Goal: Task Accomplishment & Management: Manage account settings

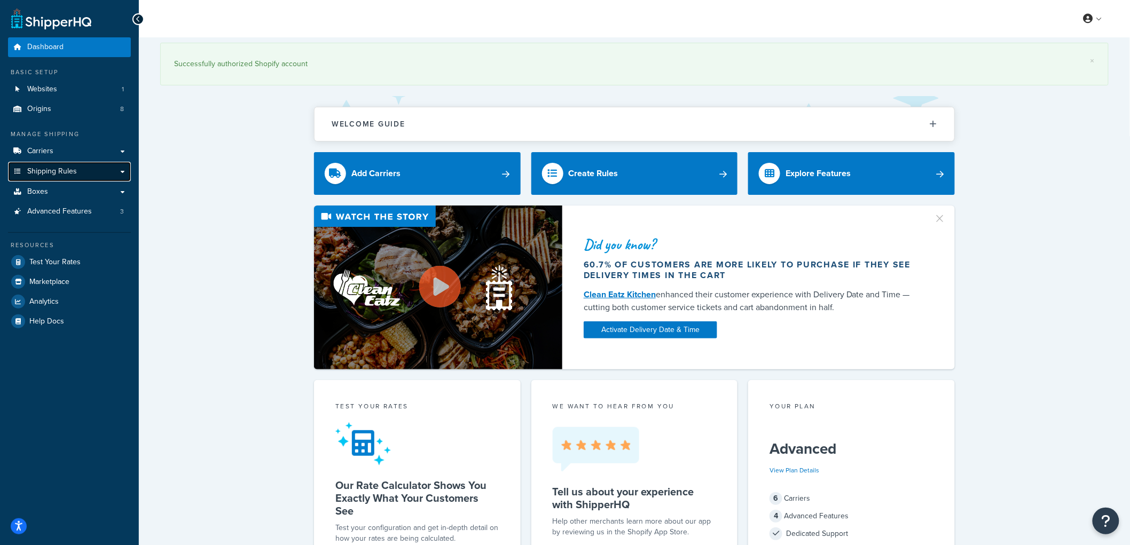
click at [86, 170] on link "Shipping Rules" at bounding box center [69, 172] width 123 height 20
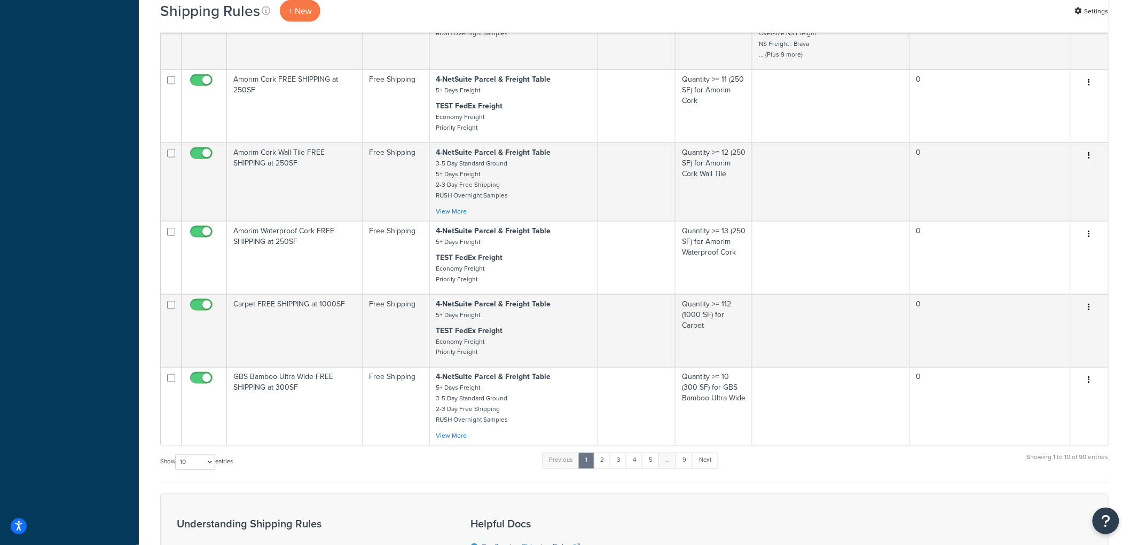
scroll to position [534, 0]
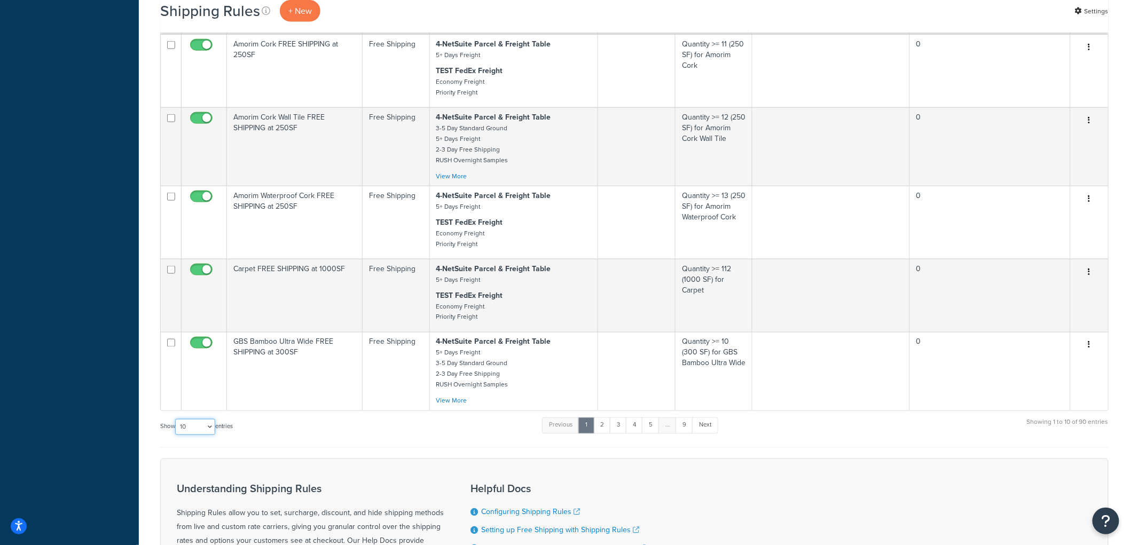
click at [189, 435] on select "10 15 25 50 100 1000" at bounding box center [195, 427] width 40 height 16
select select "1000"
click at [176, 430] on select "10 15 25 50 100 1000" at bounding box center [195, 427] width 40 height 16
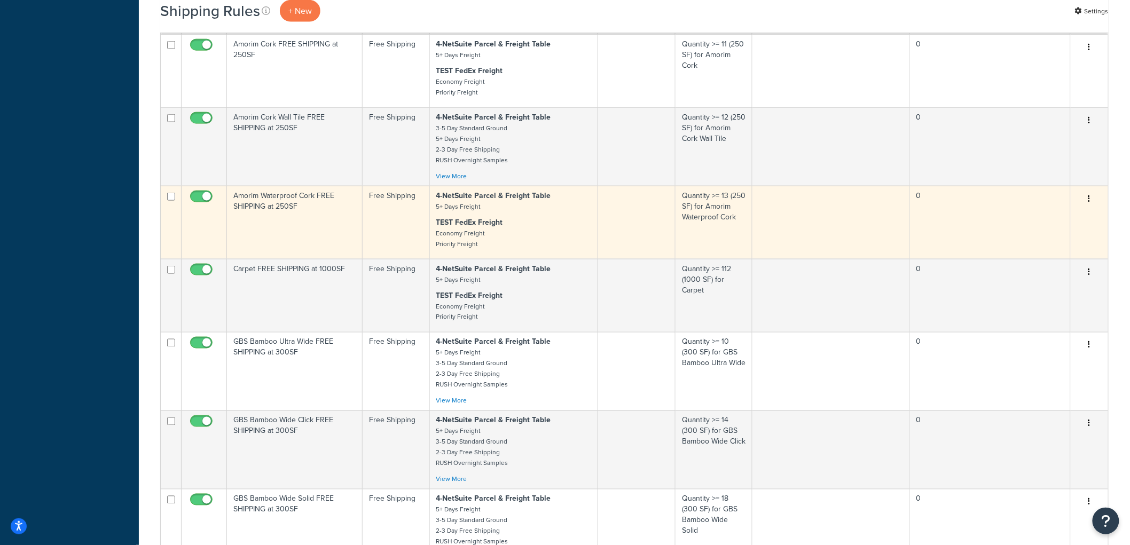
click at [287, 249] on td "Amorim Waterproof Cork FREE SHIPPING at 250SF" at bounding box center [295, 222] width 136 height 73
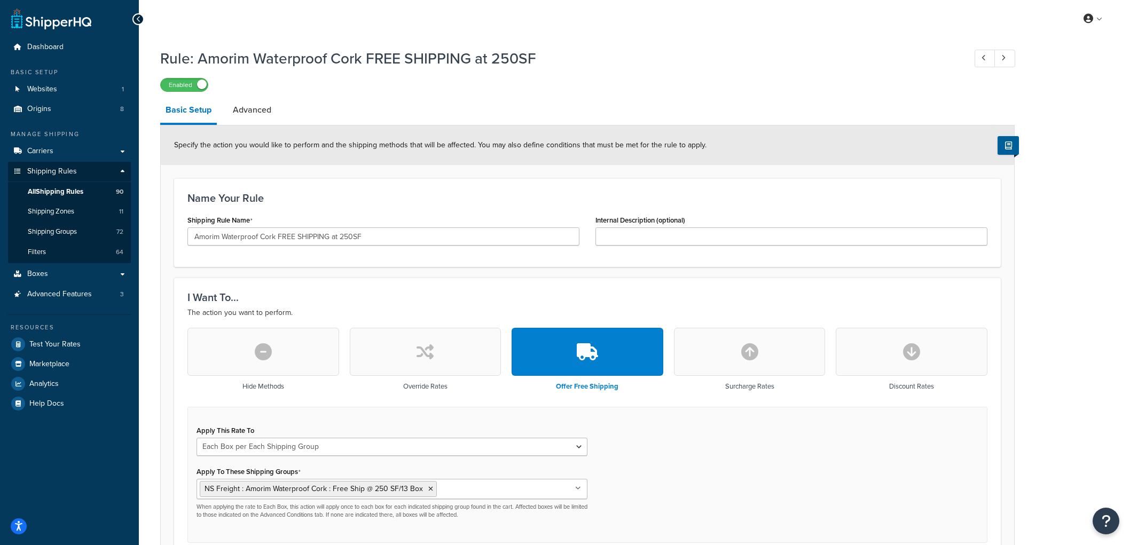
select select "BOX"
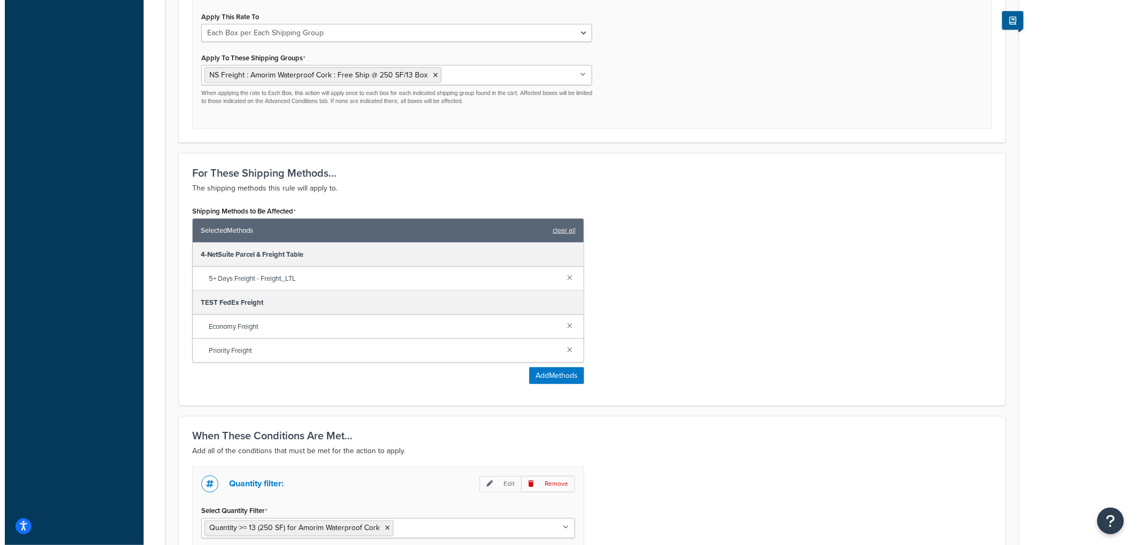
scroll to position [415, 0]
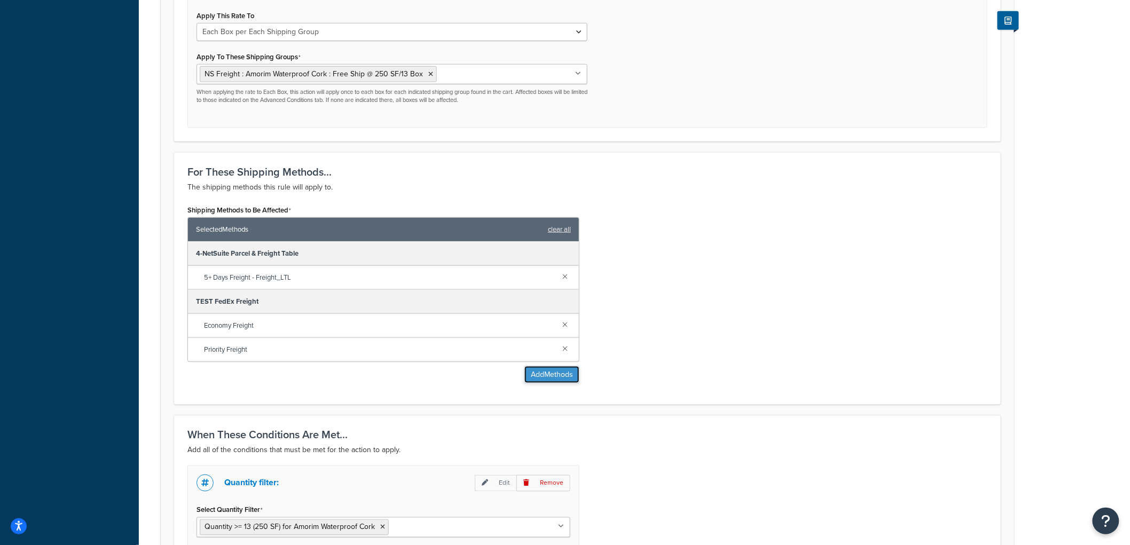
click at [553, 374] on button "Add Methods" at bounding box center [552, 374] width 55 height 17
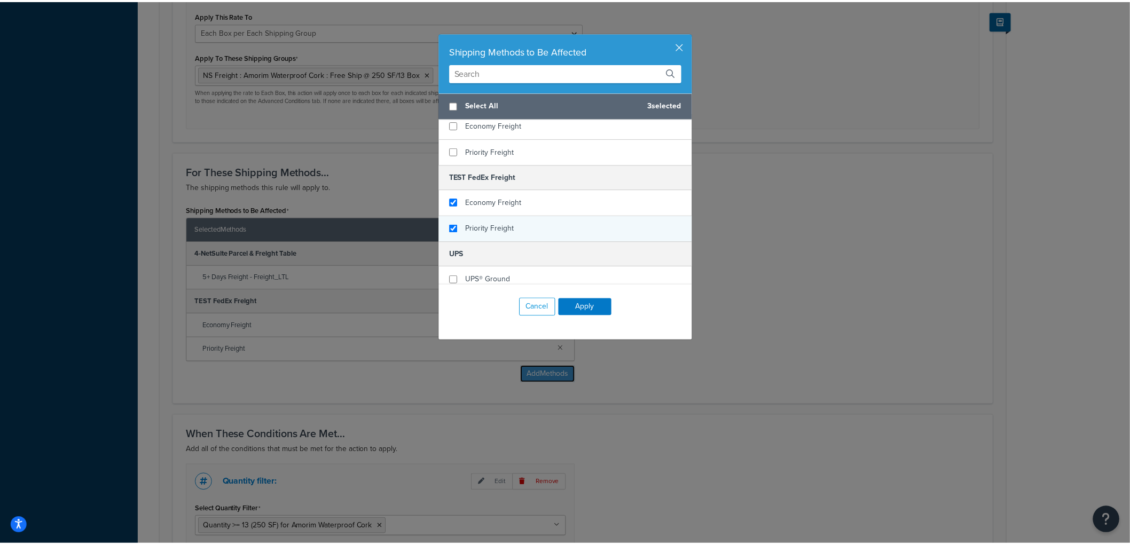
scroll to position [296, 0]
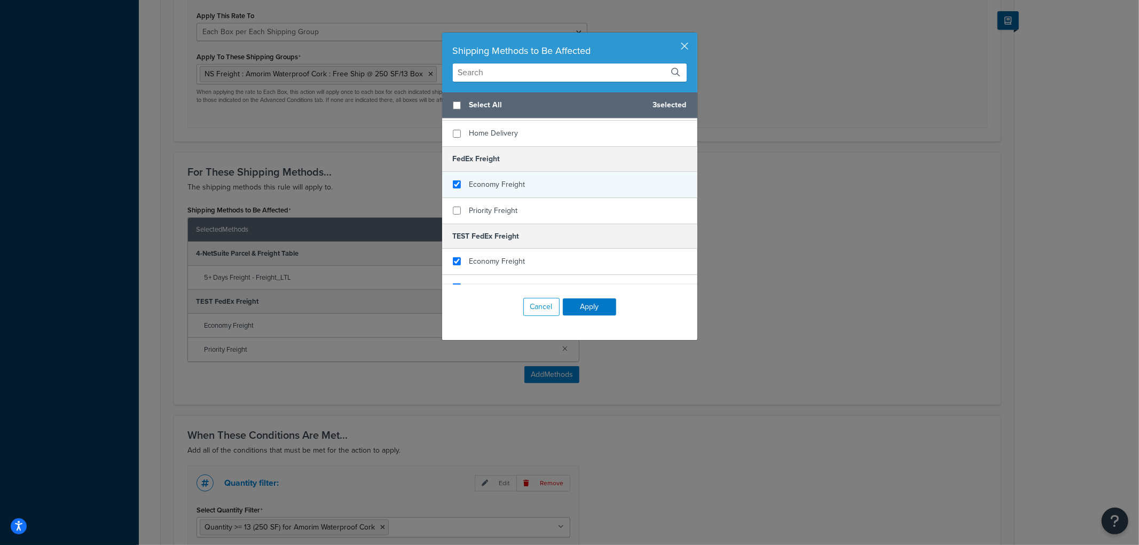
checkbox input "true"
click at [480, 177] on div "Economy Freight" at bounding box center [498, 184] width 56 height 15
checkbox input "true"
click at [470, 205] on span "Priority Freight" at bounding box center [494, 210] width 49 height 11
click at [579, 306] on button "Apply" at bounding box center [589, 307] width 53 height 17
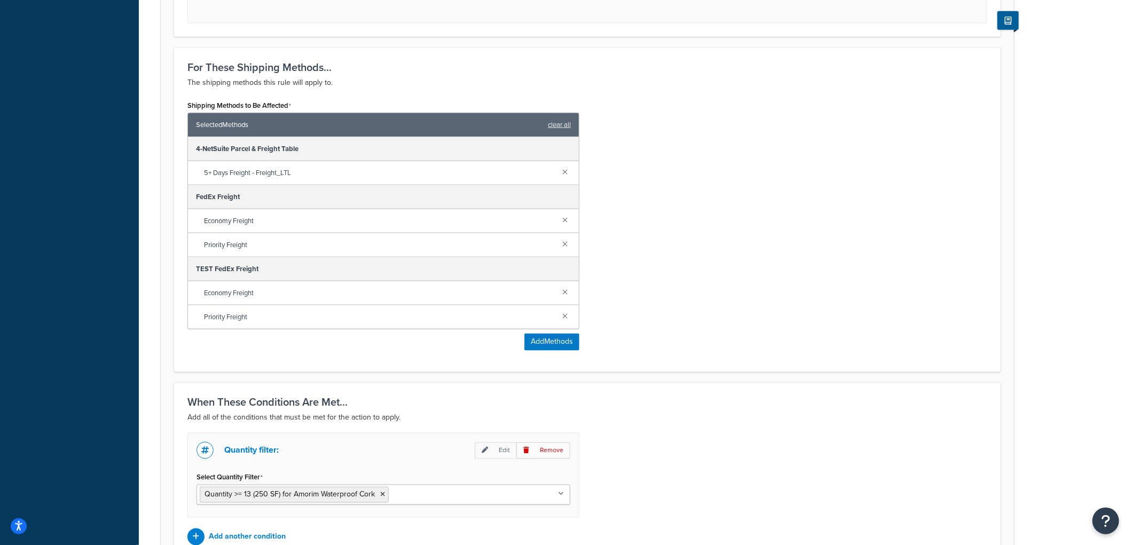
scroll to position [633, 0]
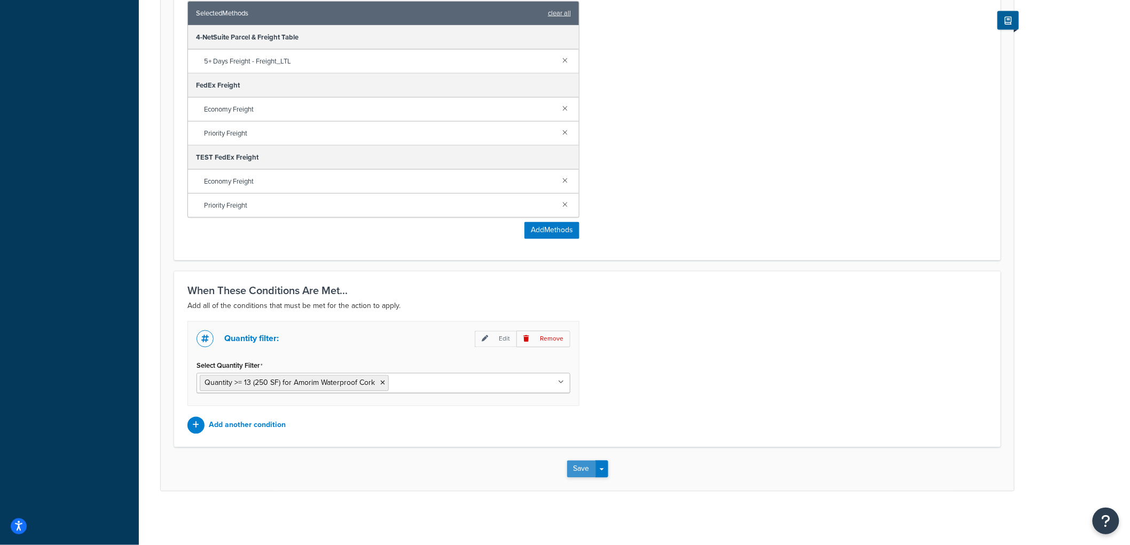
click at [579, 469] on button "Save" at bounding box center [581, 469] width 29 height 17
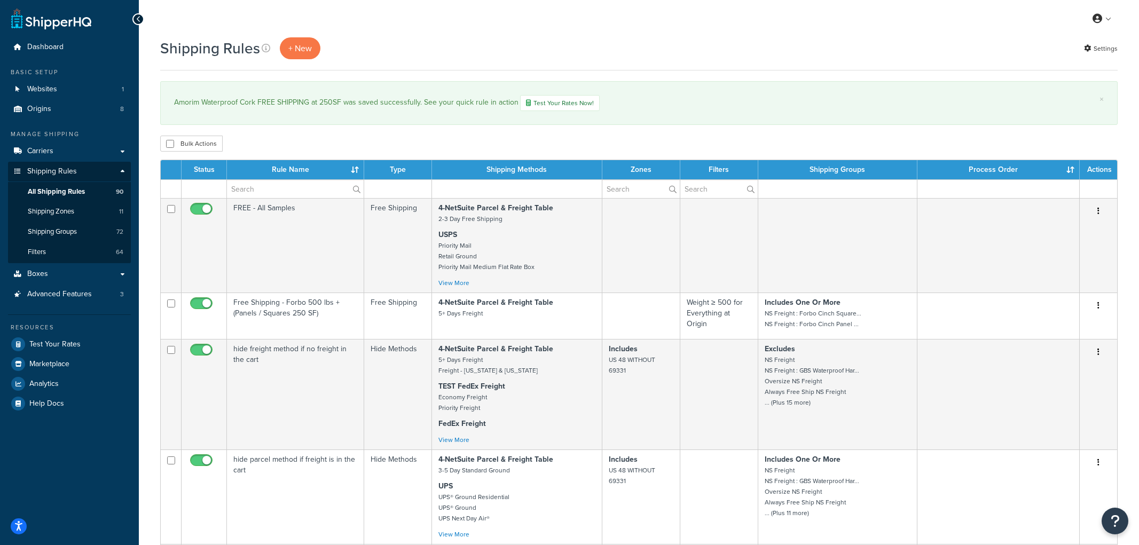
select select "1000"
click at [1091, 98] on link "×" at bounding box center [1093, 99] width 4 height 9
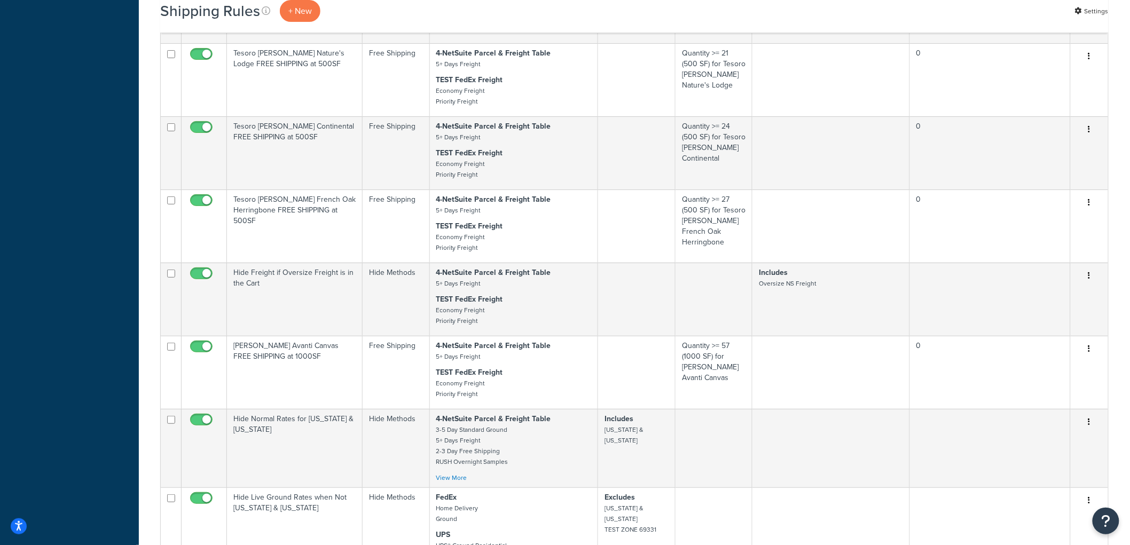
scroll to position [2077, 0]
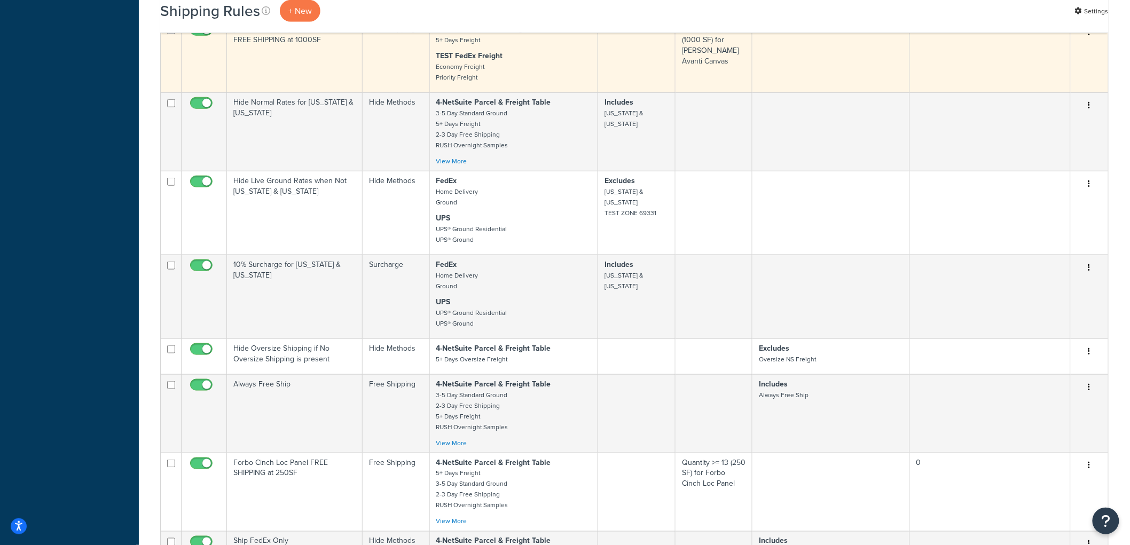
click at [323, 92] on td "Kahrs Avanti Canvas FREE SHIPPING at 1000SF" at bounding box center [295, 55] width 136 height 73
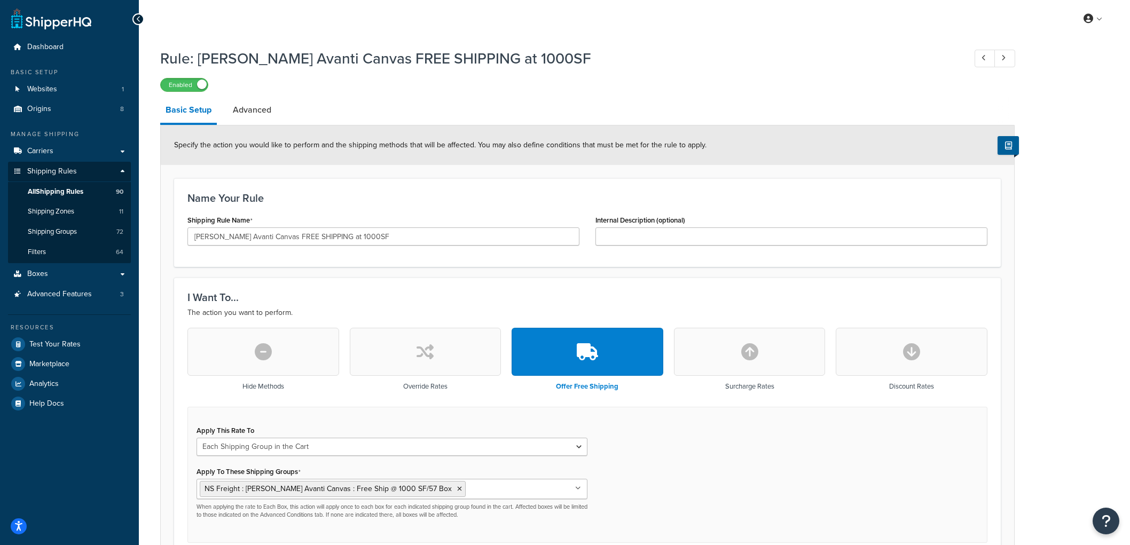
select select "SHIPPING_GROUP"
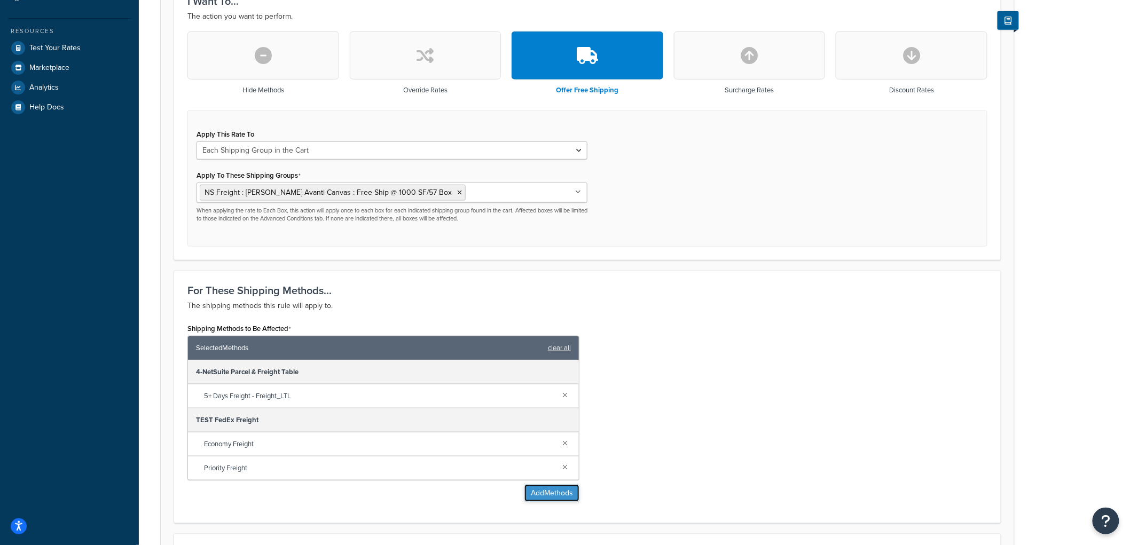
click at [533, 488] on button "Add Methods" at bounding box center [552, 493] width 55 height 17
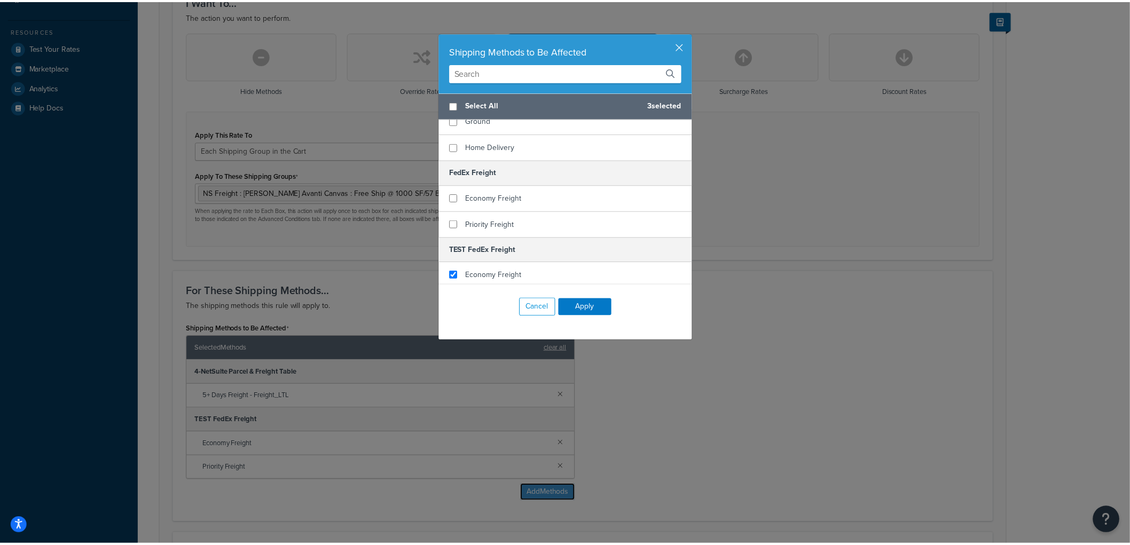
scroll to position [296, 0]
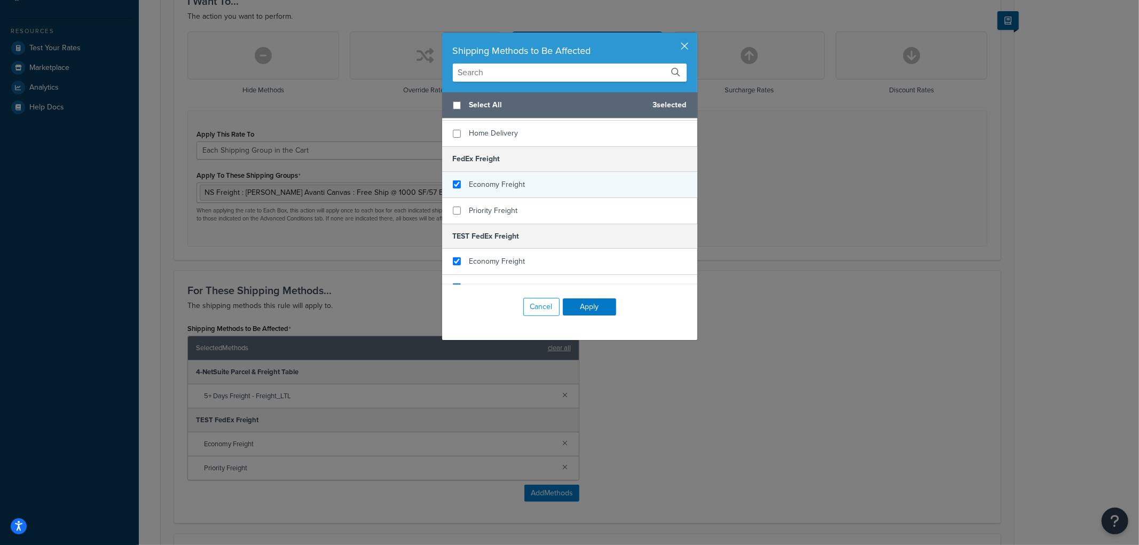
checkbox input "true"
click at [490, 179] on span "Economy Freight" at bounding box center [498, 184] width 56 height 11
checkbox input "true"
click at [481, 205] on span "Priority Freight" at bounding box center [494, 210] width 49 height 11
click at [606, 307] on button "Apply" at bounding box center [589, 307] width 53 height 17
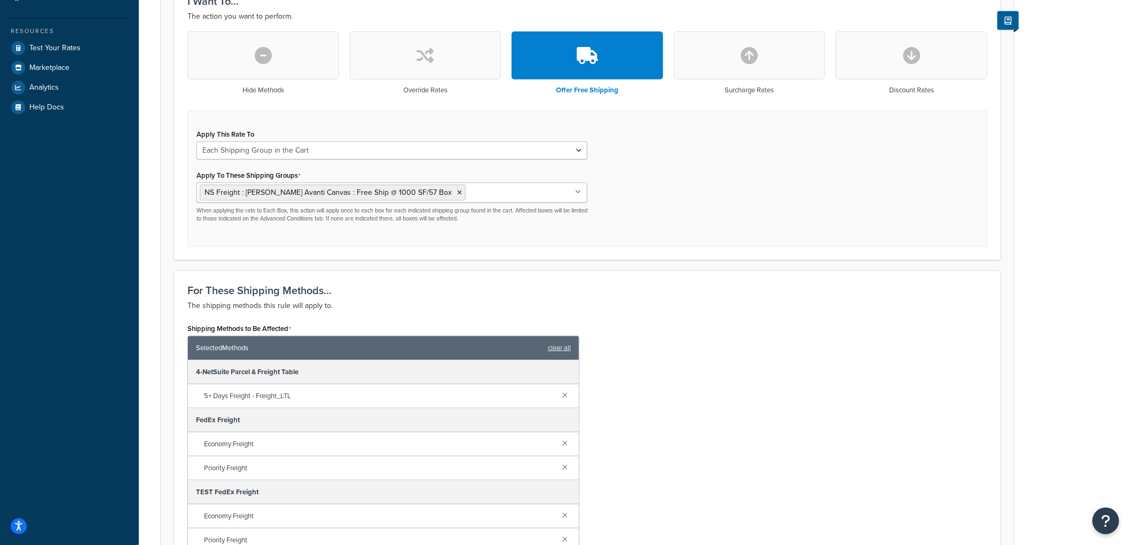
scroll to position [633, 0]
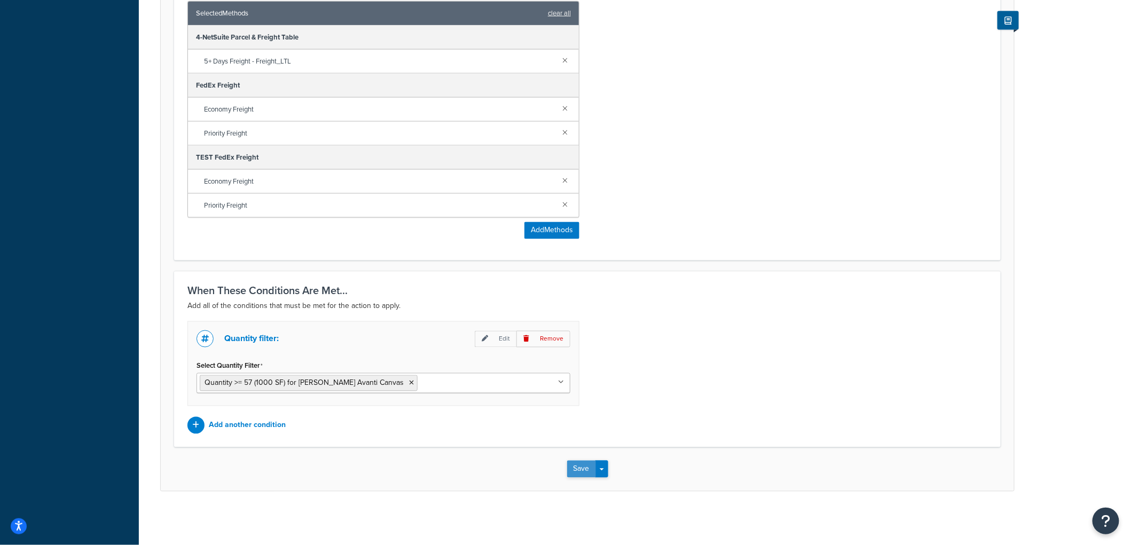
click at [574, 472] on button "Save" at bounding box center [581, 469] width 29 height 17
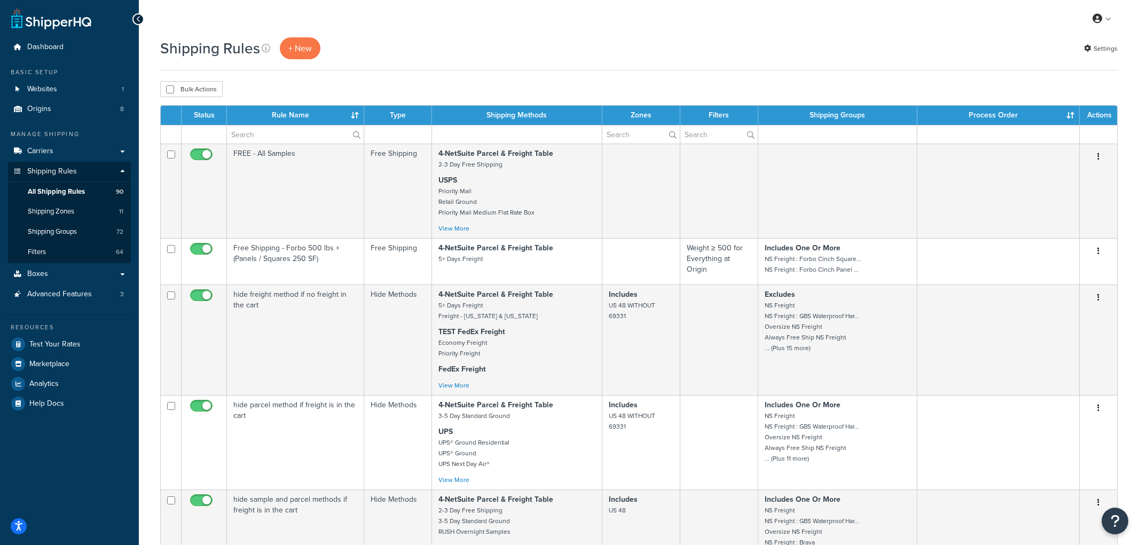
select select "1000"
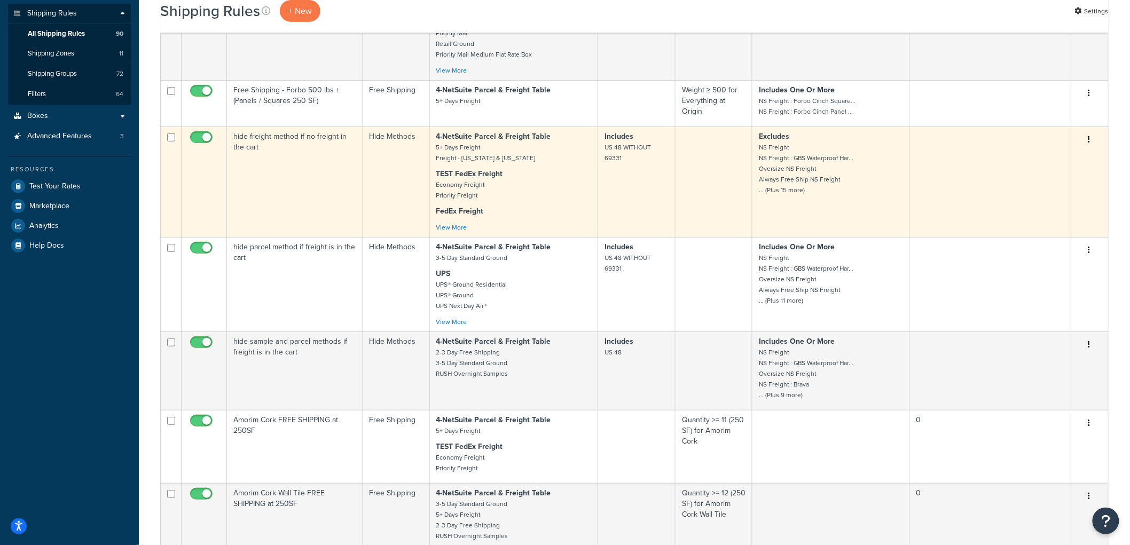
scroll to position [178, 0]
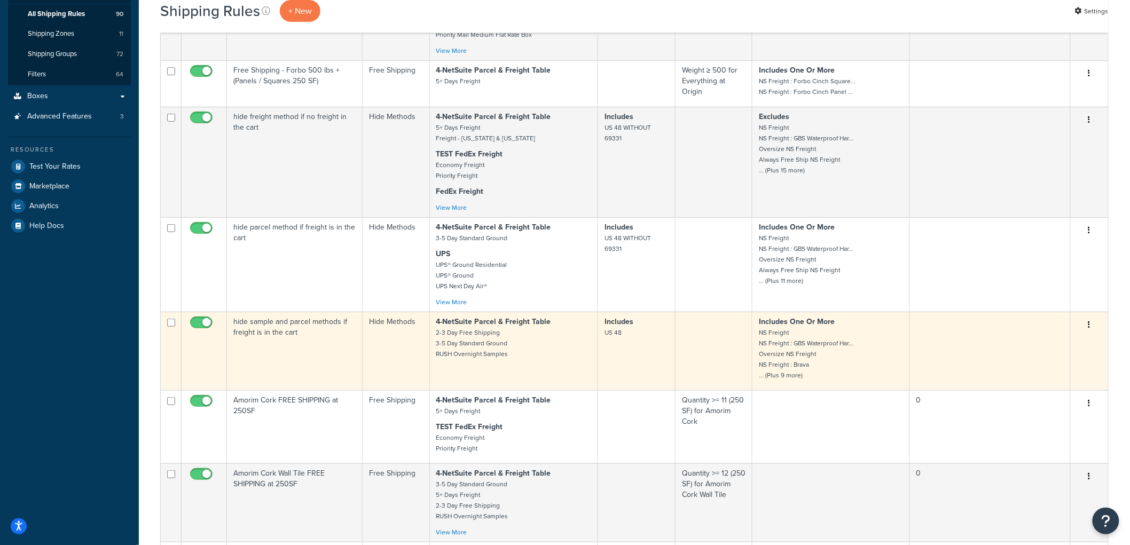
click at [308, 346] on td "hide sample and parcel methods if freight is in the cart" at bounding box center [295, 351] width 136 height 79
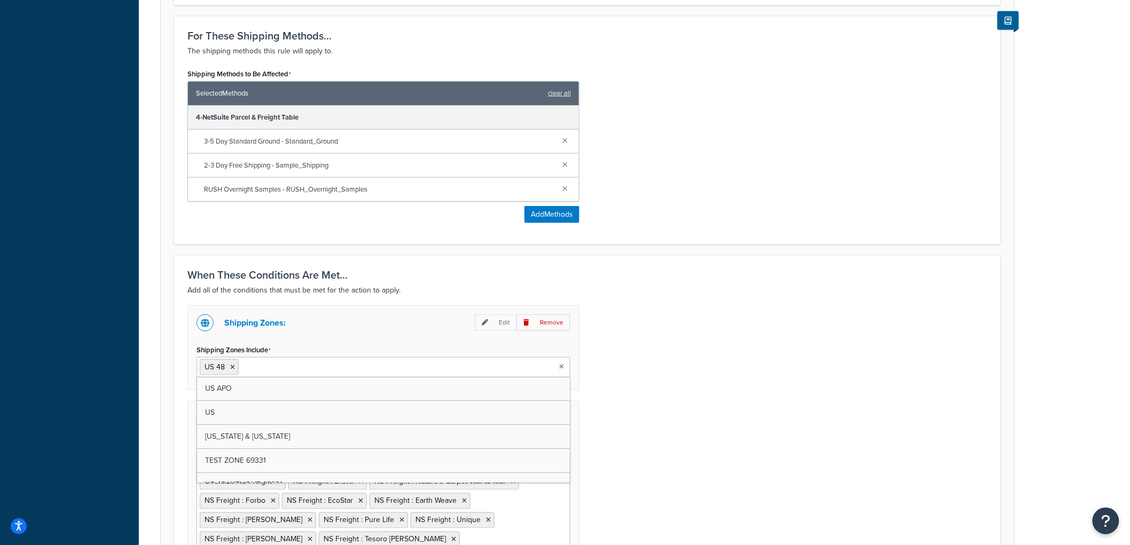
click at [281, 370] on input "Shipping Zones Include" at bounding box center [288, 367] width 95 height 12
click at [233, 367] on icon at bounding box center [232, 367] width 5 height 6
click at [833, 364] on div "Shipping Zones: Edit Remove Shipping Zones Include US 48 WITHOUT 69331 US 48 US…" at bounding box center [587, 457] width 816 height 302
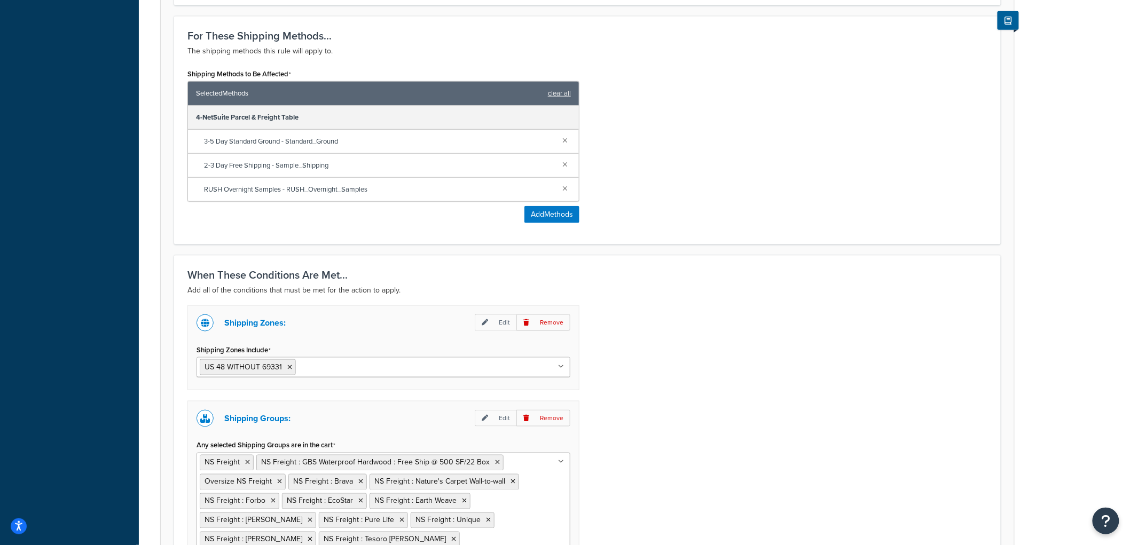
scroll to position [573, 0]
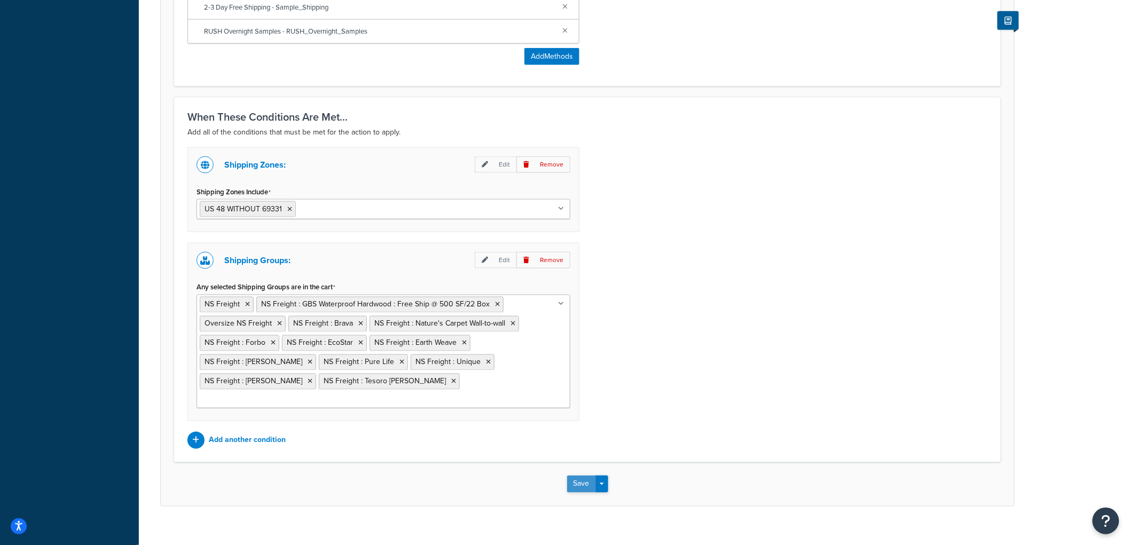
click at [578, 476] on button "Save" at bounding box center [581, 484] width 29 height 17
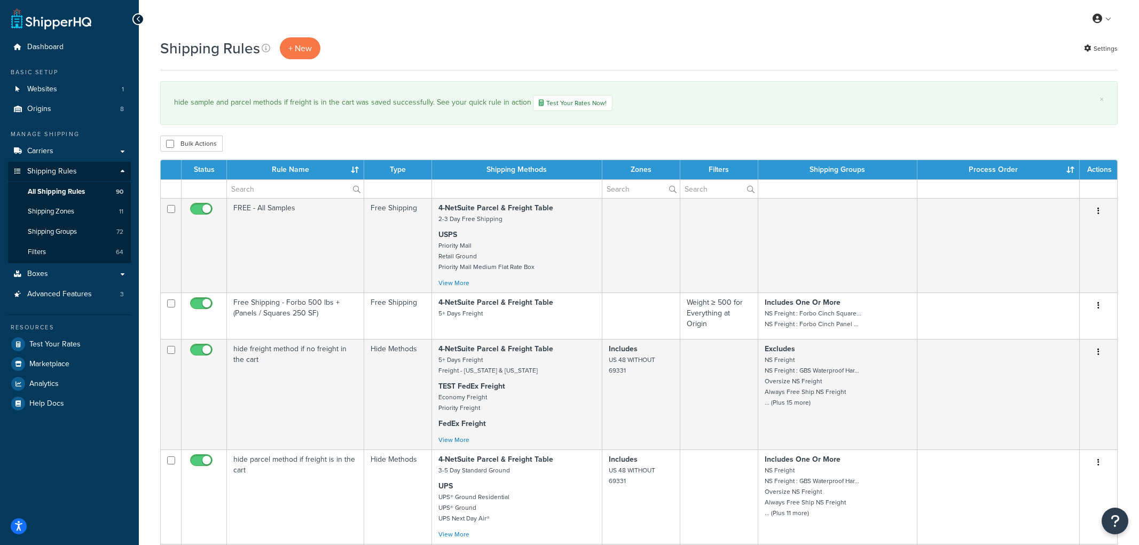
select select "1000"
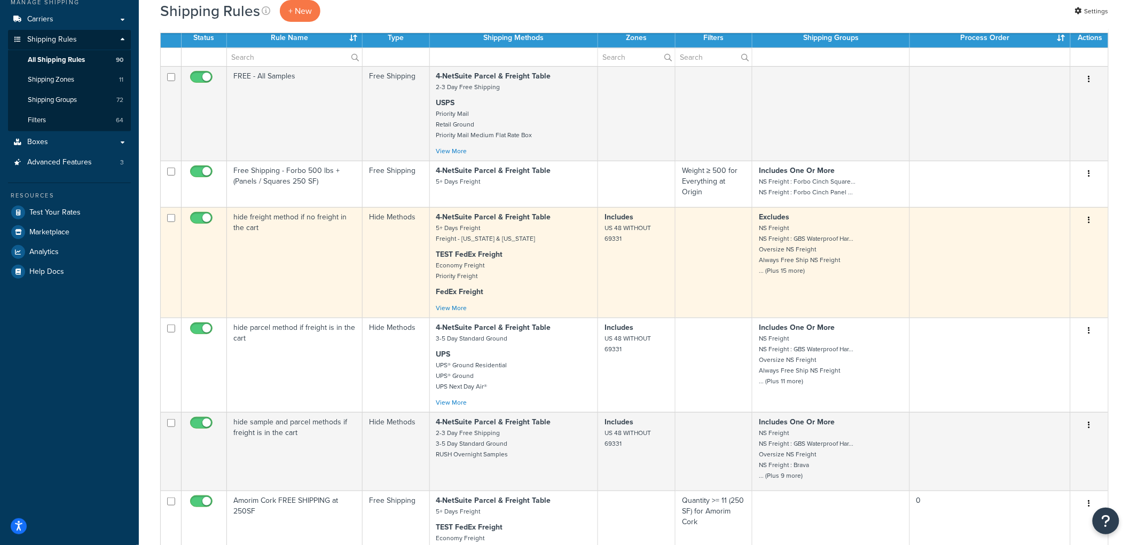
scroll to position [59, 0]
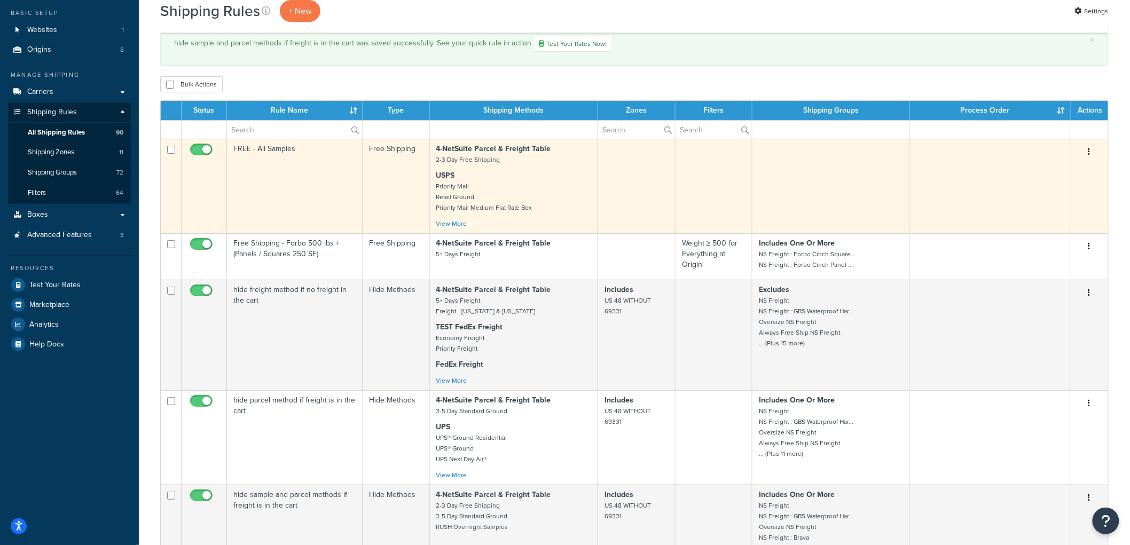
click at [303, 201] on td "FREE - All Samples" at bounding box center [295, 186] width 136 height 95
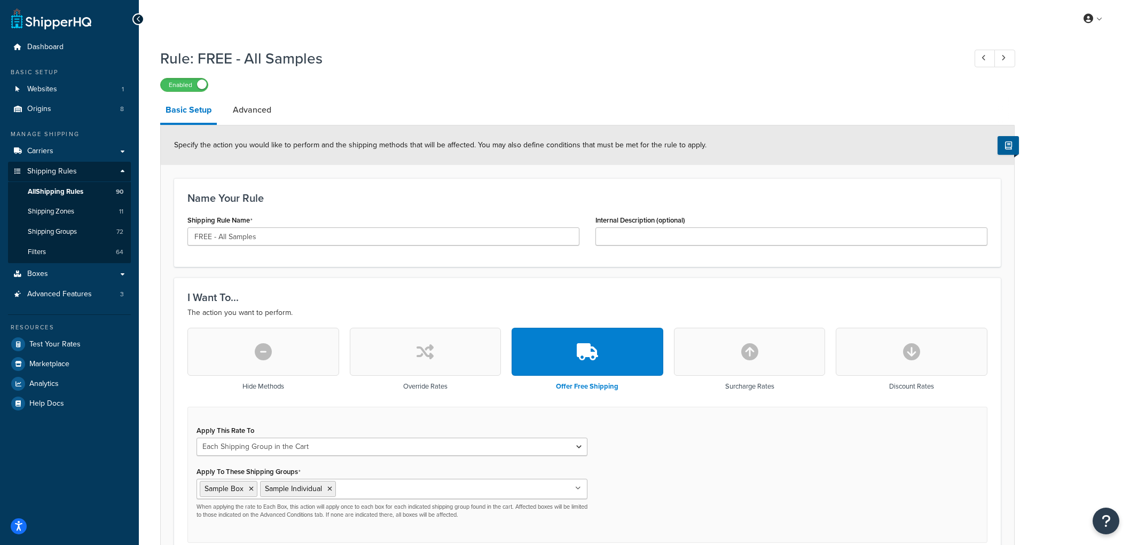
select select "SHIPPING_GROUP"
click at [267, 111] on link "Advanced" at bounding box center [252, 110] width 49 height 26
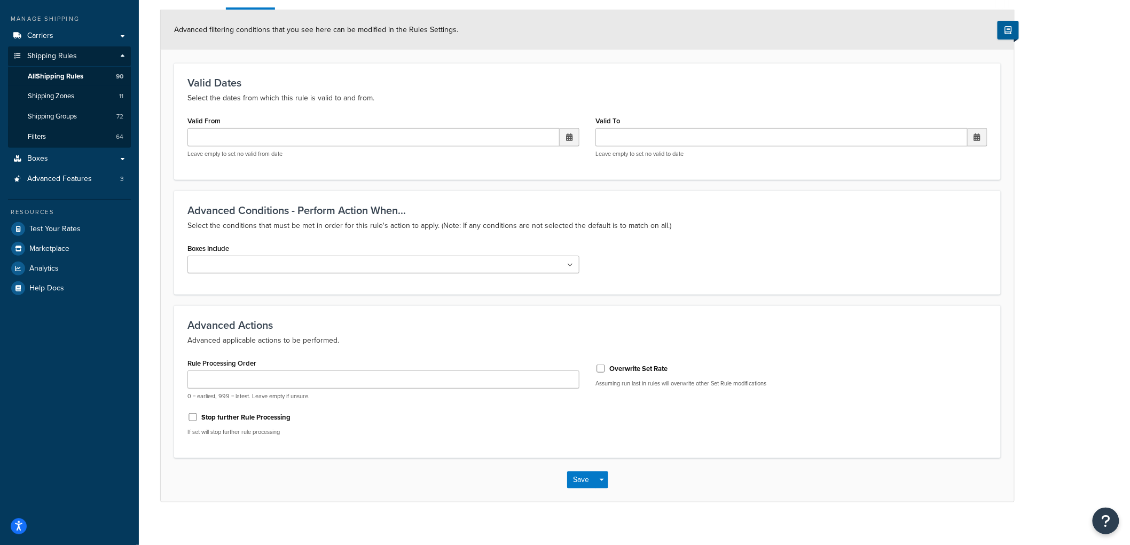
scroll to position [126, 0]
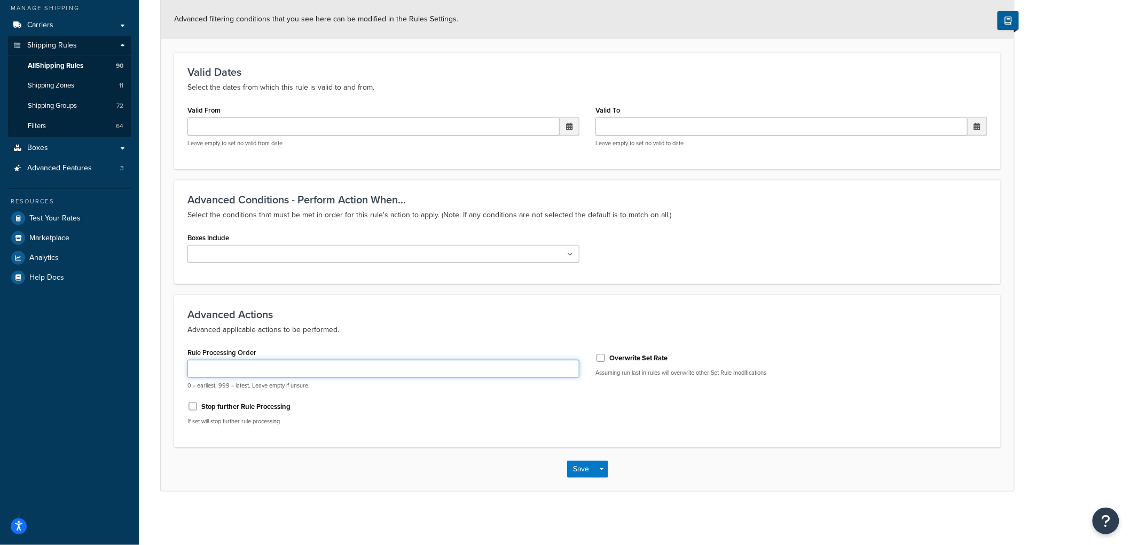
click at [269, 366] on input "Rule Processing Order" at bounding box center [383, 369] width 392 height 18
type input "0"
click at [207, 406] on label "Stop further Rule Processing" at bounding box center [245, 407] width 89 height 10
click at [198, 406] on input "Stop further Rule Processing" at bounding box center [192, 407] width 11 height 8
click at [228, 407] on label "Stop further Rule Processing" at bounding box center [245, 407] width 89 height 10
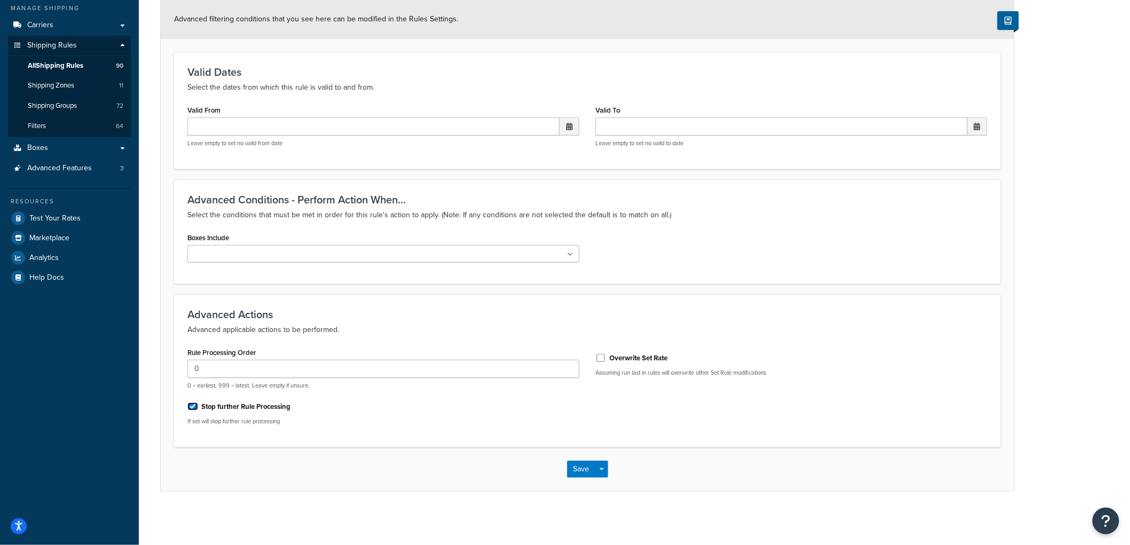
click at [198, 407] on input "Stop further Rule Processing" at bounding box center [192, 407] width 11 height 8
checkbox input "false"
click at [588, 473] on button "Save" at bounding box center [581, 469] width 29 height 17
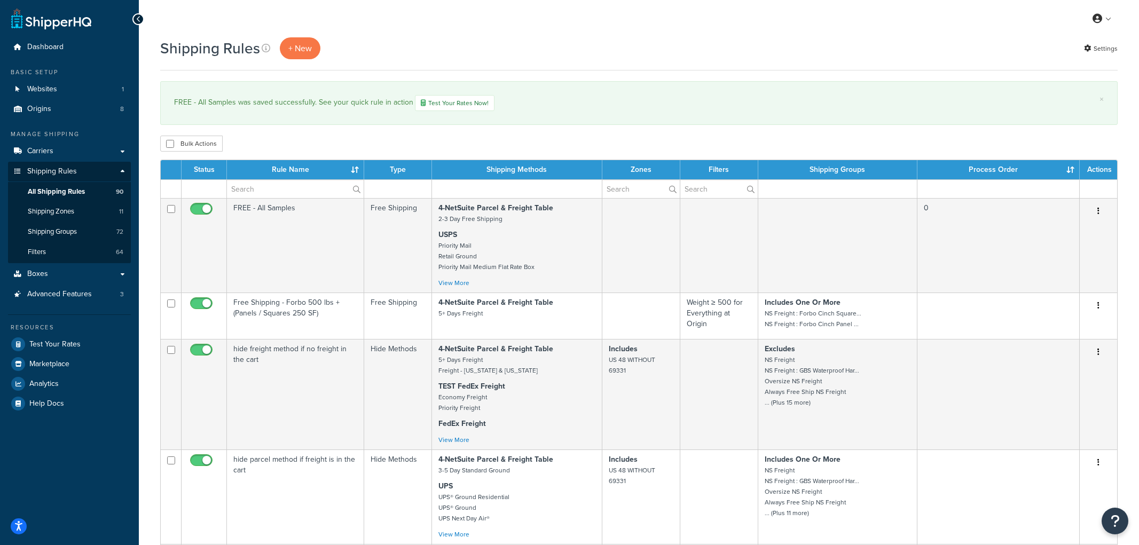
select select "1000"
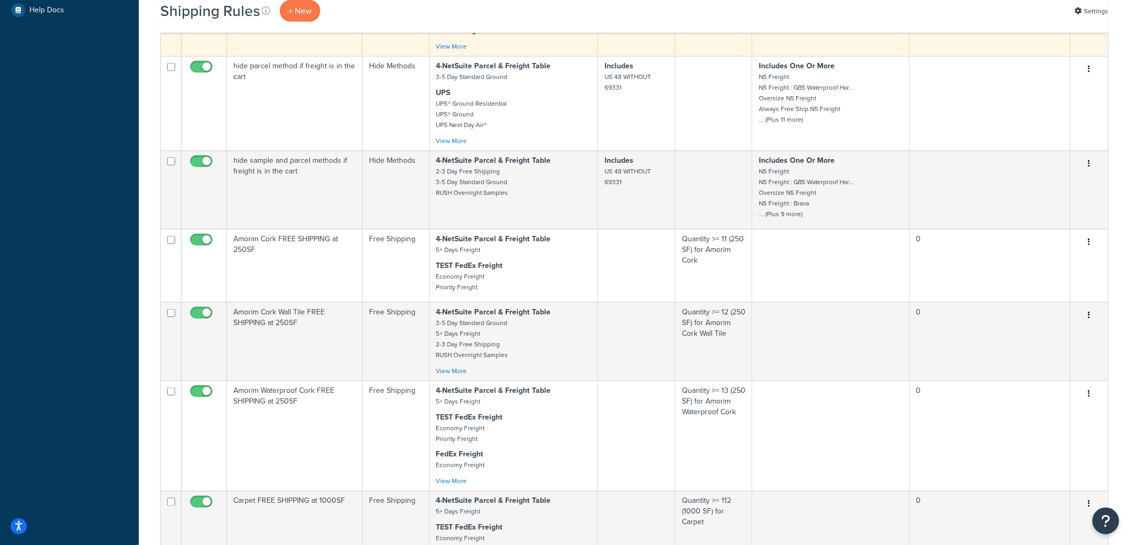
scroll to position [415, 0]
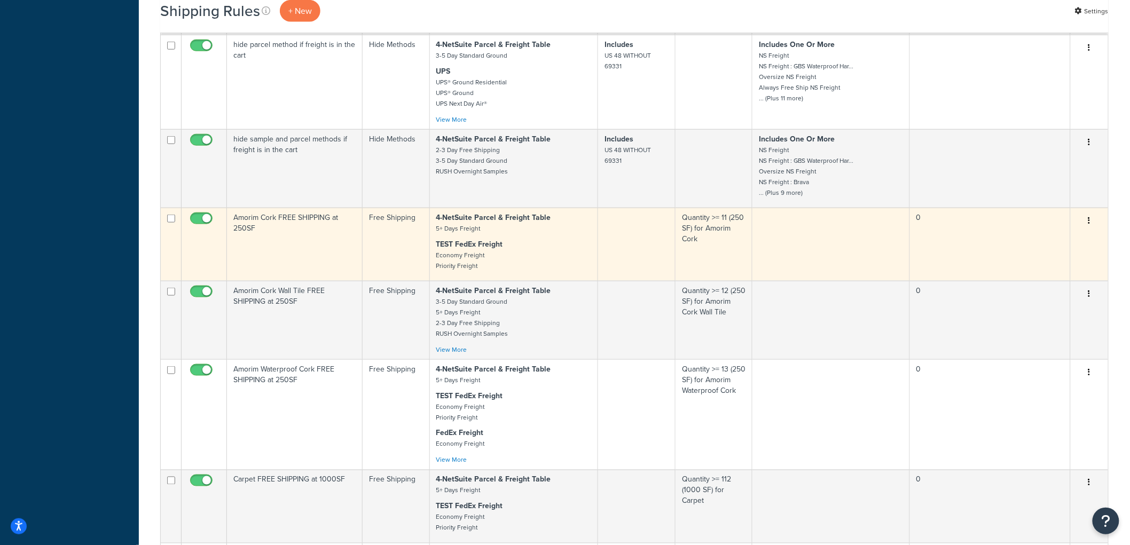
click at [357, 263] on td "Amorim Cork FREE SHIPPING at 250SF" at bounding box center [295, 244] width 136 height 73
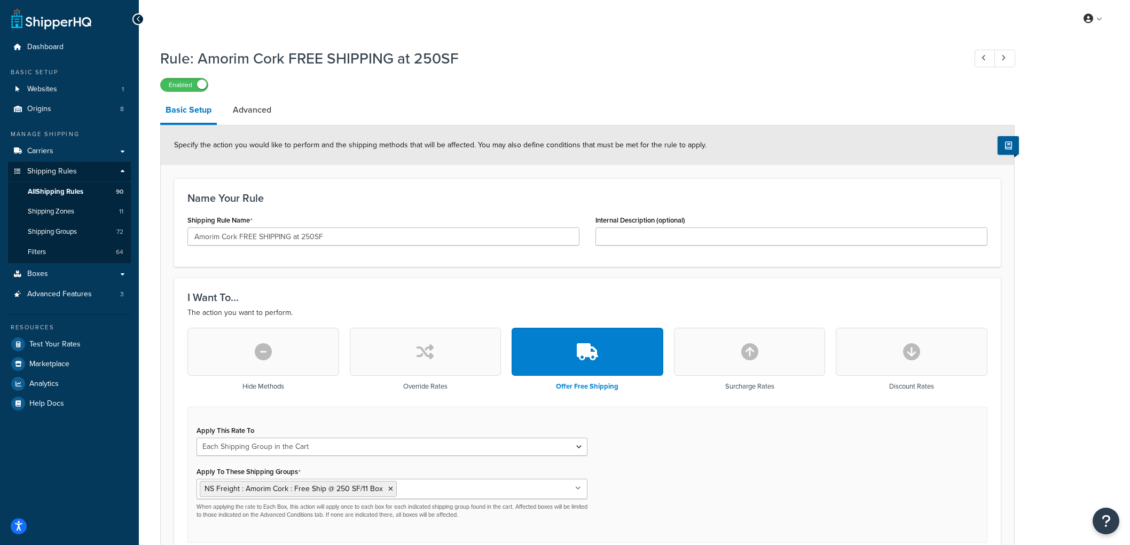
select select "SHIPPING_GROUP"
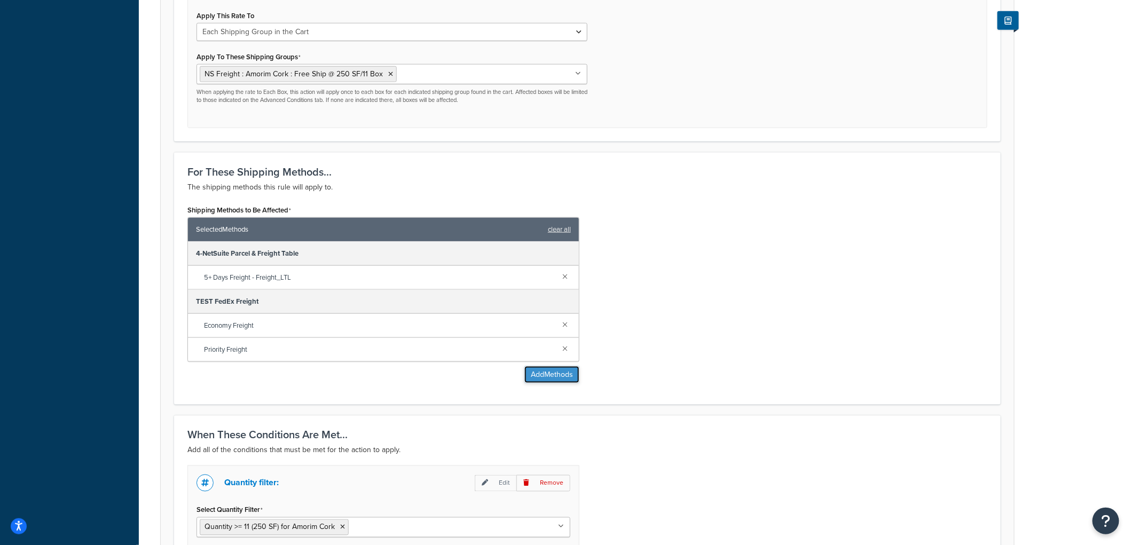
click at [558, 371] on button "Add Methods" at bounding box center [552, 374] width 55 height 17
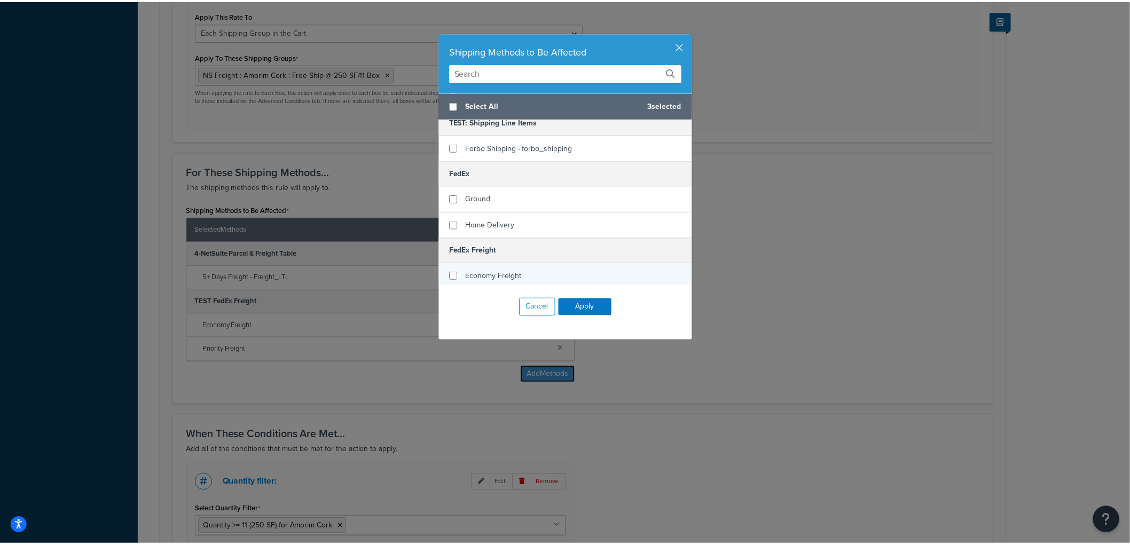
scroll to position [237, 0]
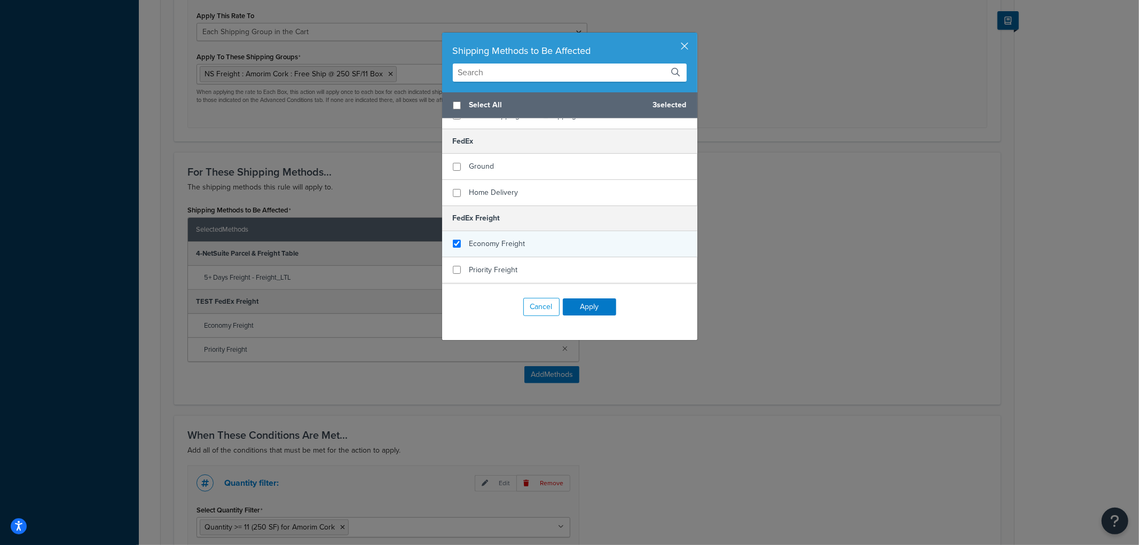
checkbox input "true"
click at [462, 231] on div "Economy Freight" at bounding box center [569, 244] width 255 height 26
checkbox input "true"
click at [462, 257] on div "Priority Freight" at bounding box center [569, 270] width 255 height 26
click at [585, 304] on button "Apply" at bounding box center [589, 307] width 53 height 17
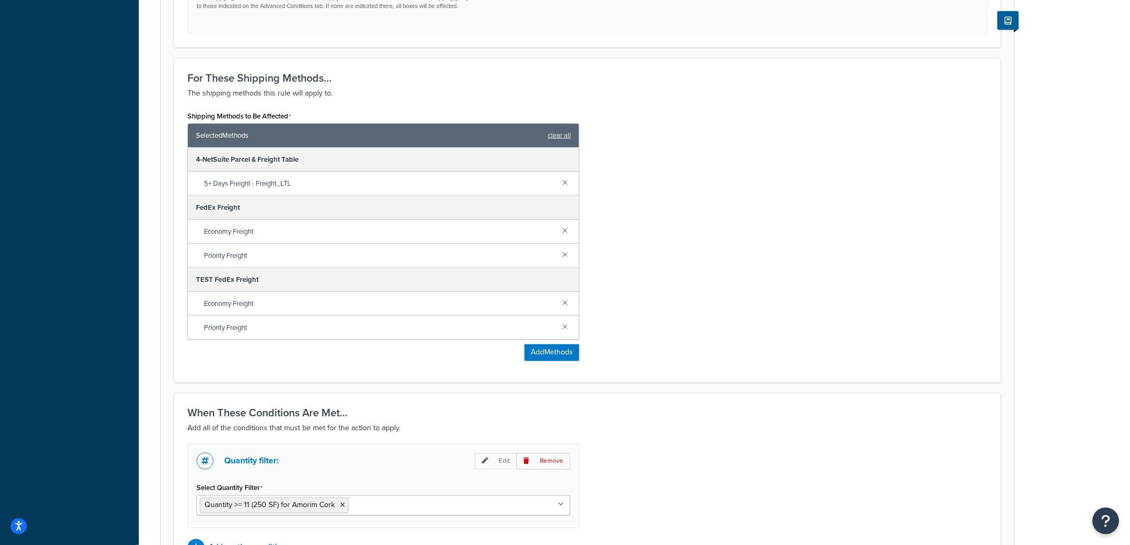
scroll to position [633, 0]
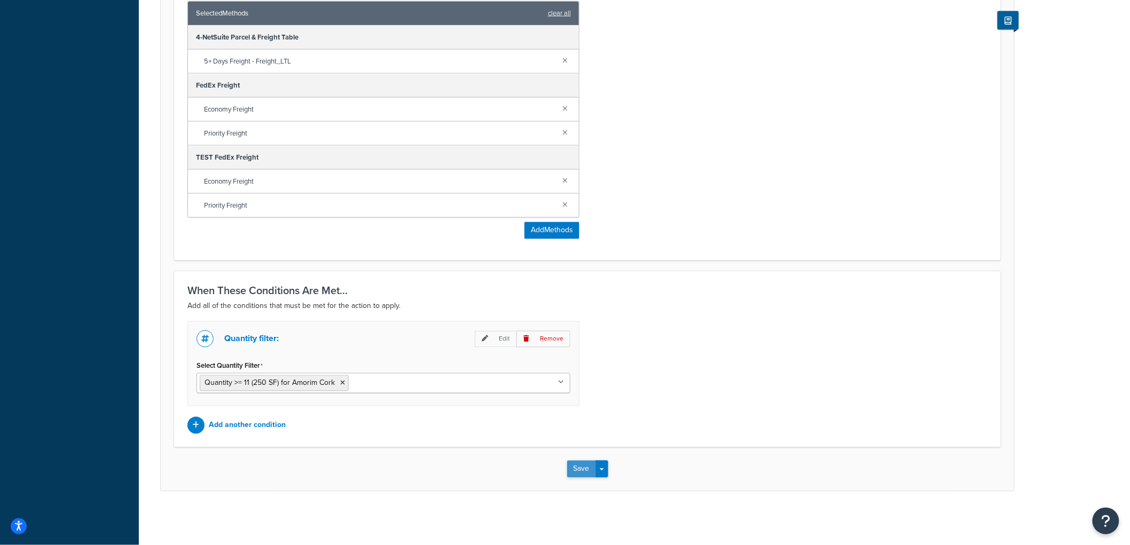
click at [573, 466] on button "Save" at bounding box center [581, 469] width 29 height 17
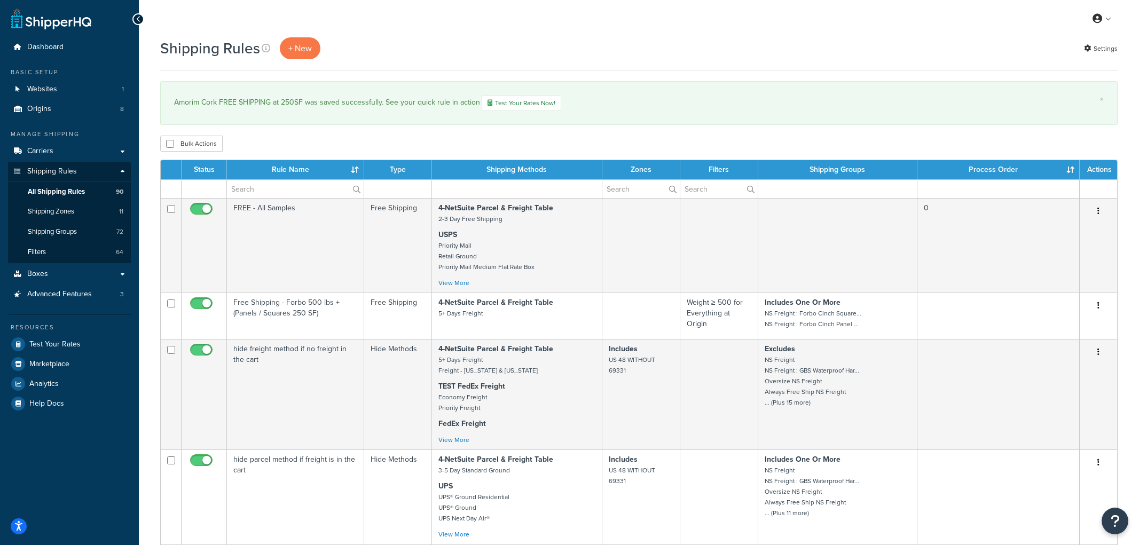
select select "1000"
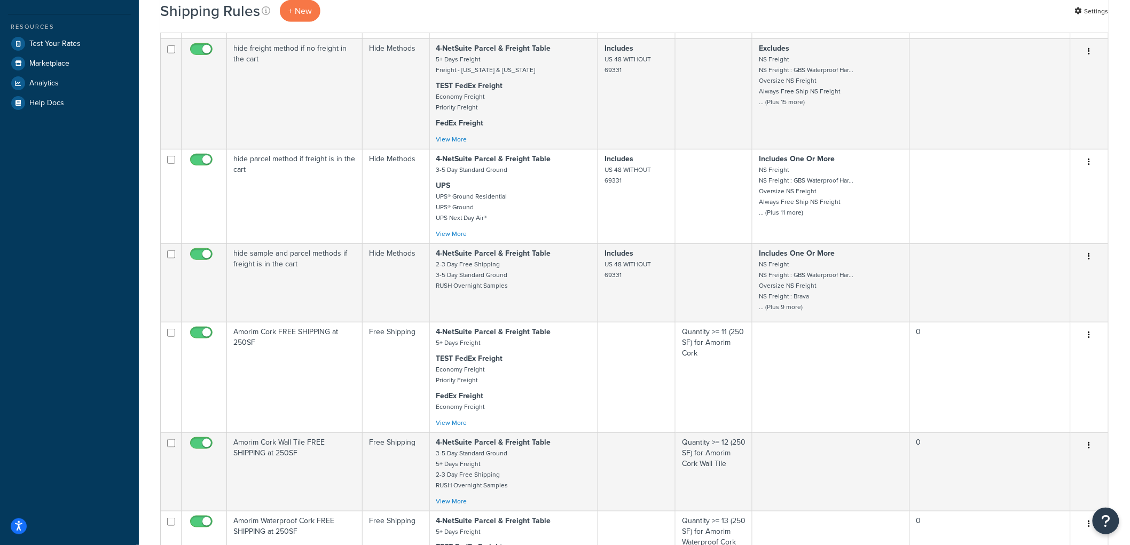
scroll to position [415, 0]
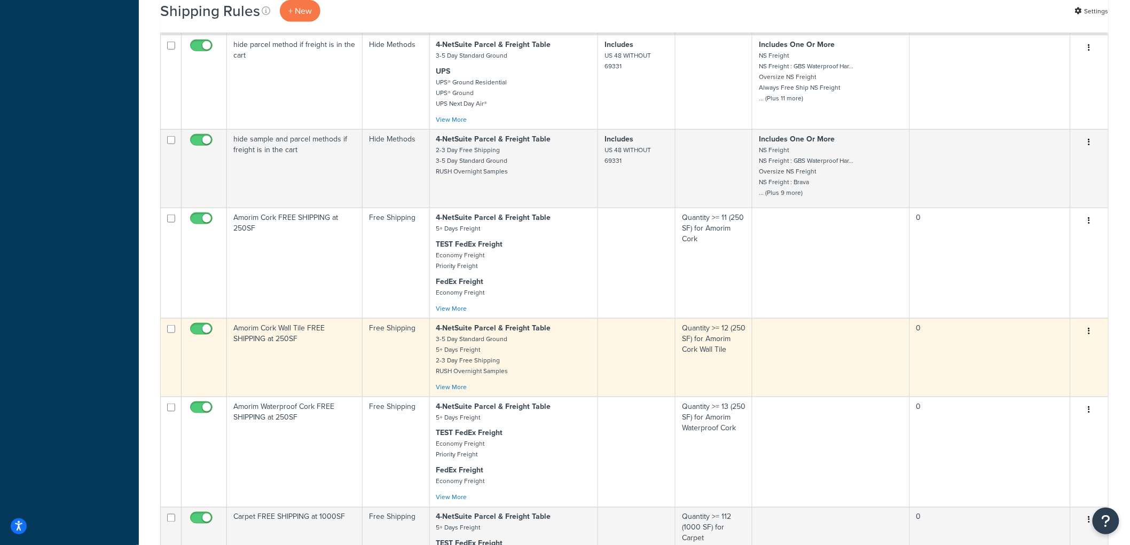
click at [381, 361] on td "Free Shipping" at bounding box center [396, 357] width 67 height 79
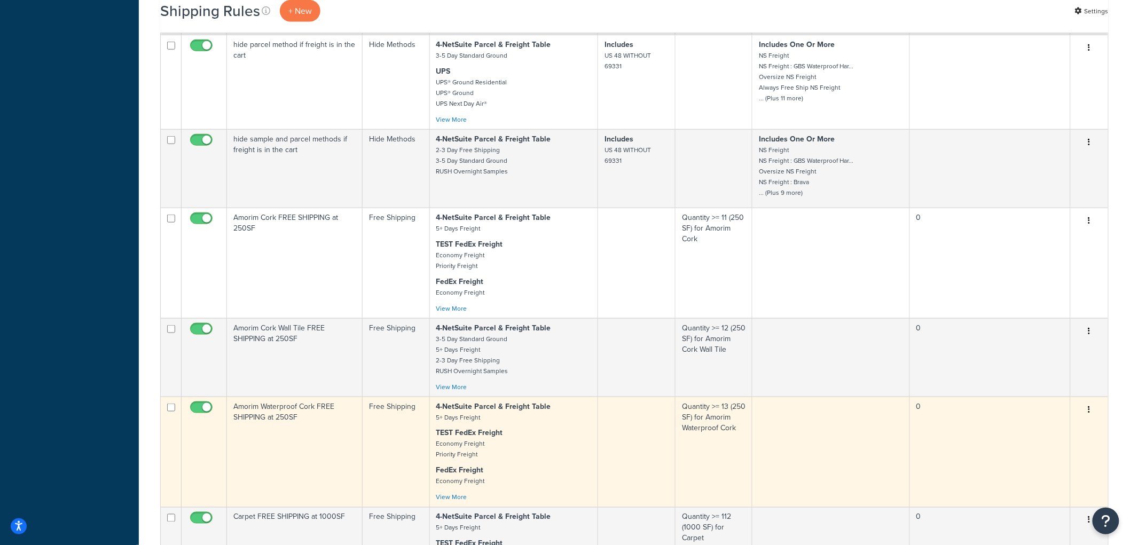
click at [334, 449] on td "Amorim Waterproof Cork FREE SHIPPING at 250SF" at bounding box center [295, 452] width 136 height 111
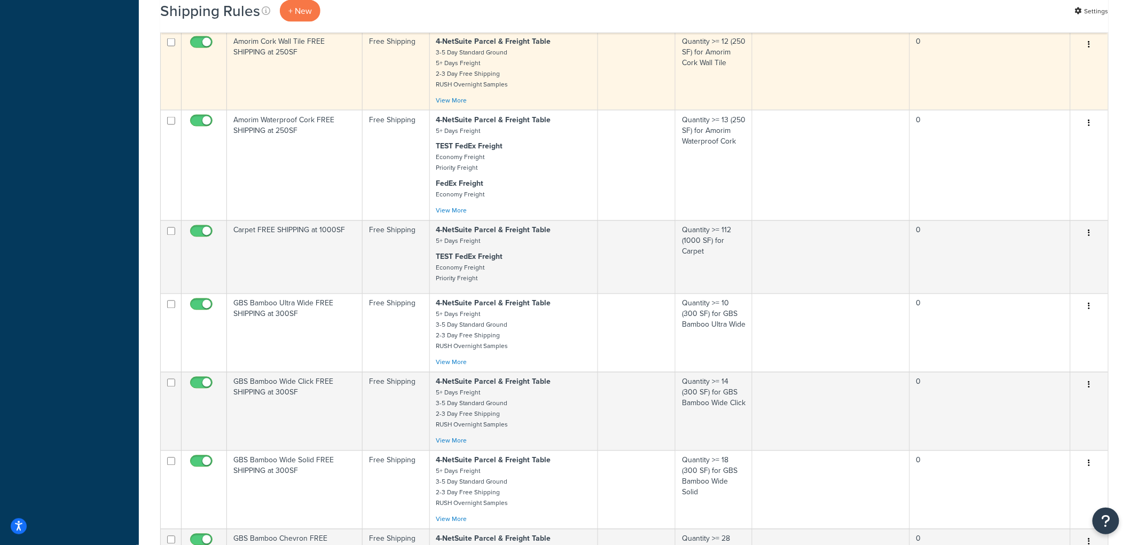
scroll to position [712, 0]
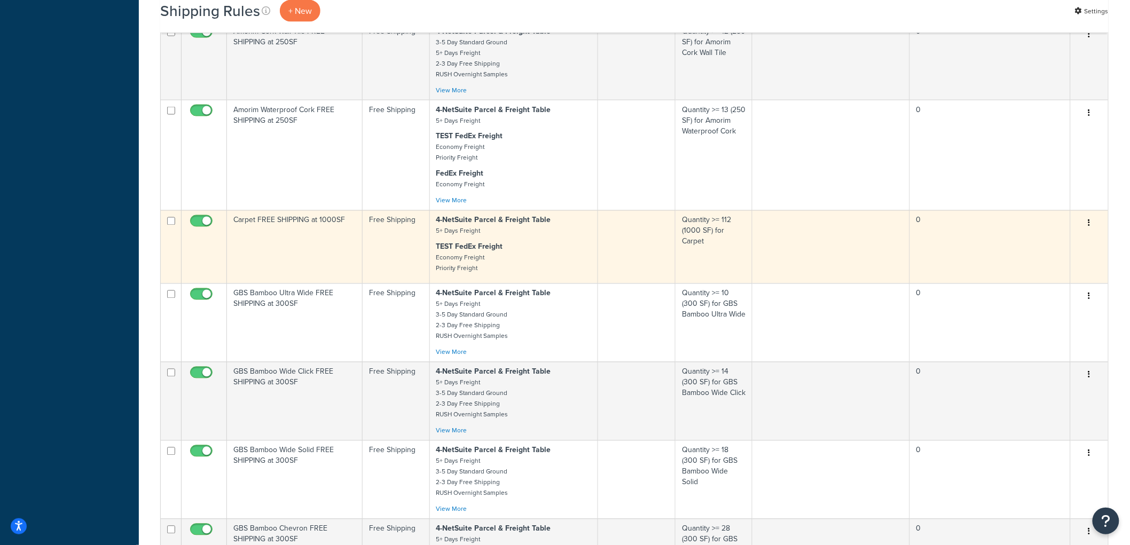
click at [340, 255] on td "Carpet FREE SHIPPING at 1000SF" at bounding box center [295, 246] width 136 height 73
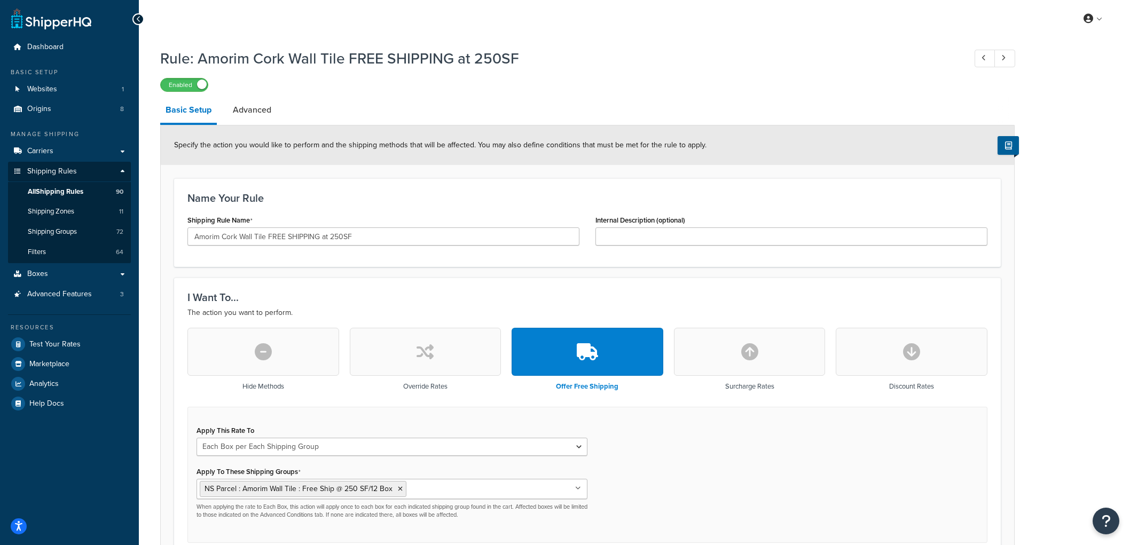
select select "BOX"
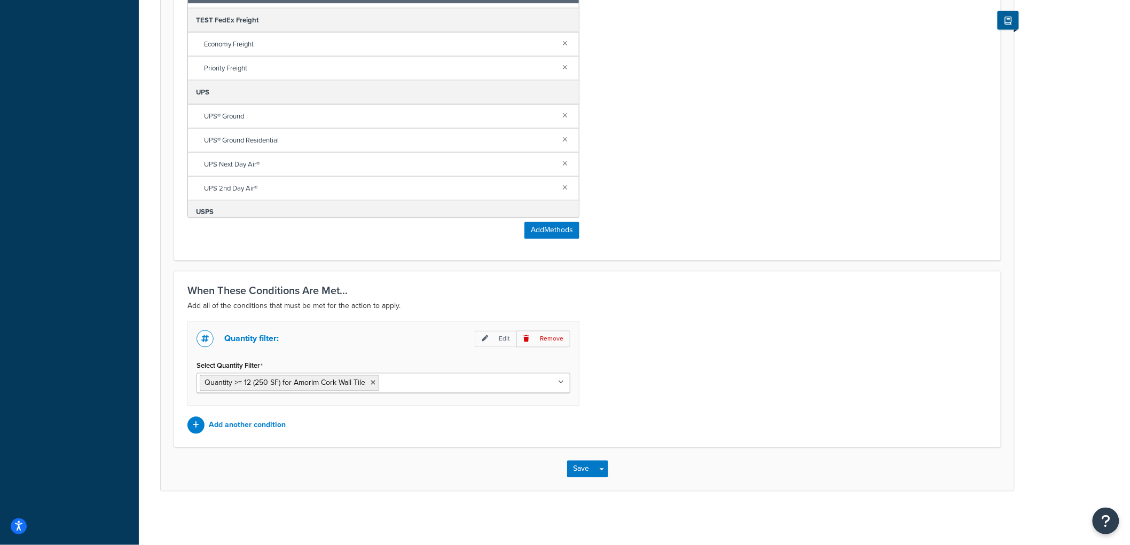
scroll to position [654, 0]
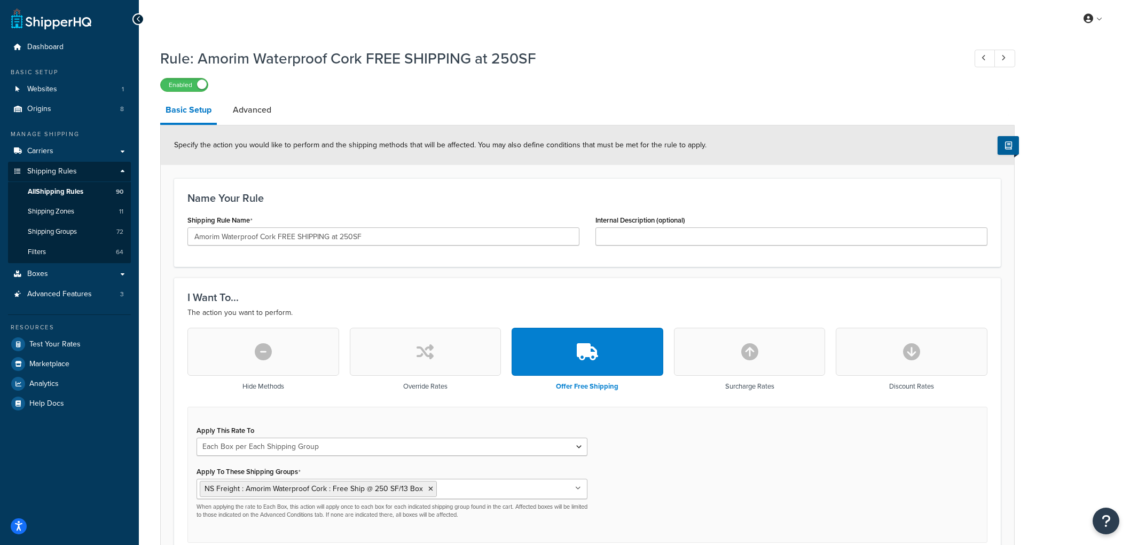
select select "BOX"
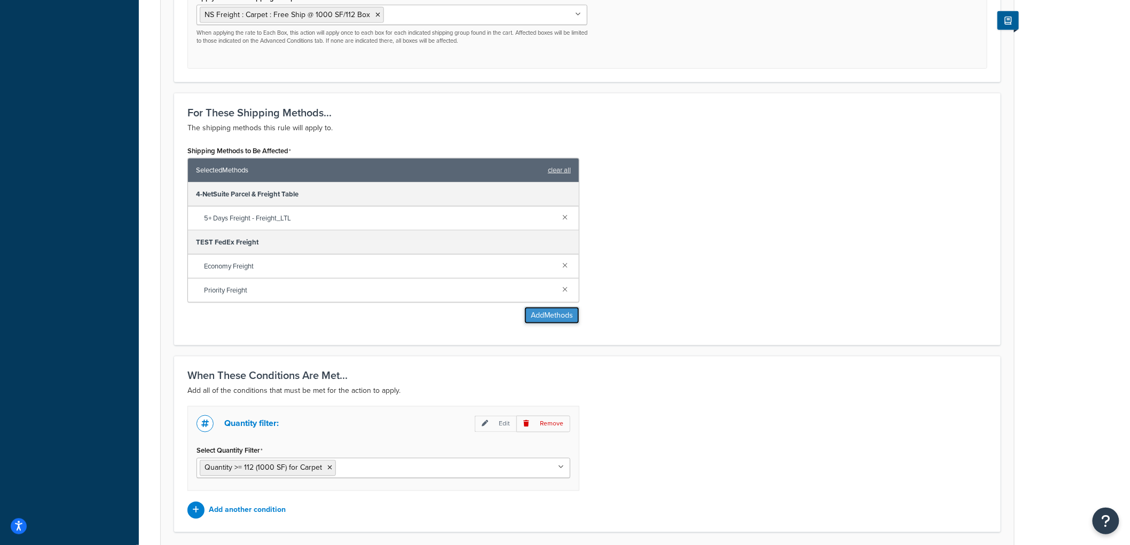
click at [527, 314] on button "Add Methods" at bounding box center [552, 315] width 55 height 17
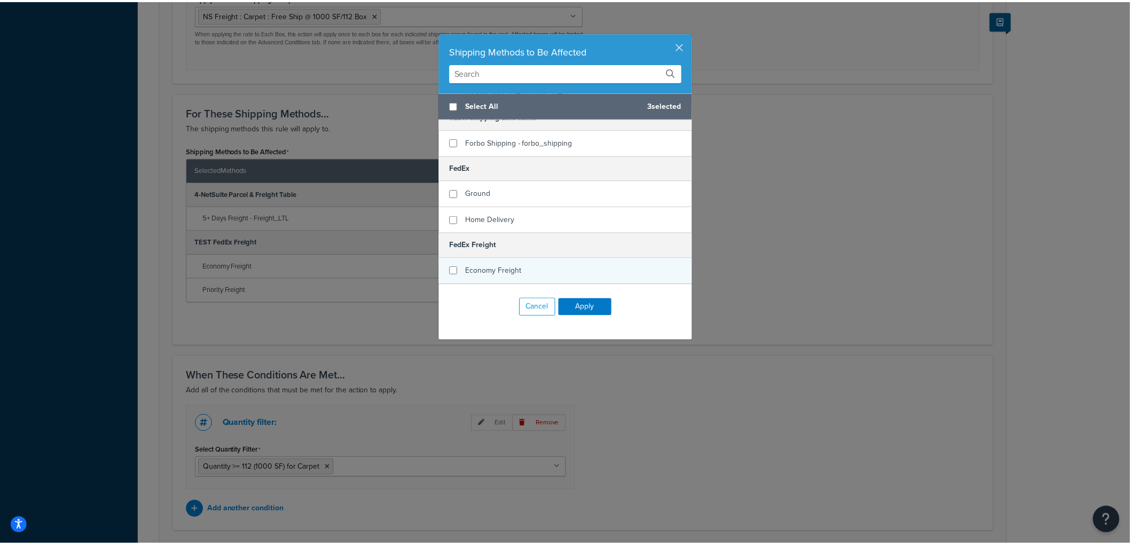
scroll to position [237, 0]
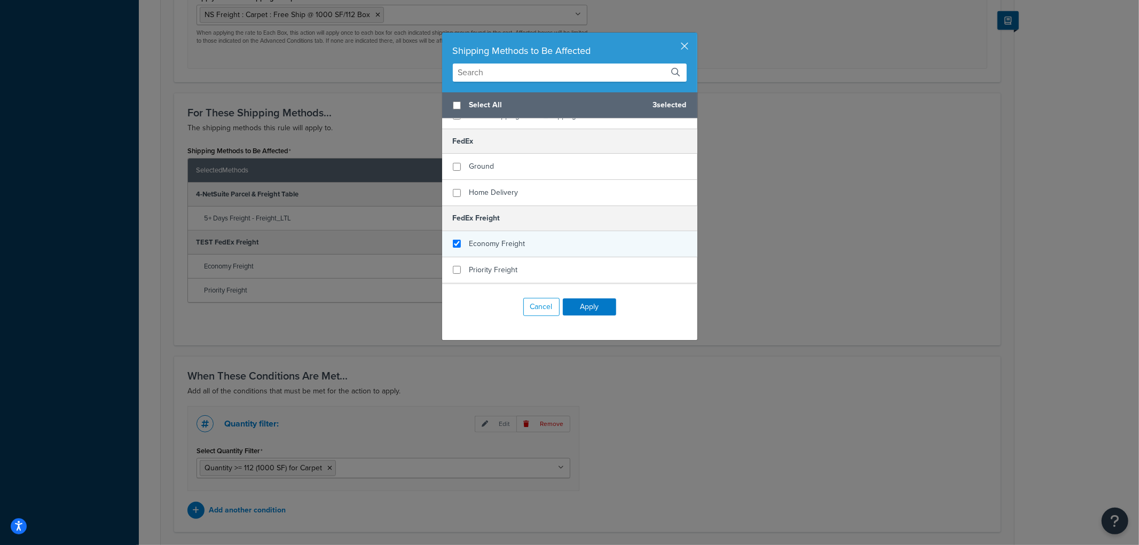
checkbox input "true"
click at [474, 238] on span "Economy Freight" at bounding box center [498, 243] width 56 height 11
checkbox input "true"
click at [467, 257] on div "Priority Freight" at bounding box center [569, 270] width 255 height 26
click at [599, 303] on button "Apply" at bounding box center [589, 307] width 53 height 17
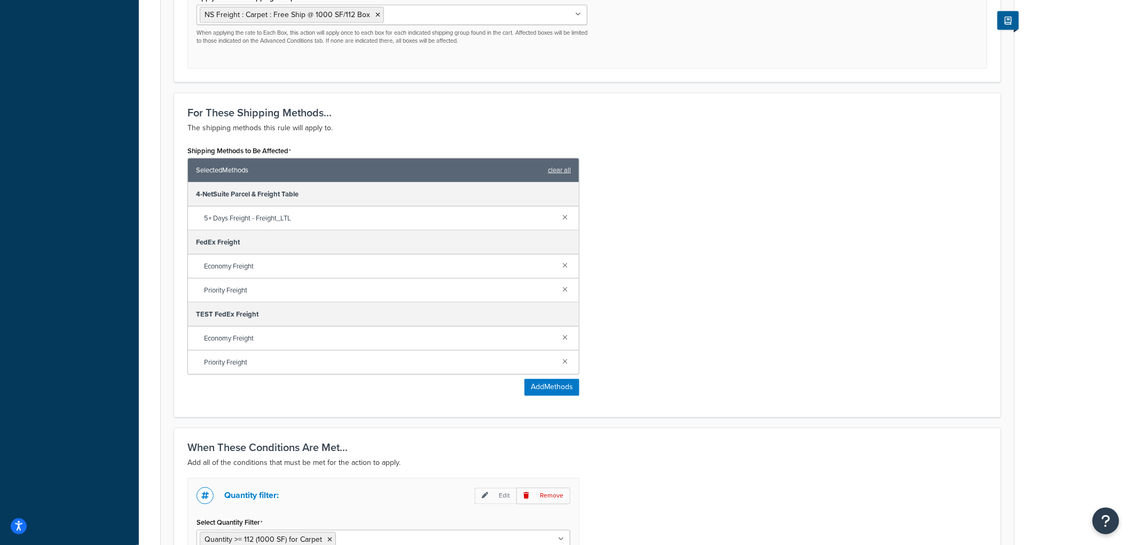
click at [742, 295] on div "Shipping Methods to Be Affected Selected Methods clear all 4-NetSuite Parcel & …" at bounding box center [587, 273] width 816 height 261
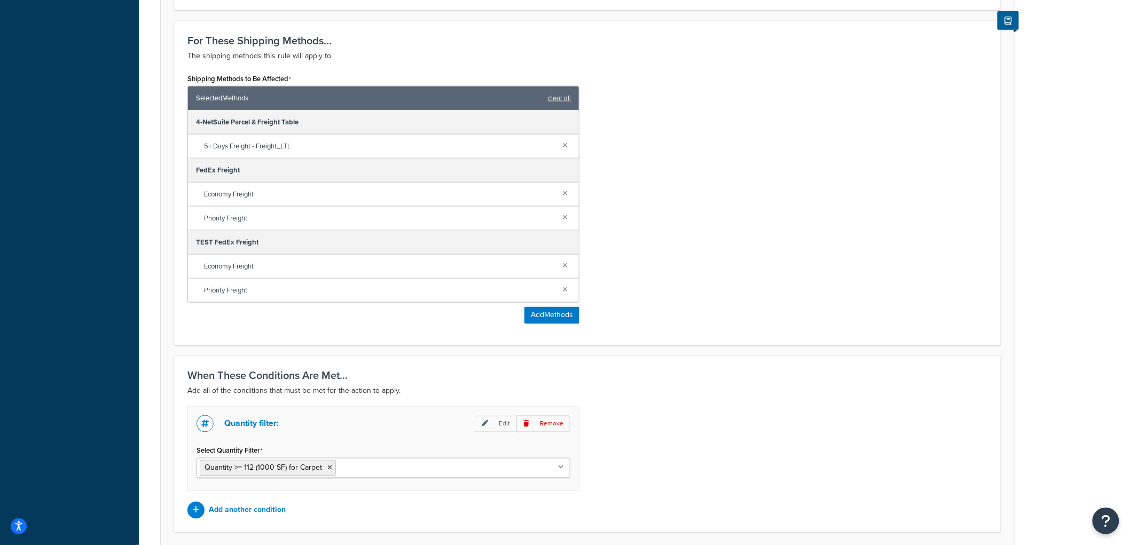
scroll to position [633, 0]
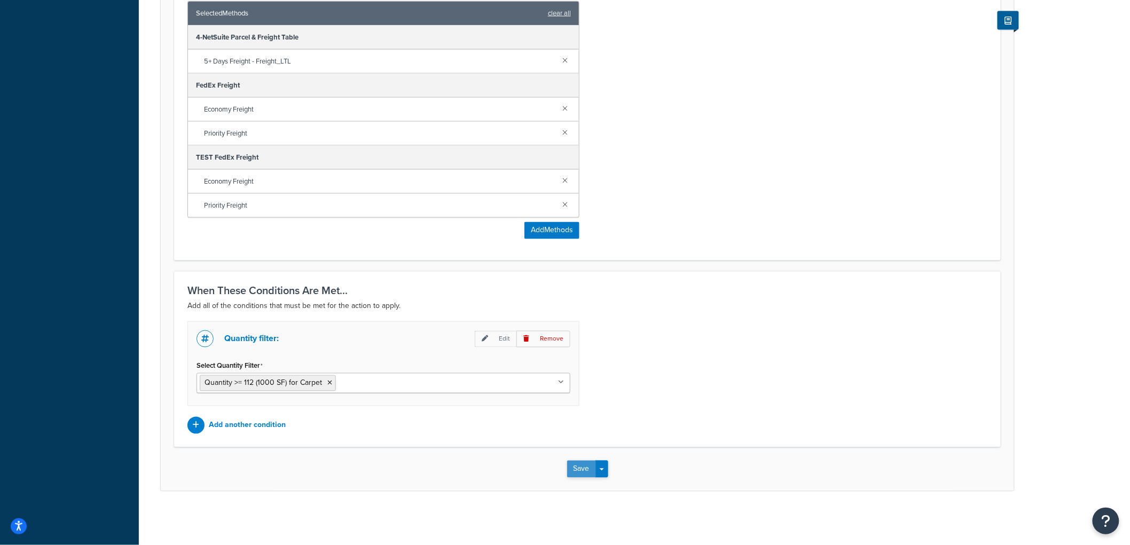
click at [580, 469] on button "Save" at bounding box center [581, 469] width 29 height 17
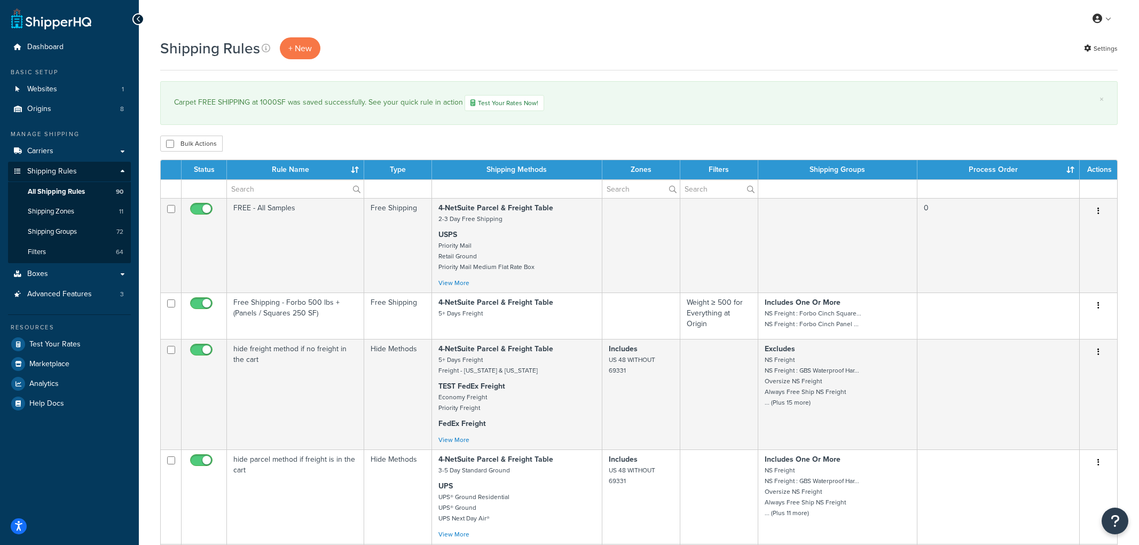
select select "1000"
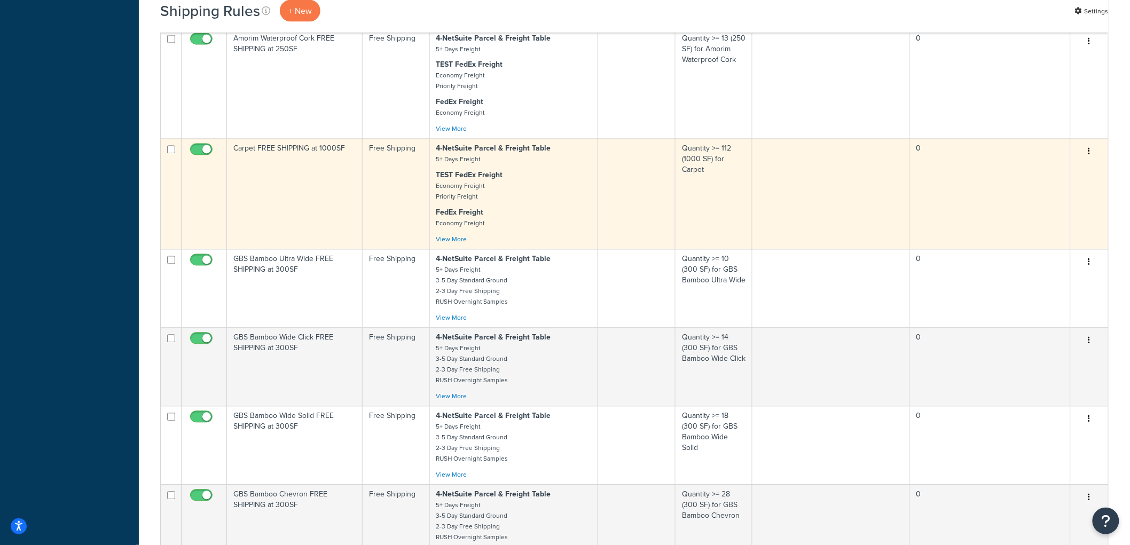
scroll to position [890, 0]
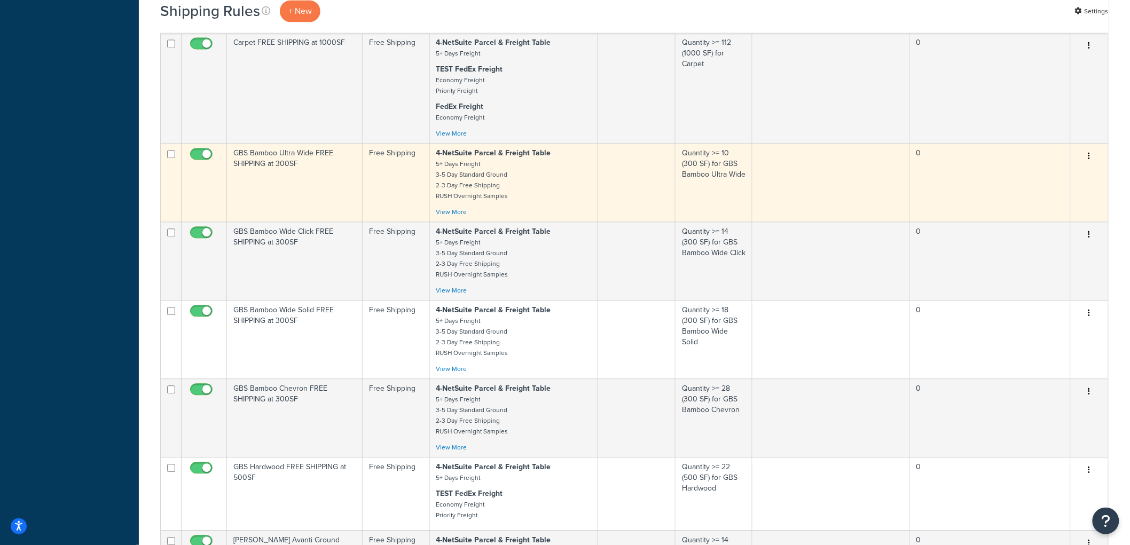
click at [311, 187] on td "GBS Bamboo Ultra Wide FREE SHIPPING at 300SF" at bounding box center [295, 182] width 136 height 79
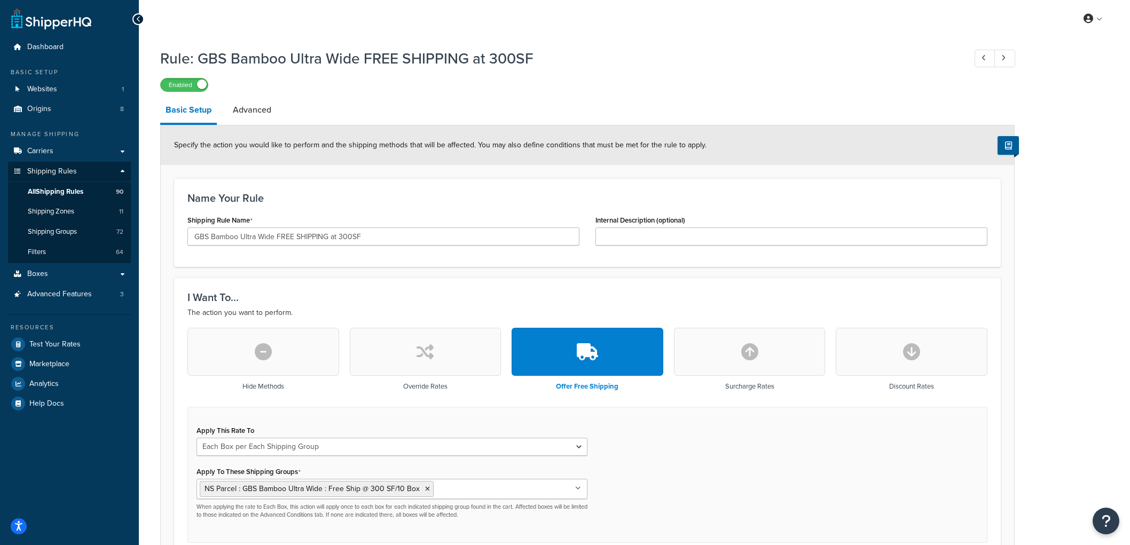
select select "BOX"
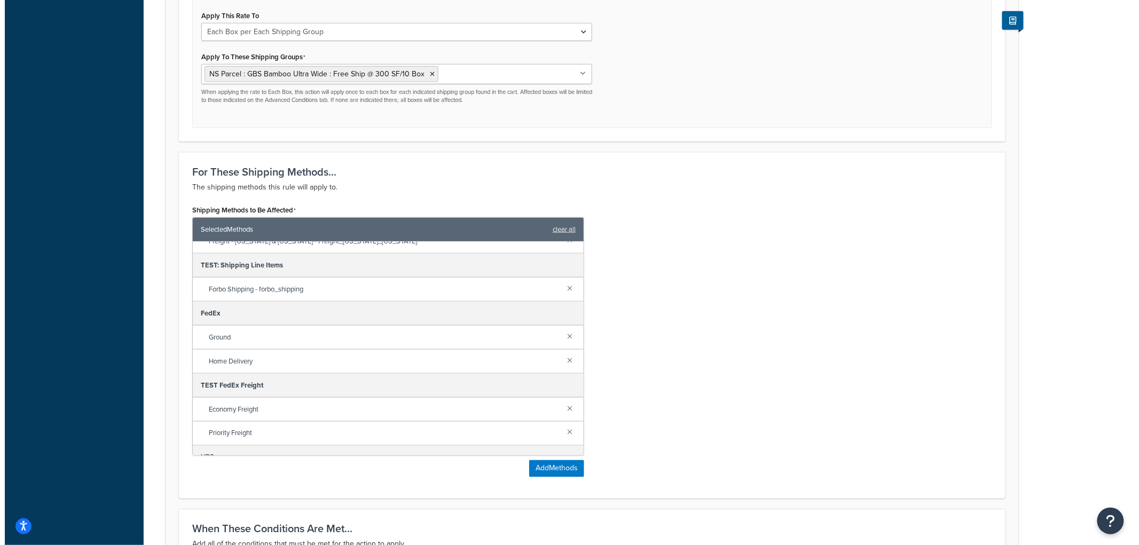
scroll to position [115, 0]
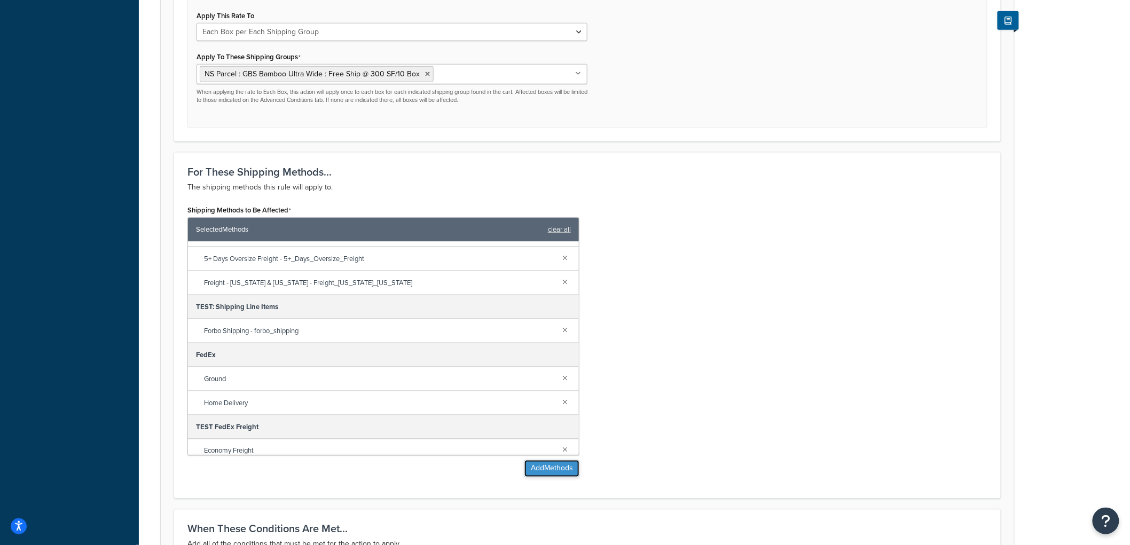
click at [552, 478] on button "Add Methods" at bounding box center [552, 468] width 55 height 17
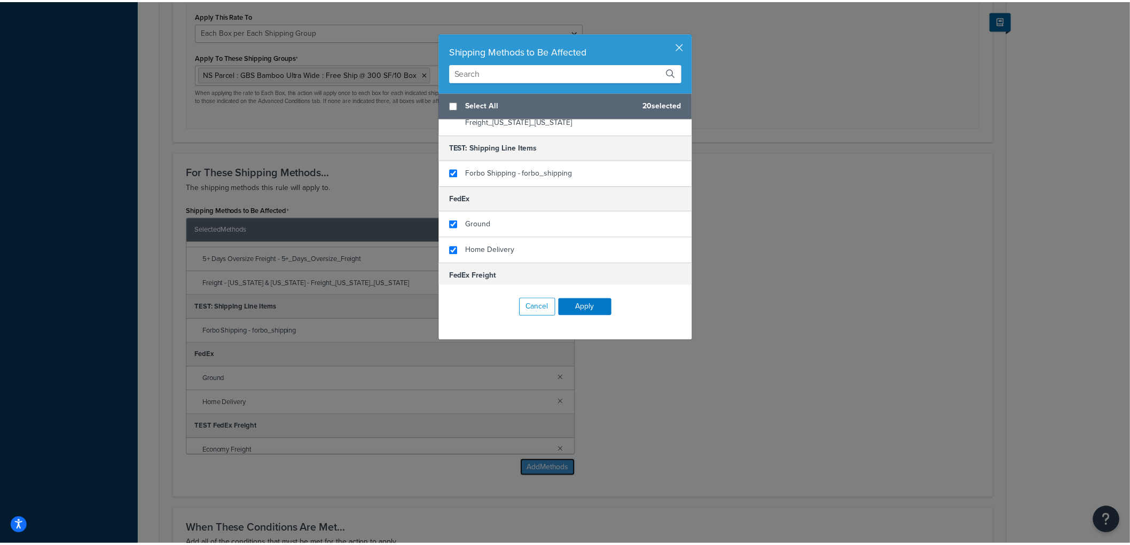
scroll to position [237, 0]
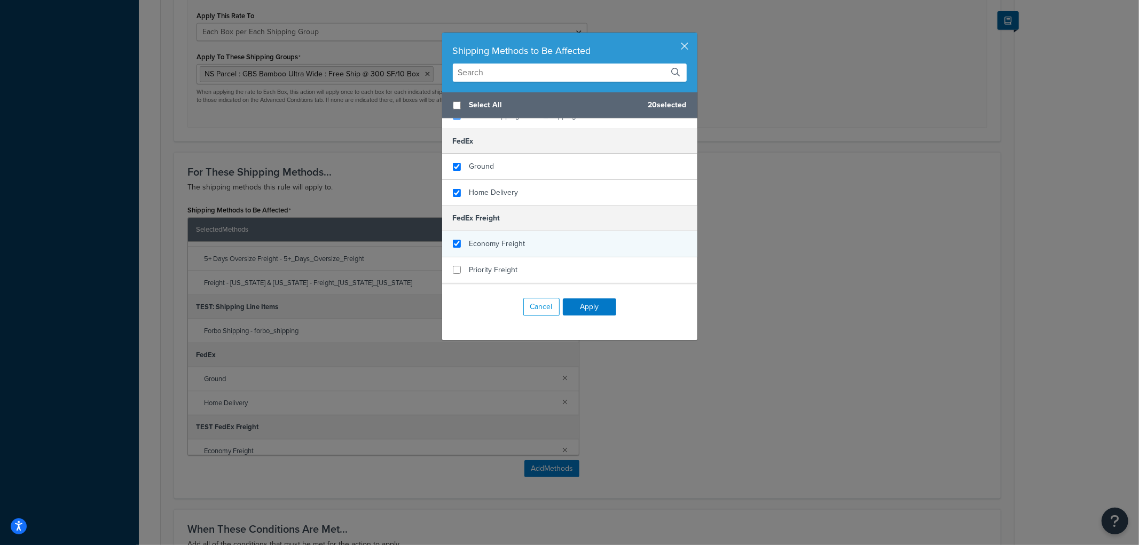
checkbox input "true"
click at [511, 238] on span "Economy Freight" at bounding box center [498, 243] width 56 height 11
checkbox input "true"
click at [507, 264] on span "Priority Freight" at bounding box center [494, 269] width 49 height 11
click at [588, 311] on button "Apply" at bounding box center [589, 307] width 53 height 17
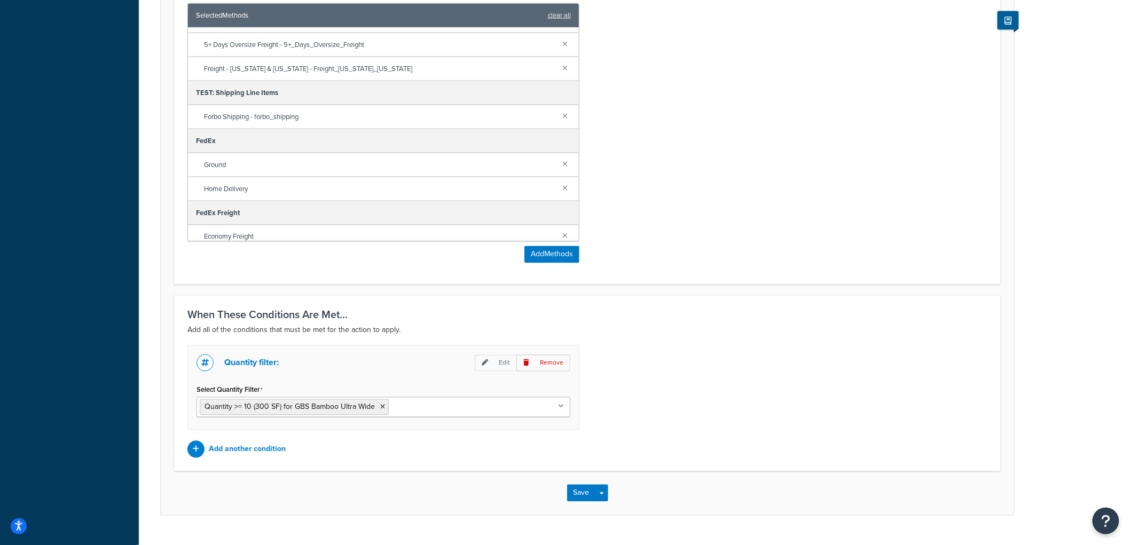
scroll to position [654, 0]
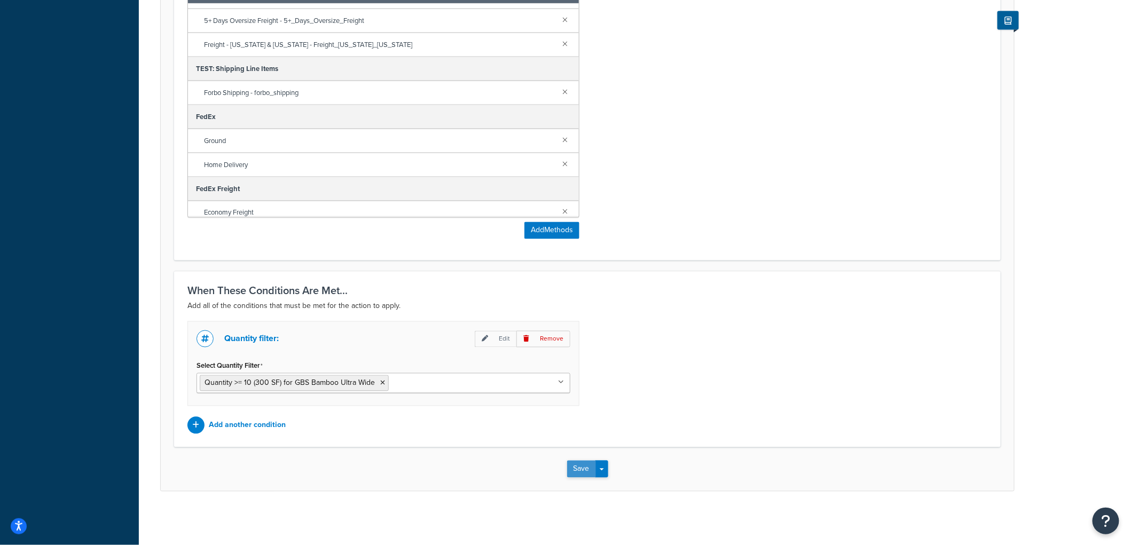
click at [580, 468] on button "Save" at bounding box center [581, 469] width 29 height 17
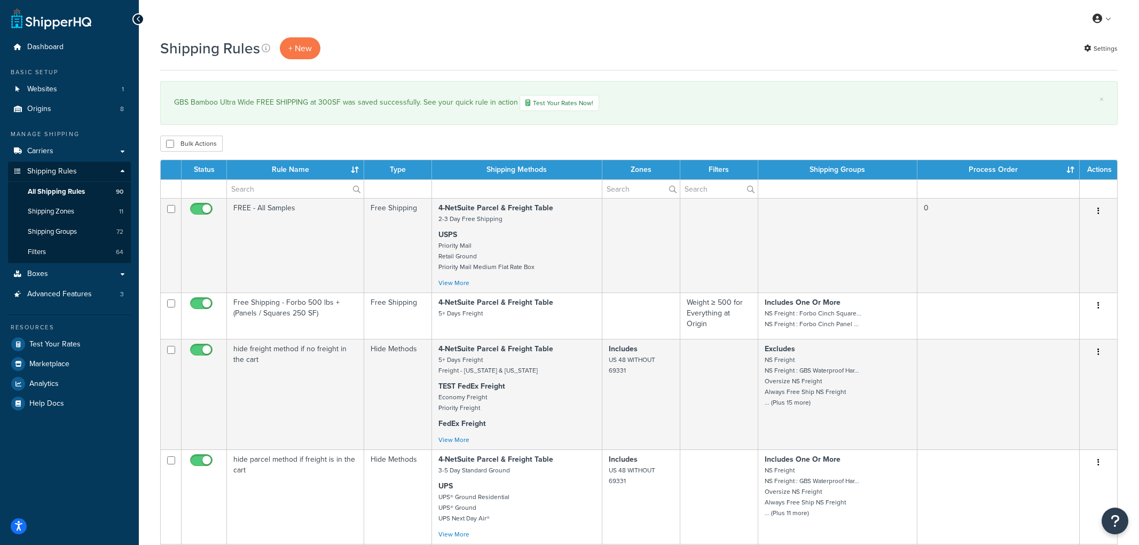
select select "1000"
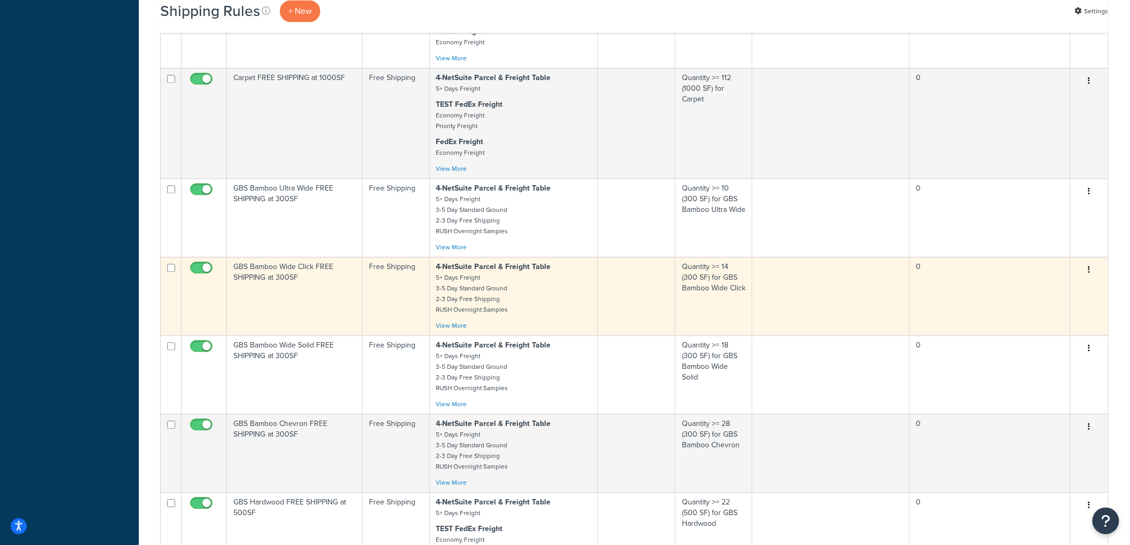
scroll to position [831, 0]
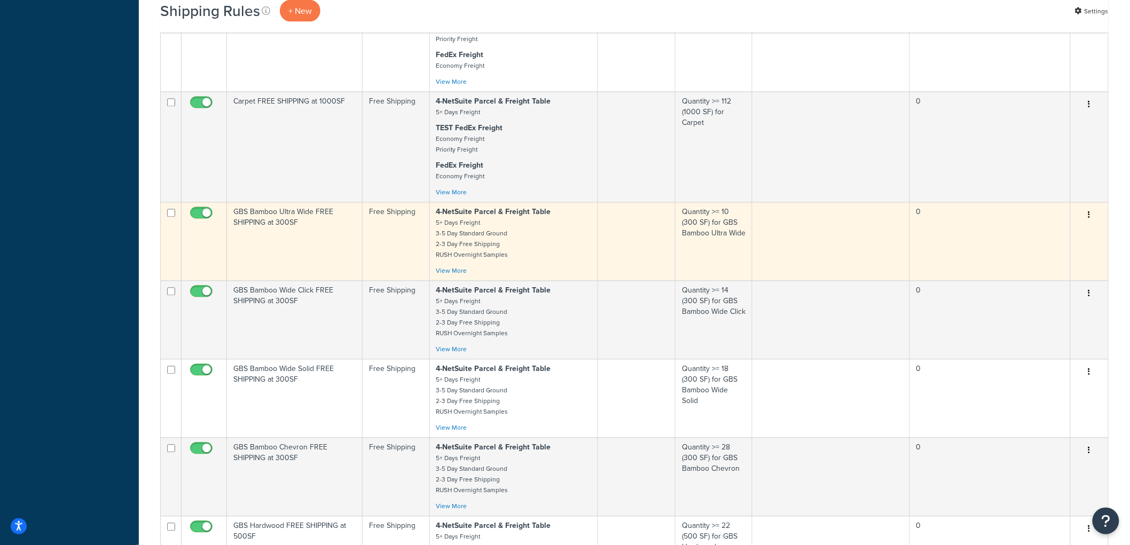
click at [347, 240] on td "GBS Bamboo Ultra Wide FREE SHIPPING at 300SF" at bounding box center [295, 241] width 136 height 79
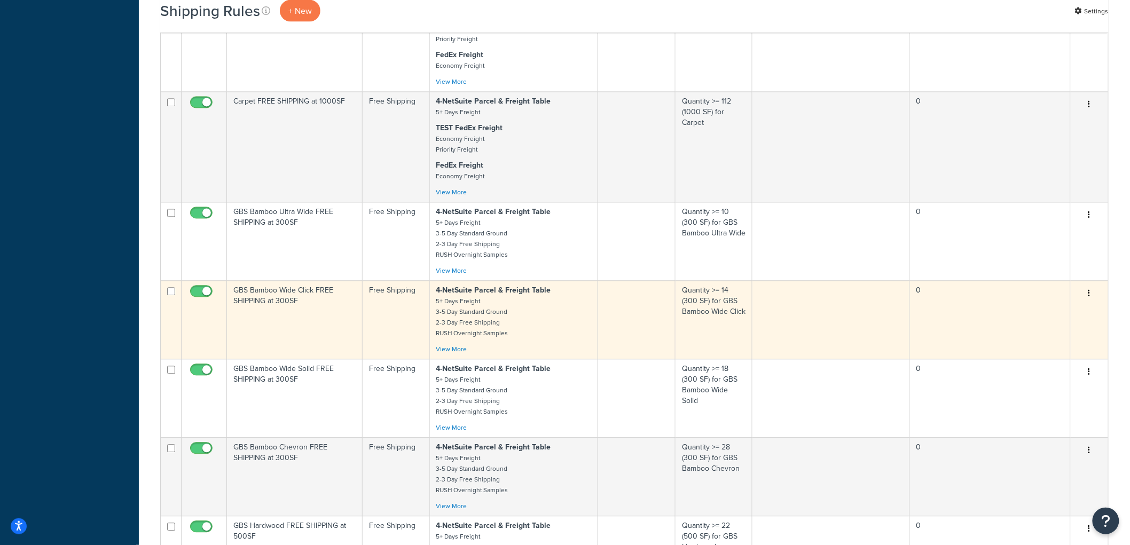
click at [321, 337] on td "GBS Bamboo Wide Click FREE SHIPPING at 300SF" at bounding box center [295, 320] width 136 height 79
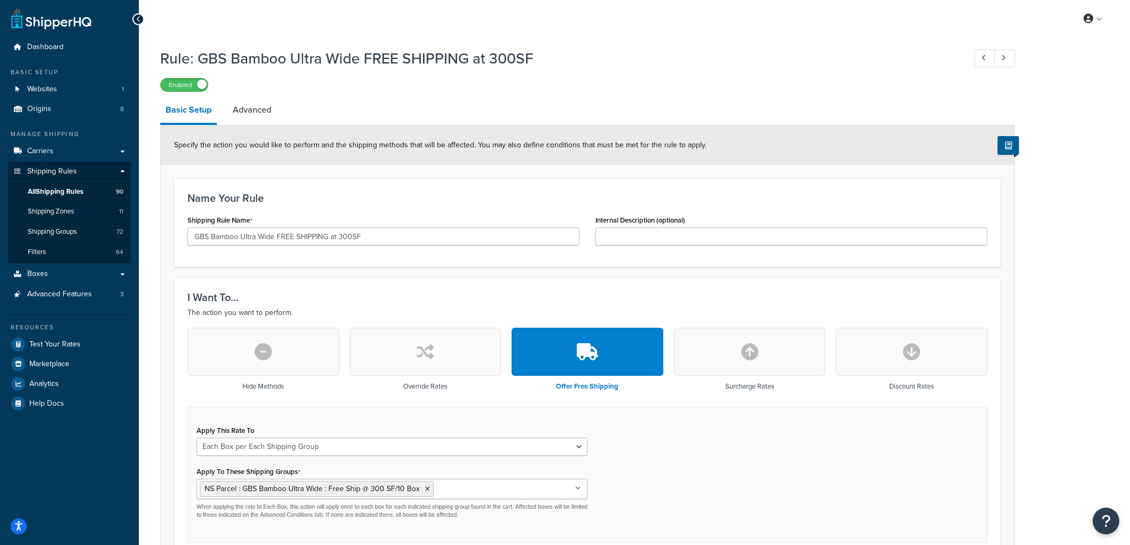
select select "BOX"
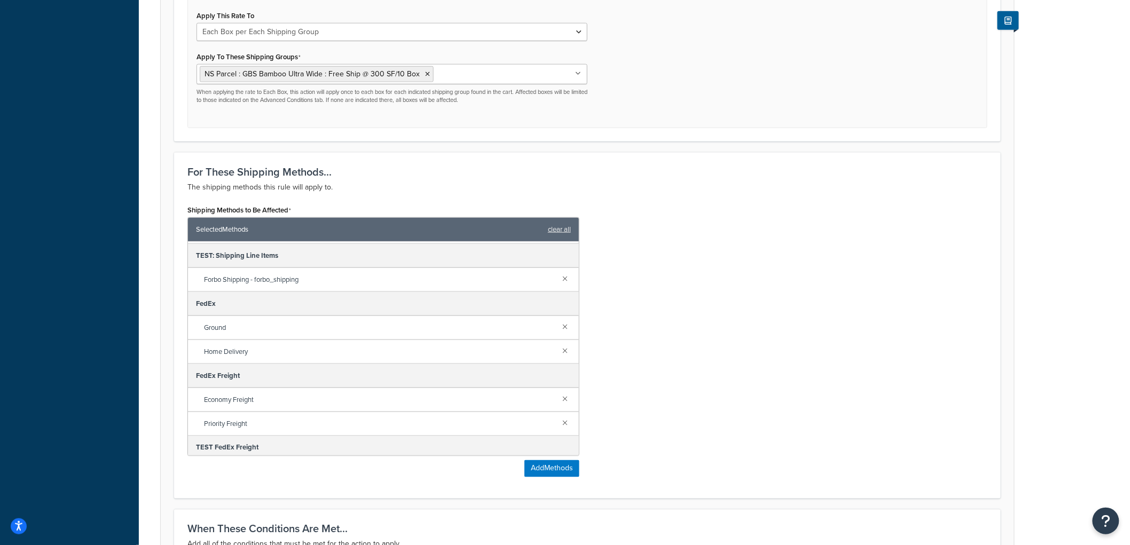
scroll to position [178, 0]
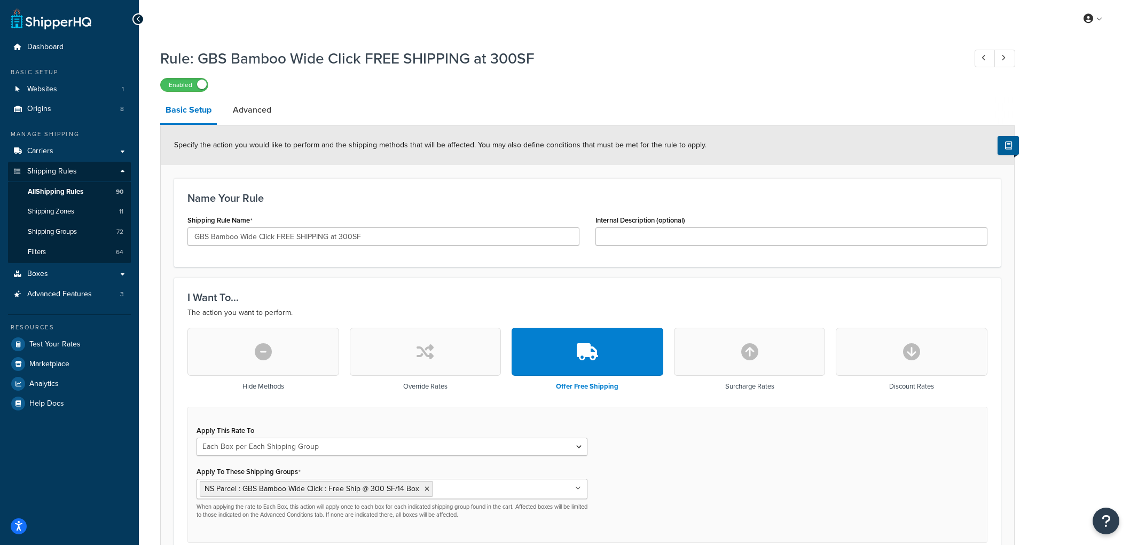
select select "BOX"
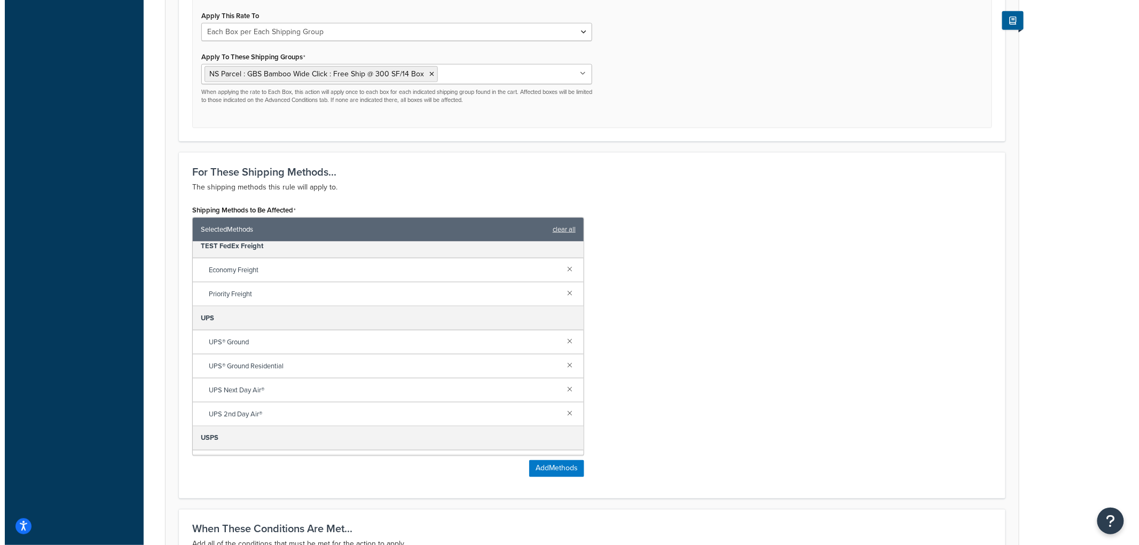
scroll to position [296, 0]
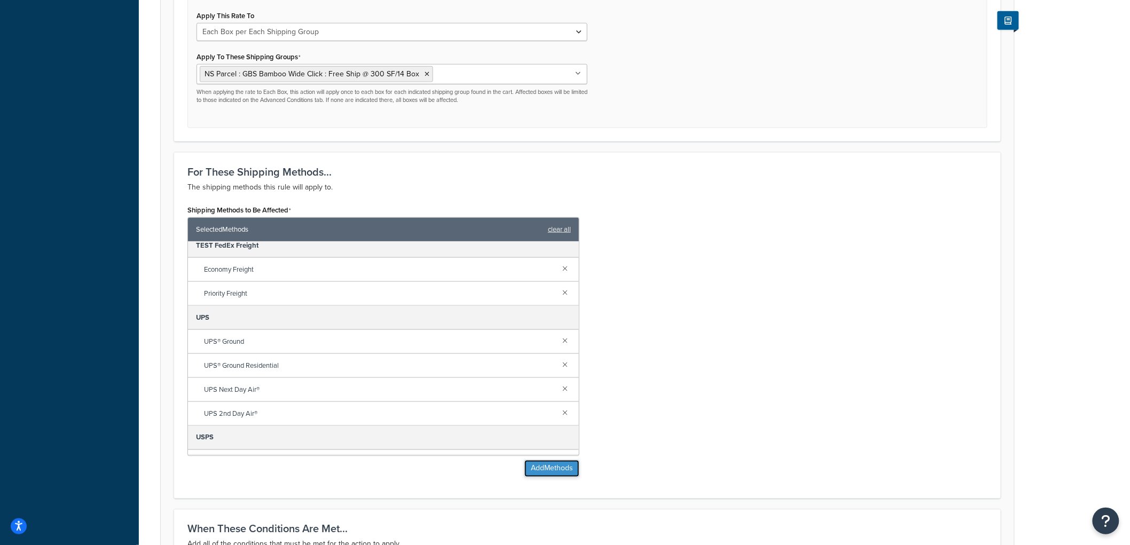
click at [541, 477] on button "Add Methods" at bounding box center [552, 468] width 55 height 17
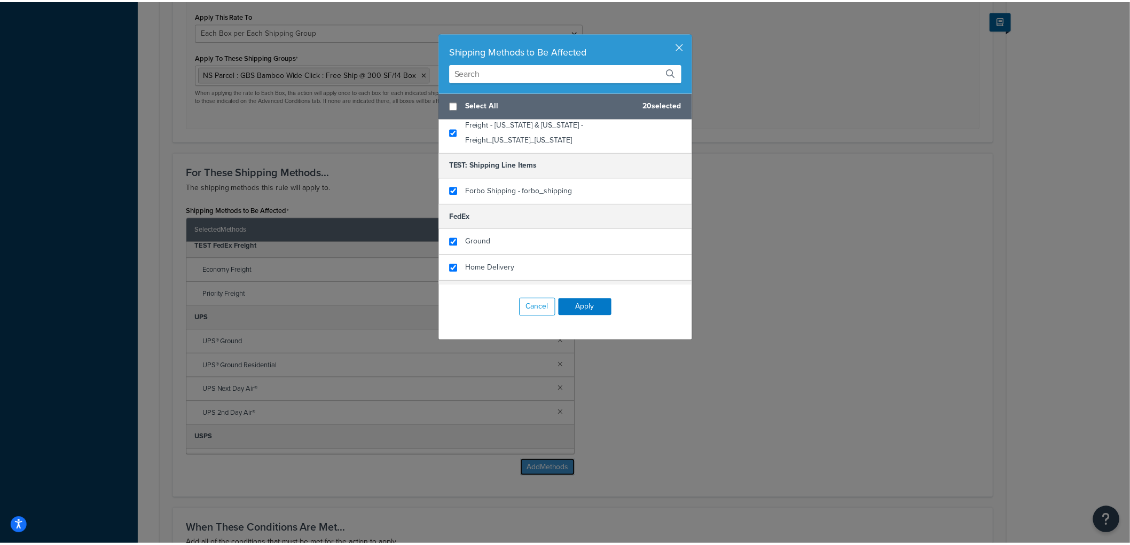
scroll to position [237, 0]
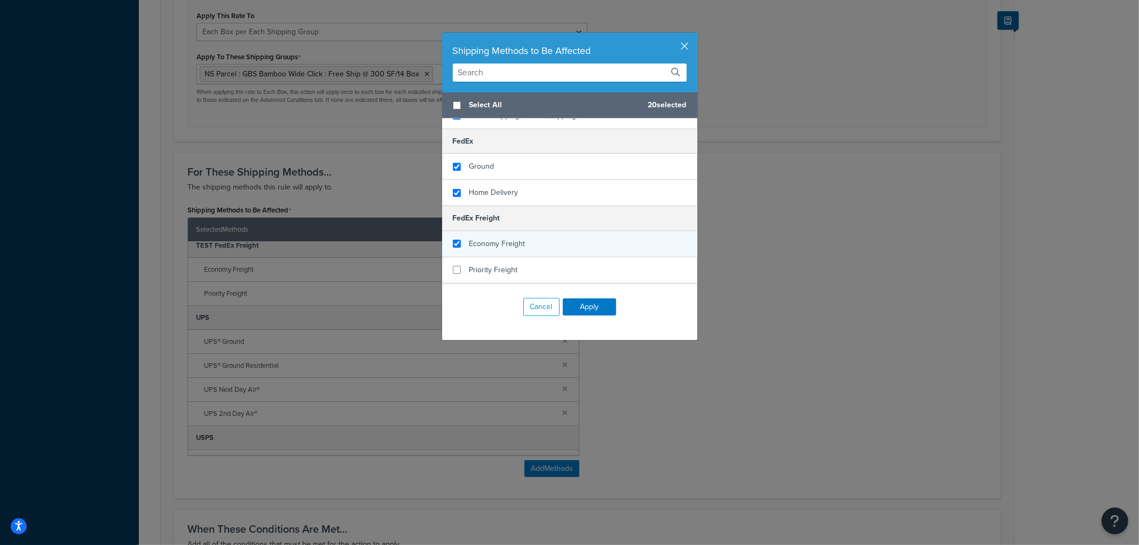
checkbox input "true"
click at [486, 238] on span "Economy Freight" at bounding box center [498, 243] width 56 height 11
checkbox input "true"
click at [481, 264] on span "Priority Freight" at bounding box center [494, 269] width 49 height 11
drag, startPoint x: 576, startPoint y: 298, endPoint x: 577, endPoint y: 307, distance: 8.7
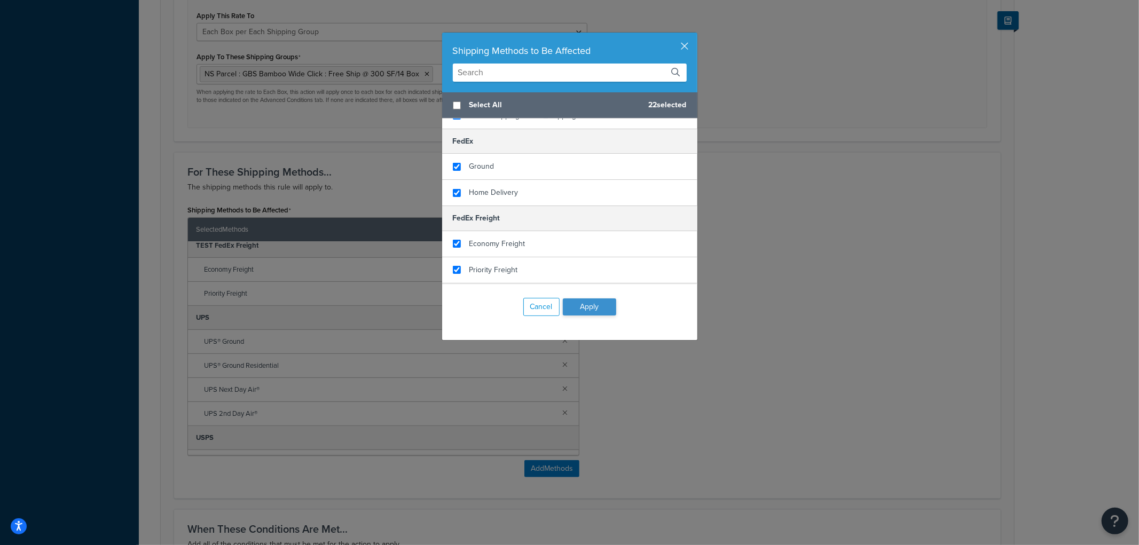
click at [577, 300] on div "Cancel Apply" at bounding box center [569, 307] width 255 height 45
click at [577, 307] on button "Apply" at bounding box center [589, 307] width 53 height 17
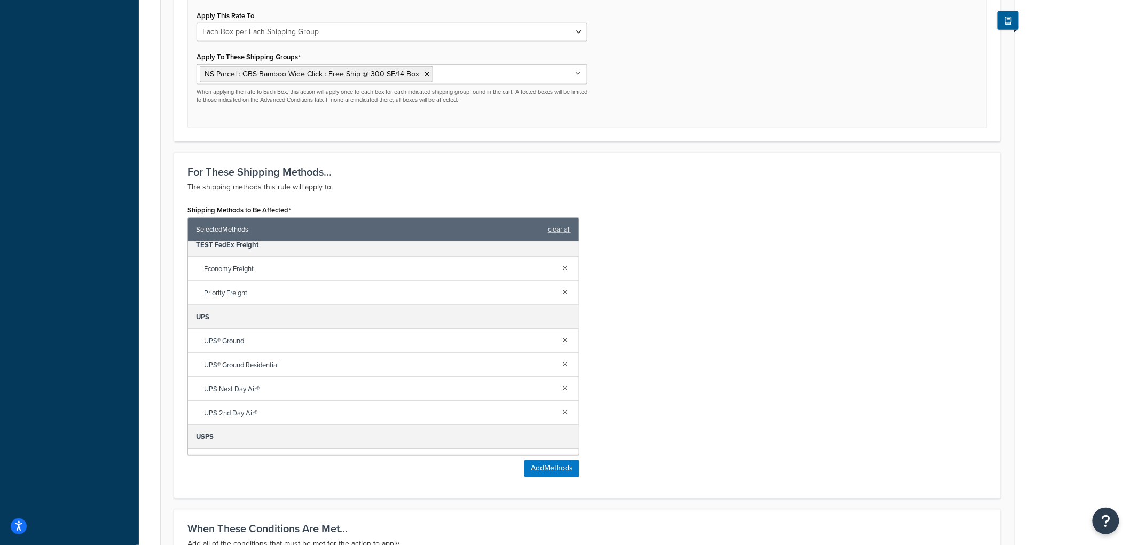
scroll to position [654, 0]
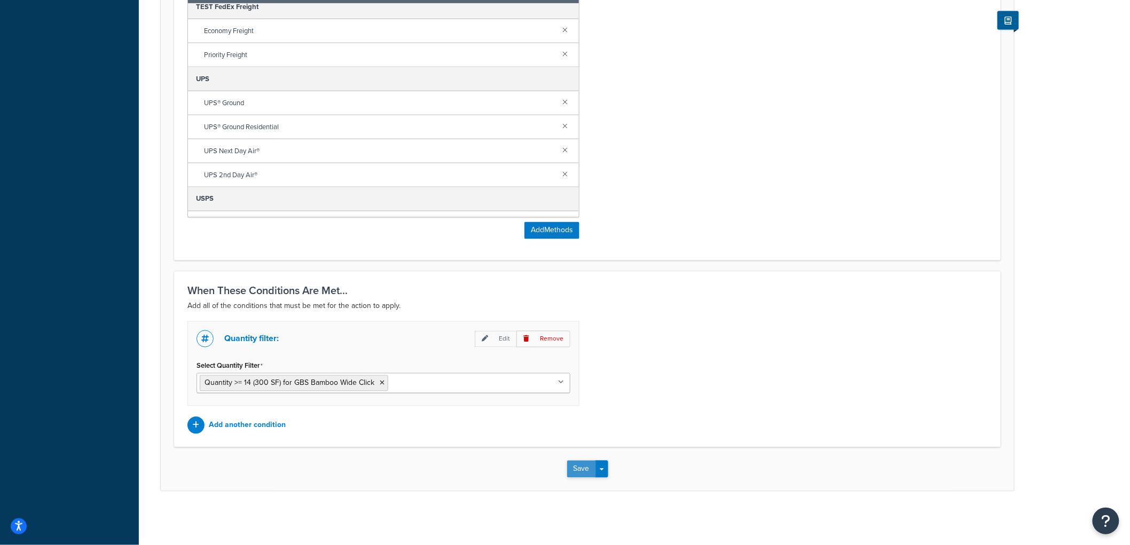
click at [578, 471] on button "Save" at bounding box center [581, 469] width 29 height 17
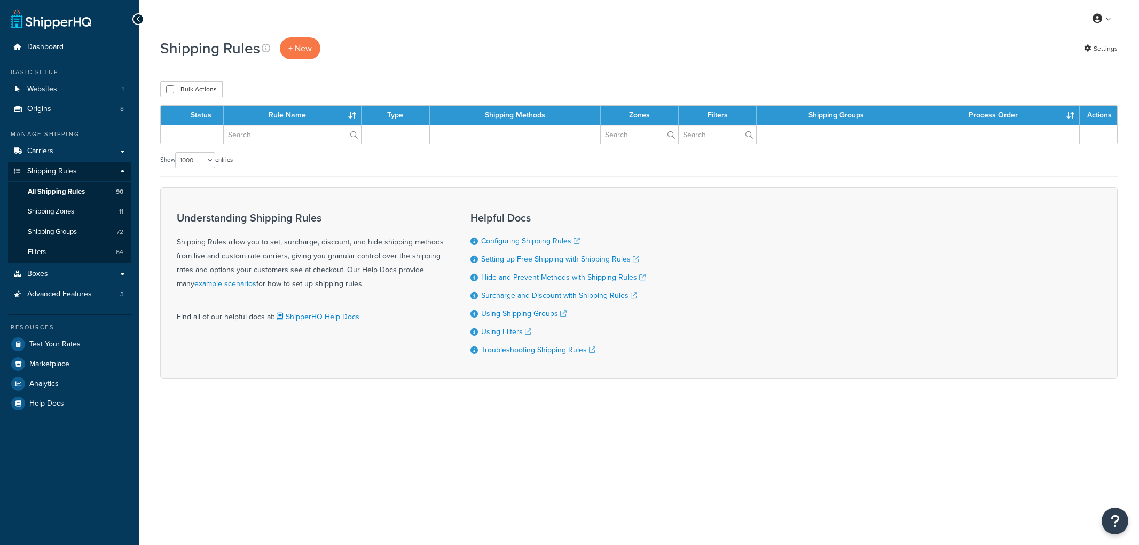
select select "1000"
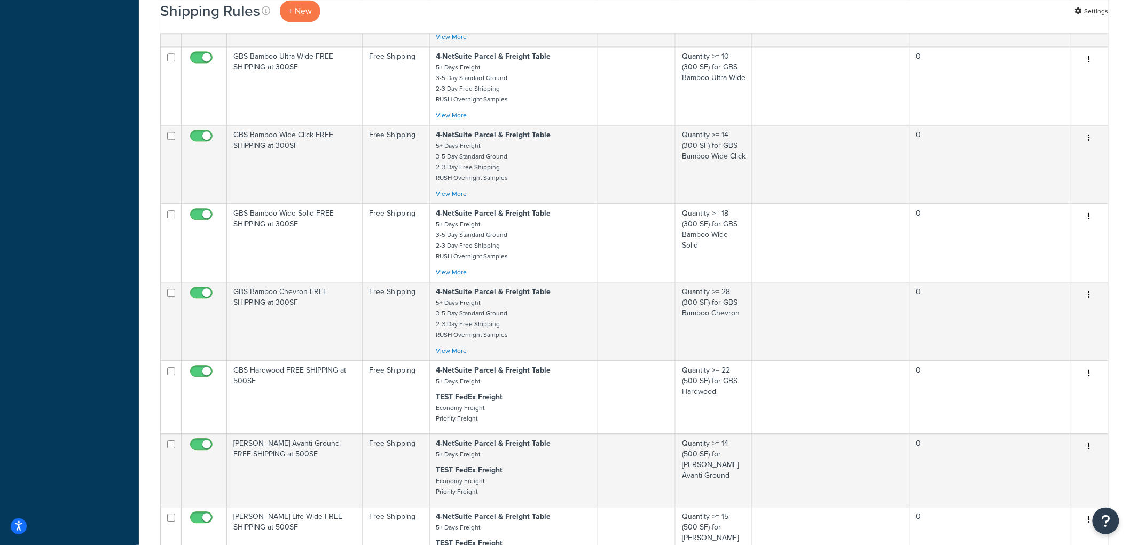
scroll to position [949, 0]
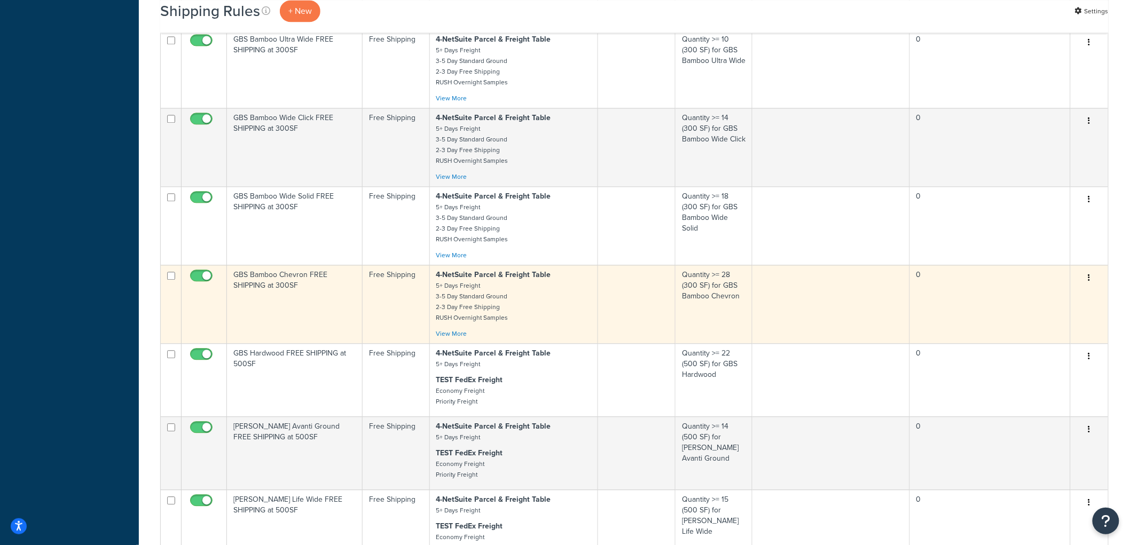
click at [345, 330] on td "GBS Bamboo Chevron FREE SHIPPING at 300SF" at bounding box center [295, 304] width 136 height 79
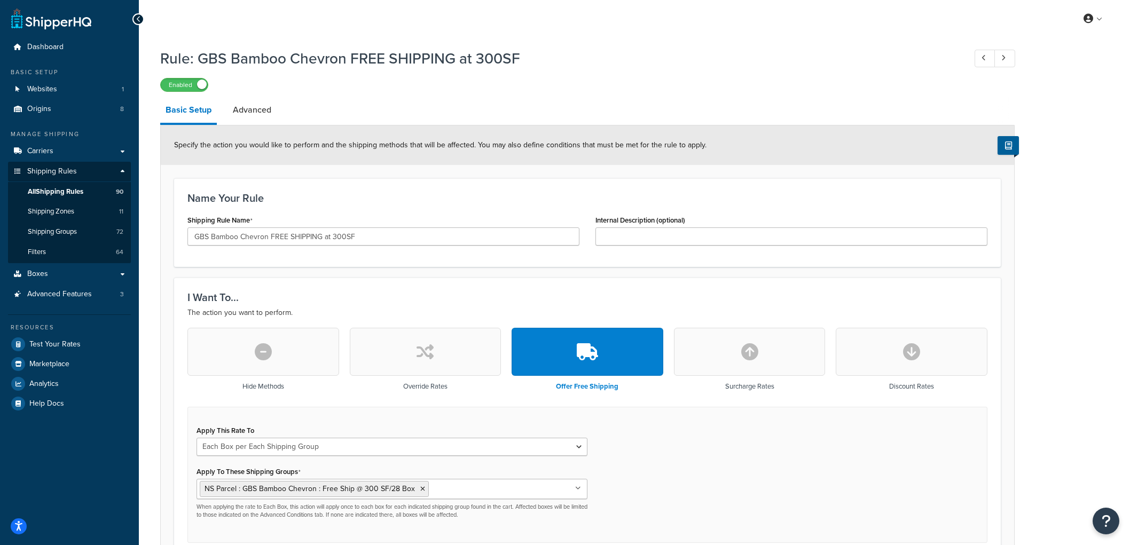
select select "BOX"
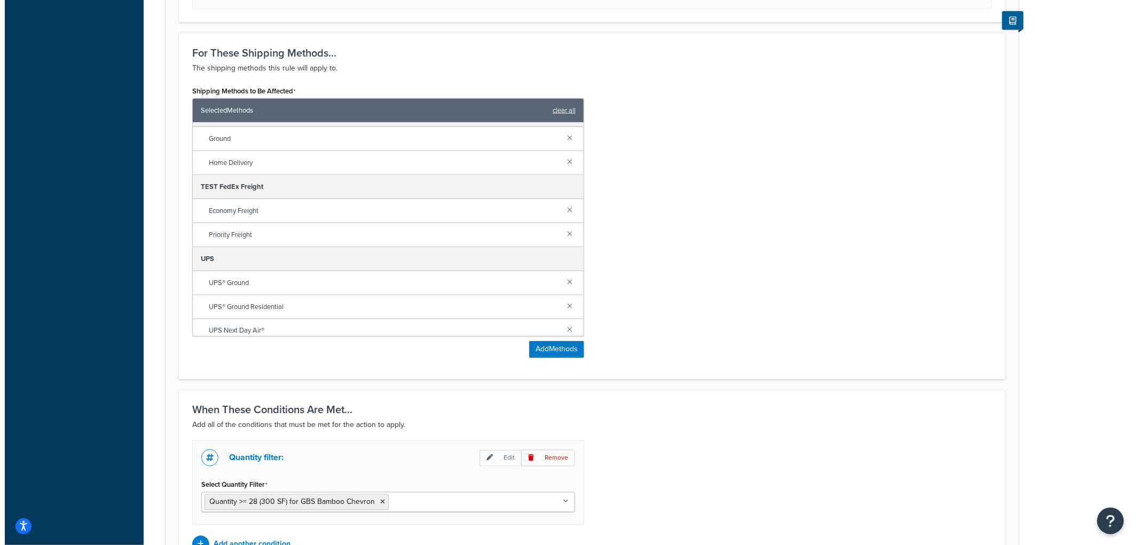
scroll to position [237, 0]
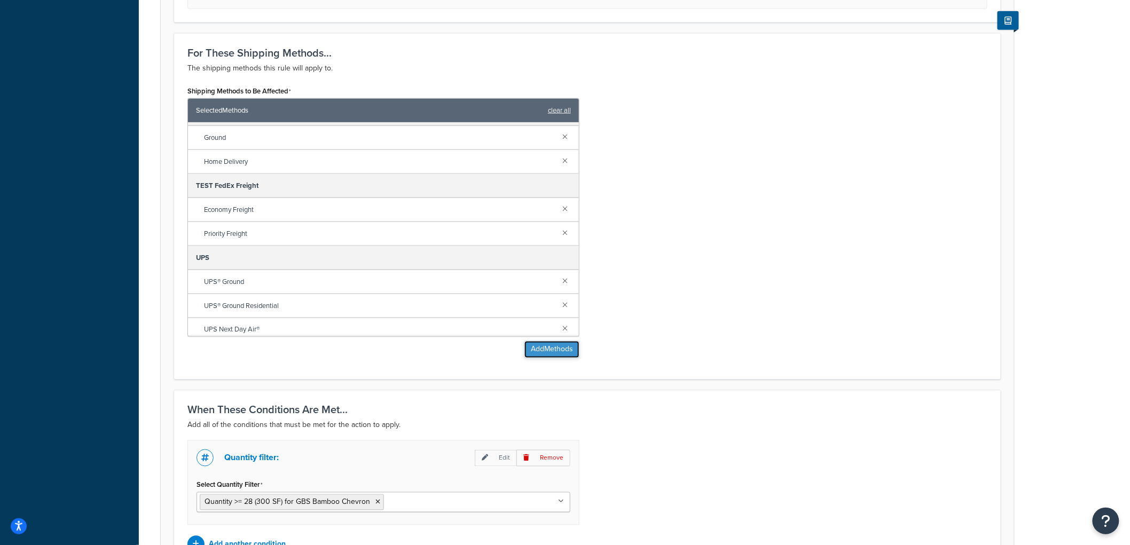
click at [536, 346] on button "Add Methods" at bounding box center [552, 349] width 55 height 17
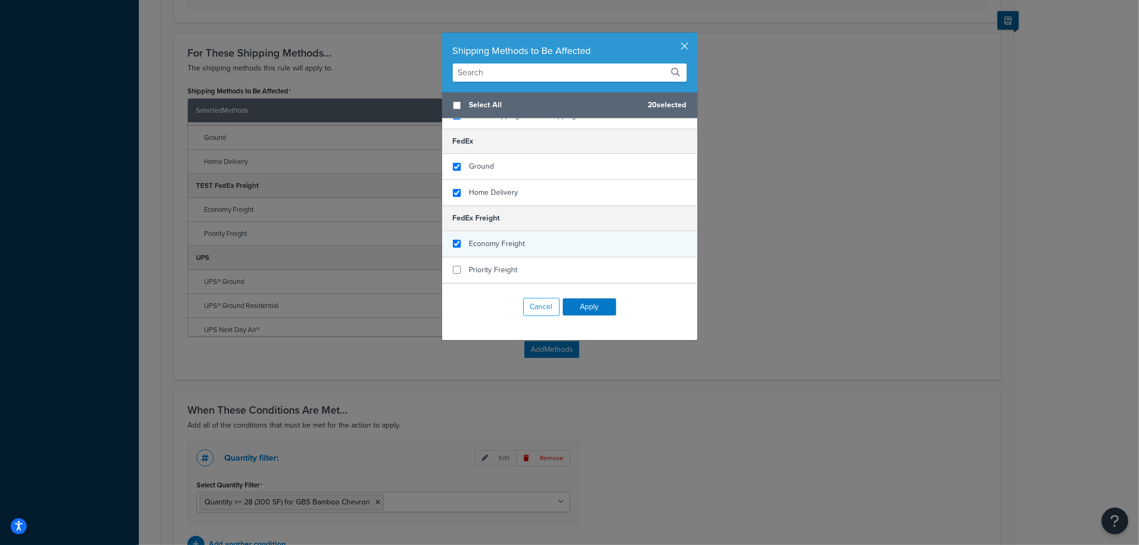
checkbox input "true"
click at [491, 238] on span "Economy Freight" at bounding box center [498, 243] width 56 height 11
checkbox input "true"
click at [483, 263] on div "Priority Freight" at bounding box center [494, 270] width 49 height 15
click at [580, 302] on button "Apply" at bounding box center [589, 307] width 53 height 17
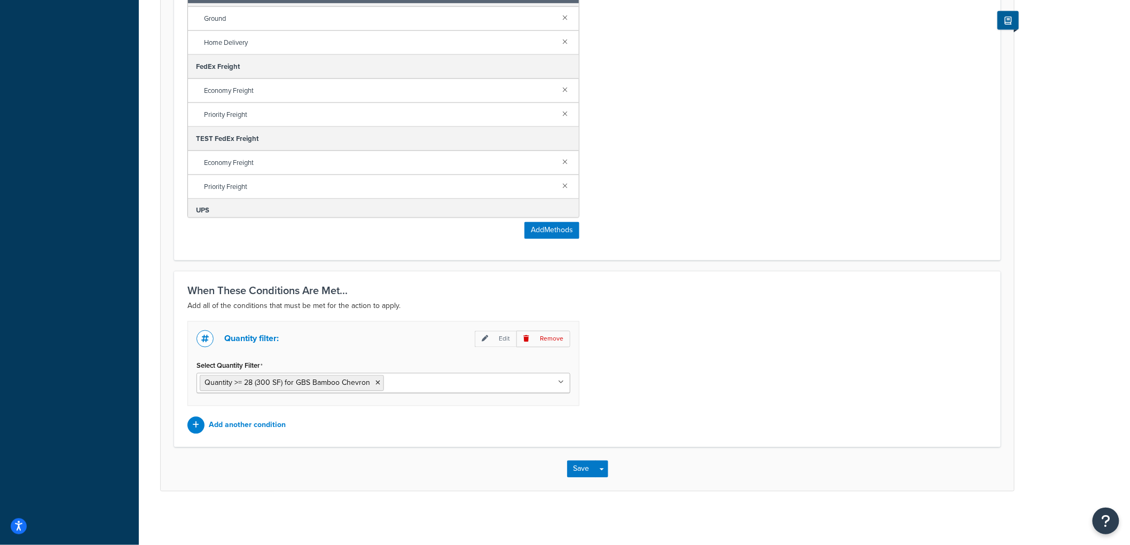
scroll to position [654, 0]
click at [583, 466] on button "Save" at bounding box center [581, 469] width 29 height 17
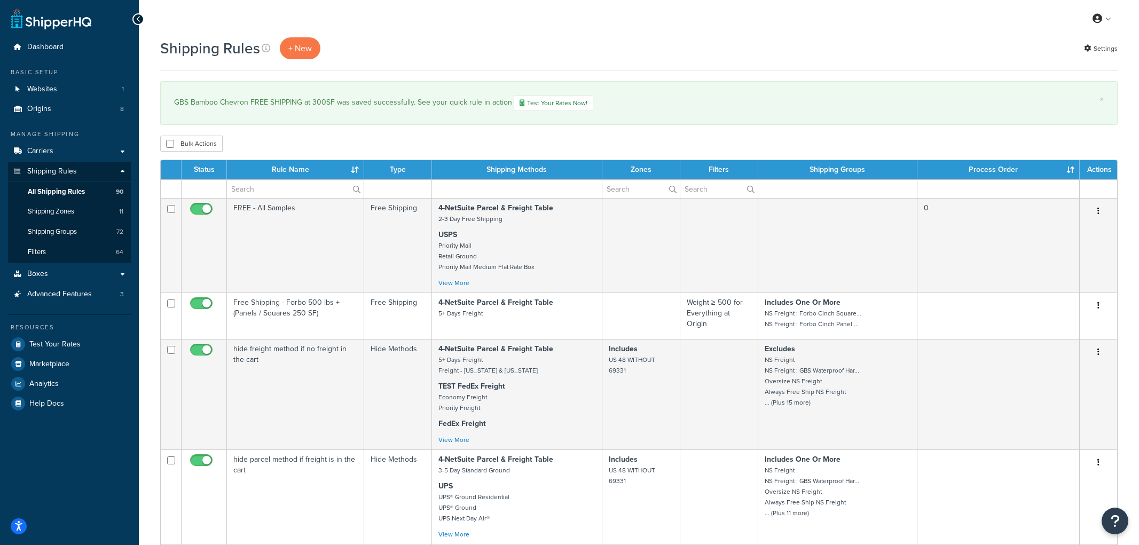
select select "1000"
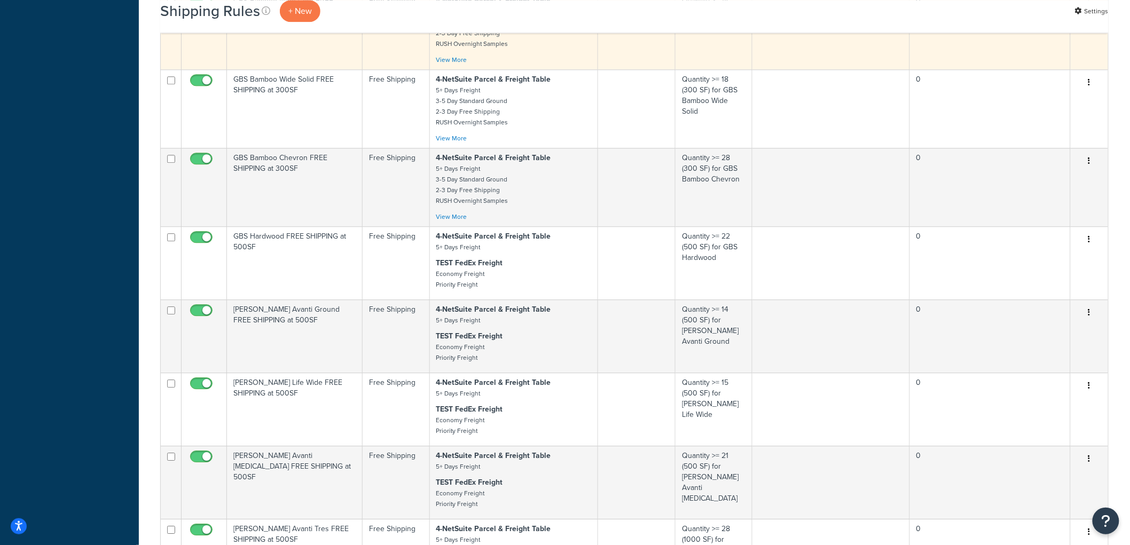
scroll to position [1128, 0]
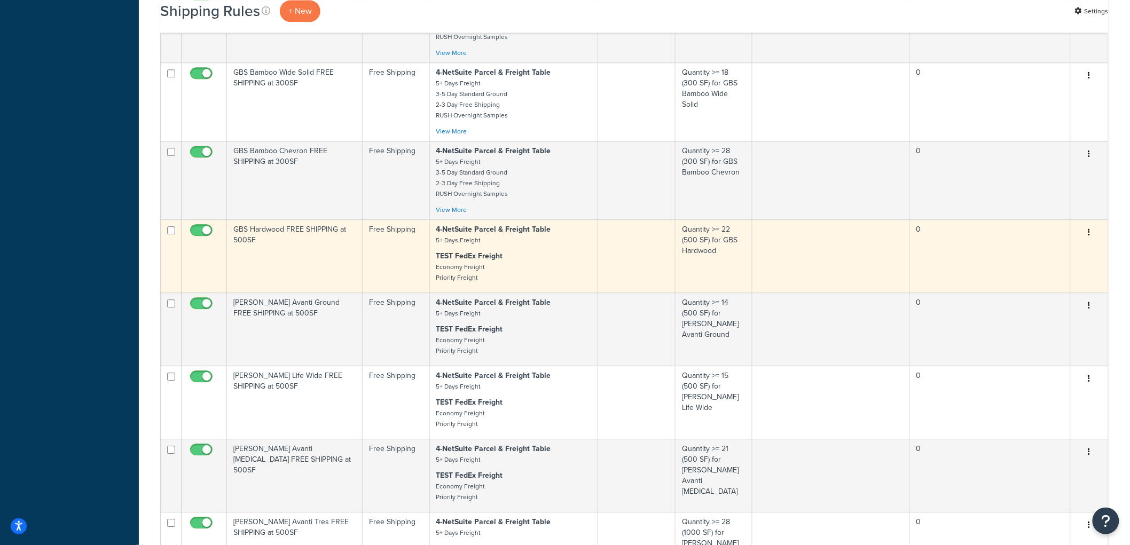
click at [343, 265] on td "GBS Hardwood FREE SHIPPING at 500SF" at bounding box center [295, 256] width 136 height 73
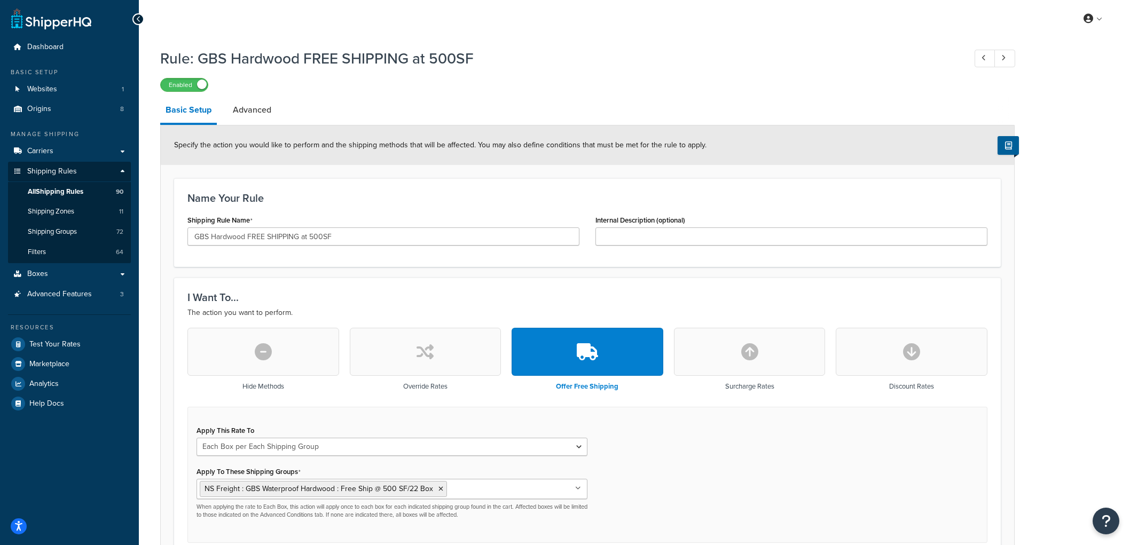
select select "BOX"
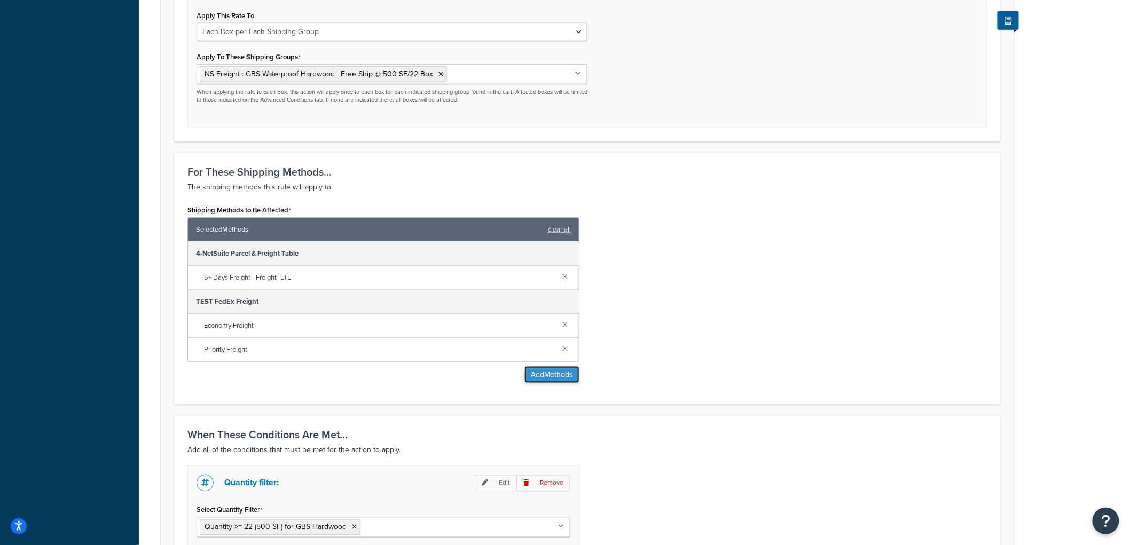
click at [539, 372] on button "Add Methods" at bounding box center [552, 374] width 55 height 17
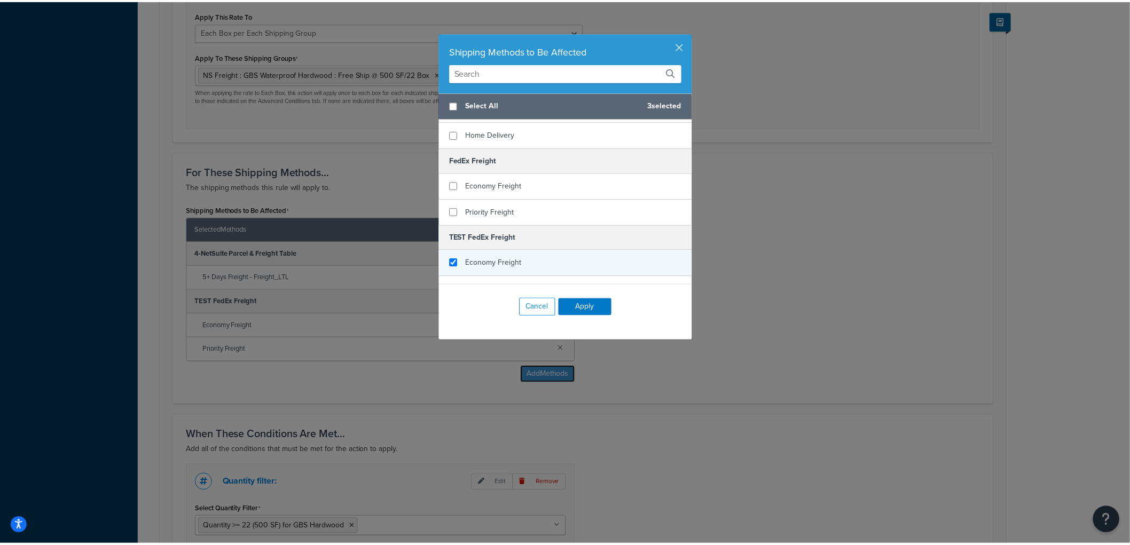
scroll to position [296, 0]
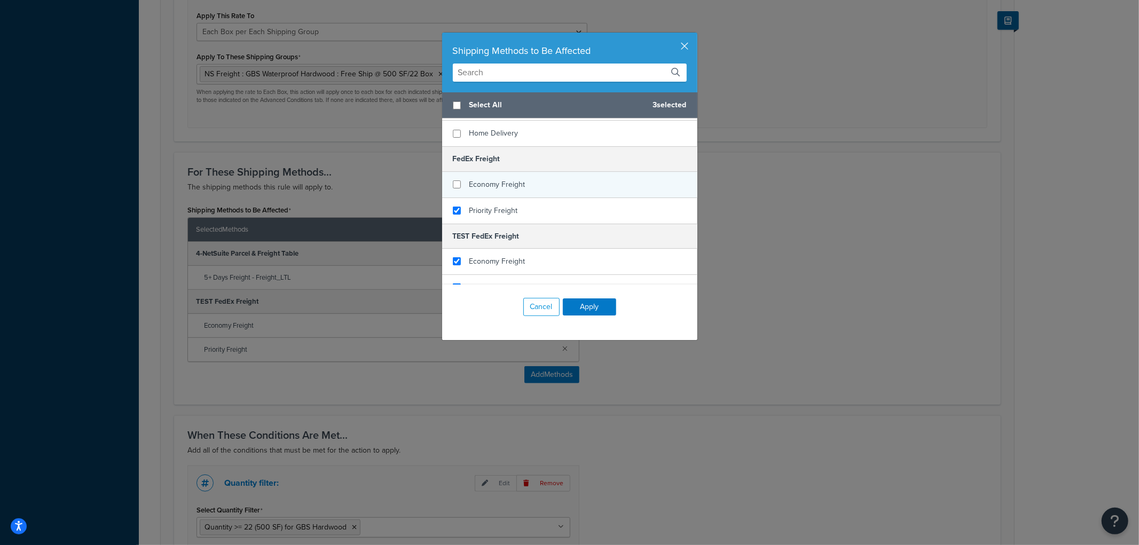
checkbox input "true"
click at [506, 182] on div "FedEx Freight Economy Freight Priority Freight" at bounding box center [569, 184] width 255 height 77
checkbox input "true"
click at [506, 179] on span "Economy Freight" at bounding box center [498, 184] width 56 height 11
click at [586, 305] on button "Apply" at bounding box center [589, 307] width 53 height 17
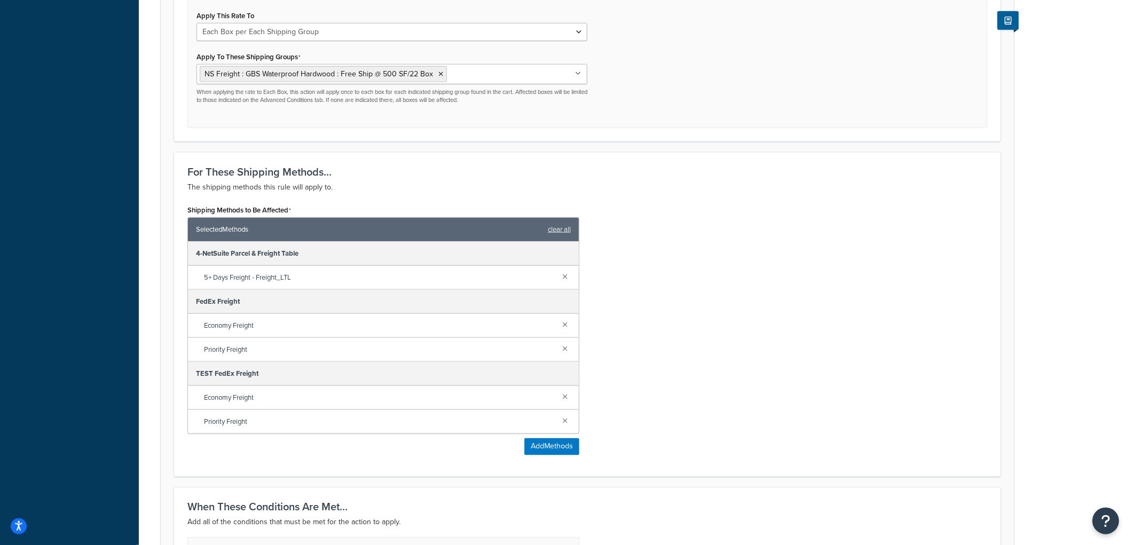
scroll to position [633, 0]
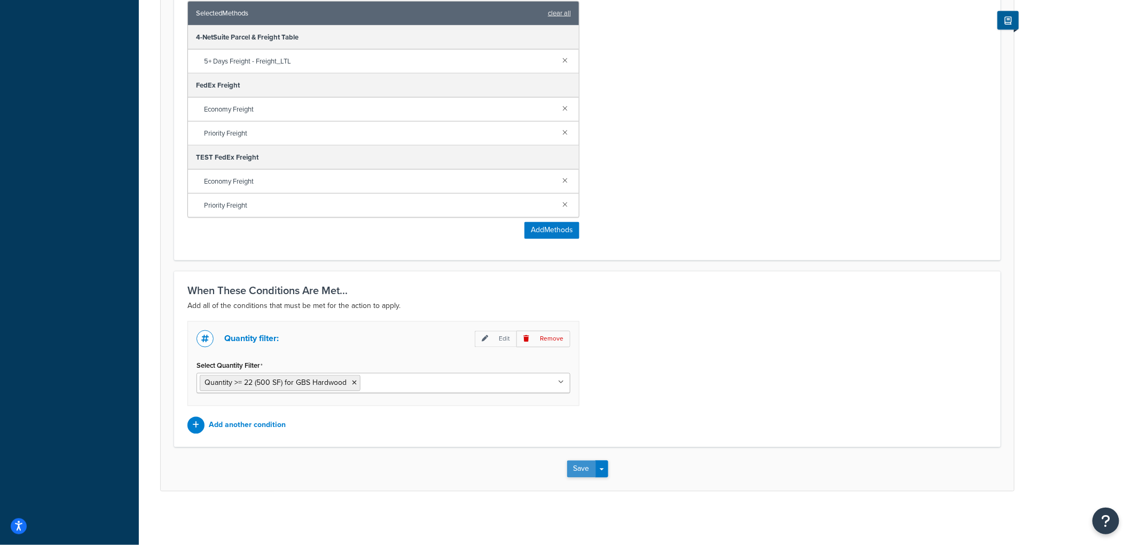
click at [584, 472] on button "Save" at bounding box center [581, 469] width 29 height 17
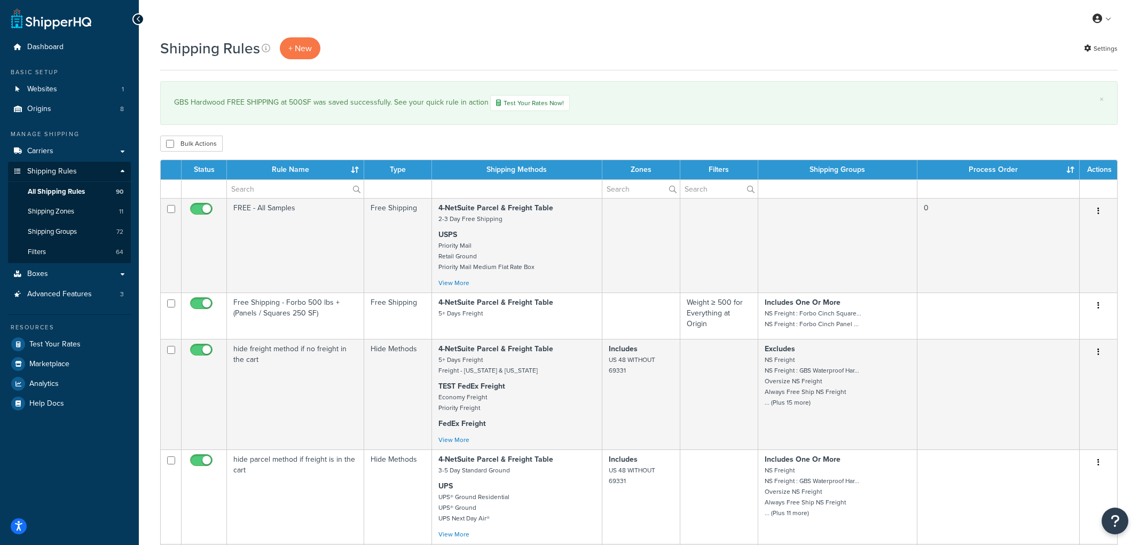
select select "1000"
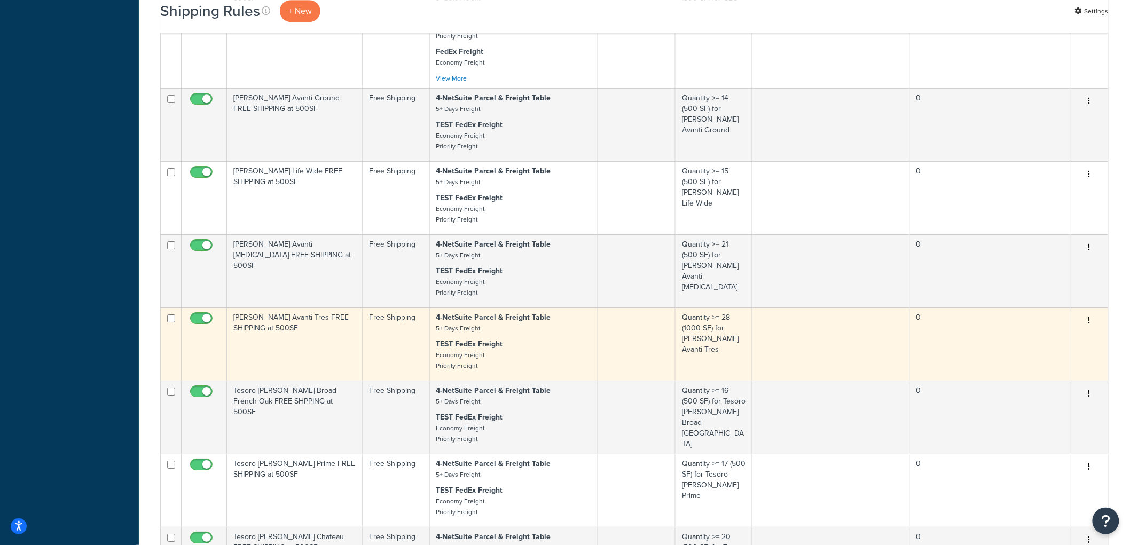
scroll to position [1305, 0]
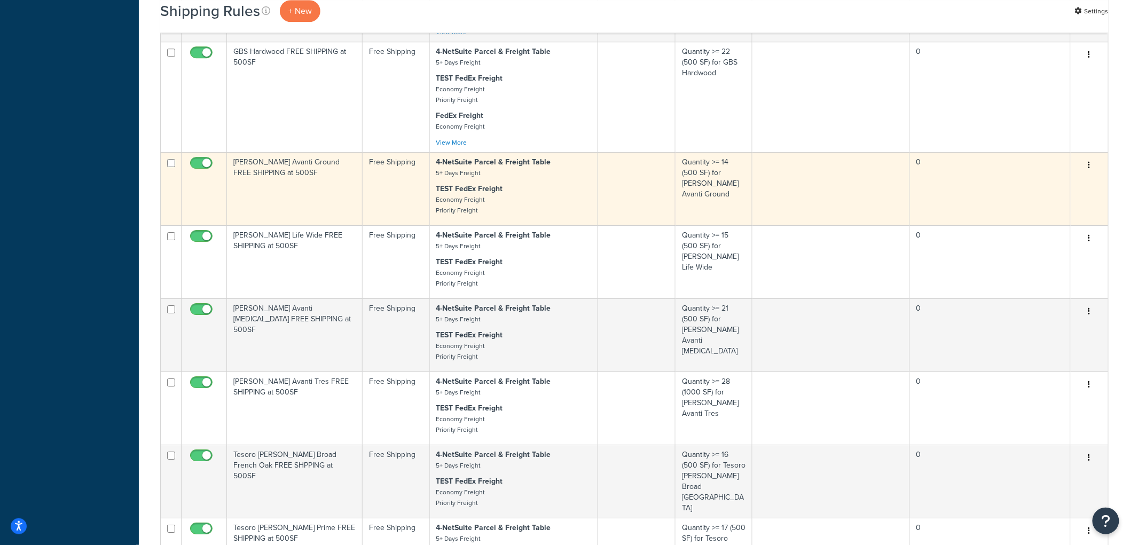
click at [317, 208] on td "[PERSON_NAME] Avanti Ground FREE SHIPPING at 500SF" at bounding box center [295, 188] width 136 height 73
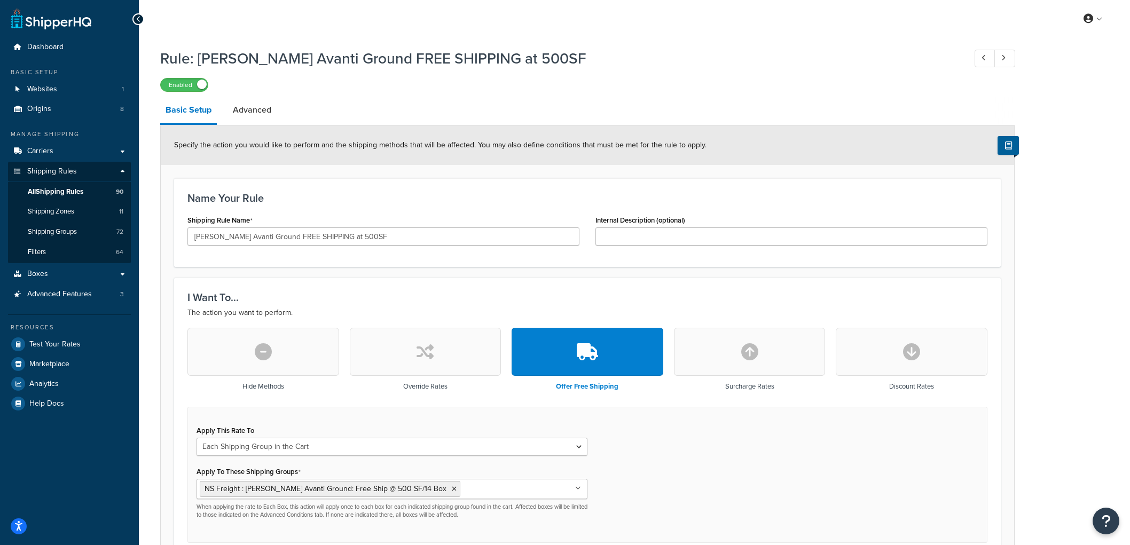
select select "SHIPPING_GROUP"
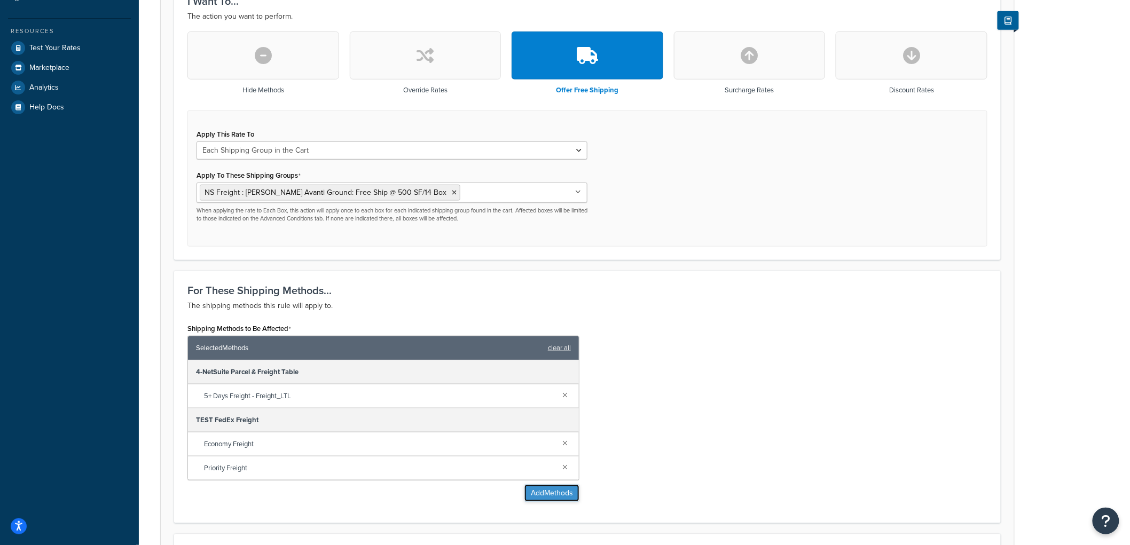
click at [545, 498] on button "Add Methods" at bounding box center [552, 493] width 55 height 17
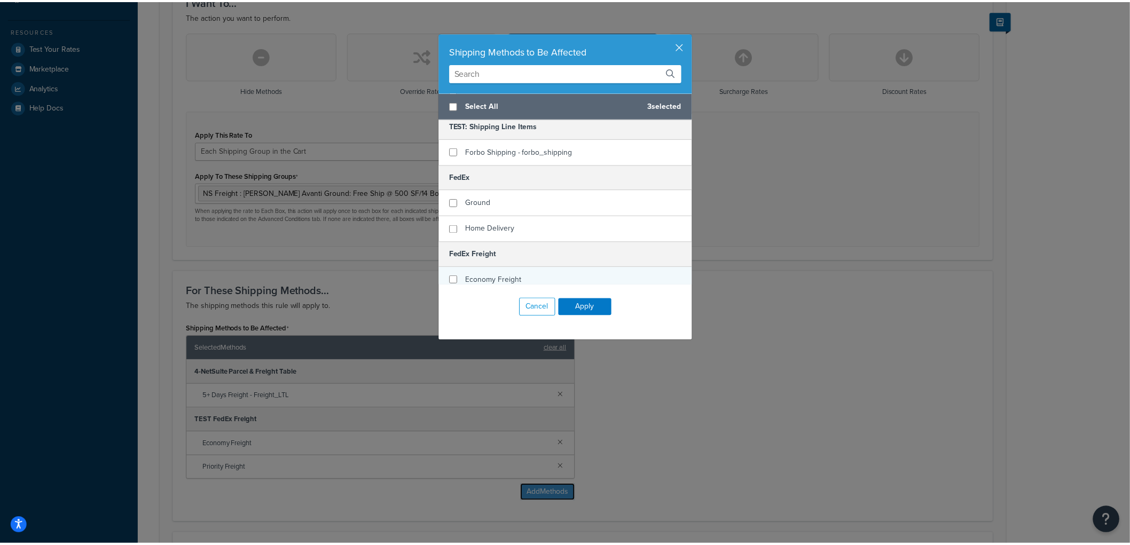
scroll to position [237, 0]
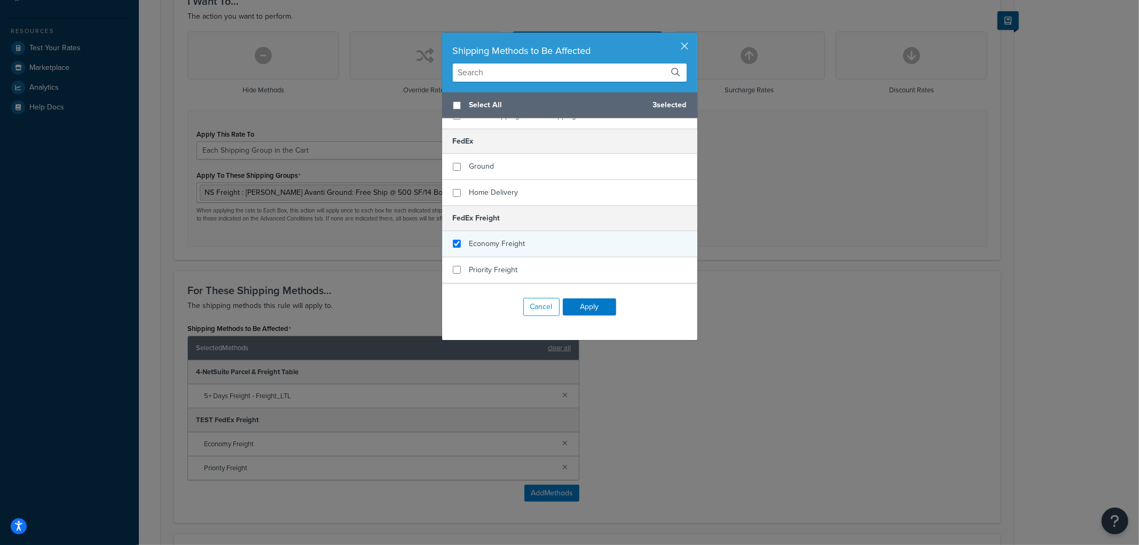
checkbox input "true"
click at [493, 231] on div "Economy Freight" at bounding box center [569, 244] width 255 height 26
checkbox input "true"
click at [494, 264] on span "Priority Freight" at bounding box center [494, 269] width 49 height 11
click at [577, 308] on button "Apply" at bounding box center [589, 307] width 53 height 17
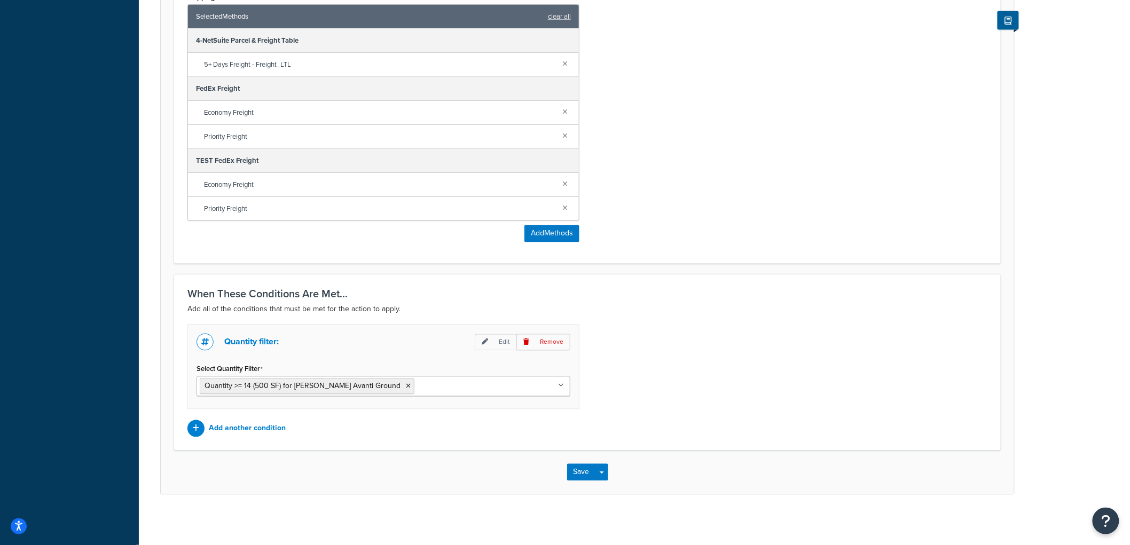
scroll to position [633, 0]
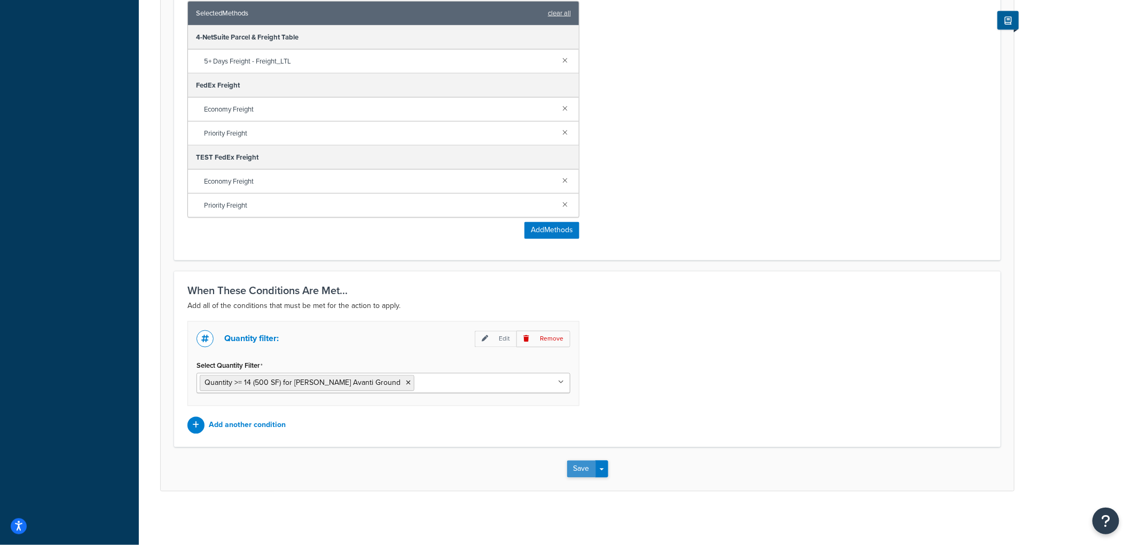
click at [574, 467] on button "Save" at bounding box center [581, 469] width 29 height 17
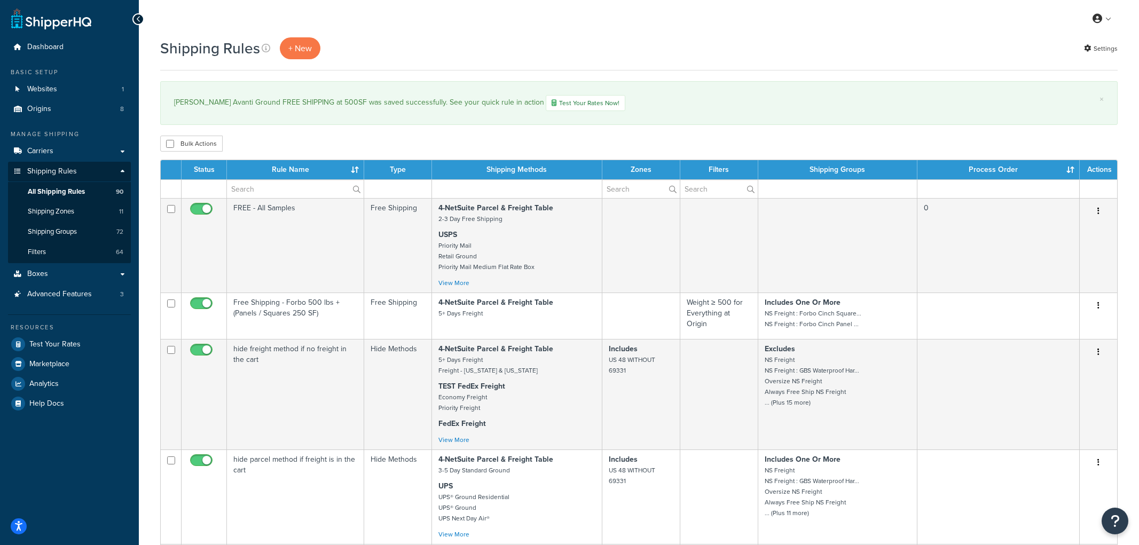
select select "1000"
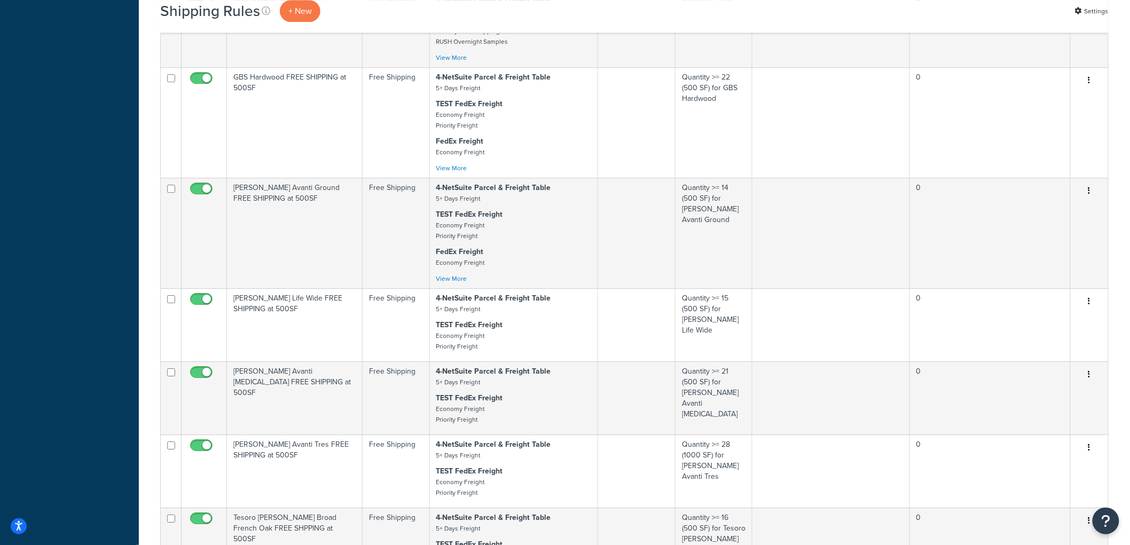
scroll to position [1305, 0]
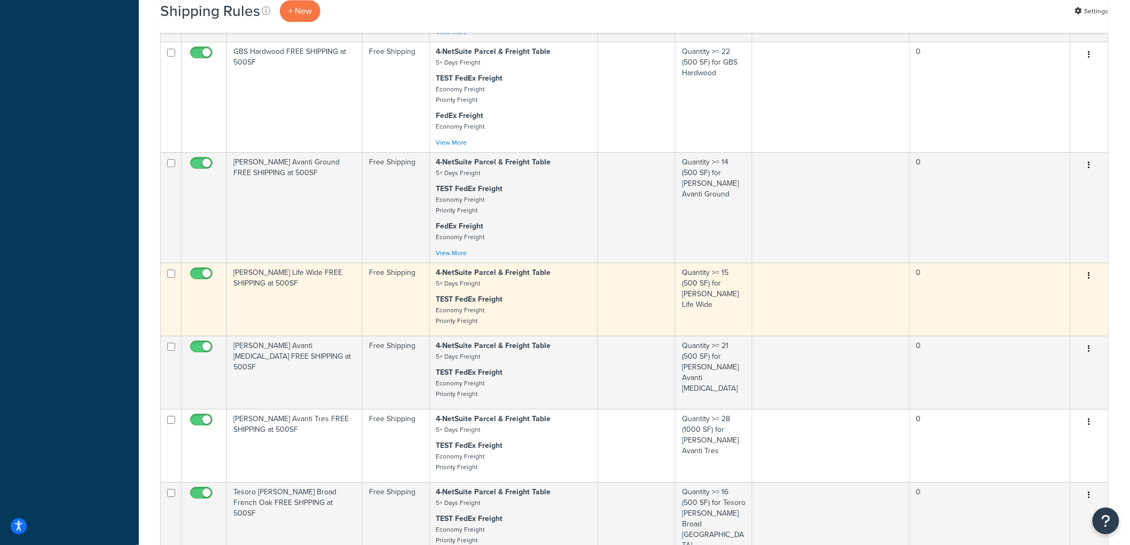
click at [354, 320] on td "[PERSON_NAME] Life Wide FREE SHIPPING at 500SF" at bounding box center [295, 299] width 136 height 73
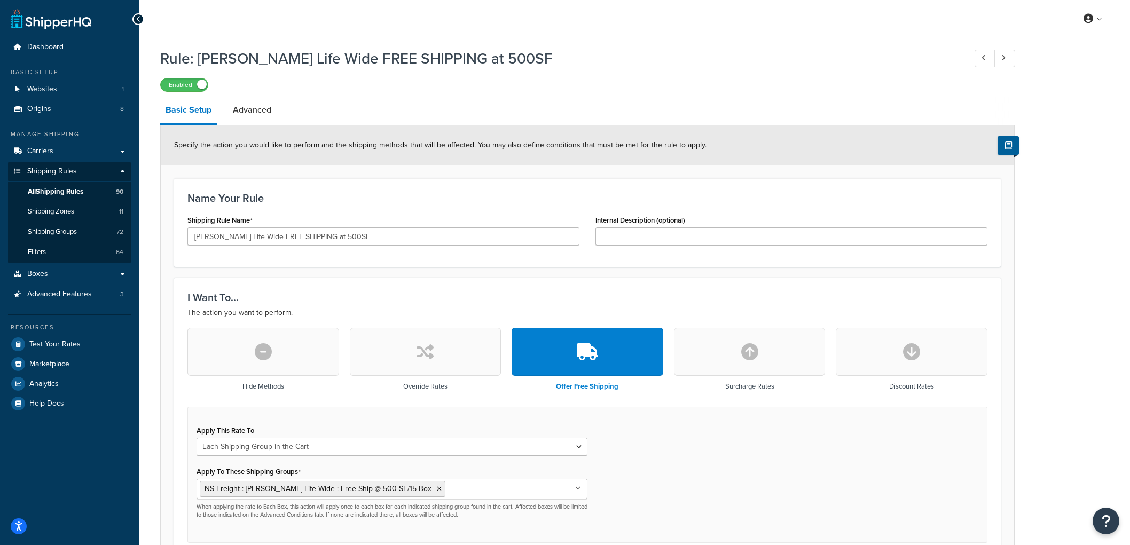
select select "SHIPPING_GROUP"
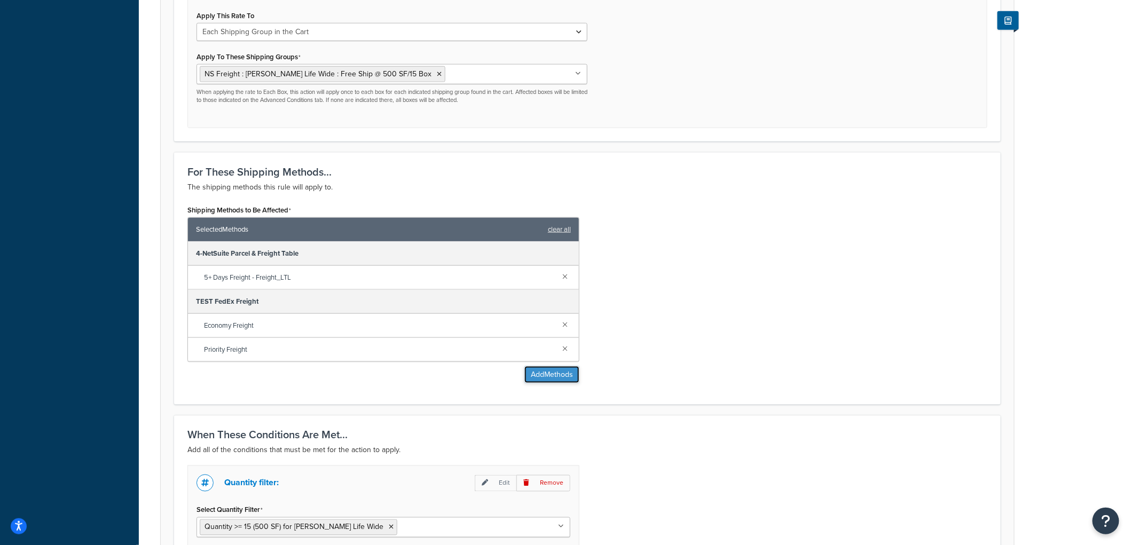
click at [536, 379] on button "Add Methods" at bounding box center [552, 374] width 55 height 17
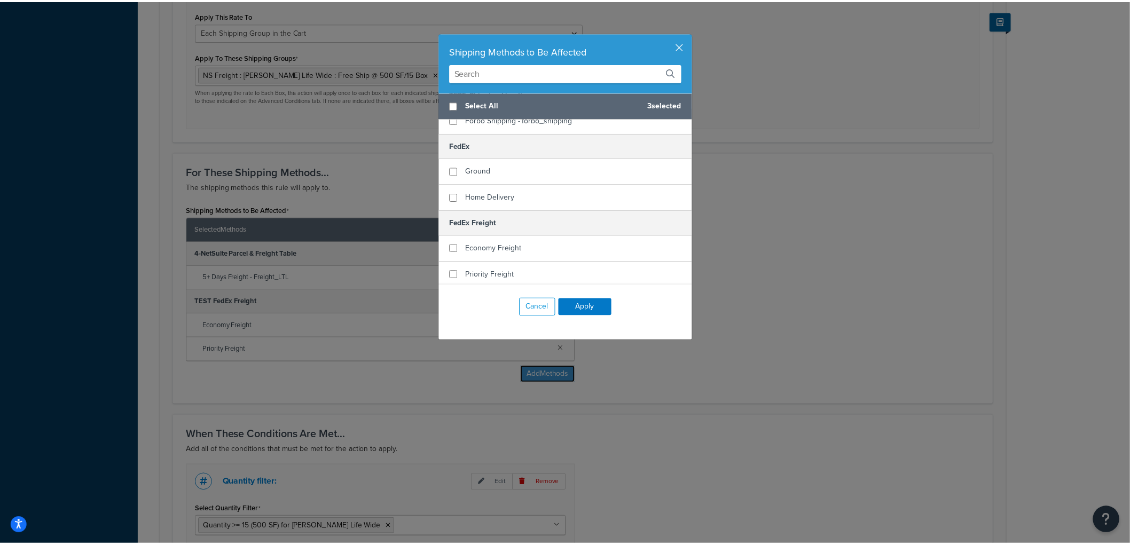
scroll to position [237, 0]
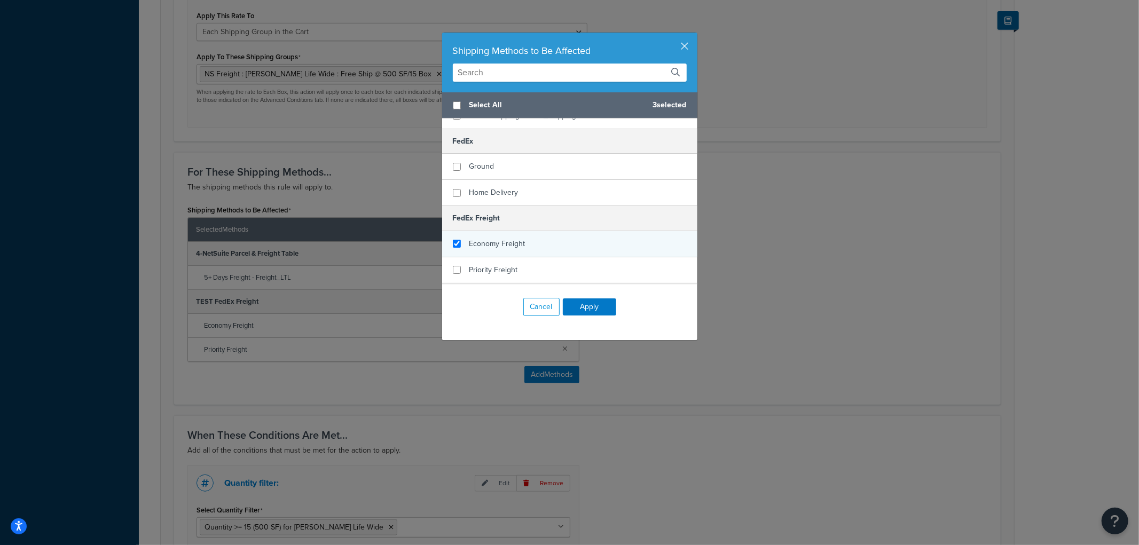
checkbox input "true"
click at [484, 238] on span "Economy Freight" at bounding box center [498, 243] width 56 height 11
checkbox input "true"
click at [478, 264] on div "Priority Freight" at bounding box center [569, 270] width 255 height 26
click at [578, 307] on button "Apply" at bounding box center [589, 307] width 53 height 17
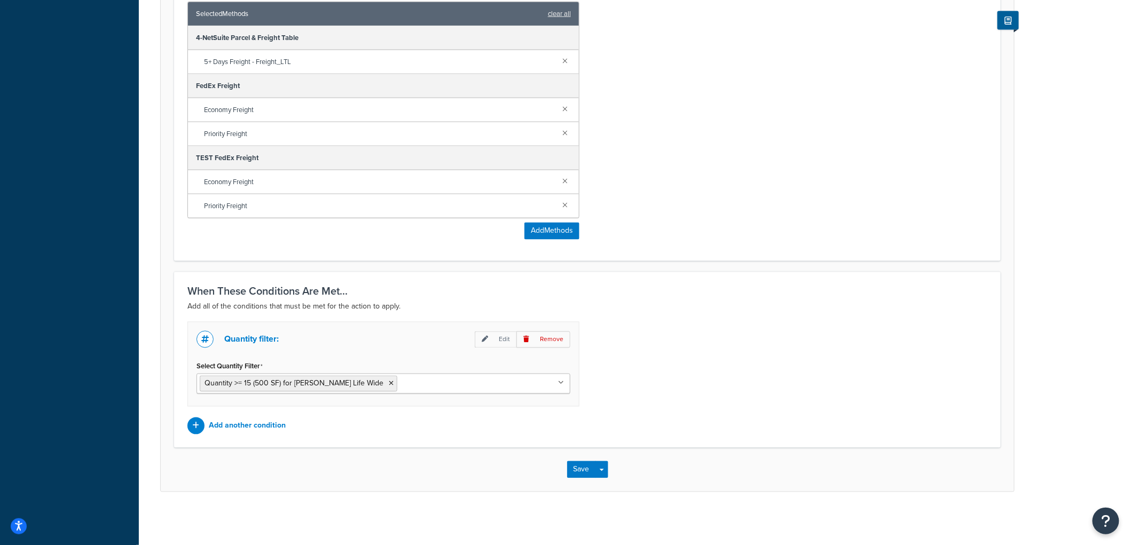
scroll to position [633, 0]
click at [589, 468] on button "Save" at bounding box center [581, 469] width 29 height 17
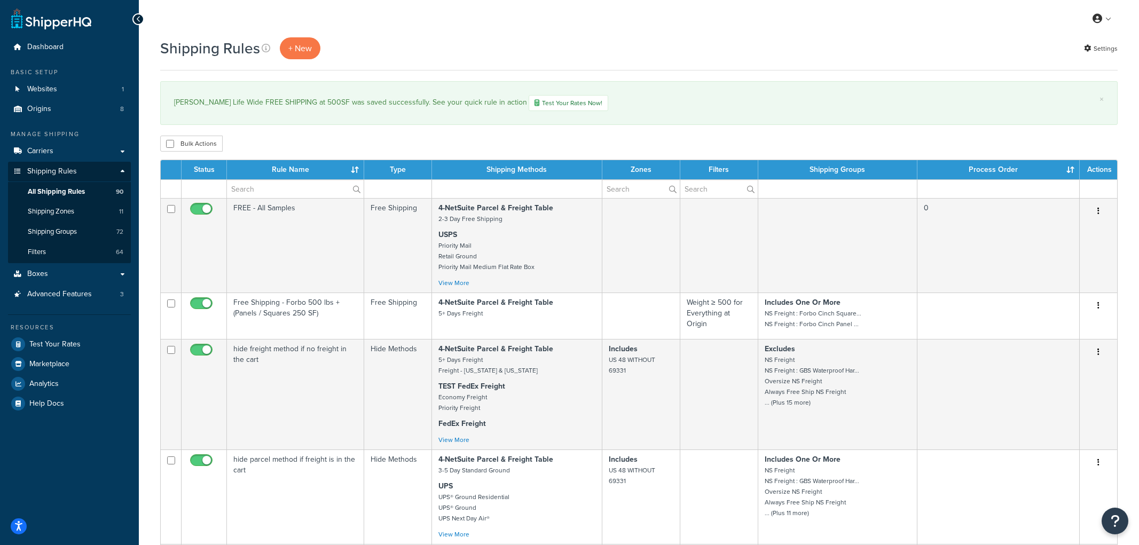
select select "1000"
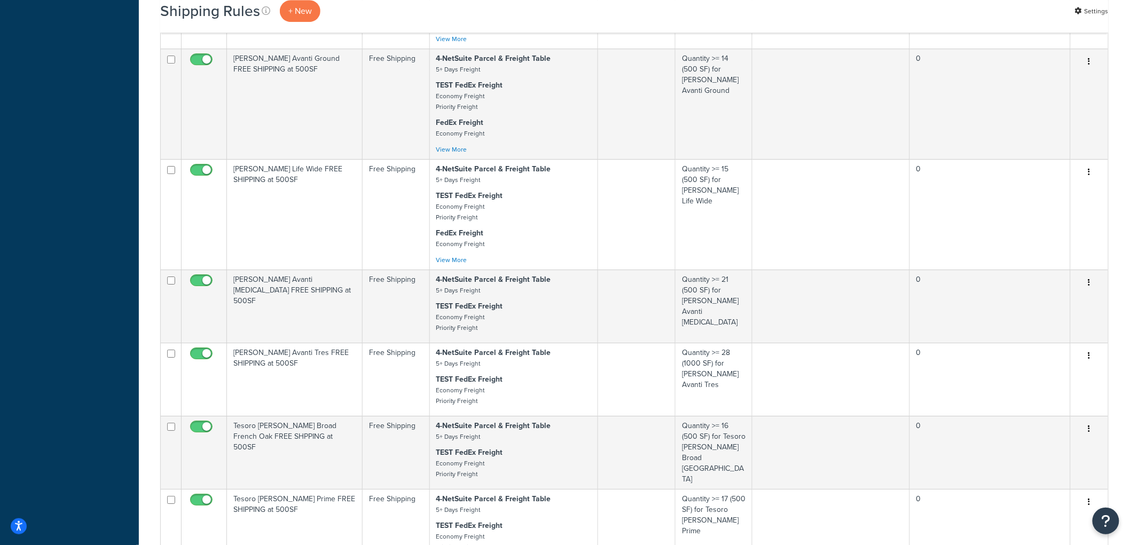
scroll to position [1424, 0]
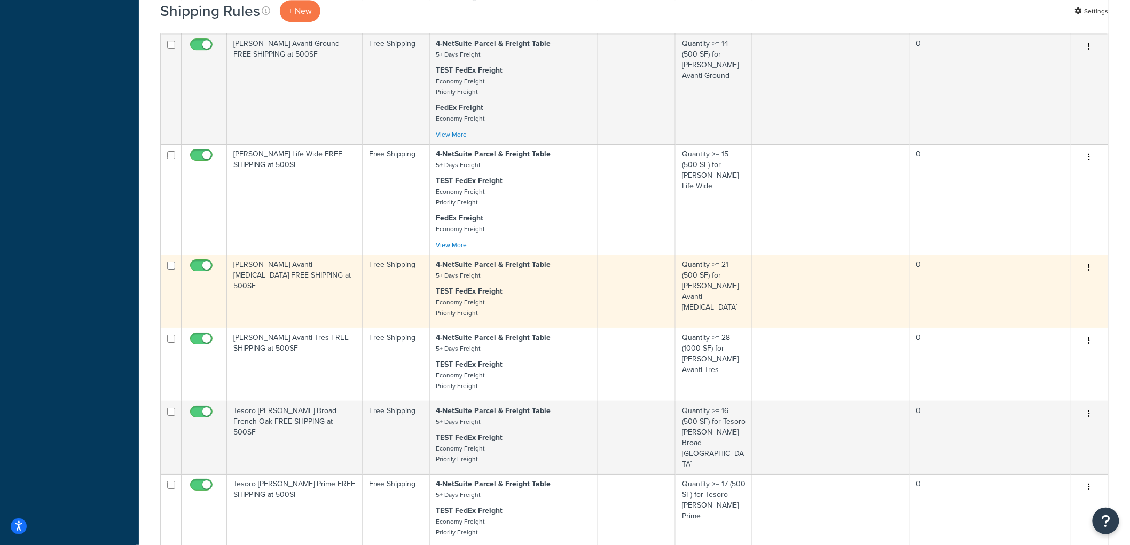
click at [329, 300] on td "[PERSON_NAME] Avanti [MEDICAL_DATA] FREE SHIPPING at 500SF" at bounding box center [295, 291] width 136 height 73
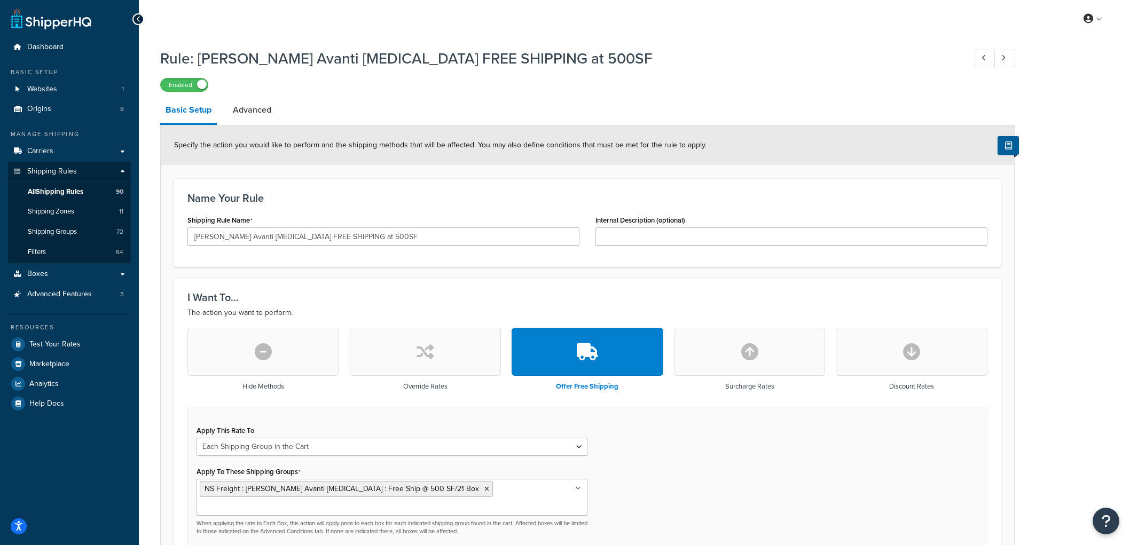
select select "SHIPPING_GROUP"
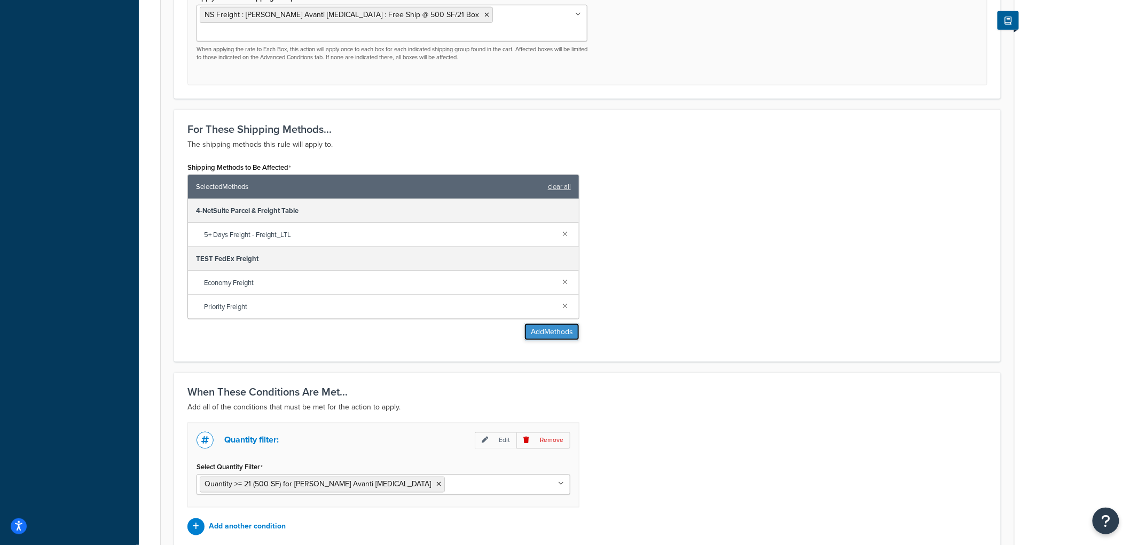
click at [535, 324] on button "Add Methods" at bounding box center [552, 332] width 55 height 17
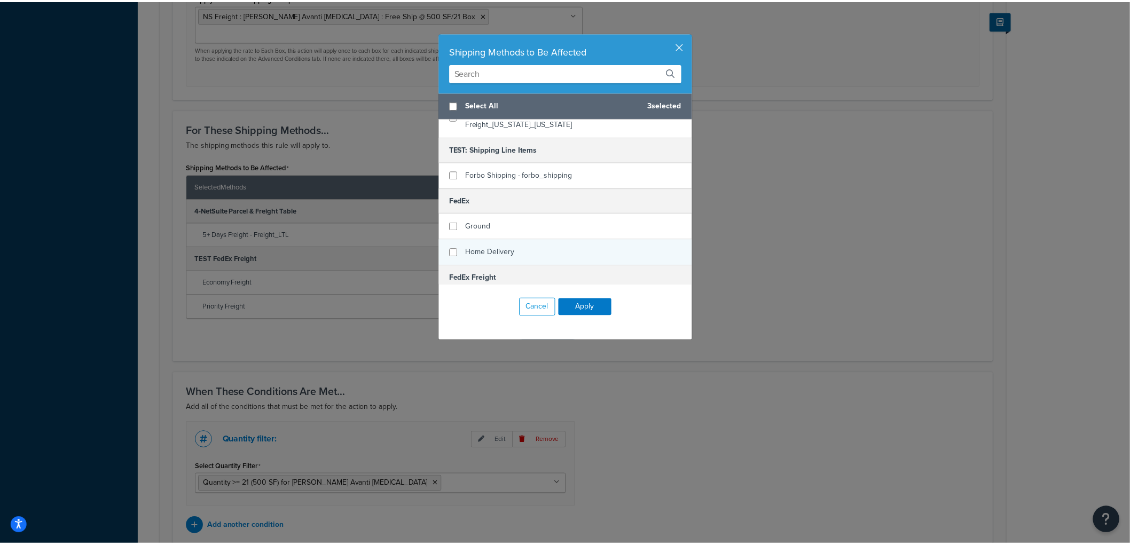
scroll to position [237, 0]
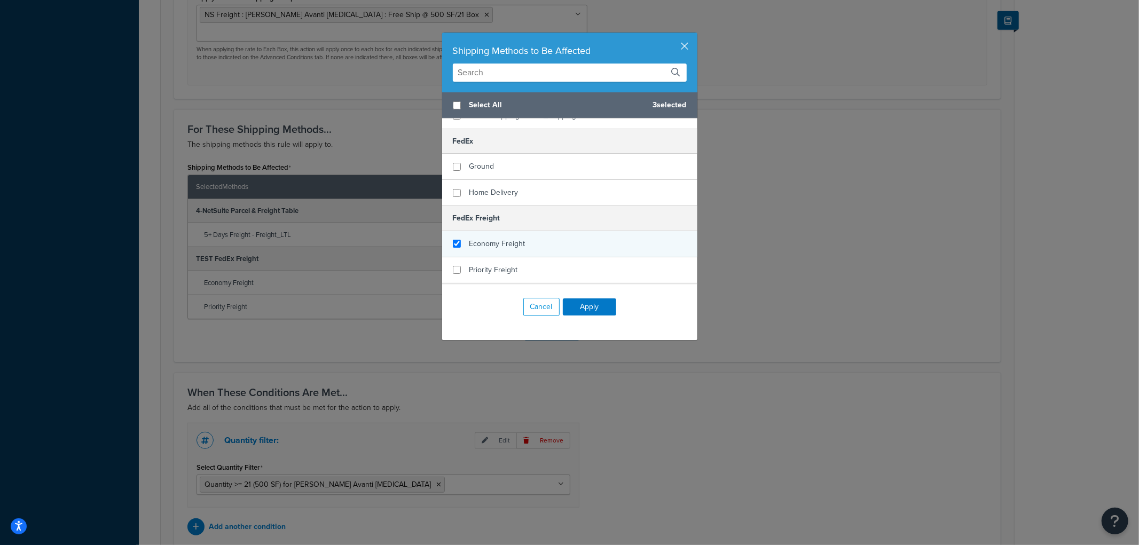
checkbox input "true"
click at [507, 238] on span "Economy Freight" at bounding box center [498, 243] width 56 height 11
checkbox input "true"
click at [497, 264] on span "Priority Freight" at bounding box center [494, 269] width 49 height 11
click at [577, 308] on button "Apply" at bounding box center [589, 307] width 53 height 17
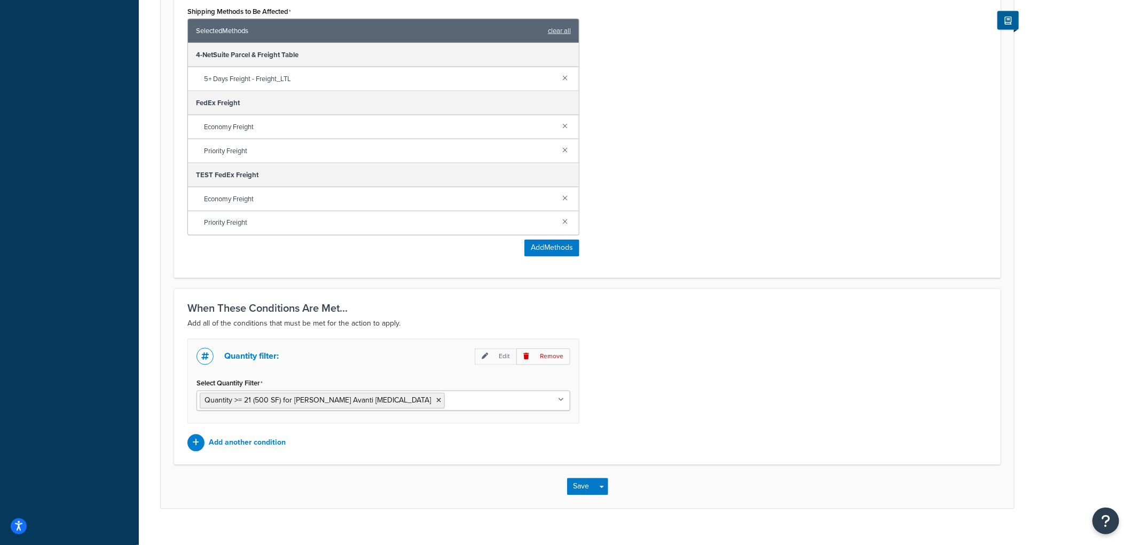
scroll to position [633, 0]
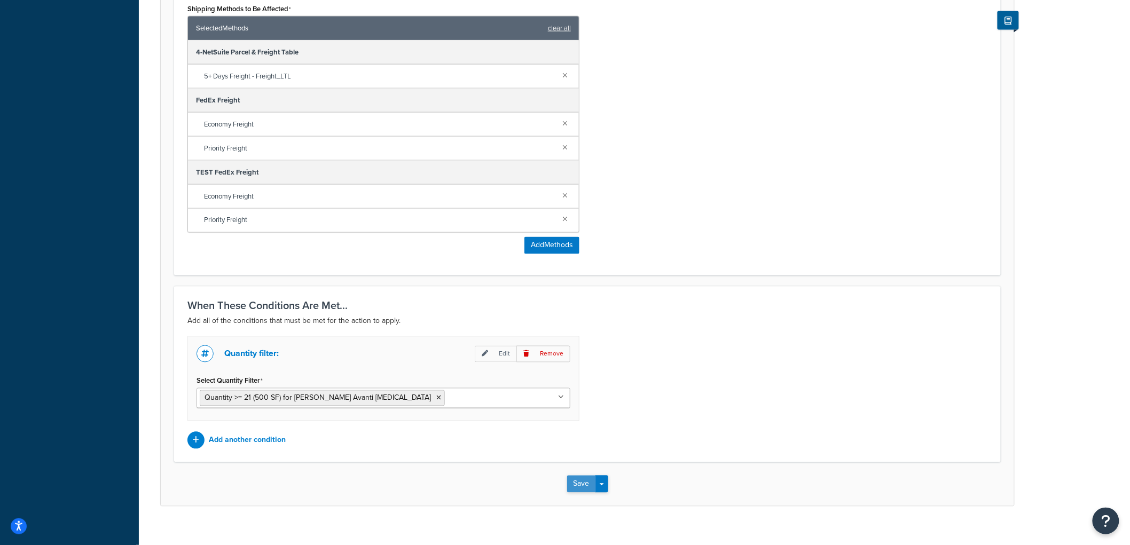
click at [586, 476] on button "Save" at bounding box center [581, 484] width 29 height 17
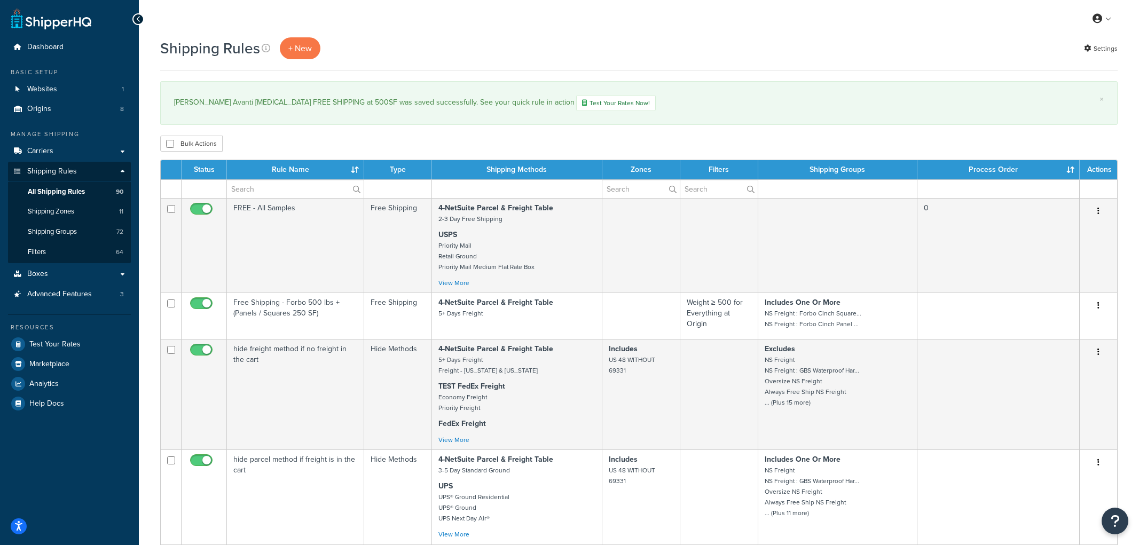
select select "1000"
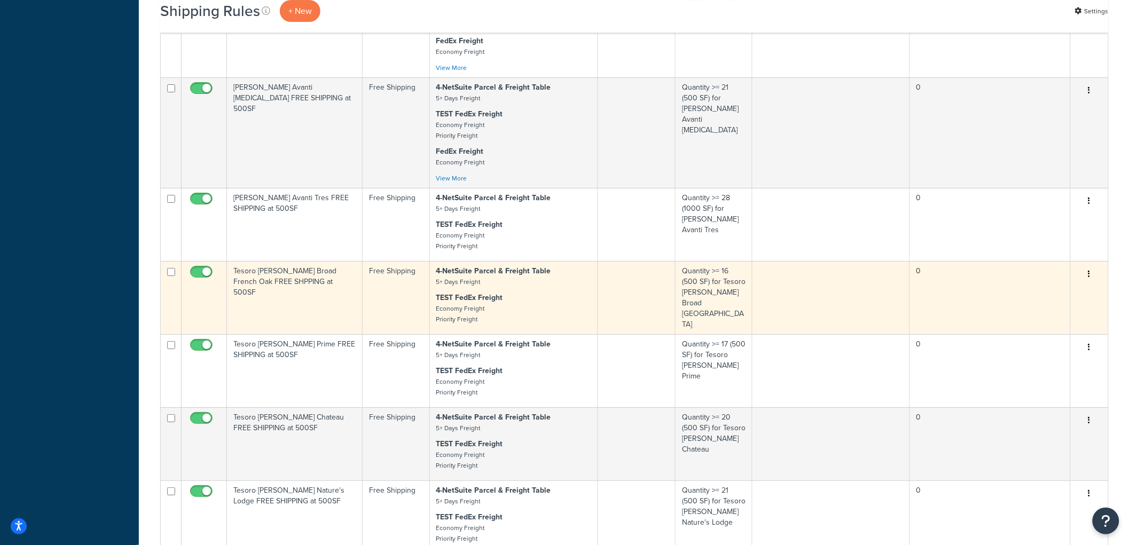
scroll to position [1602, 0]
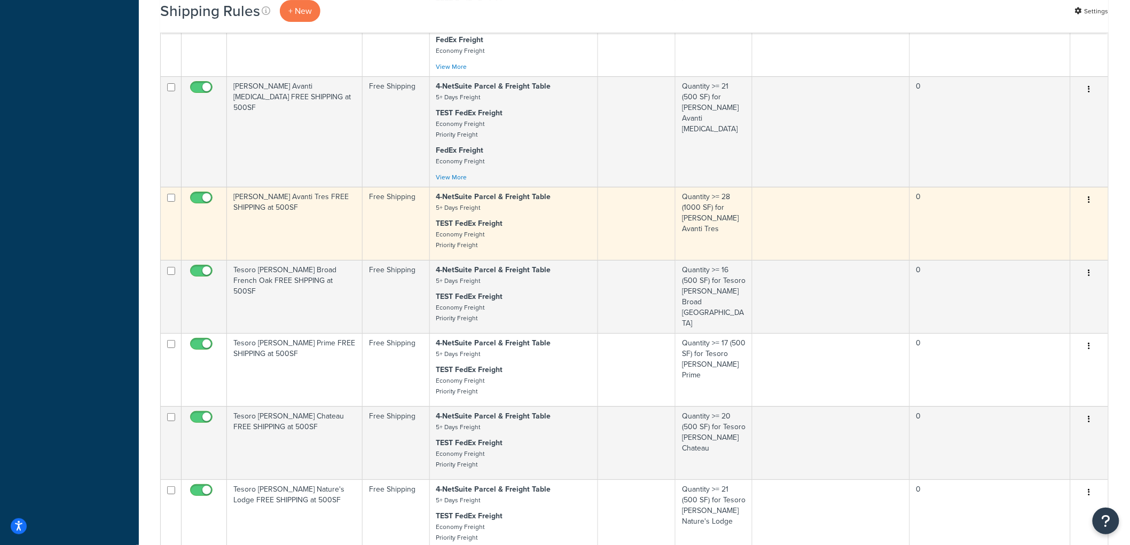
click at [329, 253] on td "[PERSON_NAME] Avanti Tres FREE SHIPPING at 500SF" at bounding box center [295, 223] width 136 height 73
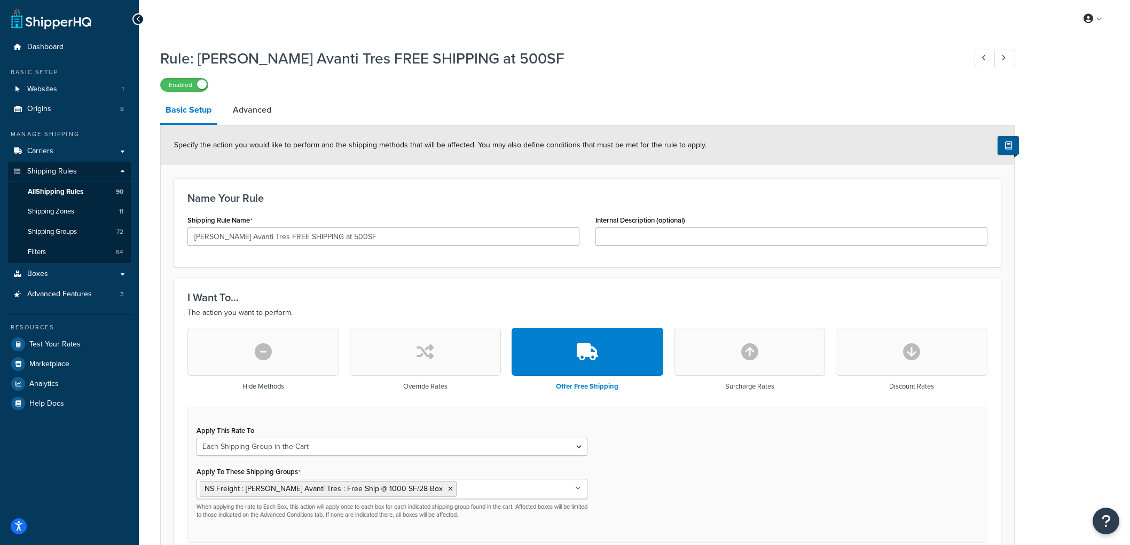
select select "SHIPPING_GROUP"
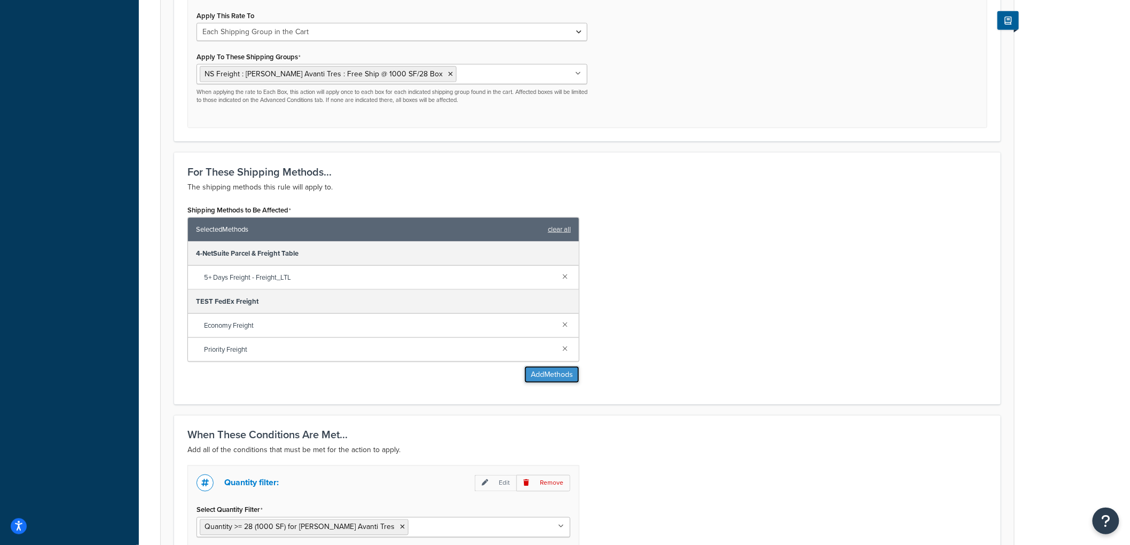
click at [542, 372] on button "Add Methods" at bounding box center [552, 374] width 55 height 17
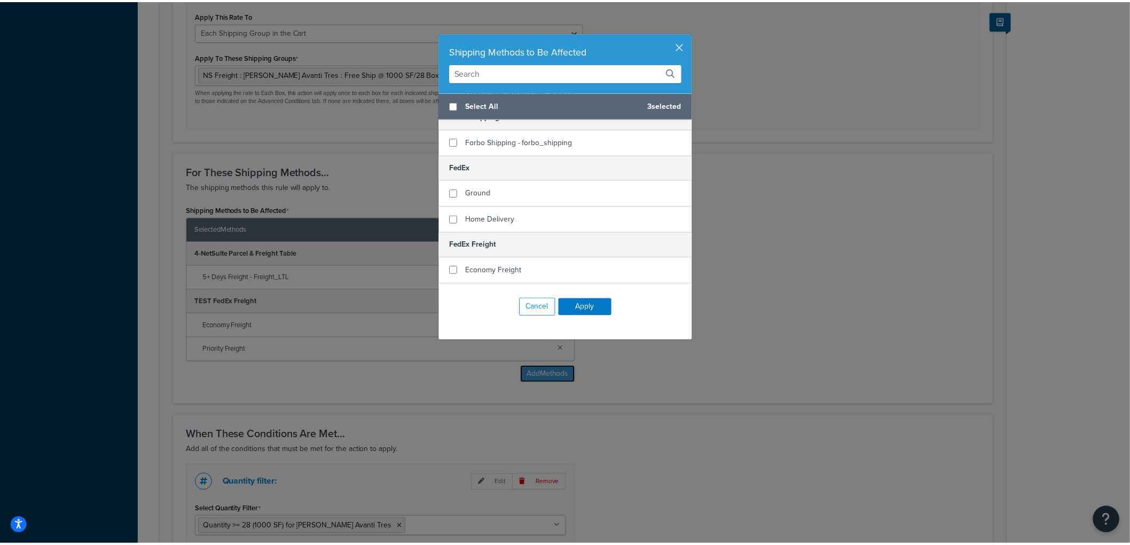
scroll to position [237, 0]
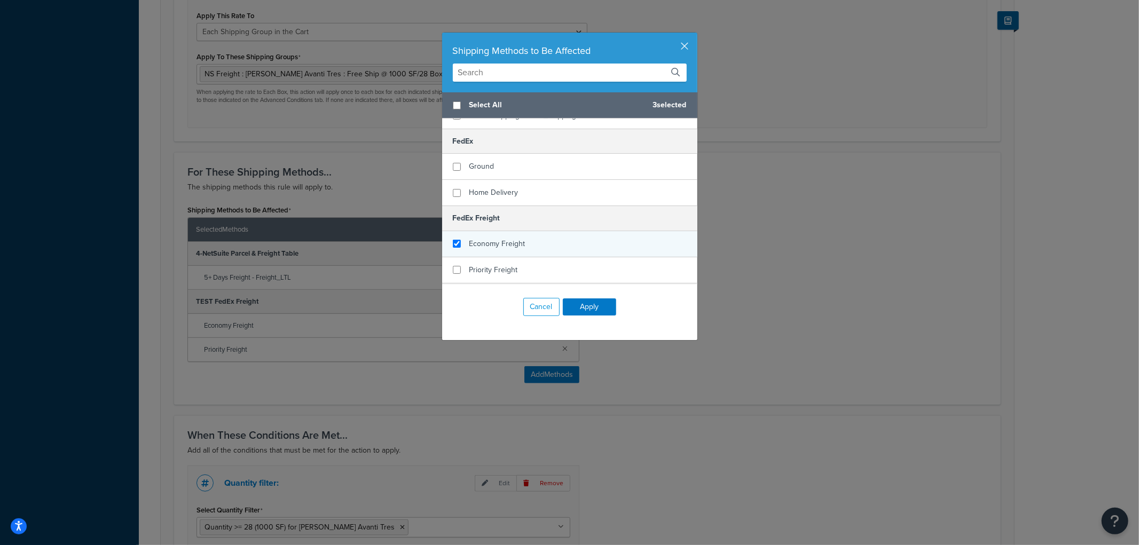
checkbox input "true"
click at [495, 238] on span "Economy Freight" at bounding box center [498, 243] width 56 height 11
checkbox input "true"
click at [500, 264] on span "Priority Freight" at bounding box center [494, 269] width 49 height 11
click at [600, 309] on button "Apply" at bounding box center [589, 307] width 53 height 17
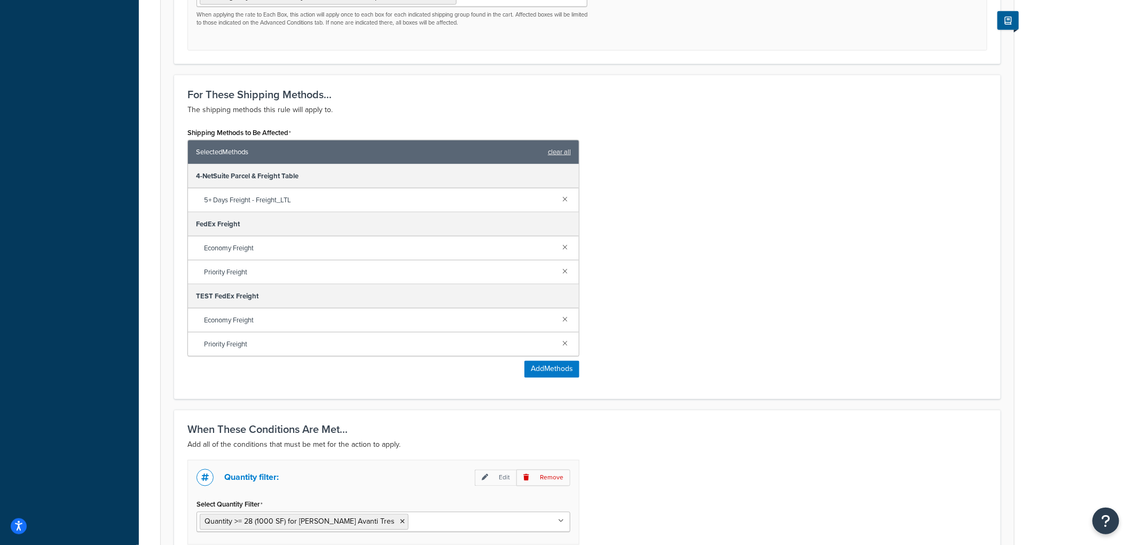
scroll to position [633, 0]
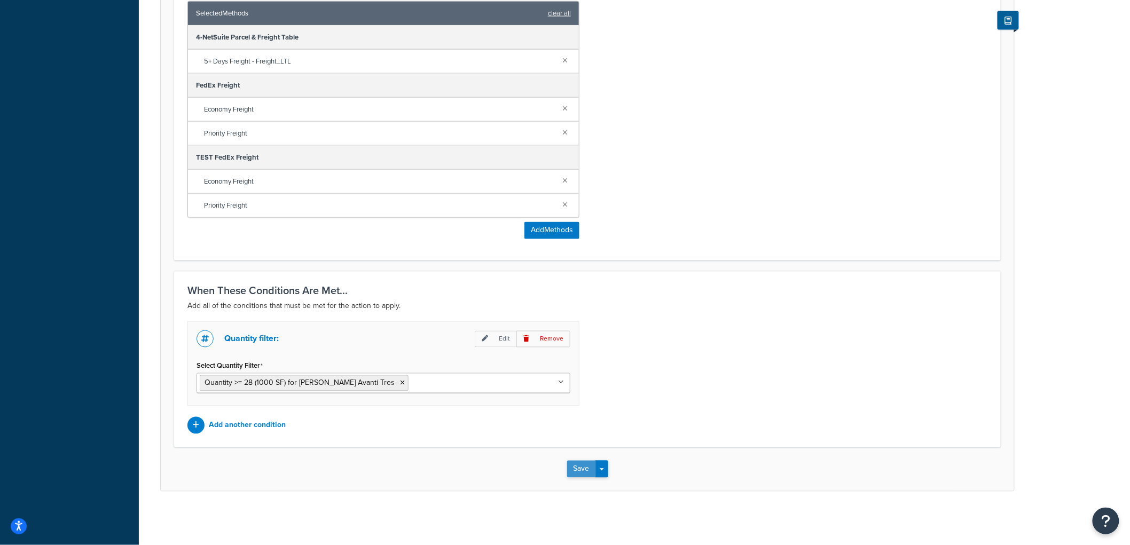
click at [588, 466] on button "Save" at bounding box center [581, 469] width 29 height 17
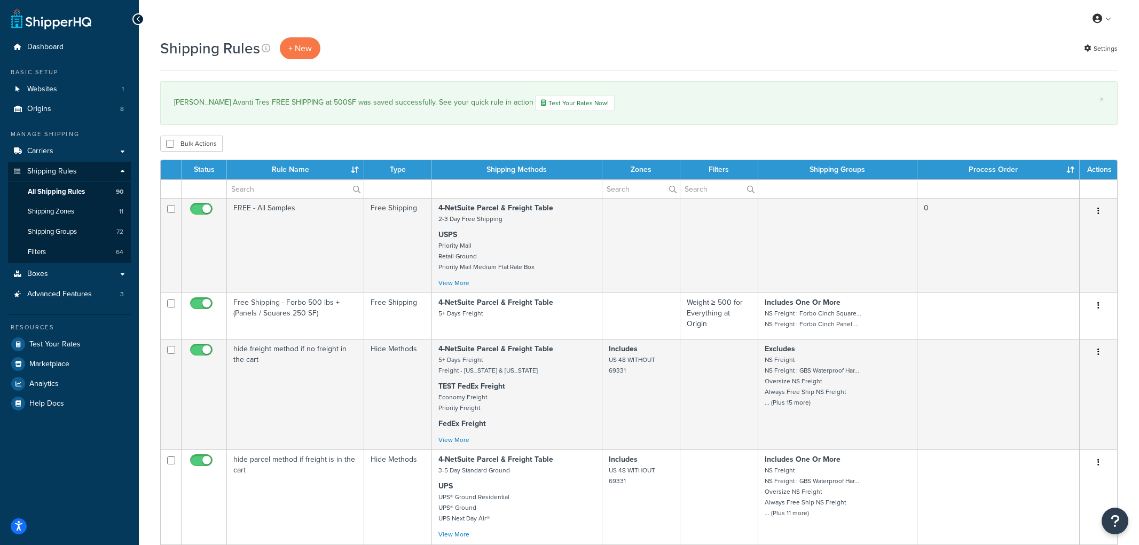
select select "1000"
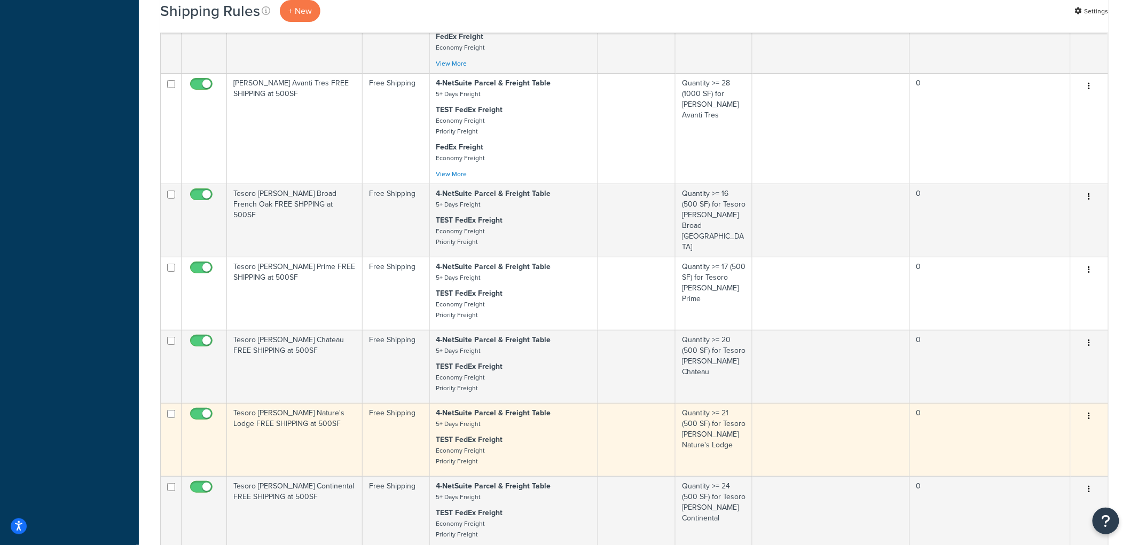
scroll to position [1721, 0]
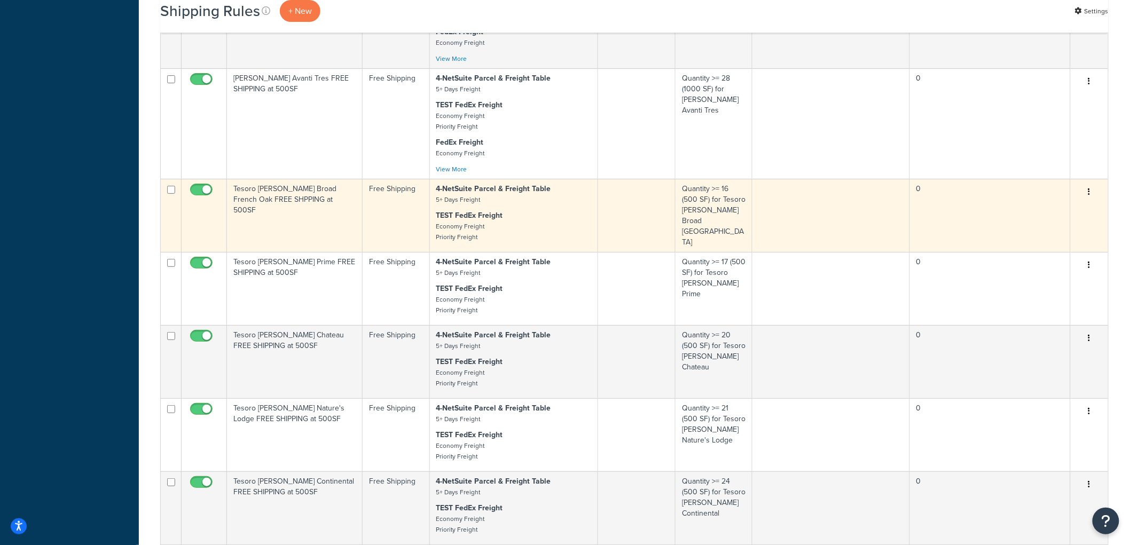
click at [341, 242] on td "Tesoro Woods Broad French Oak FREE SHPPING at 500SF" at bounding box center [295, 215] width 136 height 73
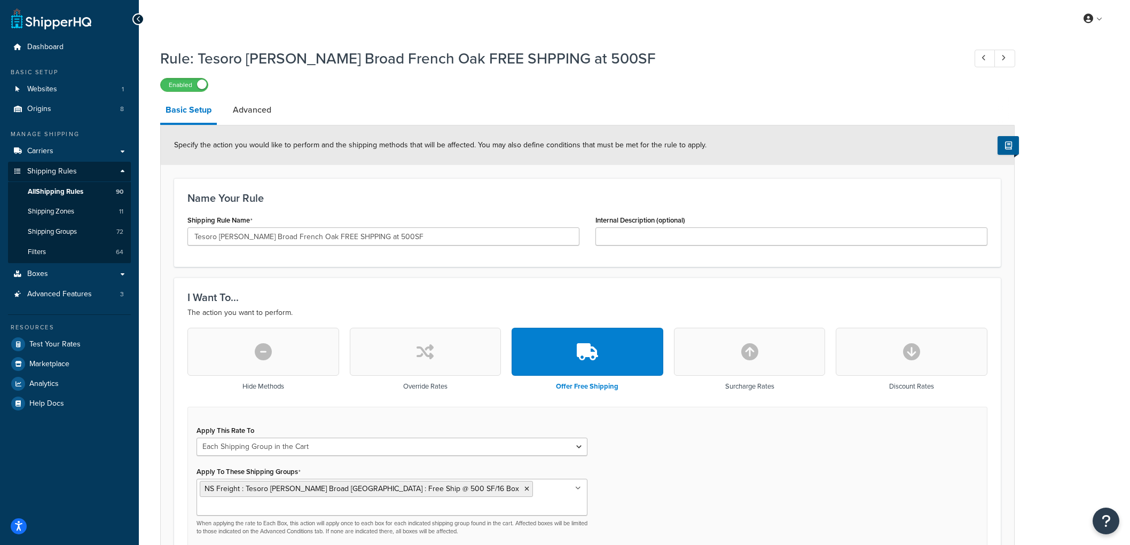
select select "SHIPPING_GROUP"
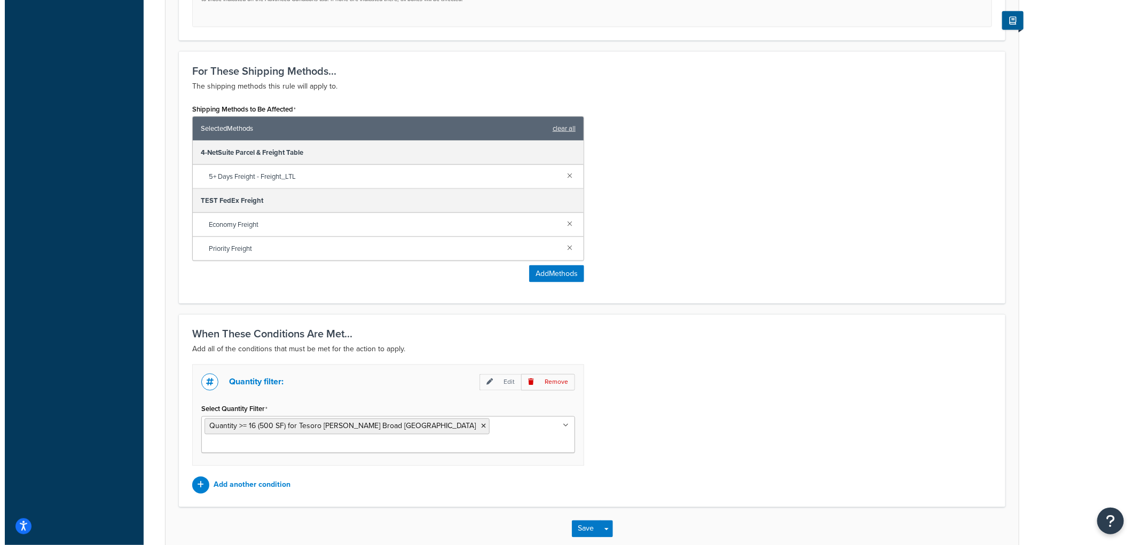
scroll to position [561, 0]
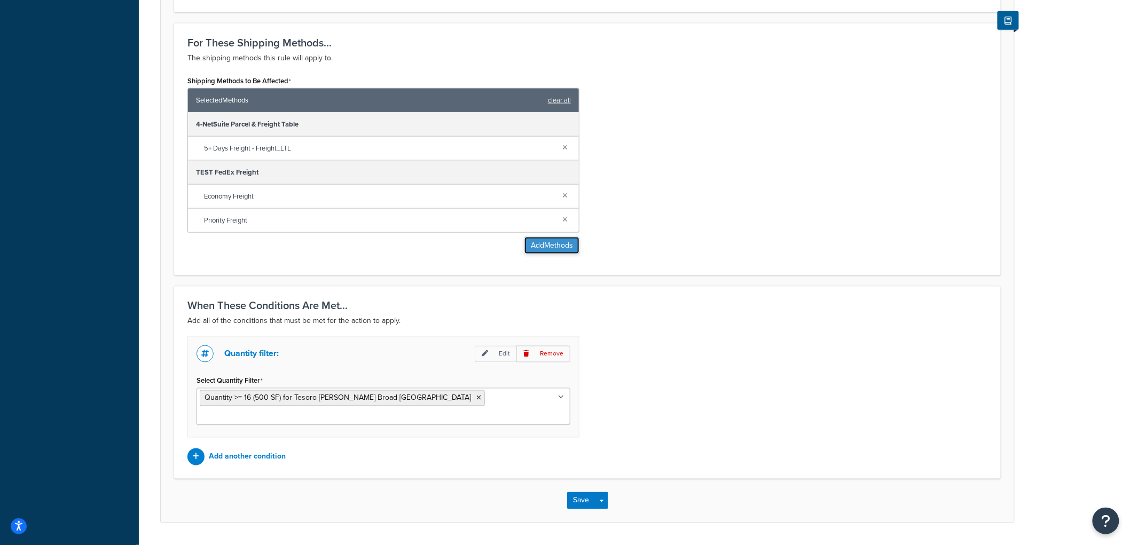
click at [527, 237] on button "Add Methods" at bounding box center [552, 245] width 55 height 17
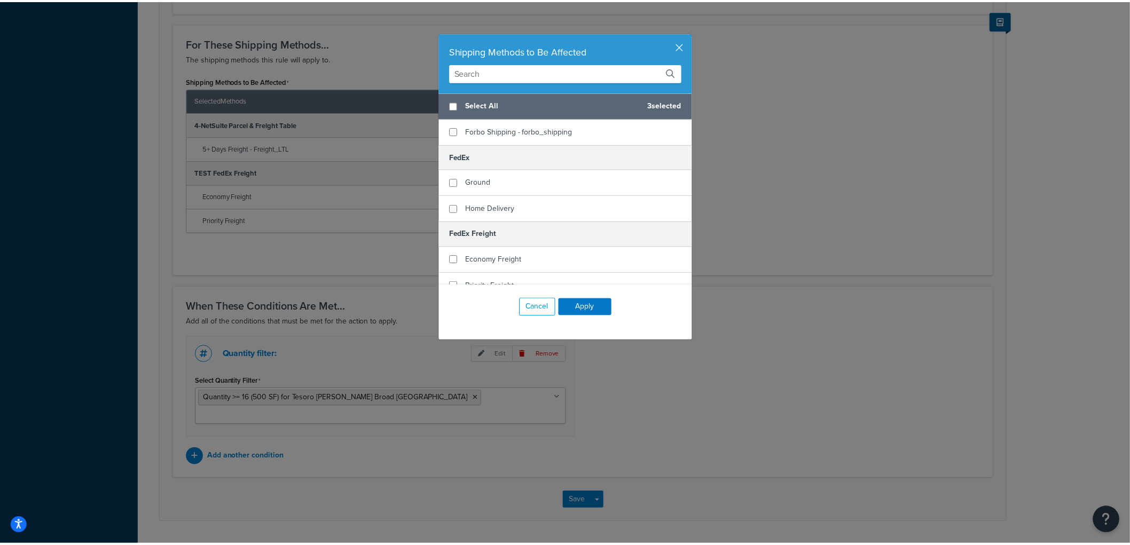
scroll to position [237, 0]
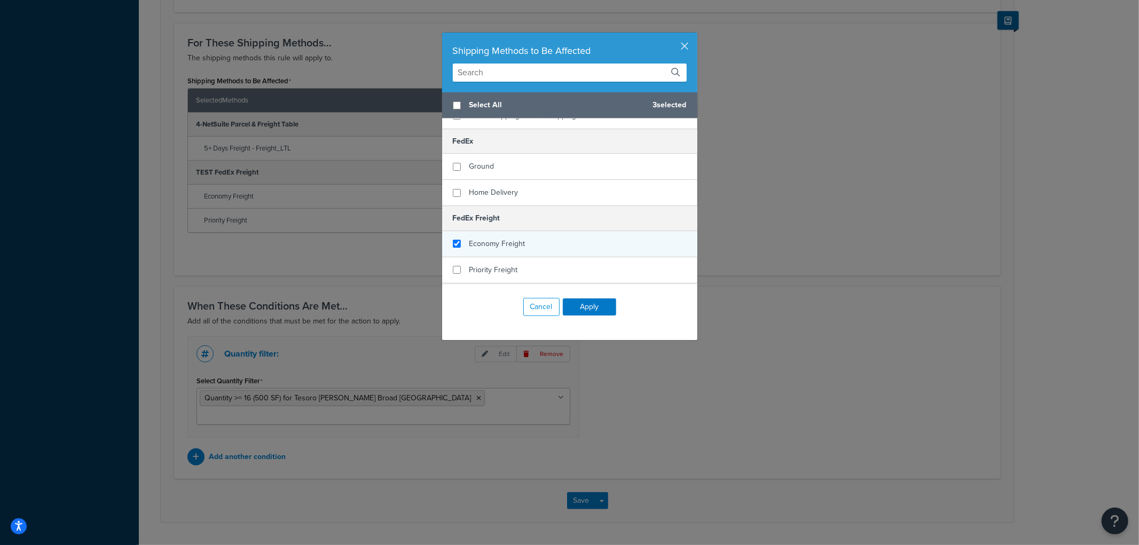
checkbox input "true"
click at [504, 238] on span "Economy Freight" at bounding box center [498, 243] width 56 height 11
checkbox input "true"
click at [494, 264] on span "Priority Freight" at bounding box center [494, 269] width 49 height 11
click at [580, 292] on div "Cancel Apply" at bounding box center [569, 307] width 255 height 45
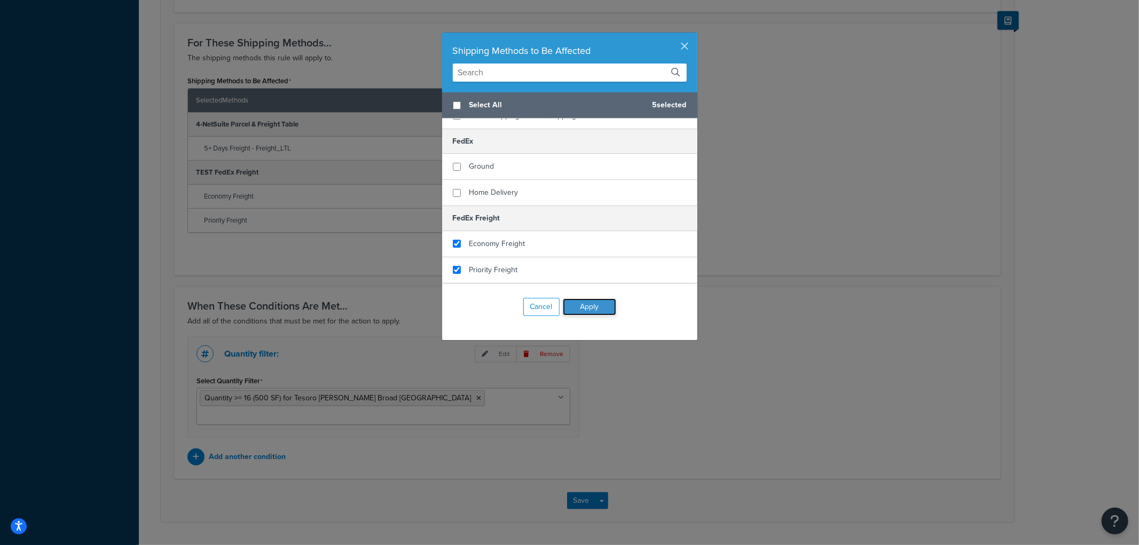
click at [584, 307] on button "Apply" at bounding box center [589, 307] width 53 height 17
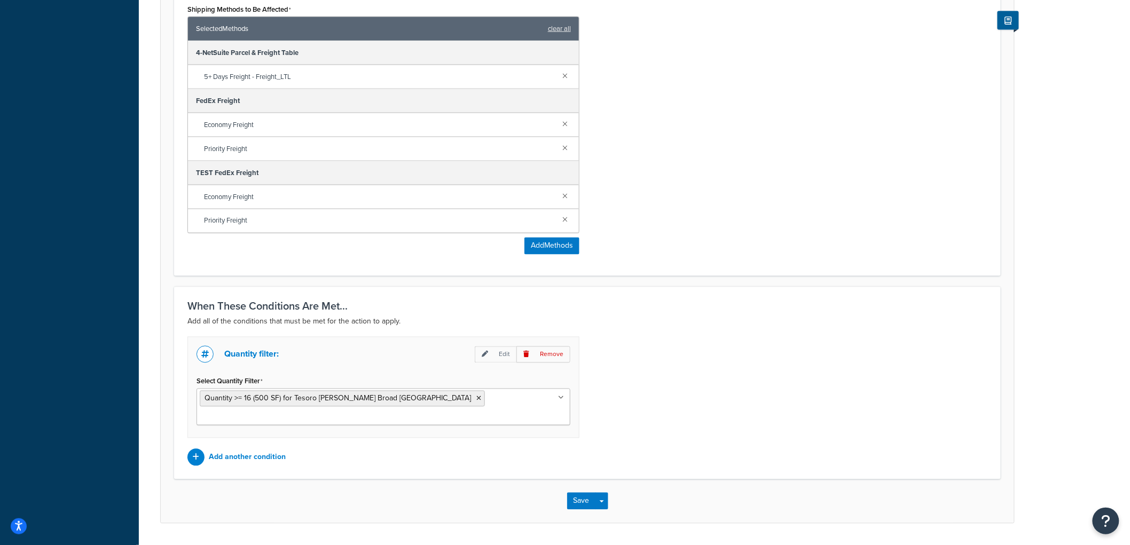
scroll to position [633, 0]
click at [588, 492] on button "Save" at bounding box center [581, 500] width 29 height 17
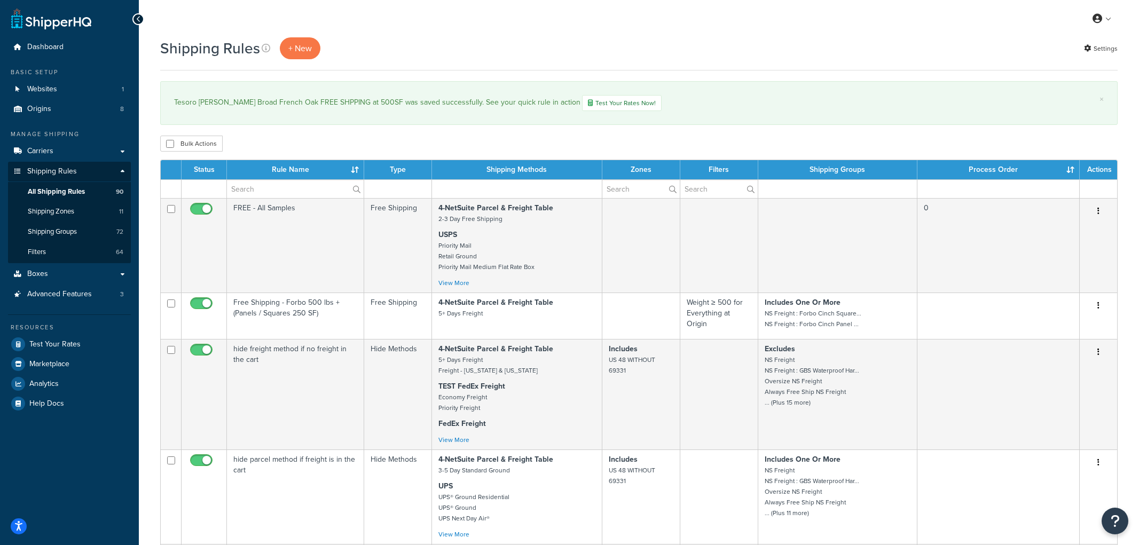
select select "1000"
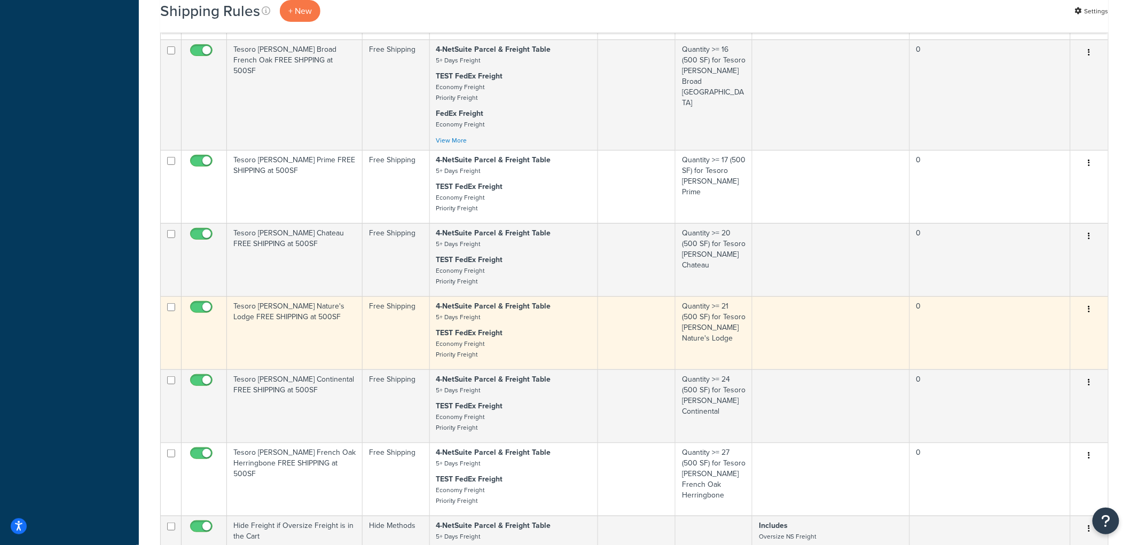
scroll to position [1840, 0]
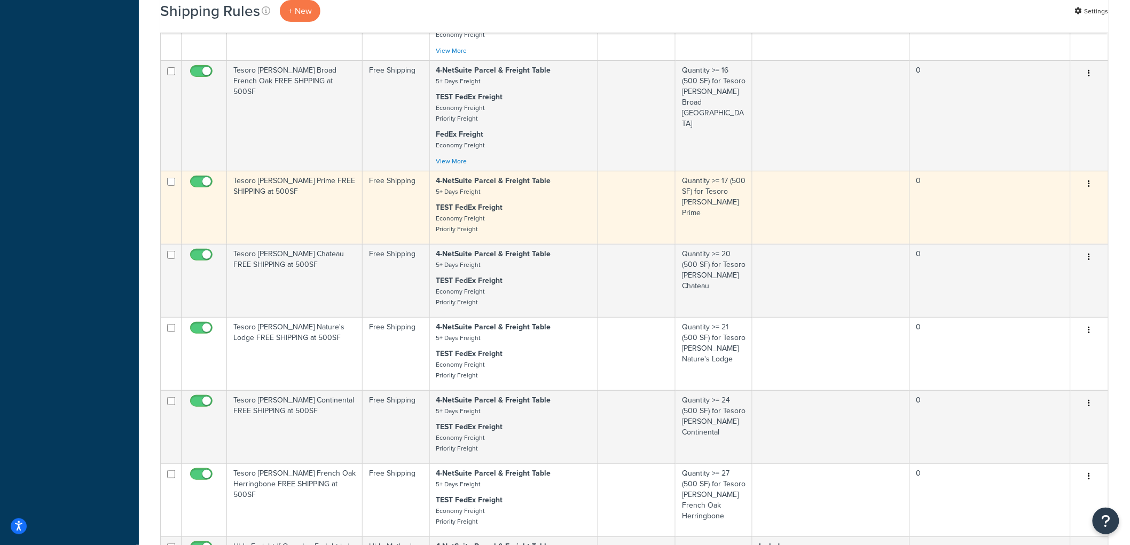
click at [344, 230] on td "Tesoro [PERSON_NAME] Prime FREE SHIPPING at 500SF" at bounding box center [295, 207] width 136 height 73
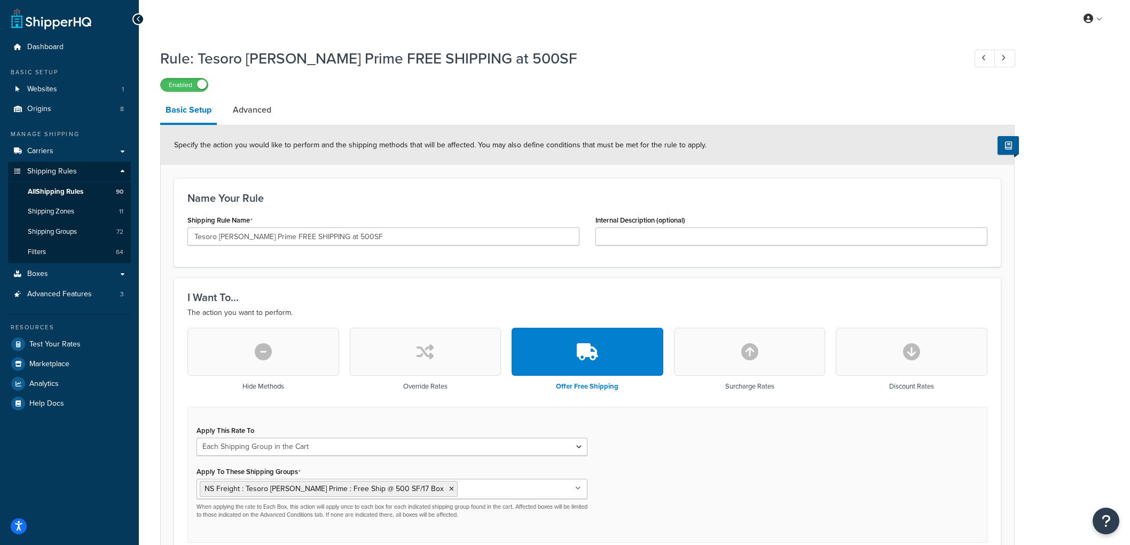
select select "SHIPPING_GROUP"
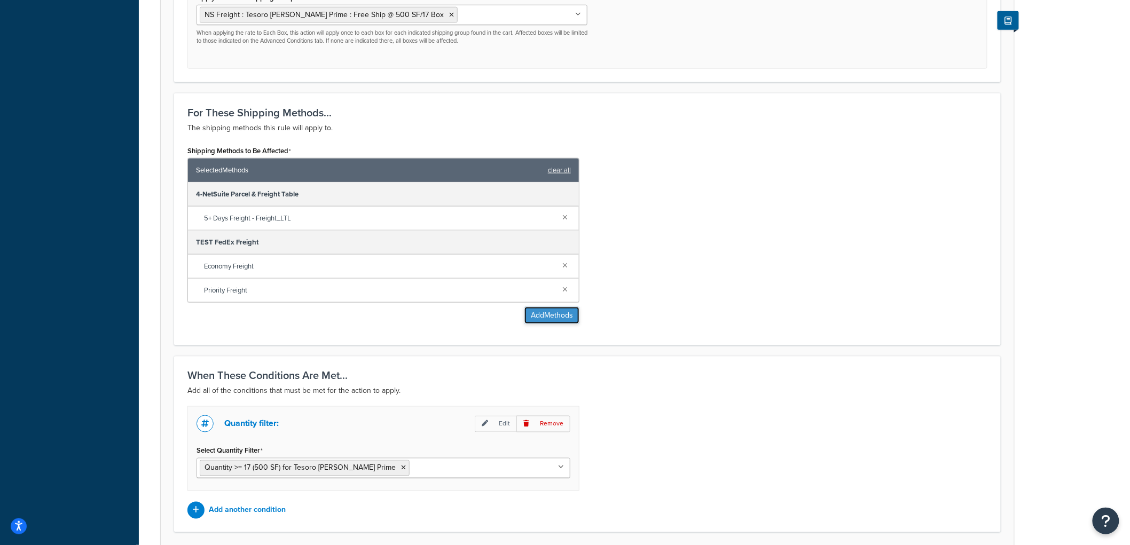
click at [549, 311] on button "Add Methods" at bounding box center [552, 315] width 55 height 17
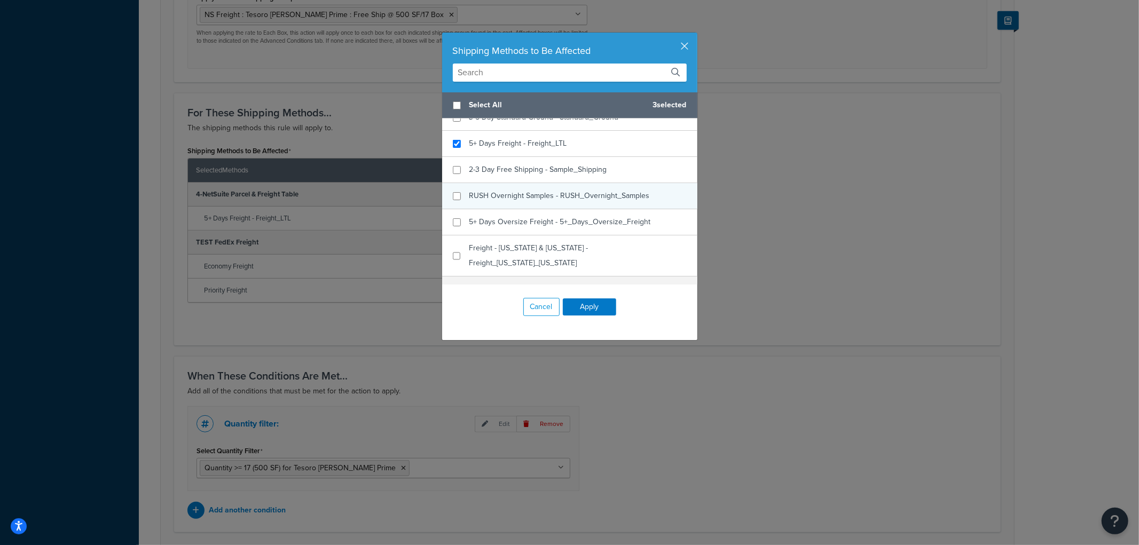
scroll to position [178, 0]
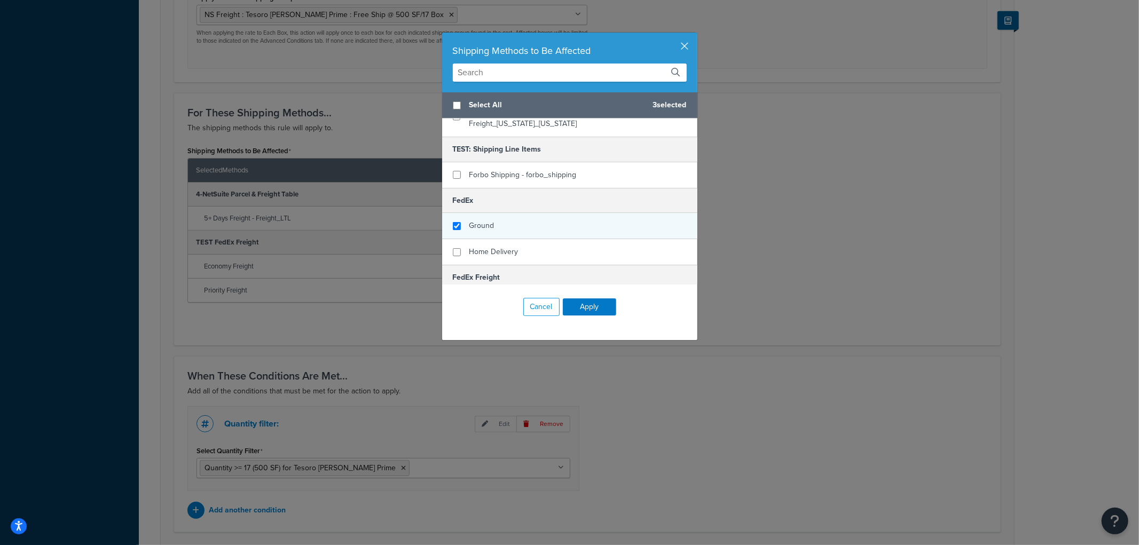
click at [492, 217] on div "Ground" at bounding box center [569, 226] width 255 height 26
checkbox input "false"
click at [496, 213] on div "Ground" at bounding box center [569, 226] width 255 height 26
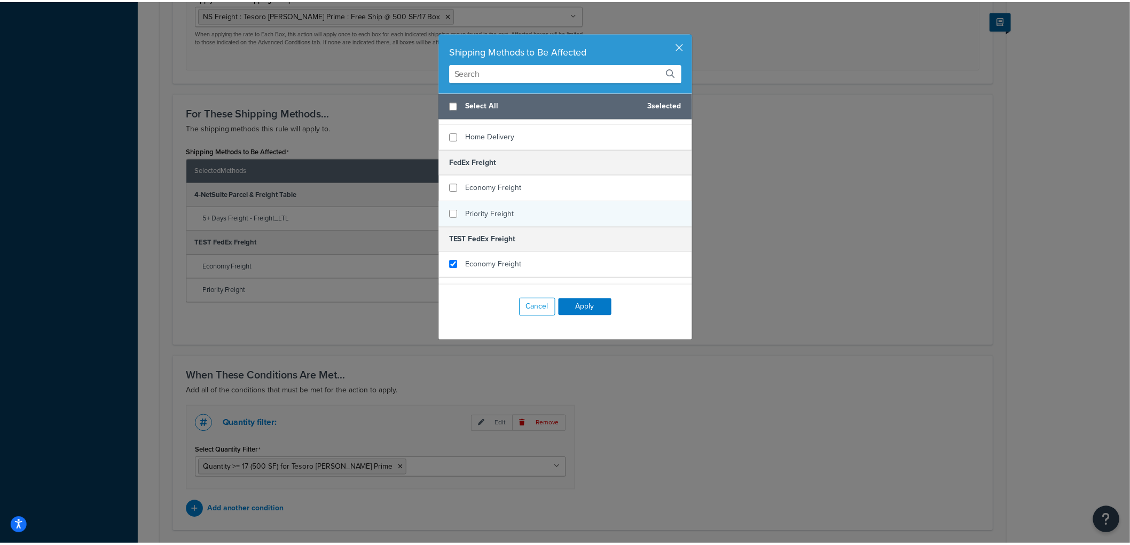
scroll to position [296, 0]
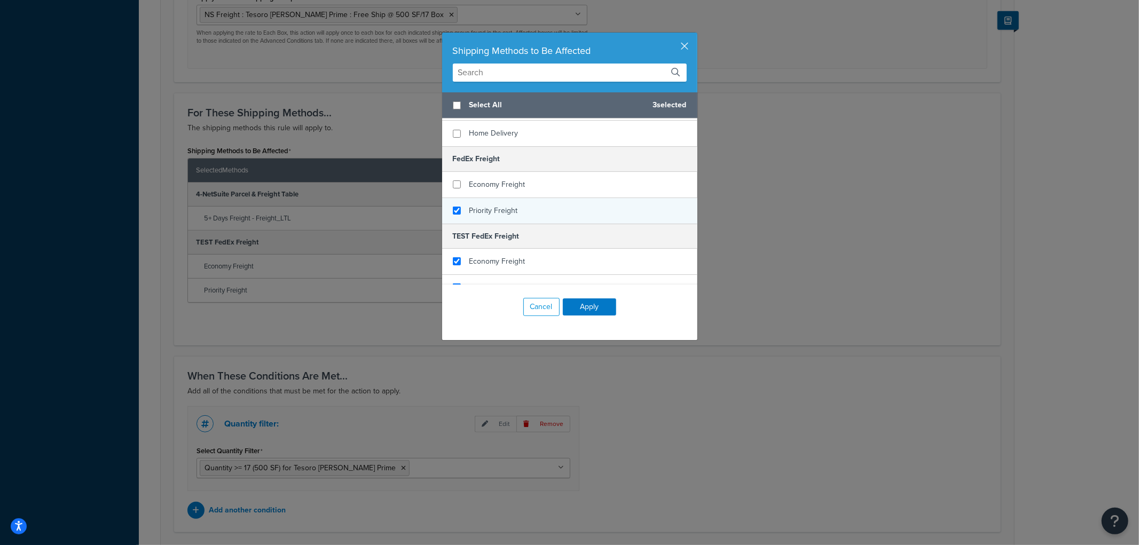
checkbox input "true"
click at [499, 198] on div "Priority Freight" at bounding box center [569, 211] width 255 height 26
checkbox input "true"
click at [503, 179] on span "Economy Freight" at bounding box center [498, 184] width 56 height 11
click at [578, 303] on button "Apply" at bounding box center [589, 307] width 53 height 17
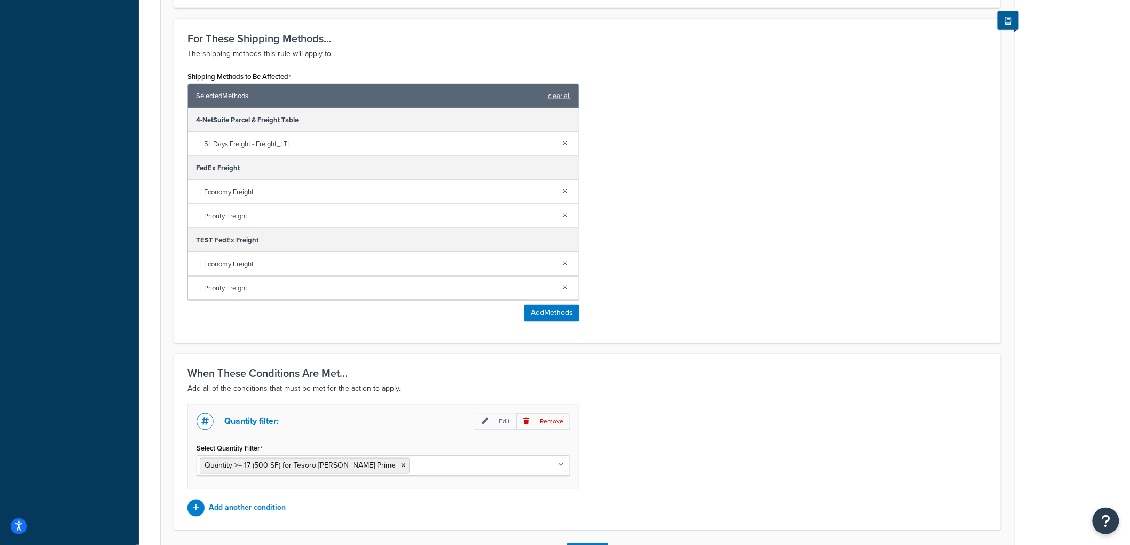
scroll to position [633, 0]
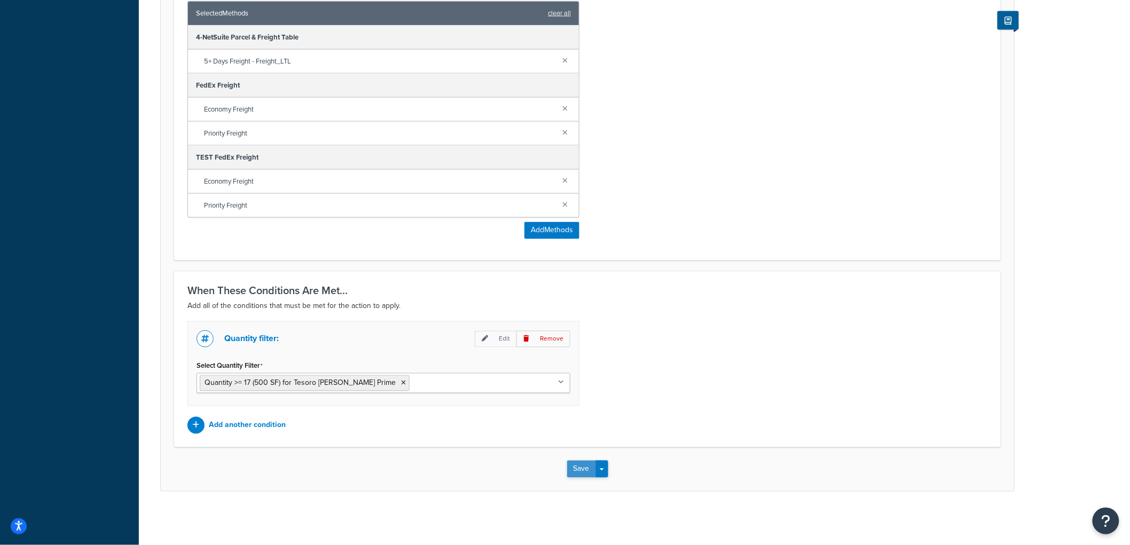
click at [579, 475] on button "Save" at bounding box center [581, 469] width 29 height 17
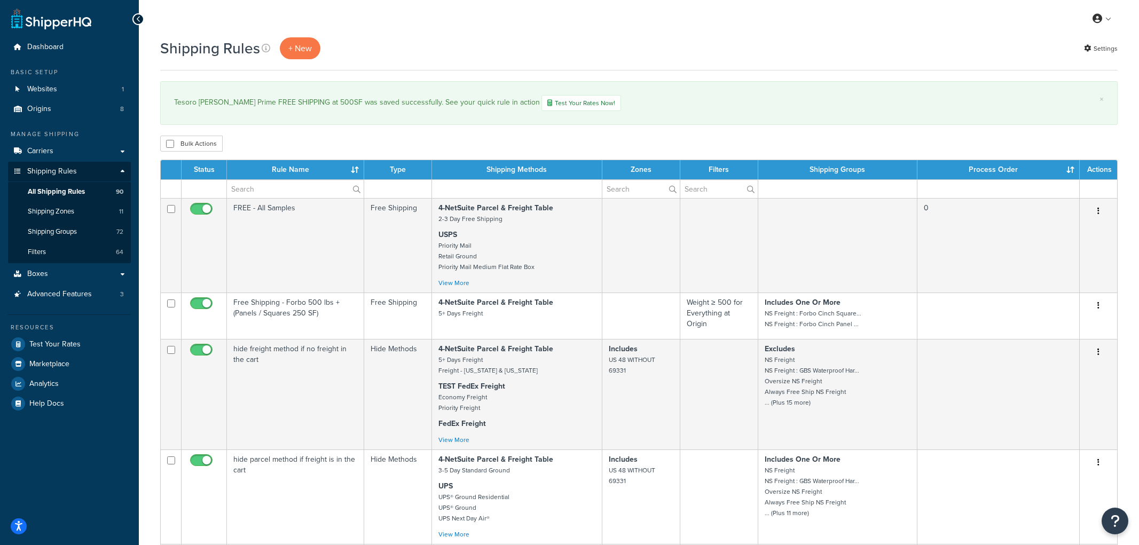
select select "1000"
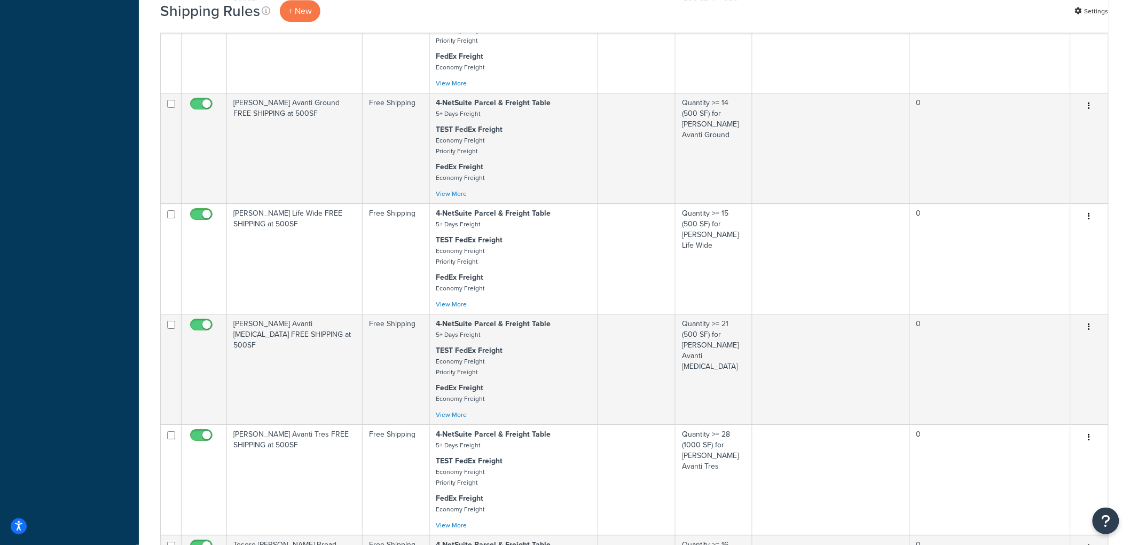
scroll to position [1899, 0]
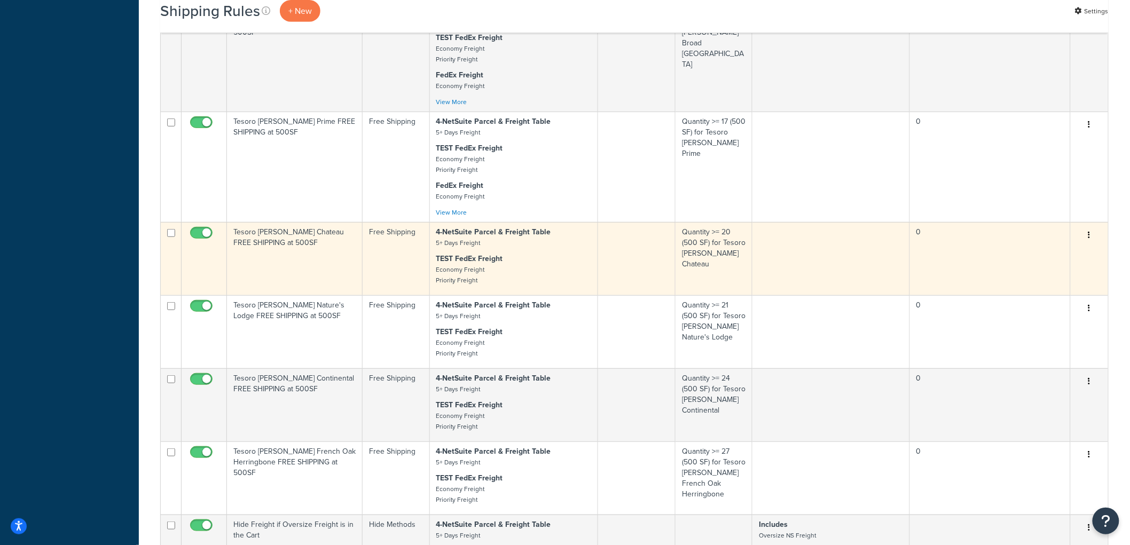
click at [340, 295] on td "Tesoro [PERSON_NAME] Chateau FREE SHIPPING at 500SF" at bounding box center [295, 258] width 136 height 73
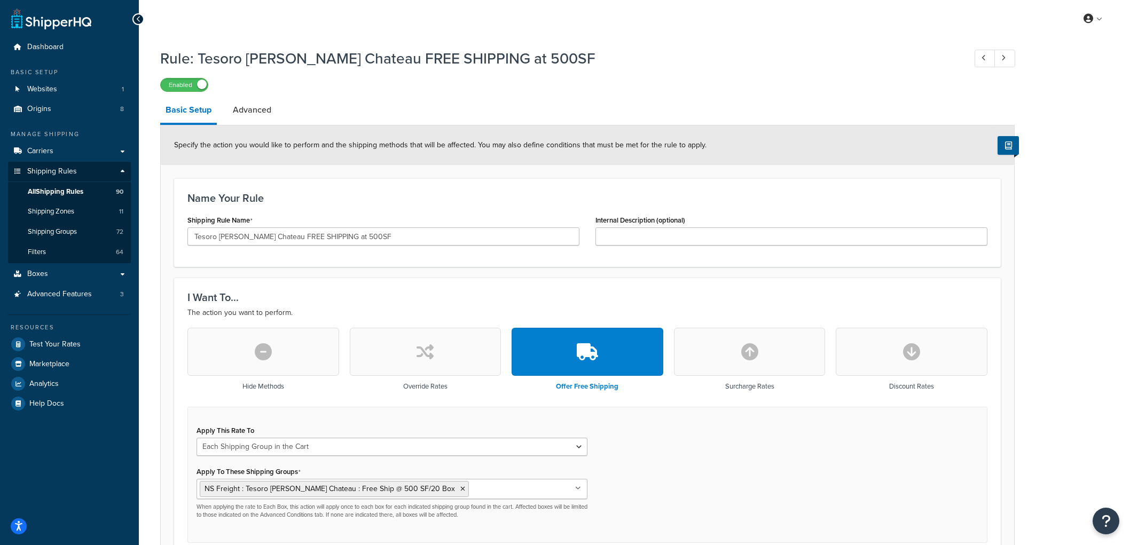
select select "SHIPPING_GROUP"
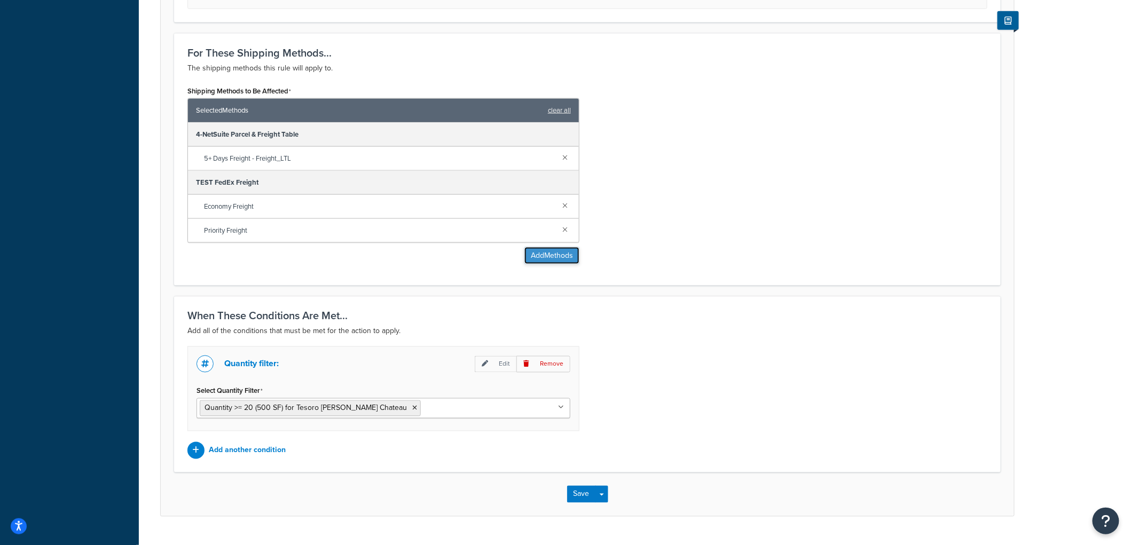
click at [545, 250] on button "Add Methods" at bounding box center [552, 255] width 55 height 17
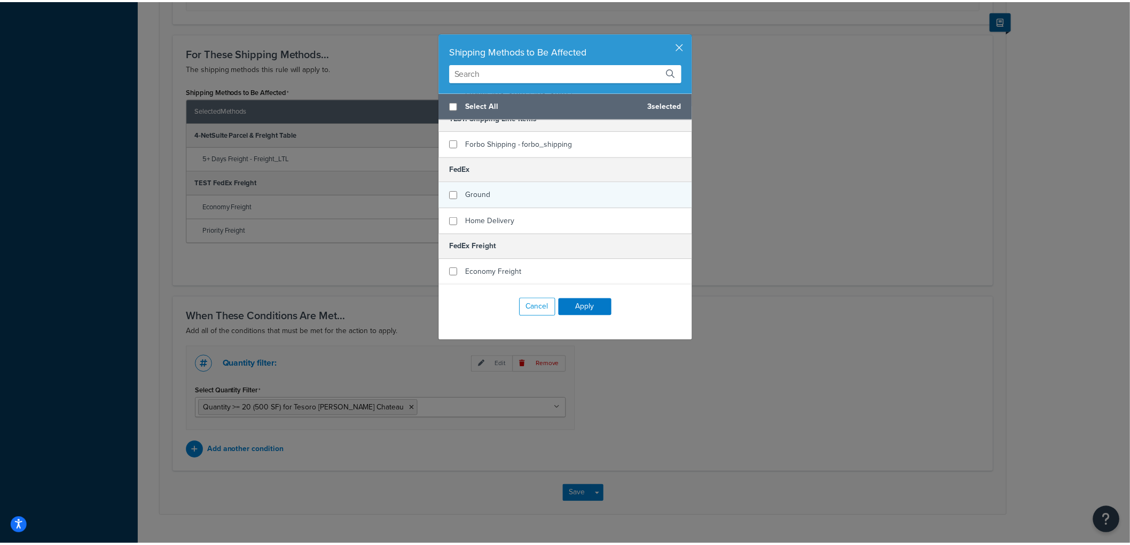
scroll to position [237, 0]
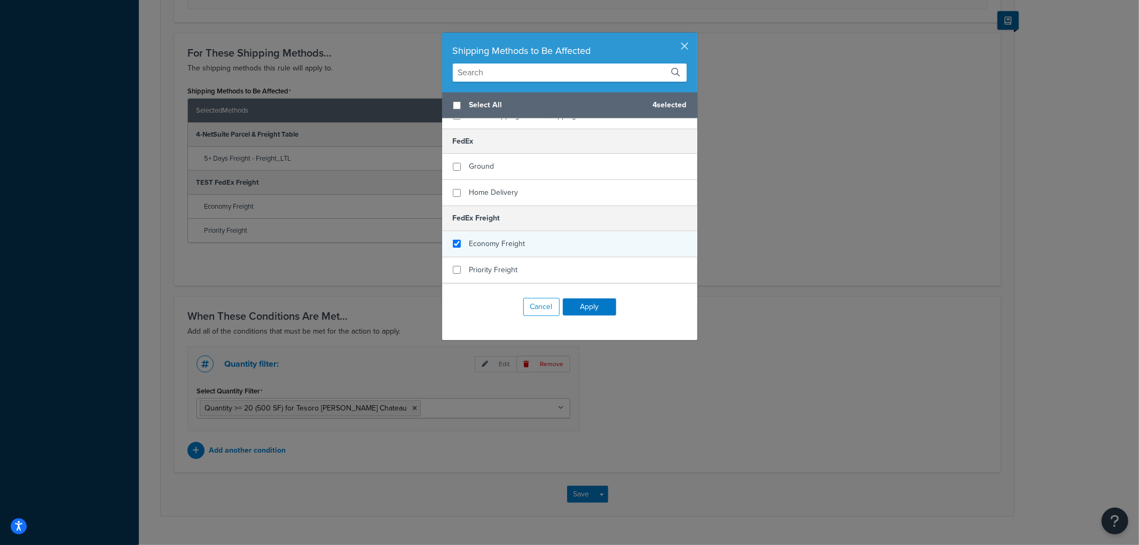
click at [491, 231] on div "Economy Freight" at bounding box center [569, 244] width 255 height 26
checkbox input "false"
click at [490, 242] on div "Economy Freight" at bounding box center [569, 244] width 255 height 26
checkbox input "true"
click at [490, 264] on span "Priority Freight" at bounding box center [494, 269] width 49 height 11
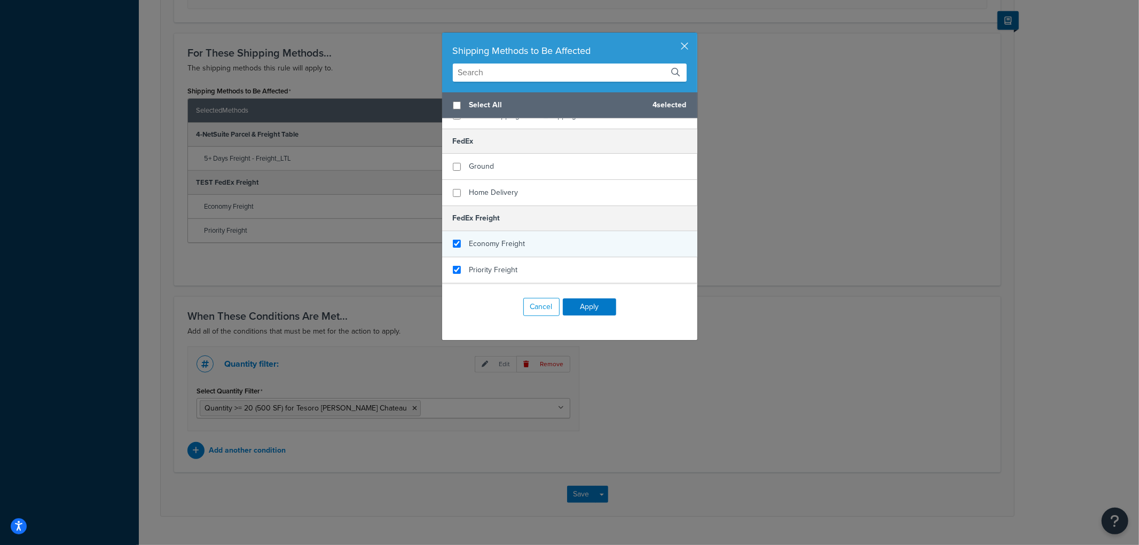
checkbox input "true"
click at [490, 231] on div "Economy Freight" at bounding box center [569, 244] width 255 height 26
click at [572, 319] on div "Cancel Apply" at bounding box center [569, 307] width 255 height 45
click at [581, 310] on button "Apply" at bounding box center [589, 307] width 53 height 17
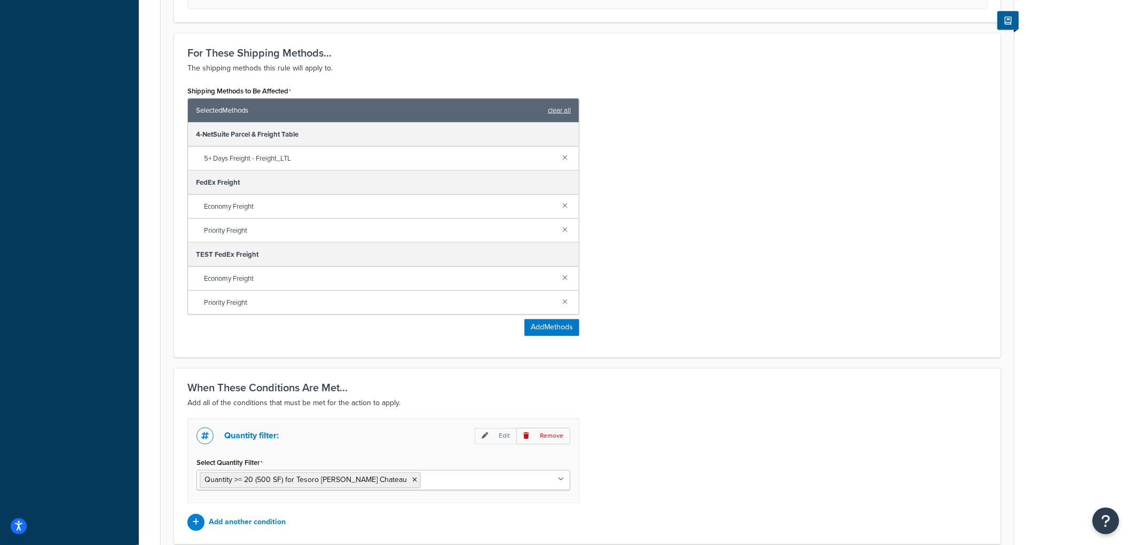
scroll to position [633, 0]
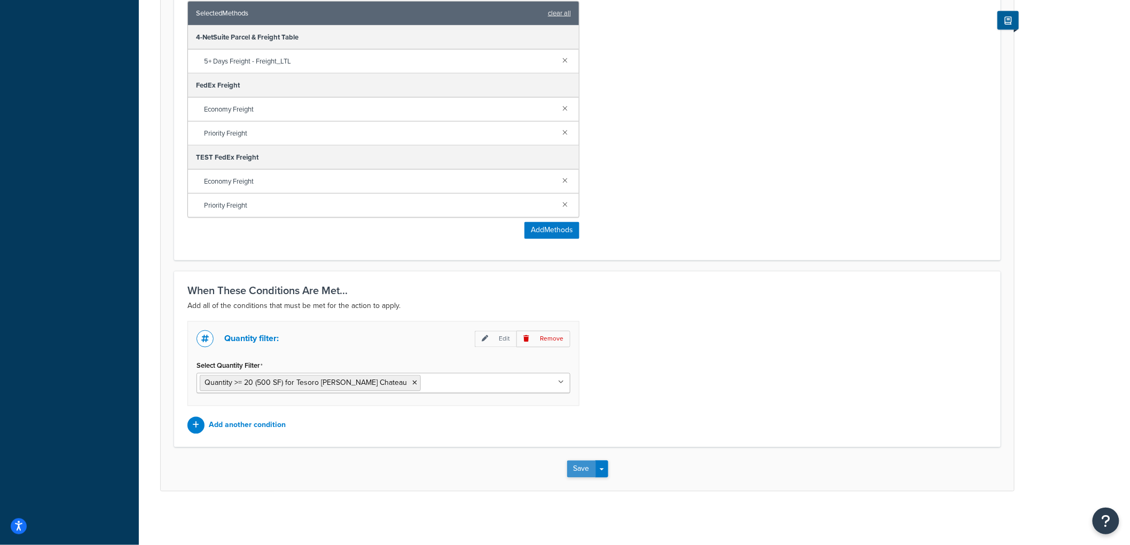
click at [574, 462] on button "Save" at bounding box center [581, 469] width 29 height 17
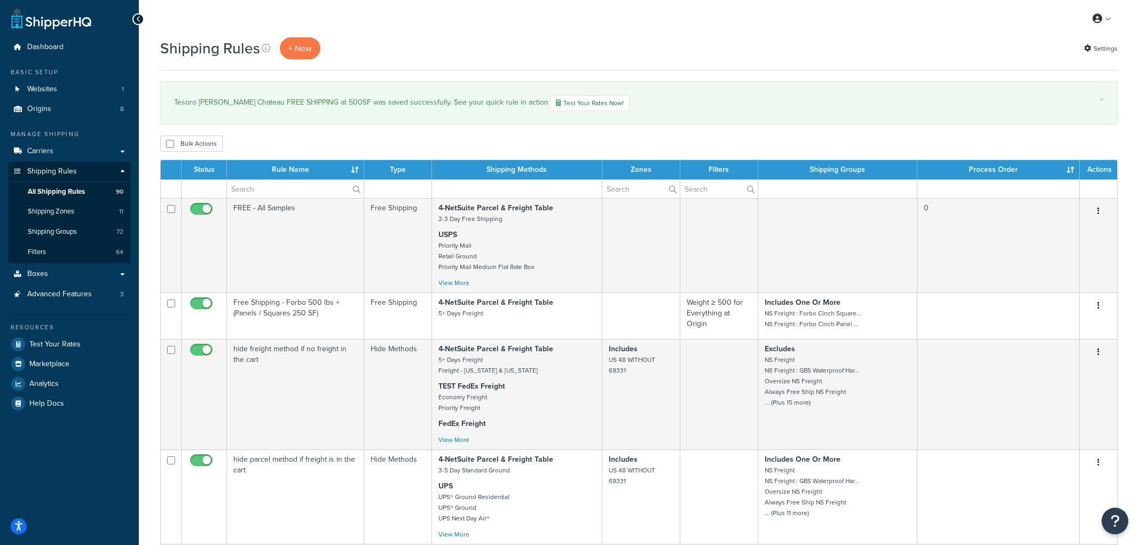
select select "1000"
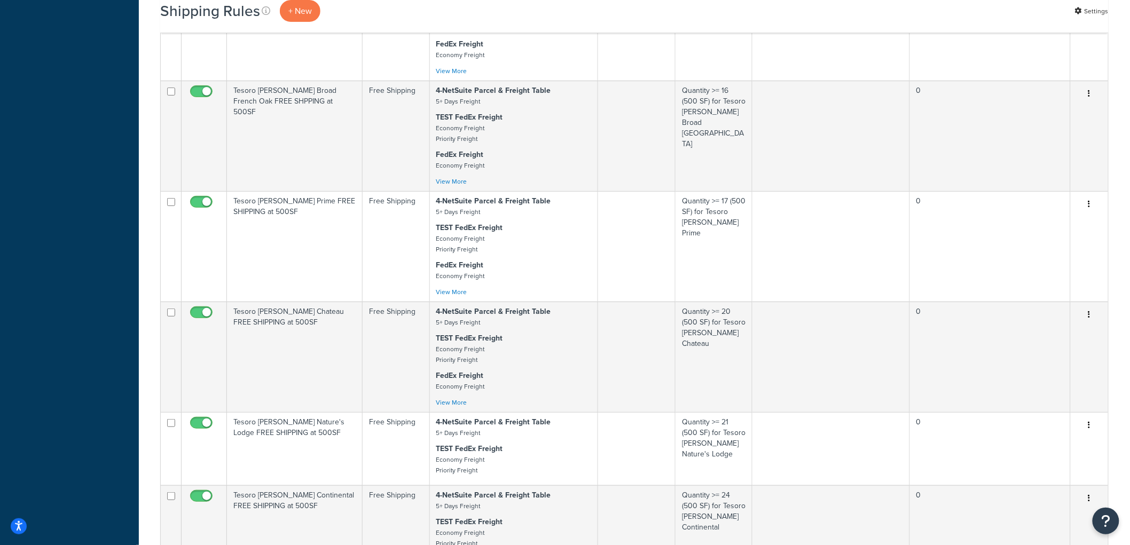
scroll to position [1958, 0]
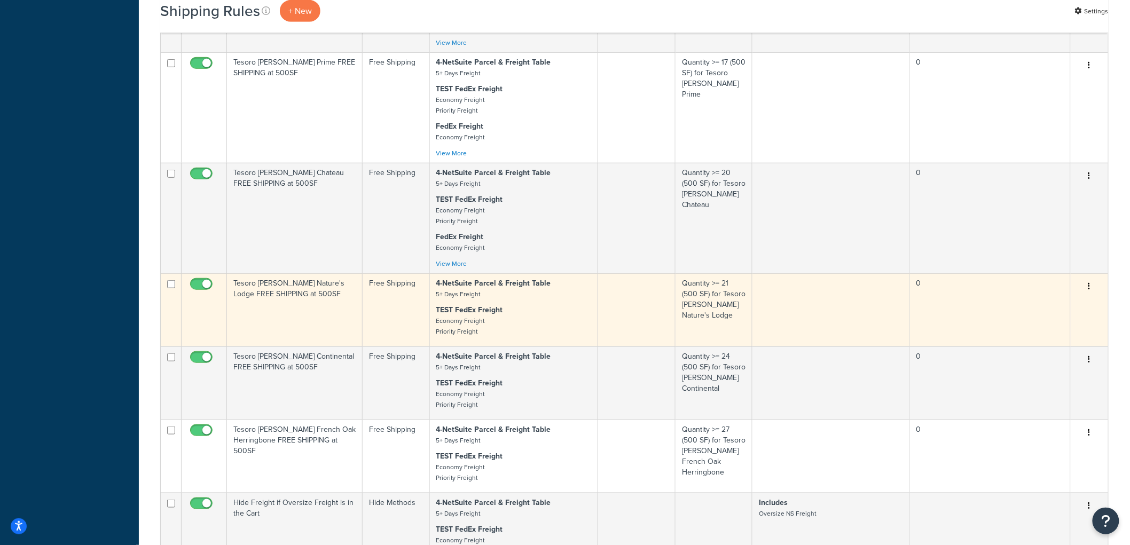
click at [522, 337] on p "TEST FedEx Freight Economy Freight Priority Freight" at bounding box center [513, 321] width 155 height 32
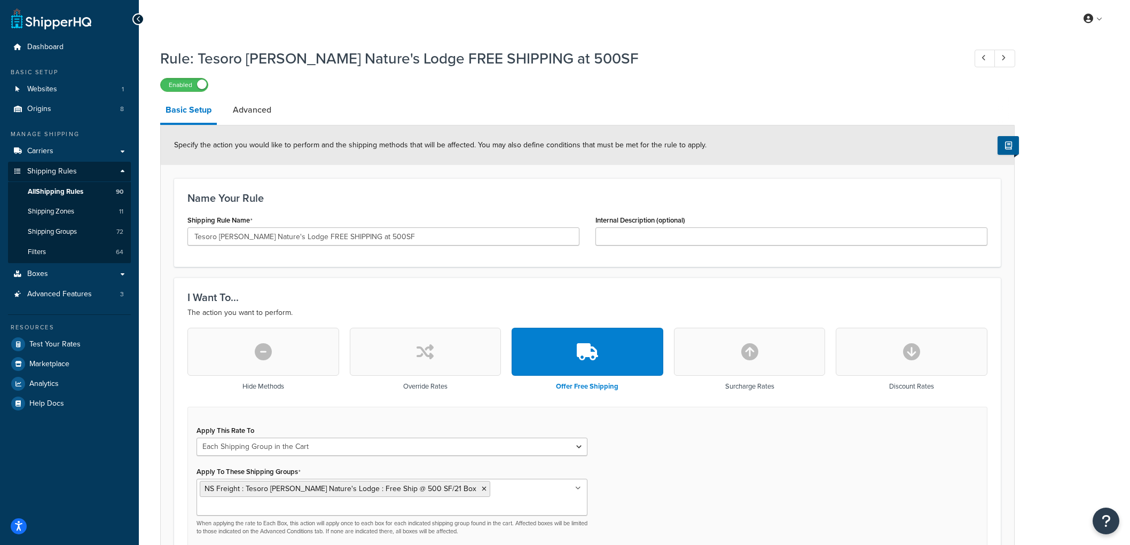
select select "SHIPPING_GROUP"
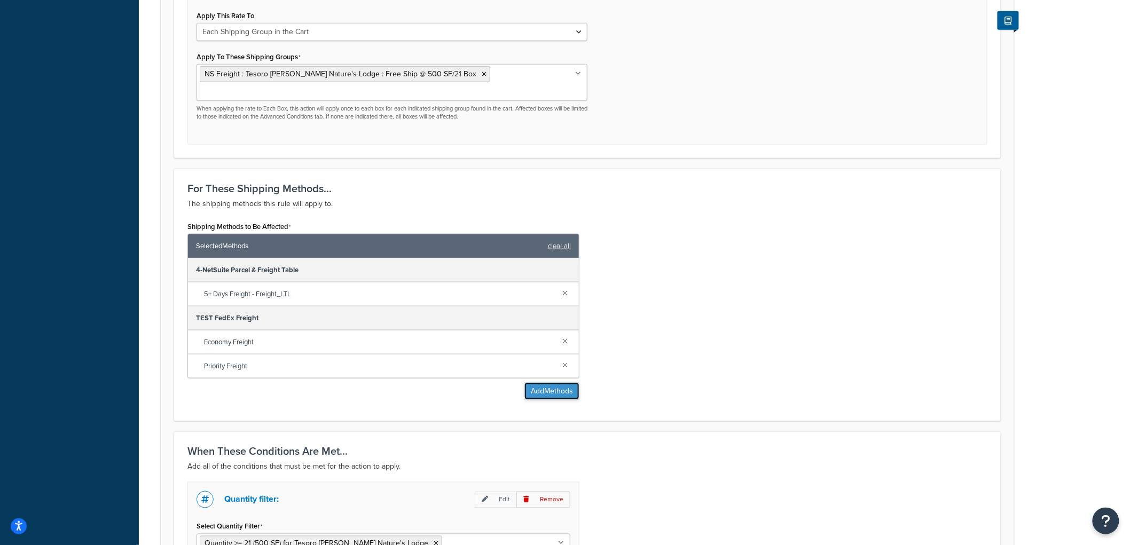
click at [533, 383] on button "Add Methods" at bounding box center [552, 391] width 55 height 17
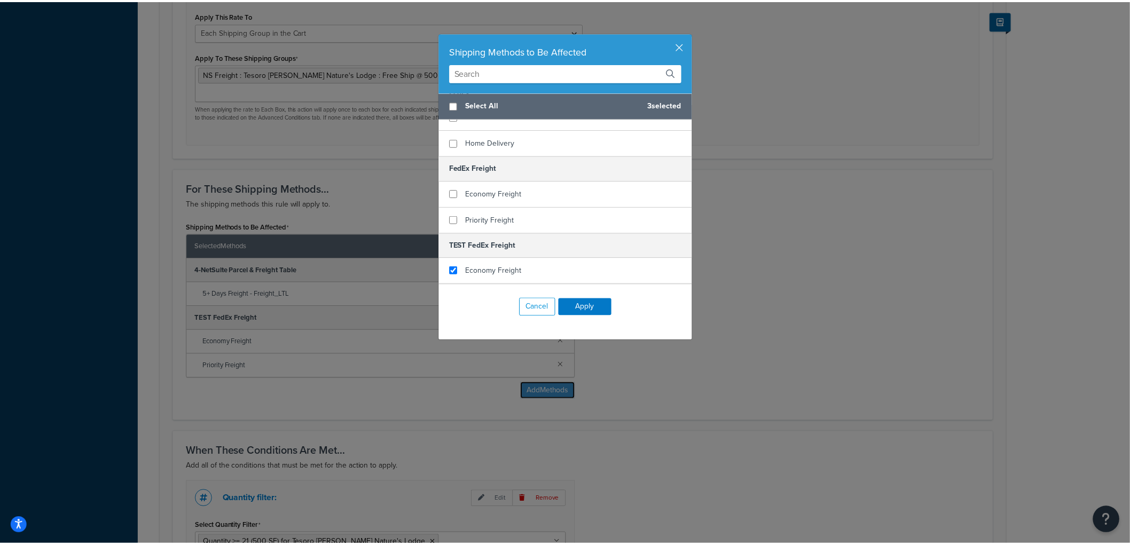
scroll to position [296, 0]
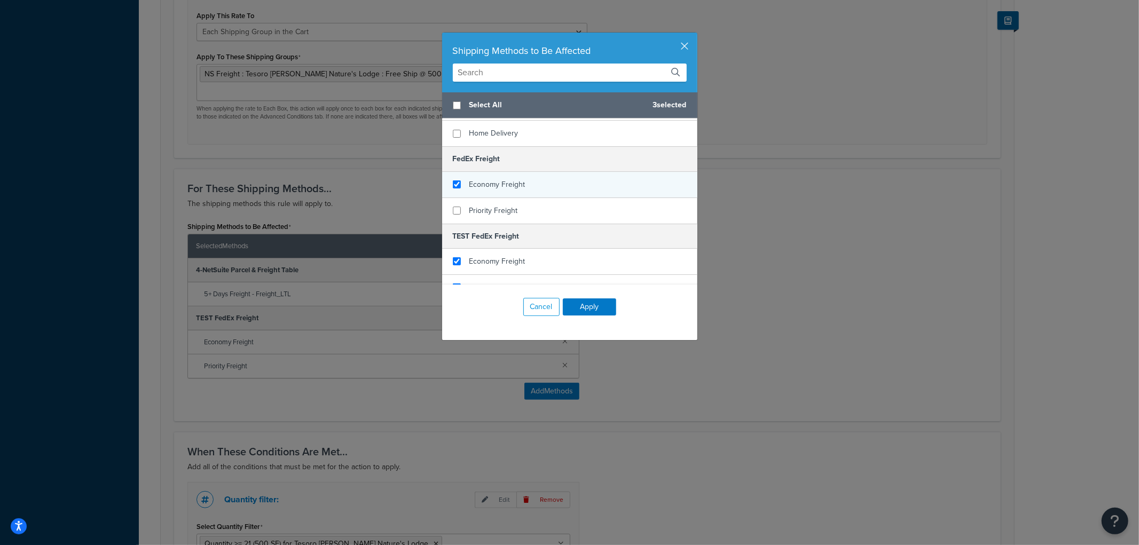
checkbox input "true"
click at [506, 177] on div "Economy Freight" at bounding box center [498, 184] width 56 height 15
checkbox input "true"
click at [497, 205] on span "Priority Freight" at bounding box center [494, 210] width 49 height 11
click at [591, 311] on button "Apply" at bounding box center [589, 307] width 53 height 17
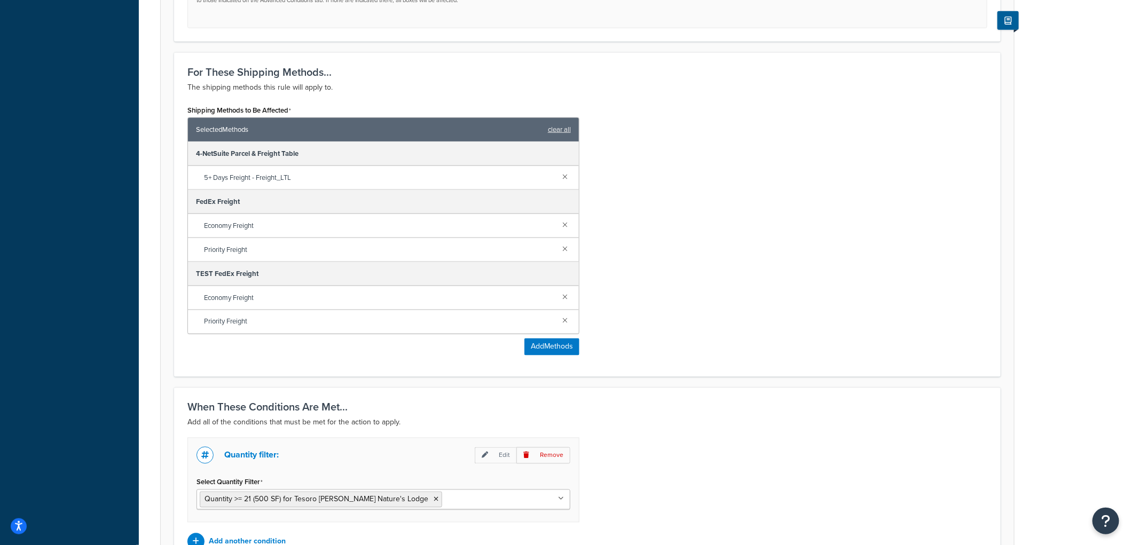
scroll to position [633, 0]
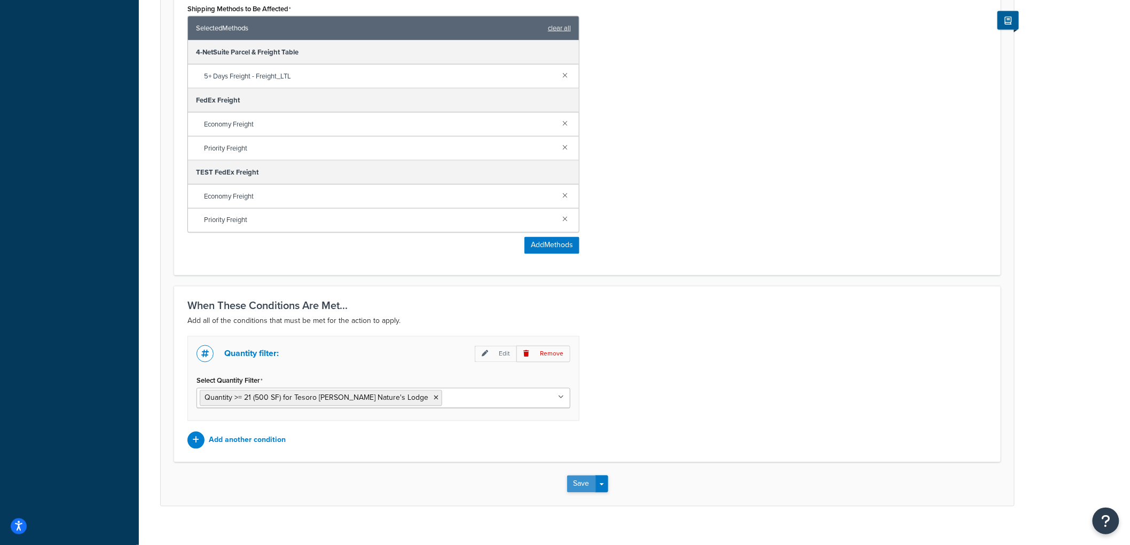
click at [580, 476] on button "Save" at bounding box center [581, 484] width 29 height 17
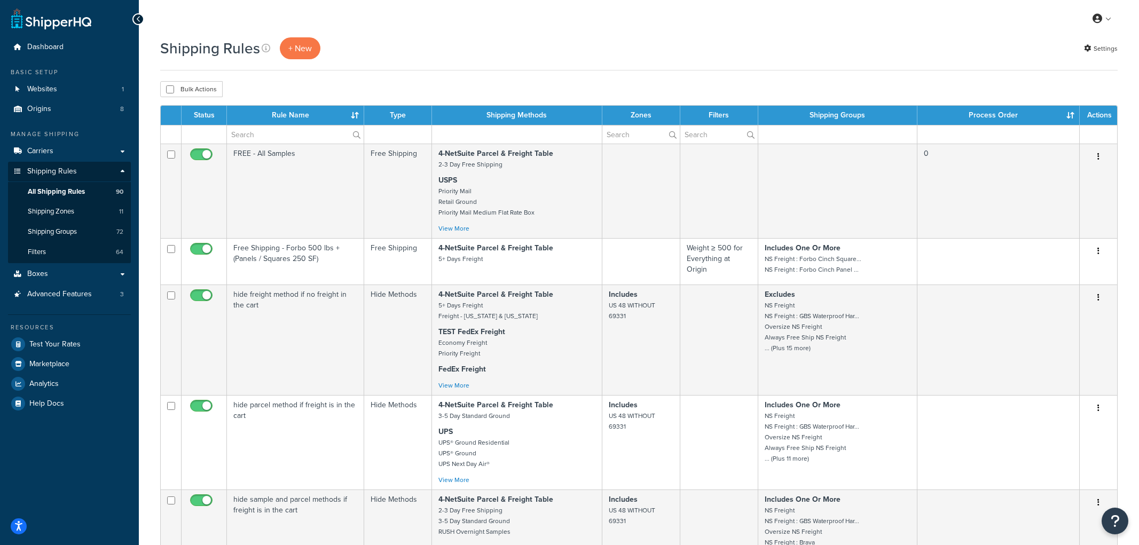
select select "1000"
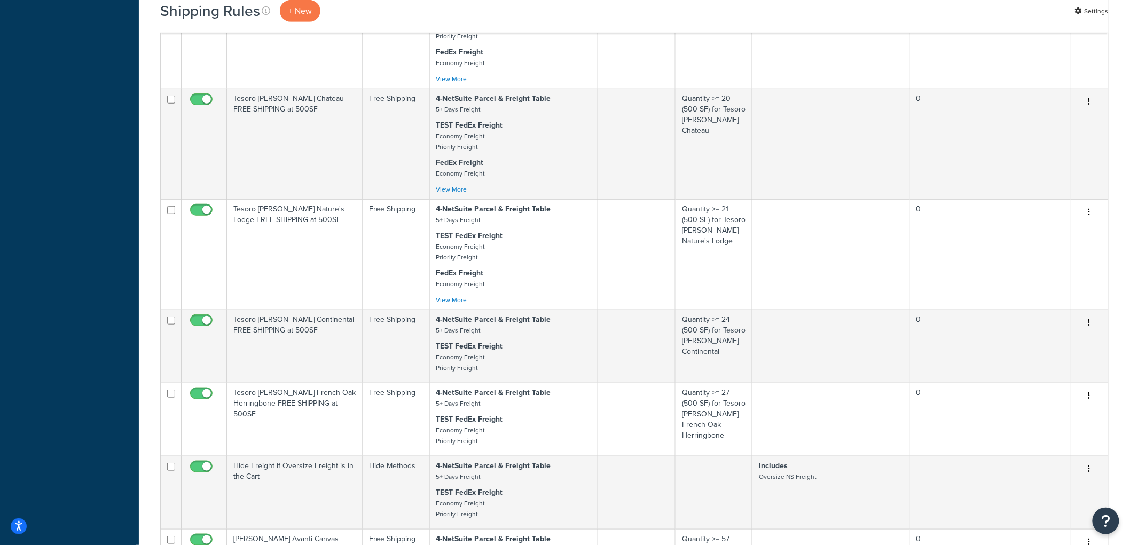
scroll to position [2017, 0]
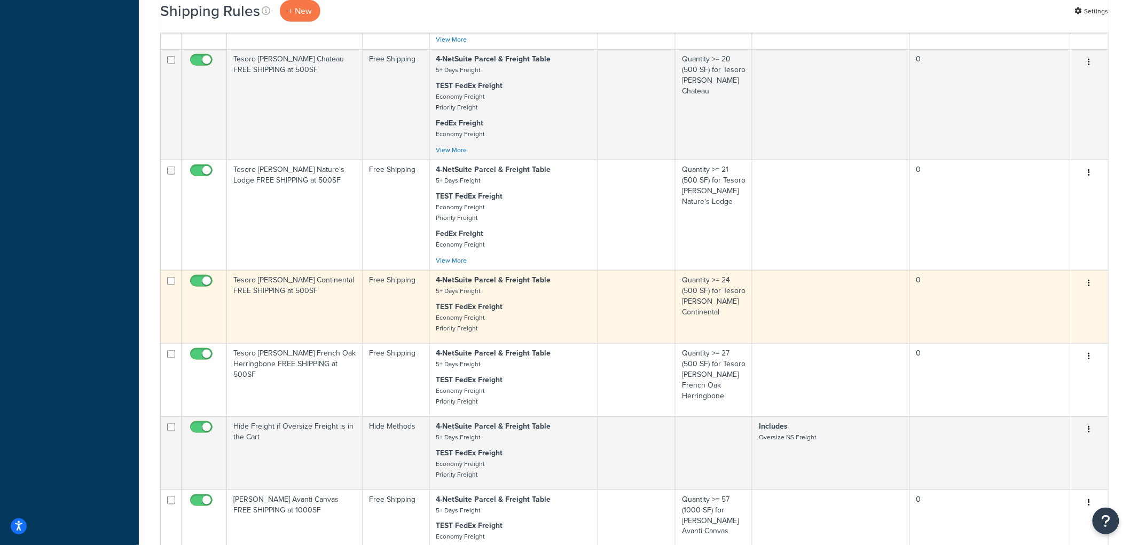
click at [320, 332] on td "Tesoro Woods Continental FREE SHIPPING at 500SF" at bounding box center [295, 306] width 136 height 73
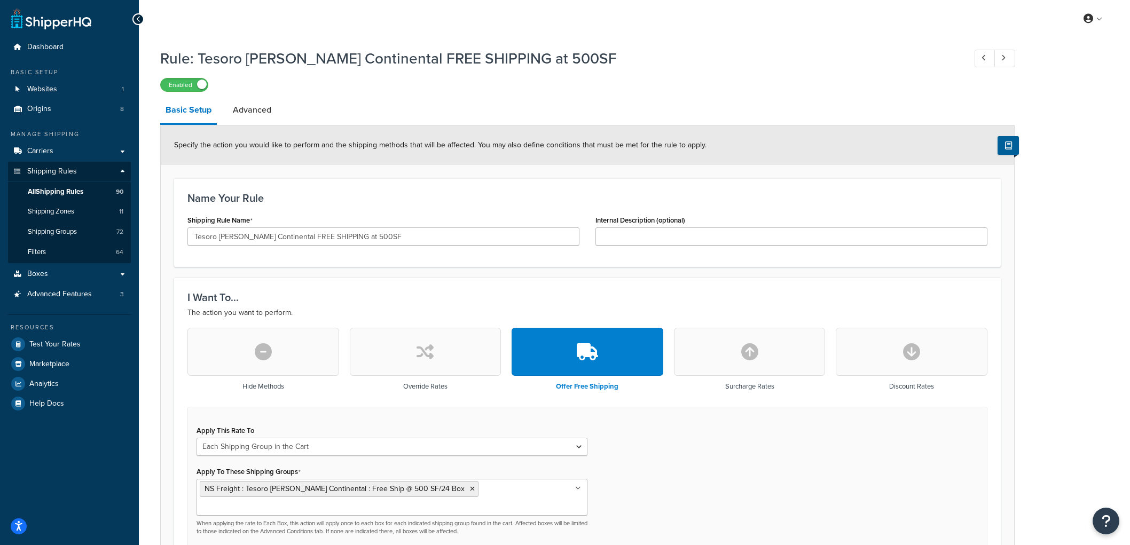
select select "SHIPPING_GROUP"
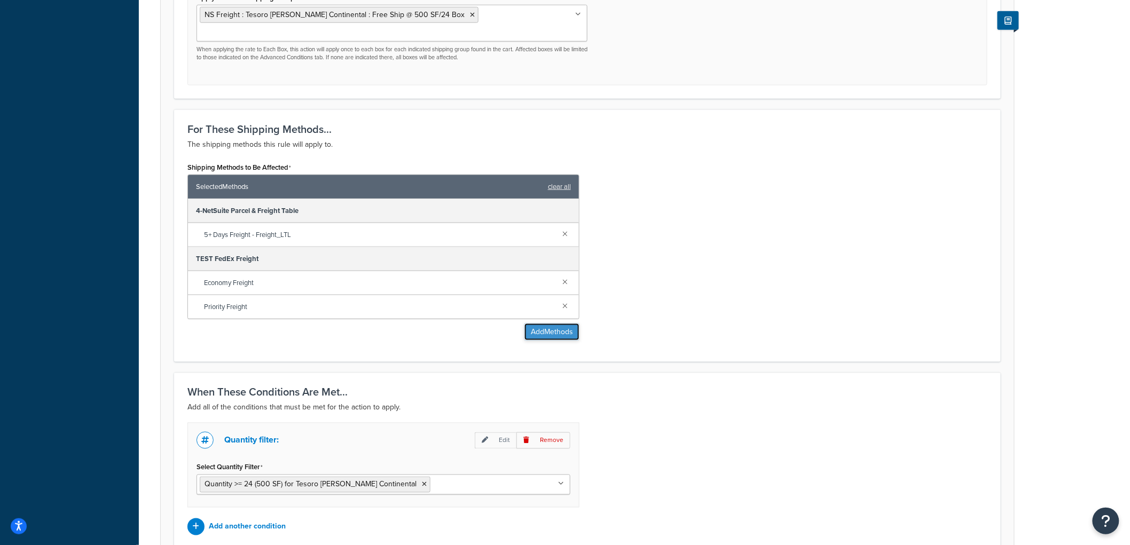
click at [527, 324] on button "Add Methods" at bounding box center [552, 332] width 55 height 17
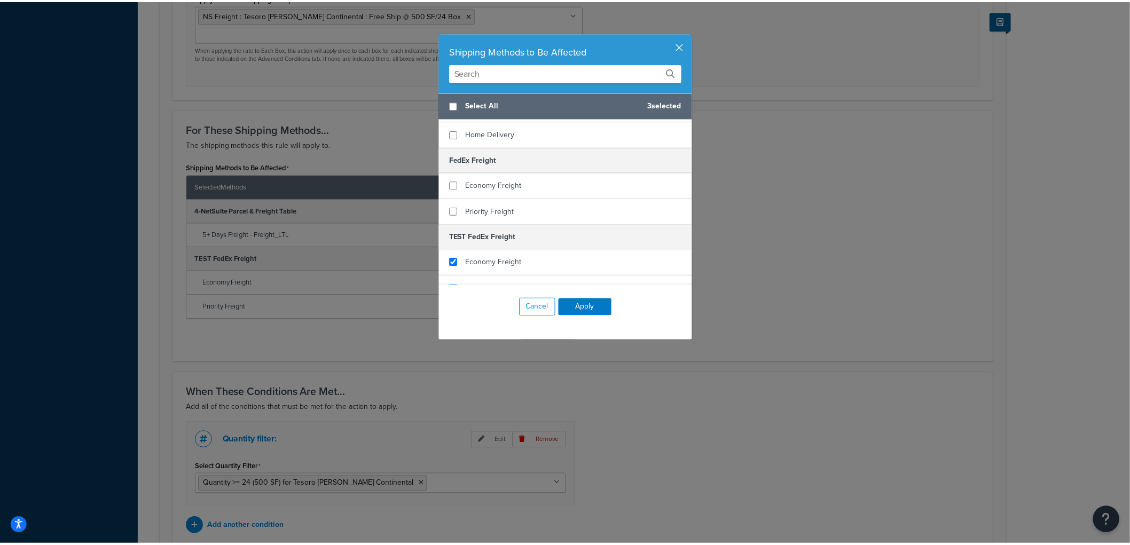
scroll to position [296, 0]
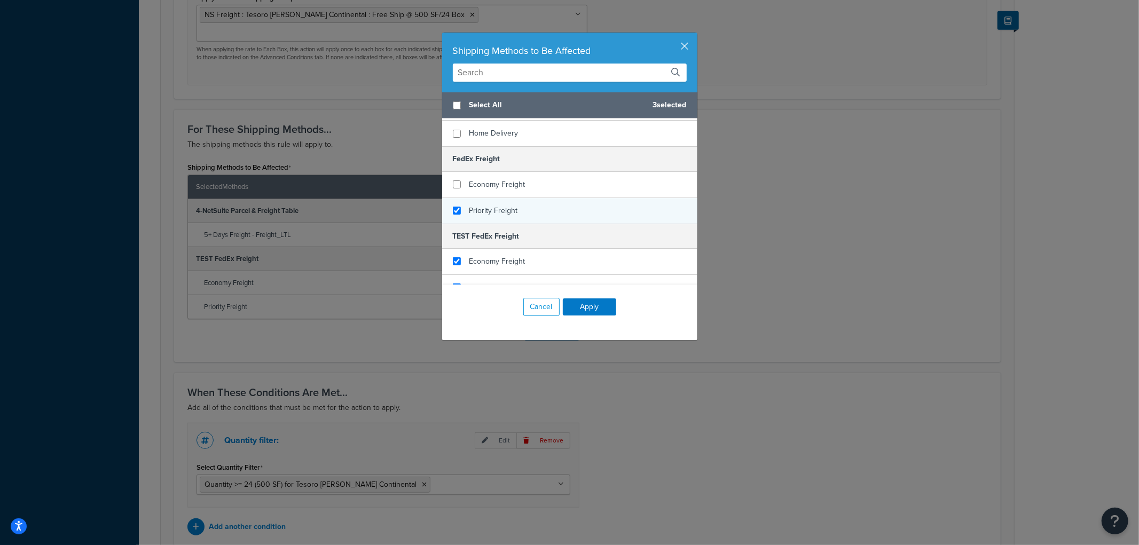
checkbox input "true"
click at [500, 205] on span "Priority Freight" at bounding box center [494, 210] width 49 height 11
checkbox input "true"
click at [506, 179] on span "Economy Freight" at bounding box center [498, 184] width 56 height 11
click at [596, 306] on button "Apply" at bounding box center [589, 307] width 53 height 17
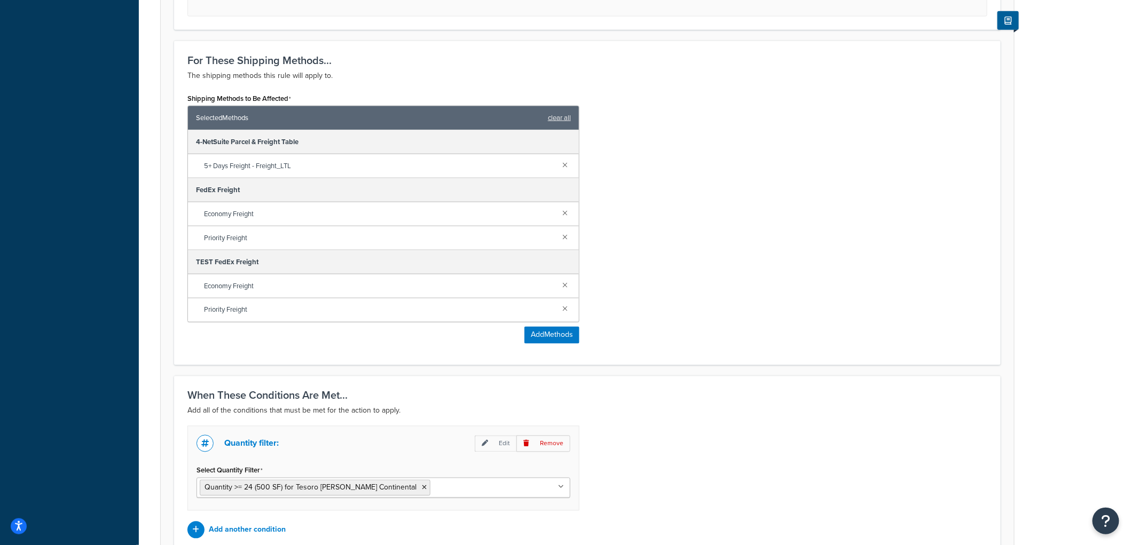
scroll to position [633, 0]
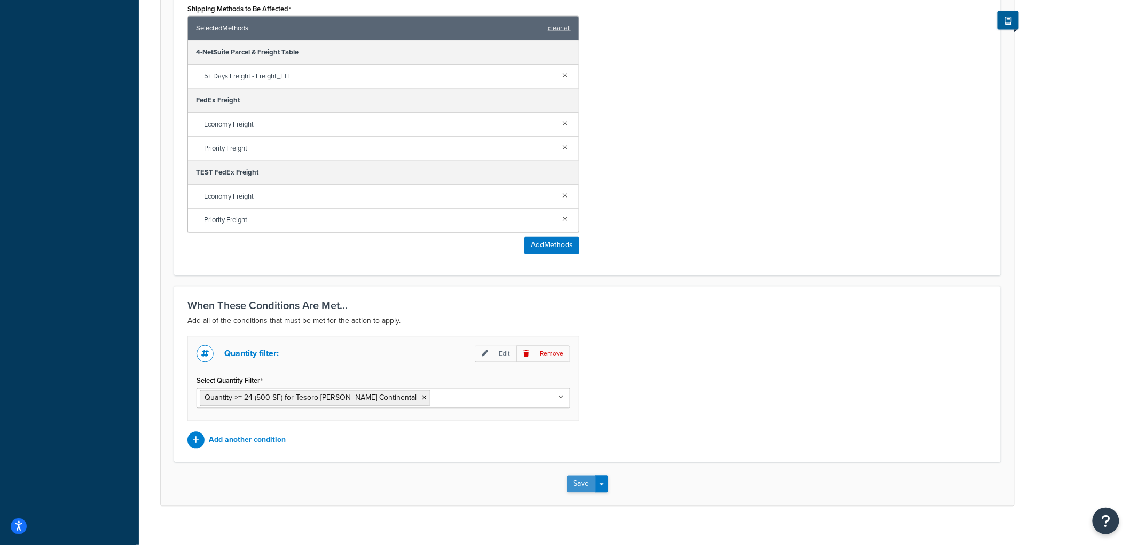
click at [588, 476] on button "Save" at bounding box center [581, 484] width 29 height 17
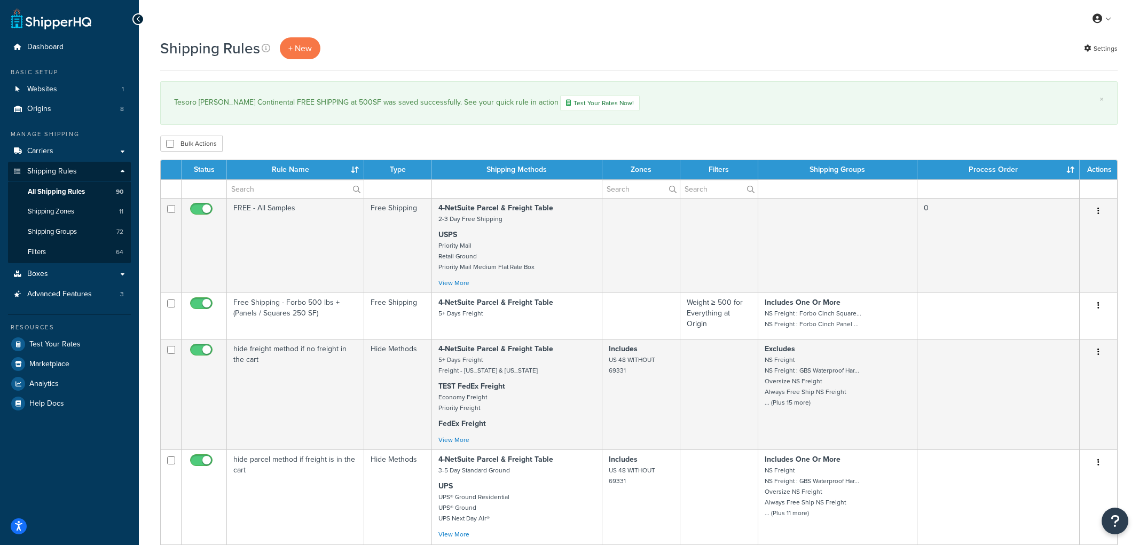
select select "1000"
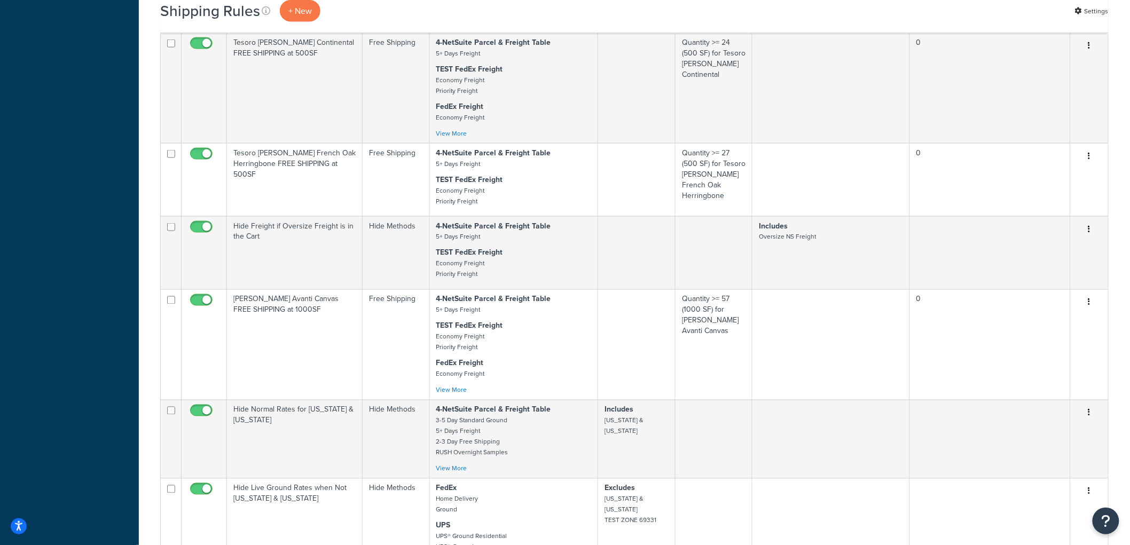
scroll to position [2314, 0]
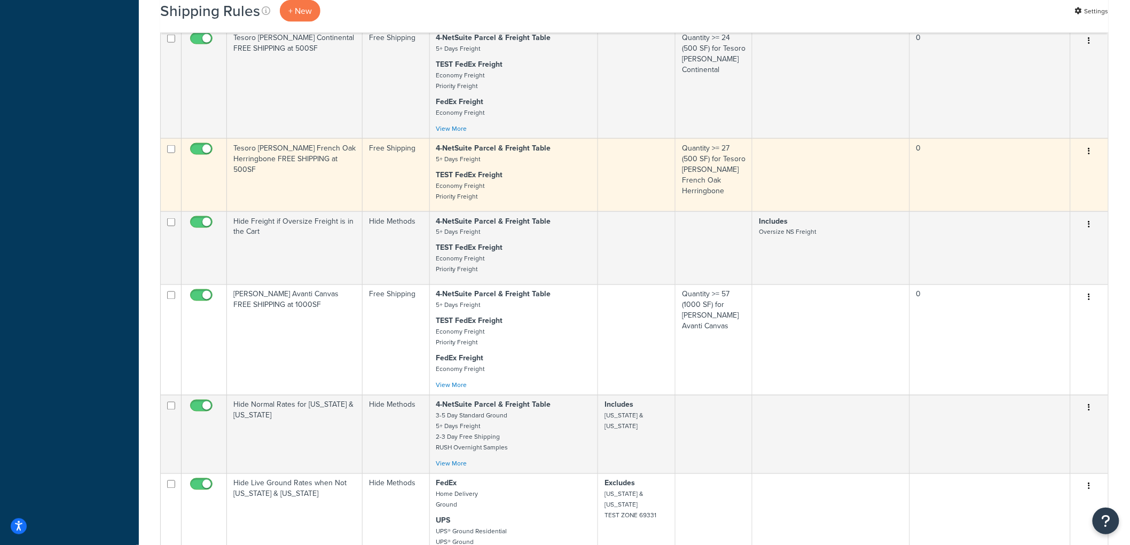
click at [367, 206] on td "Free Shipping" at bounding box center [396, 174] width 67 height 73
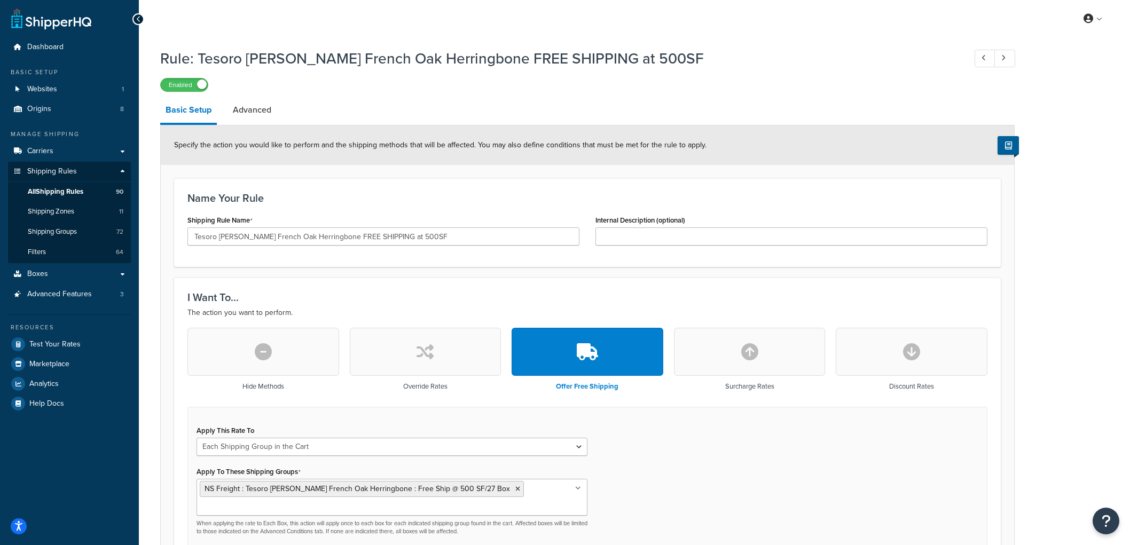
select select "SHIPPING_GROUP"
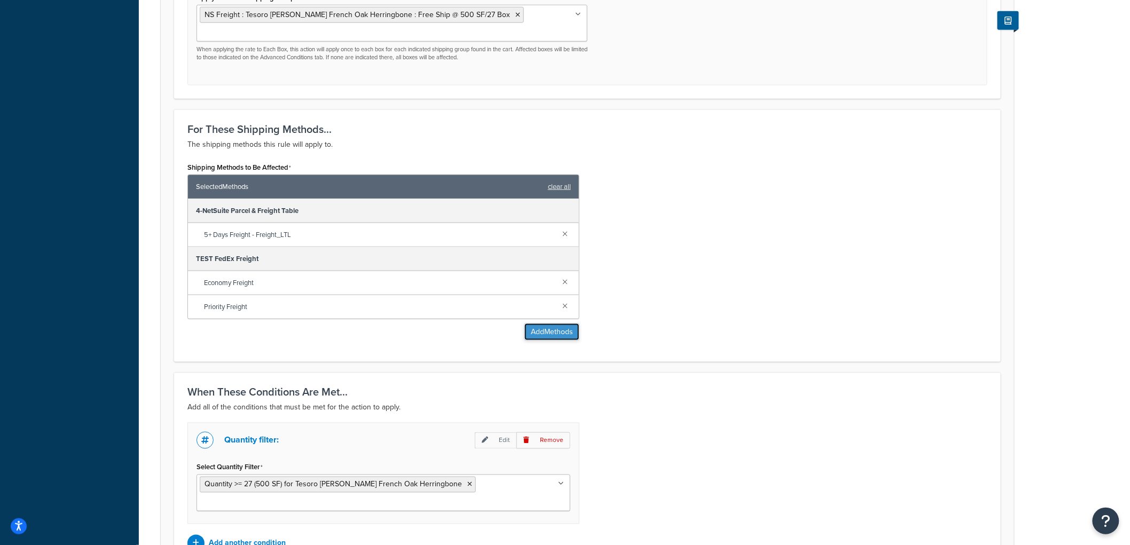
click at [542, 334] on button "Add Methods" at bounding box center [552, 332] width 55 height 17
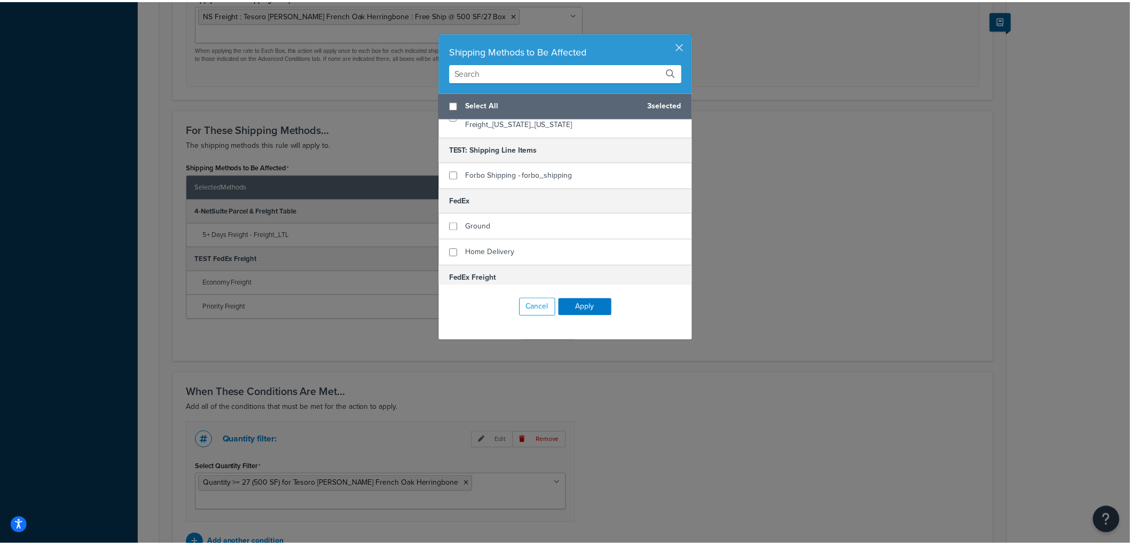
scroll to position [237, 0]
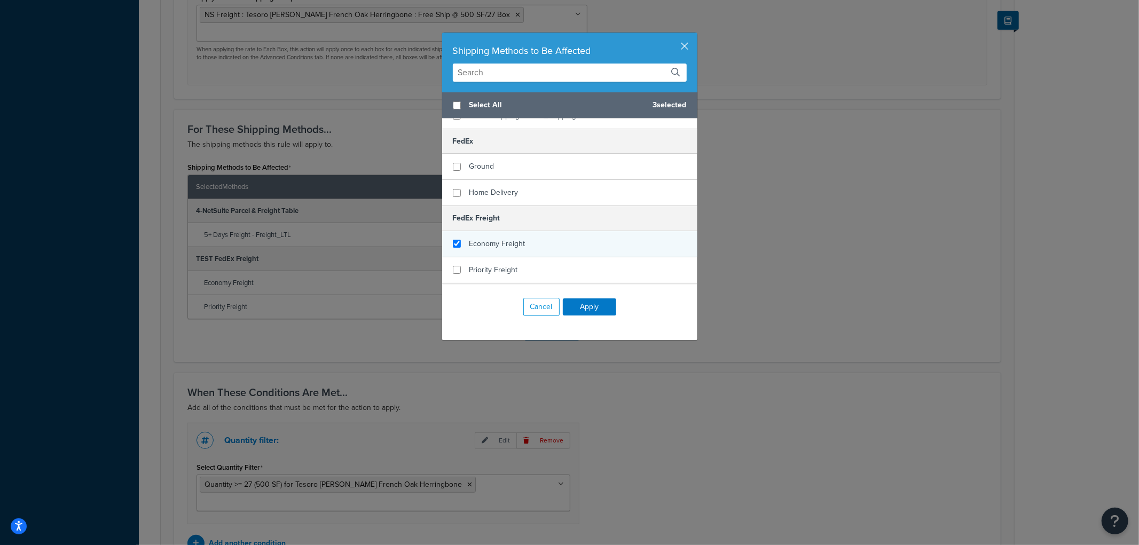
checkbox input "true"
click at [526, 231] on div "Economy Freight" at bounding box center [569, 244] width 255 height 26
checkbox input "true"
click at [514, 257] on div "Priority Freight" at bounding box center [569, 270] width 255 height 26
click at [578, 308] on button "Apply" at bounding box center [589, 307] width 53 height 17
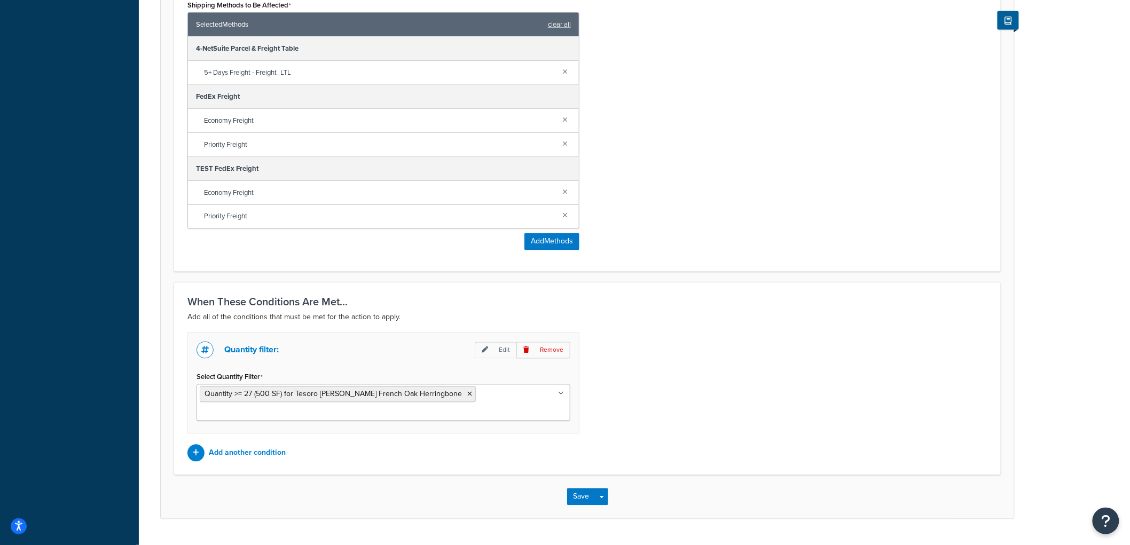
scroll to position [650, 0]
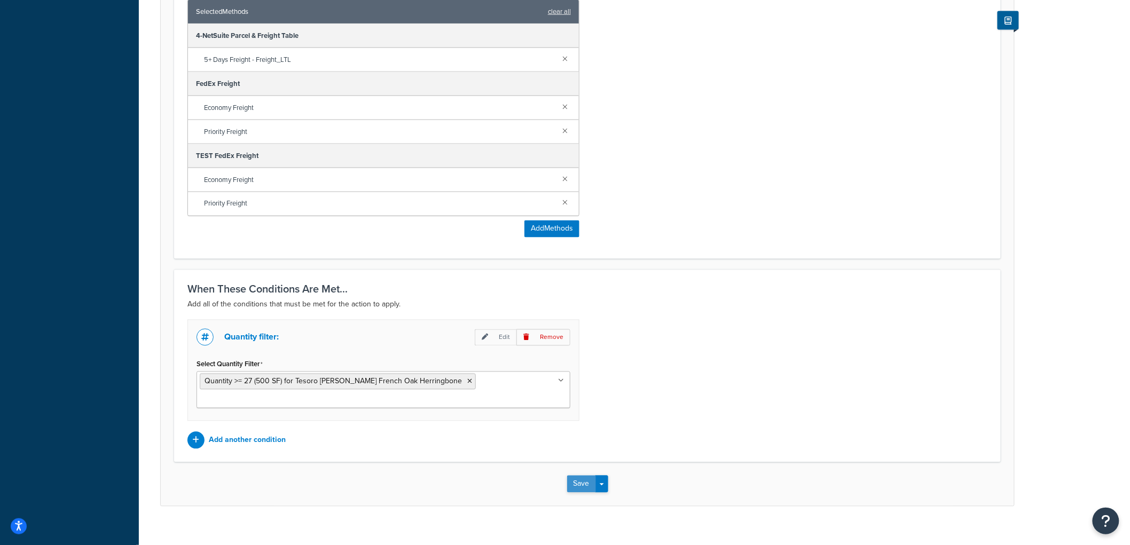
click at [580, 476] on button "Save" at bounding box center [581, 484] width 29 height 17
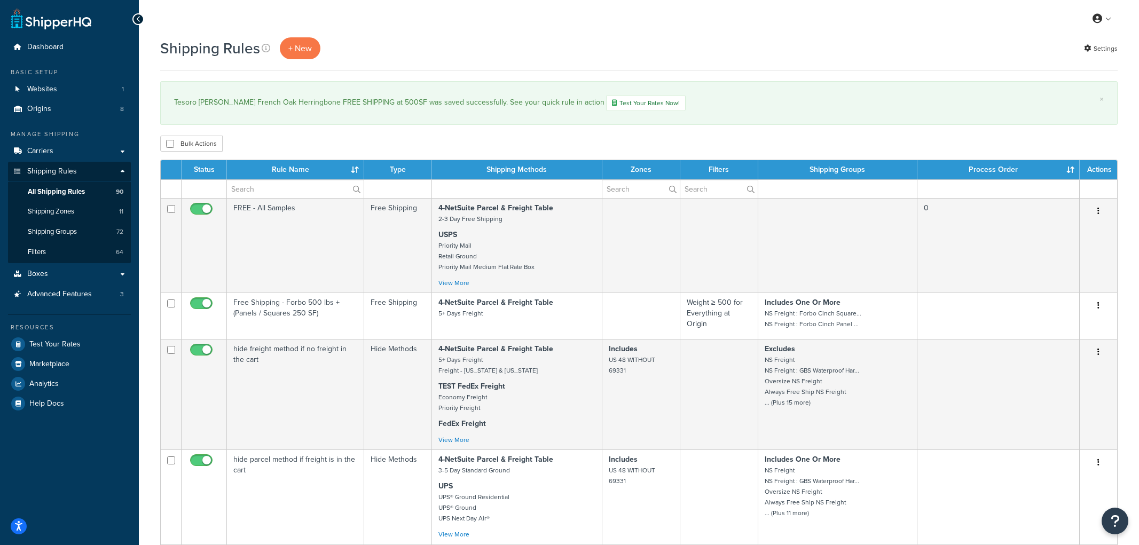
select select "1000"
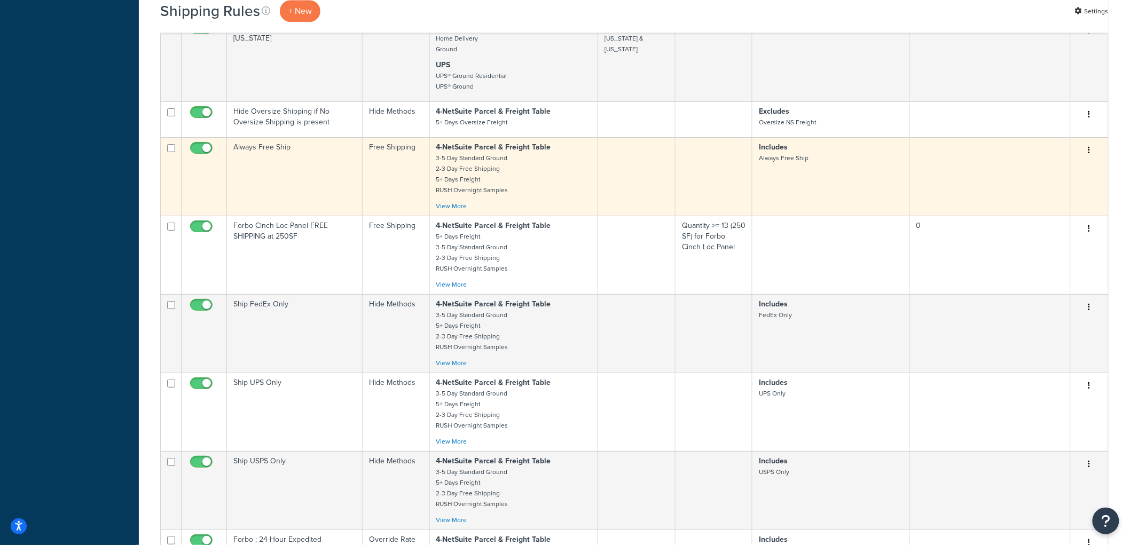
scroll to position [2908, 0]
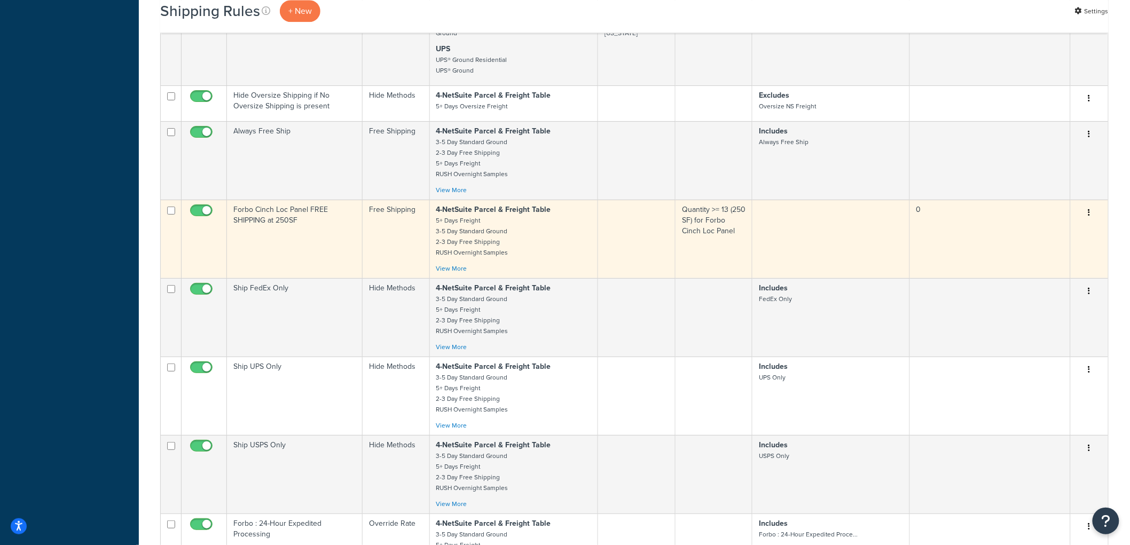
click at [340, 278] on td "Forbo Cinch Loc Panel FREE SHIPPING at 250SF" at bounding box center [295, 239] width 136 height 79
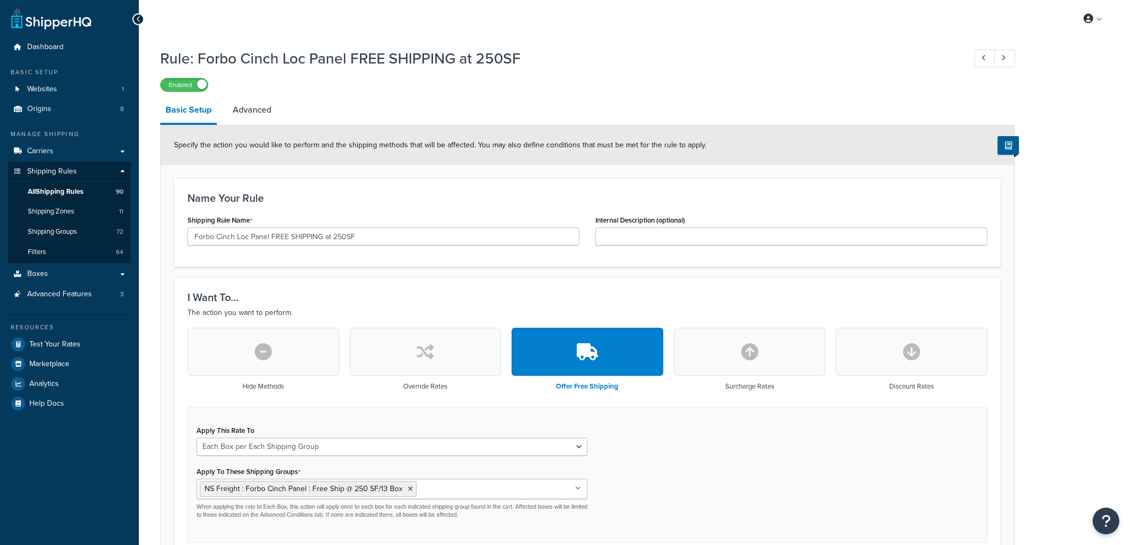
select select "BOX"
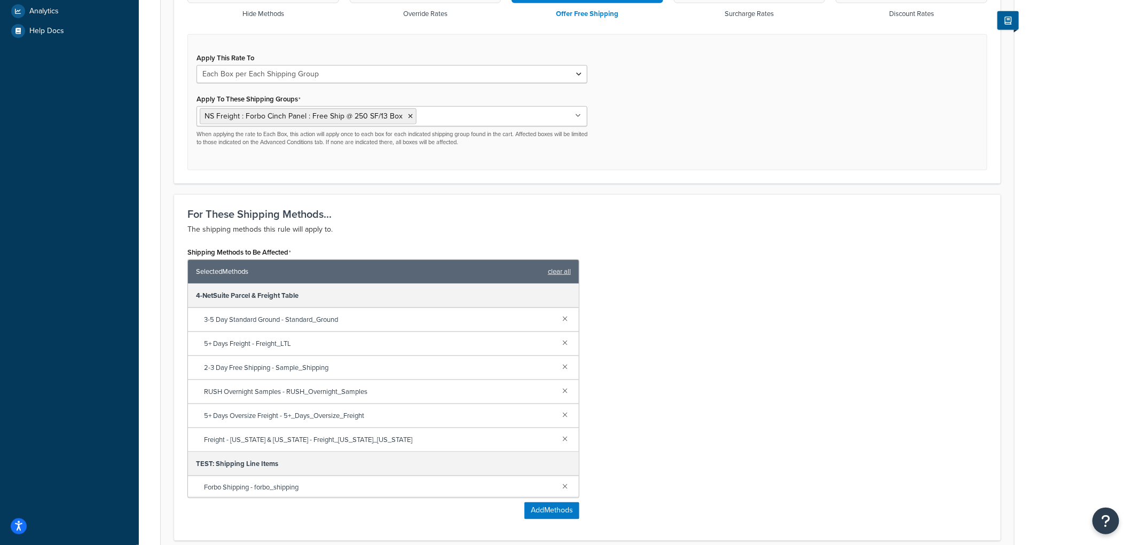
scroll to position [474, 0]
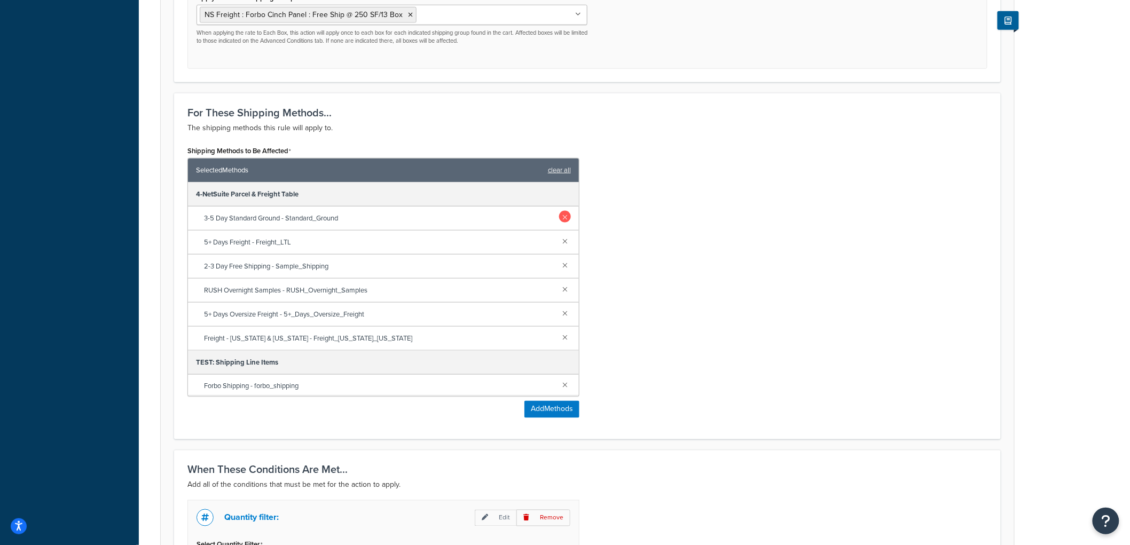
click at [559, 214] on link at bounding box center [565, 217] width 12 height 12
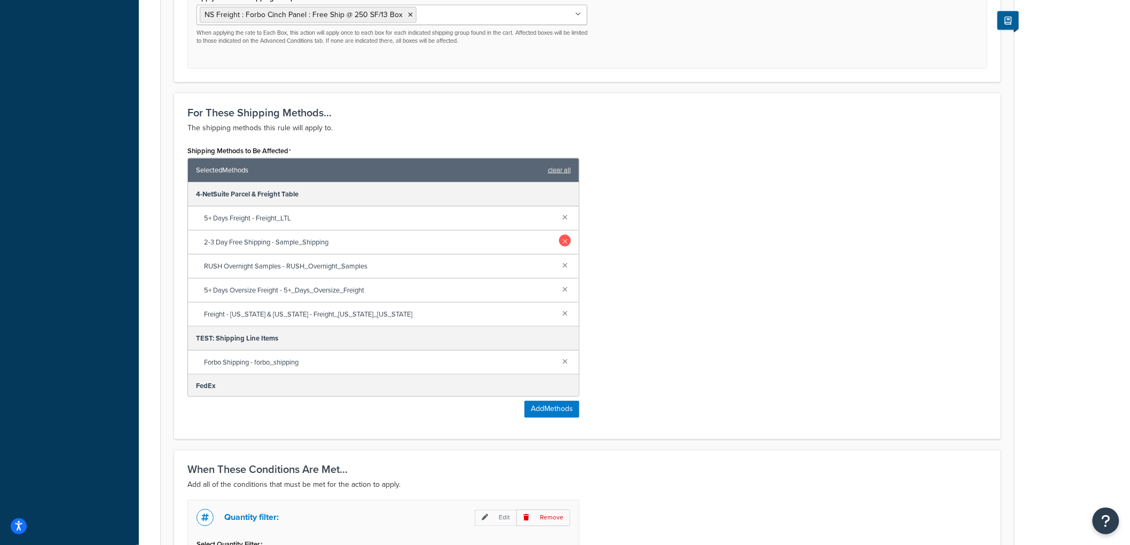
click at [559, 239] on link at bounding box center [565, 241] width 12 height 12
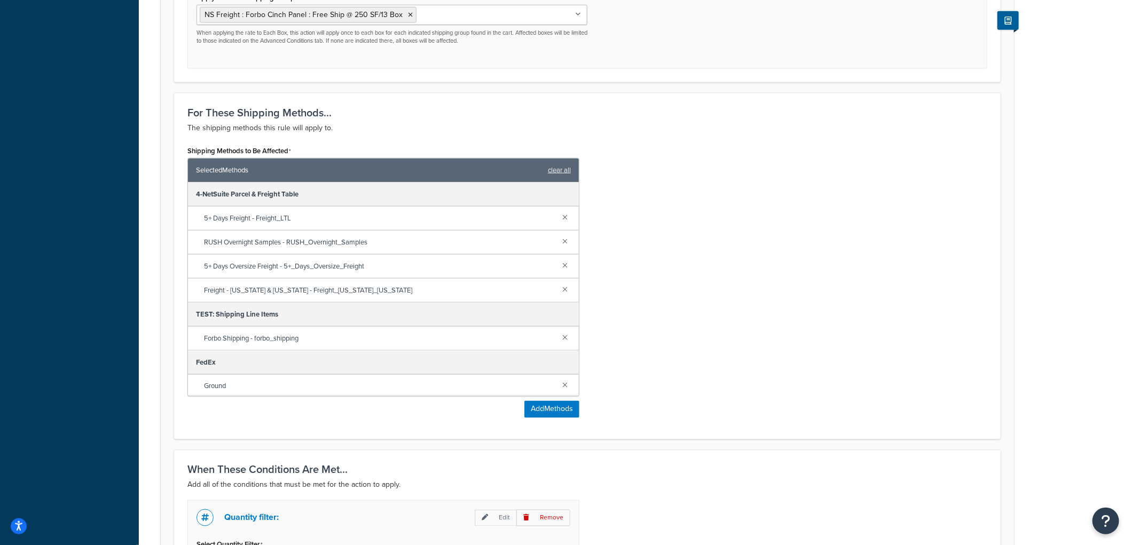
click at [559, 239] on link at bounding box center [565, 241] width 12 height 12
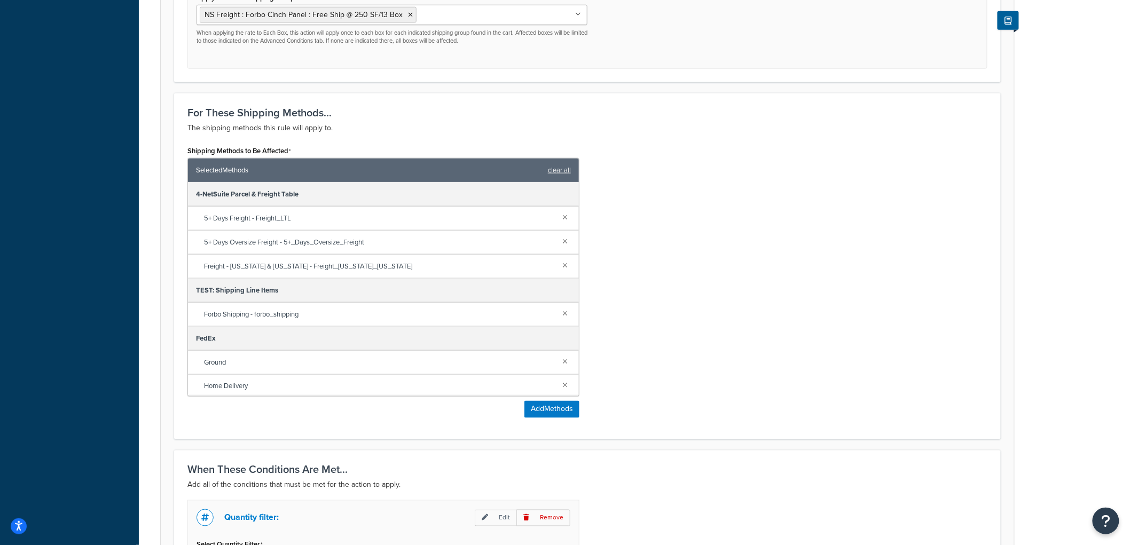
click at [559, 239] on link at bounding box center [565, 241] width 12 height 12
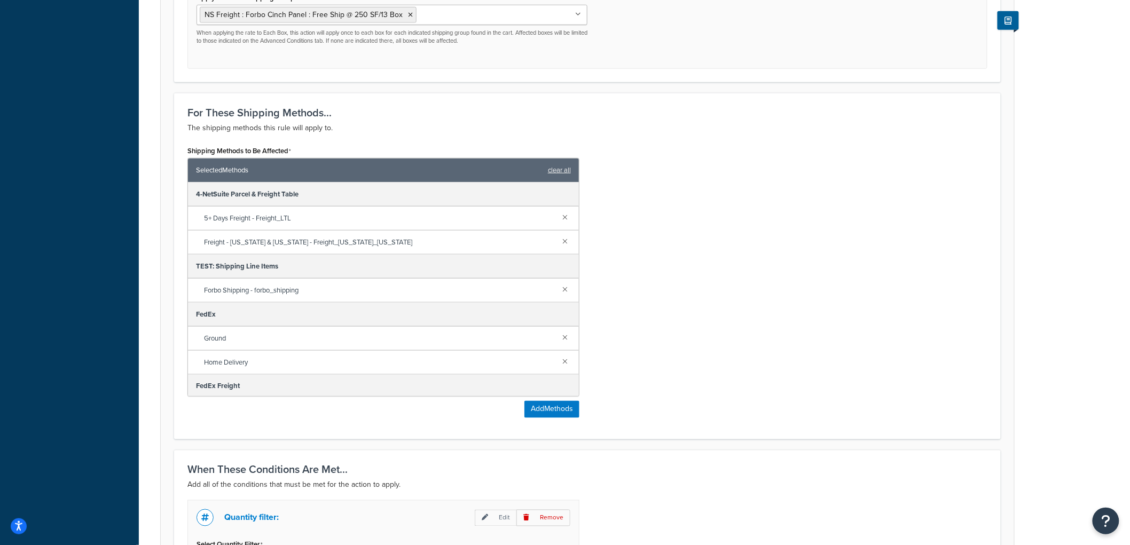
click at [559, 239] on link at bounding box center [565, 241] width 12 height 12
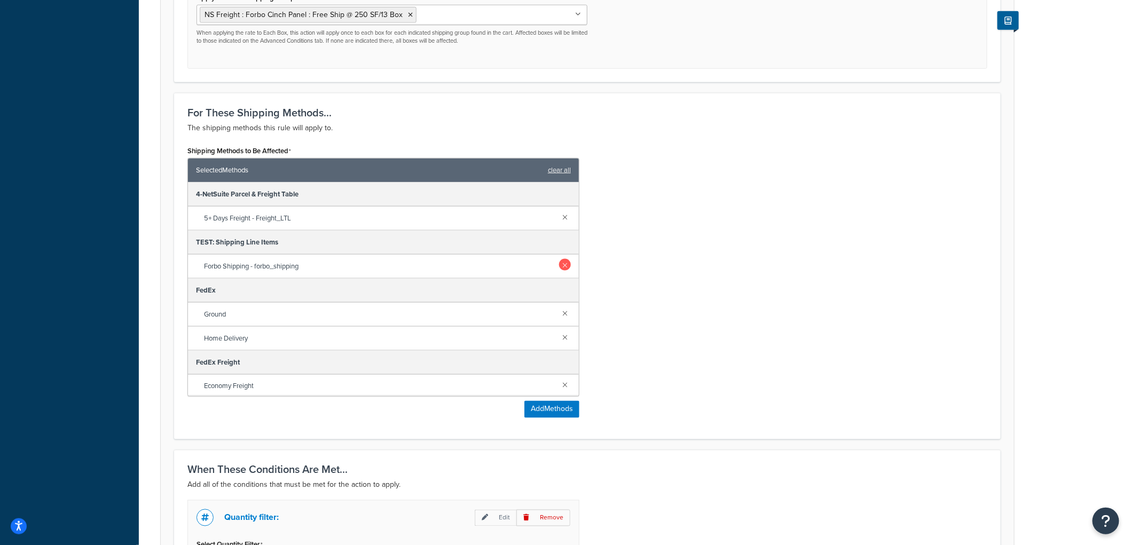
click at [559, 264] on link at bounding box center [565, 265] width 12 height 12
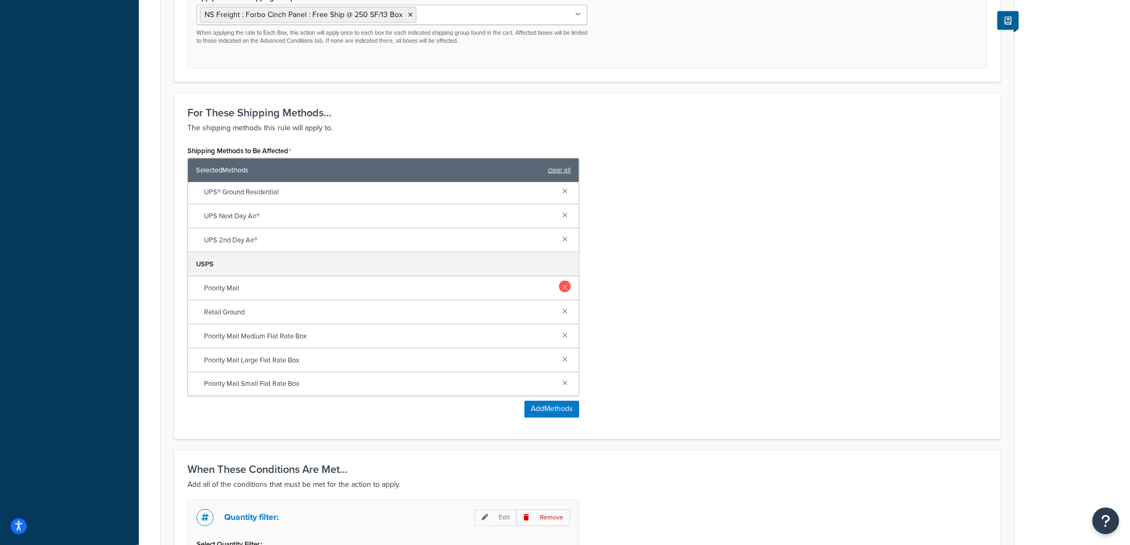
click at [559, 284] on link at bounding box center [565, 287] width 12 height 12
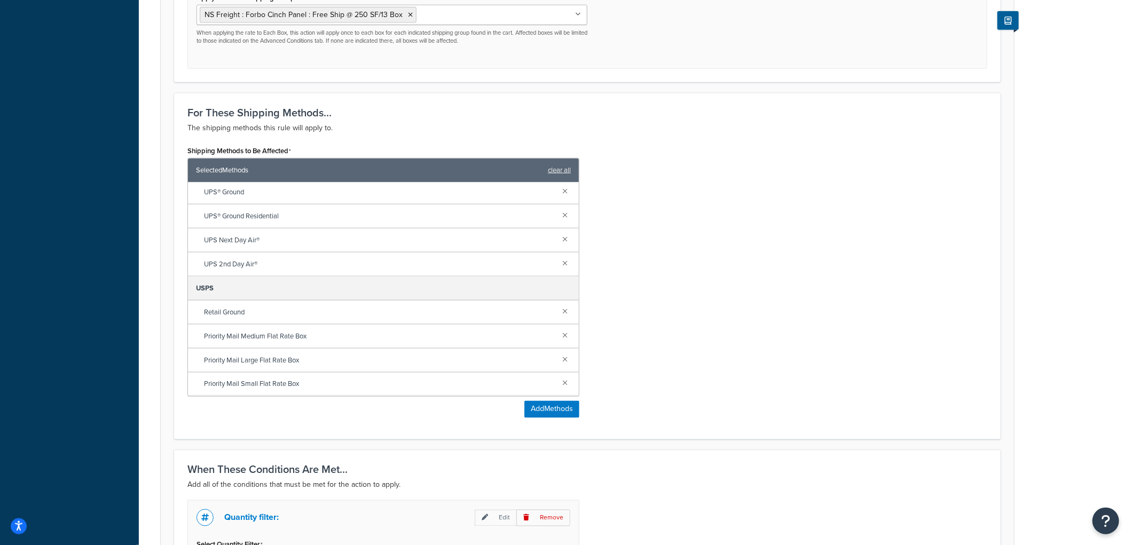
click at [557, 305] on div "Retail Ground" at bounding box center [383, 313] width 391 height 24
click at [559, 311] on link at bounding box center [565, 311] width 12 height 12
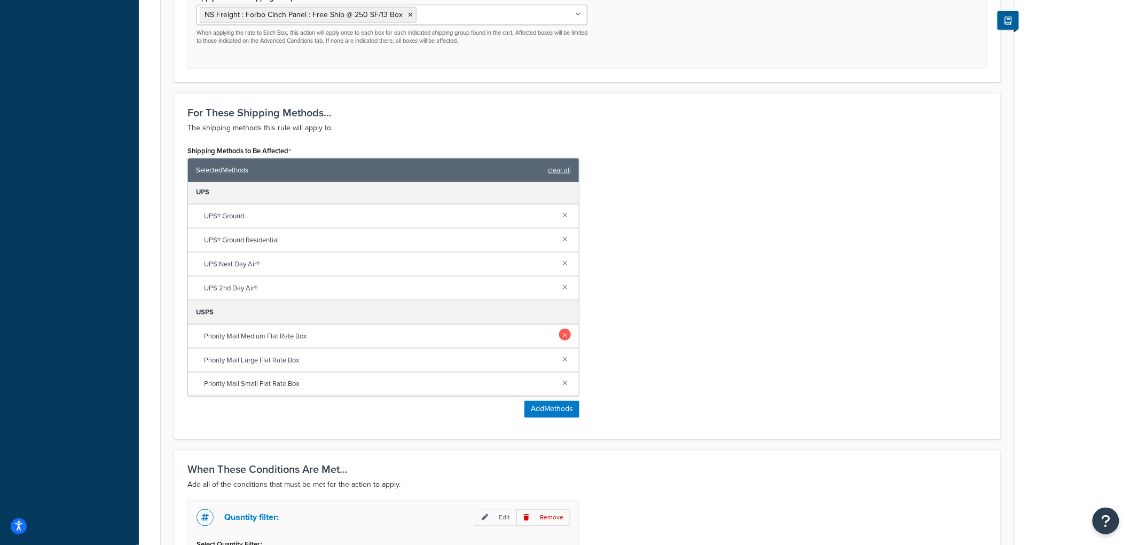
click at [559, 334] on link at bounding box center [565, 335] width 12 height 12
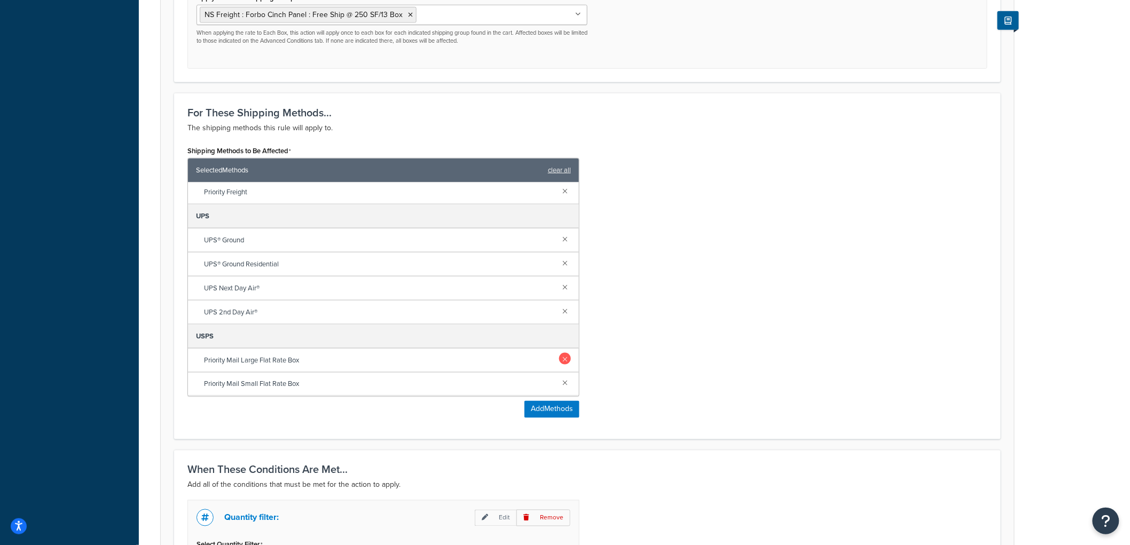
click at [559, 360] on link at bounding box center [565, 359] width 12 height 12
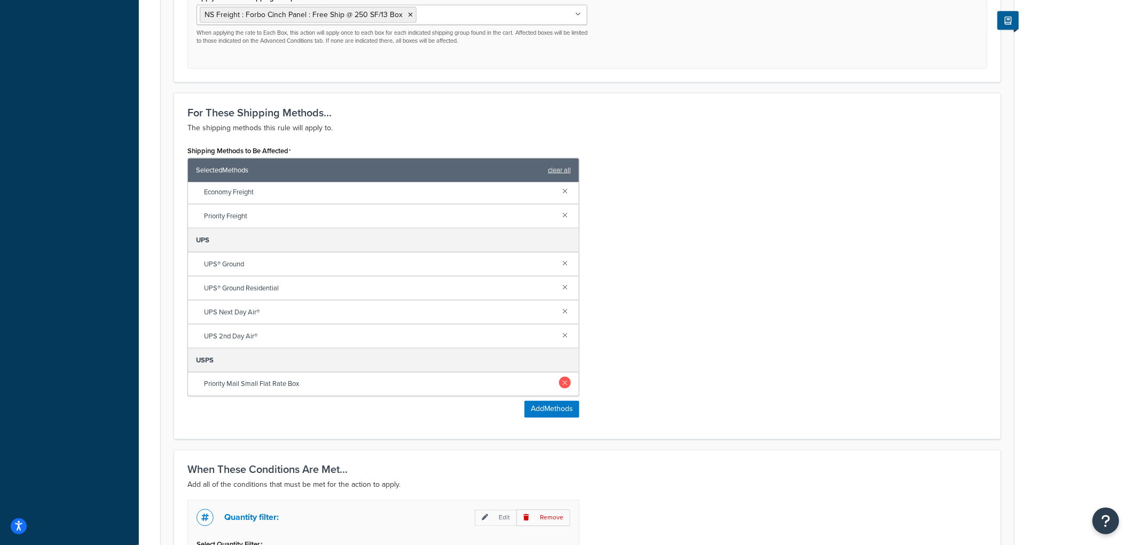
click at [559, 385] on link at bounding box center [565, 383] width 12 height 12
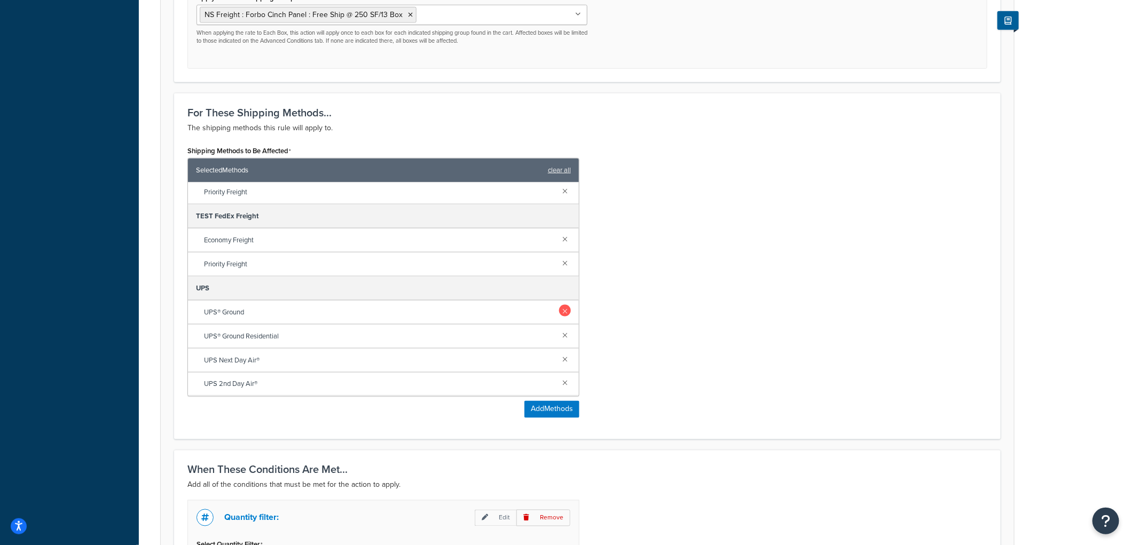
click at [559, 316] on link at bounding box center [565, 311] width 12 height 12
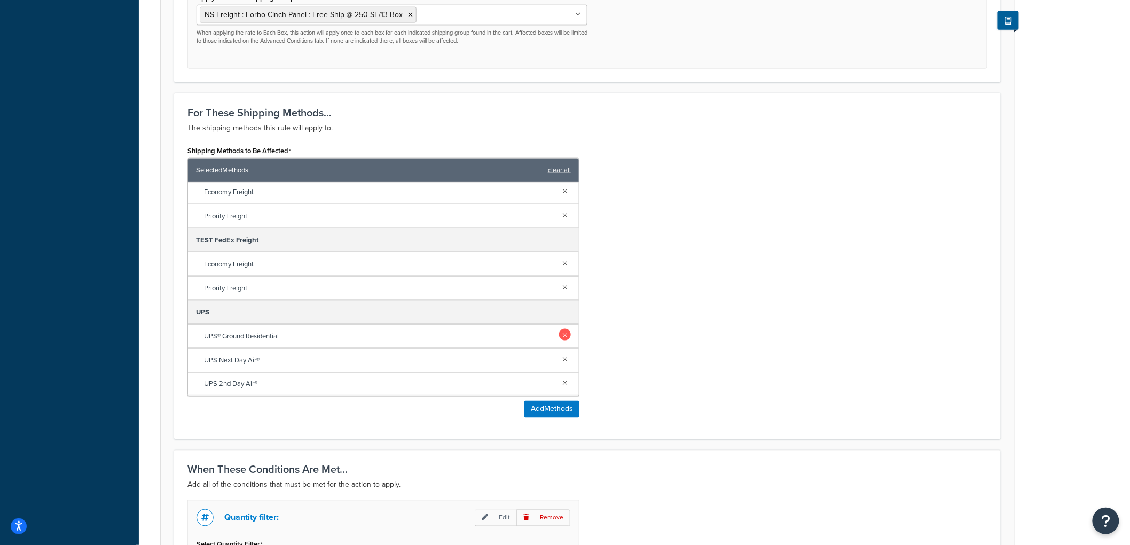
click at [559, 332] on link at bounding box center [565, 335] width 12 height 12
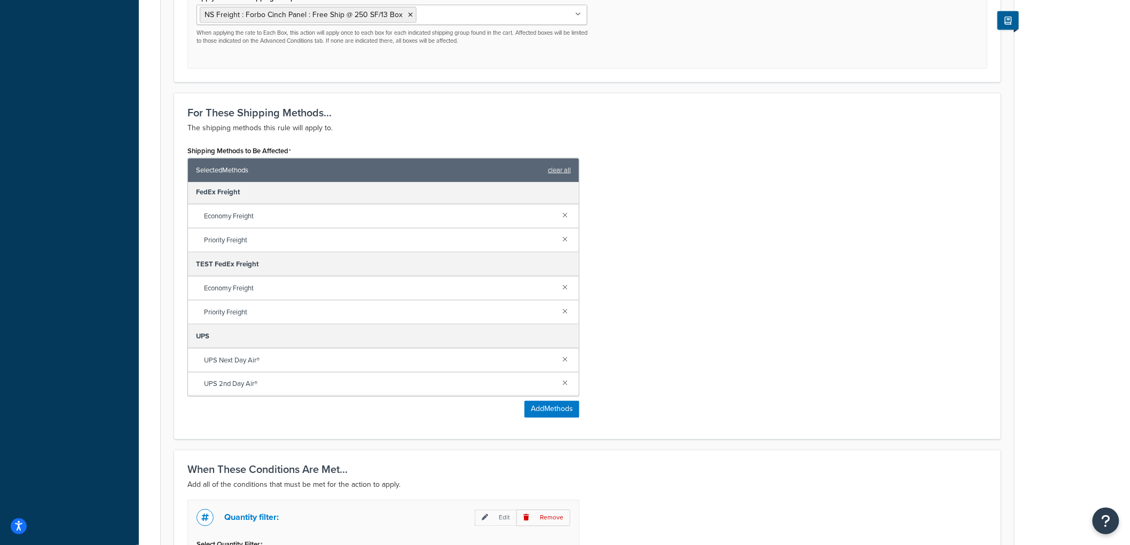
drag, startPoint x: 554, startPoint y: 362, endPoint x: 557, endPoint y: 376, distance: 14.1
click at [559, 363] on link at bounding box center [565, 359] width 12 height 12
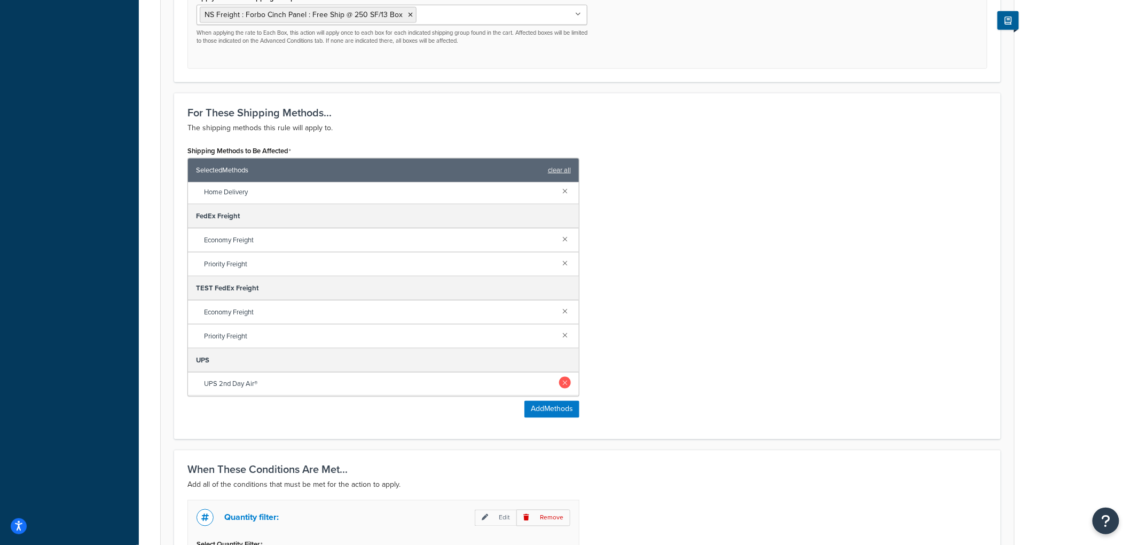
click at [559, 384] on link at bounding box center [565, 383] width 12 height 12
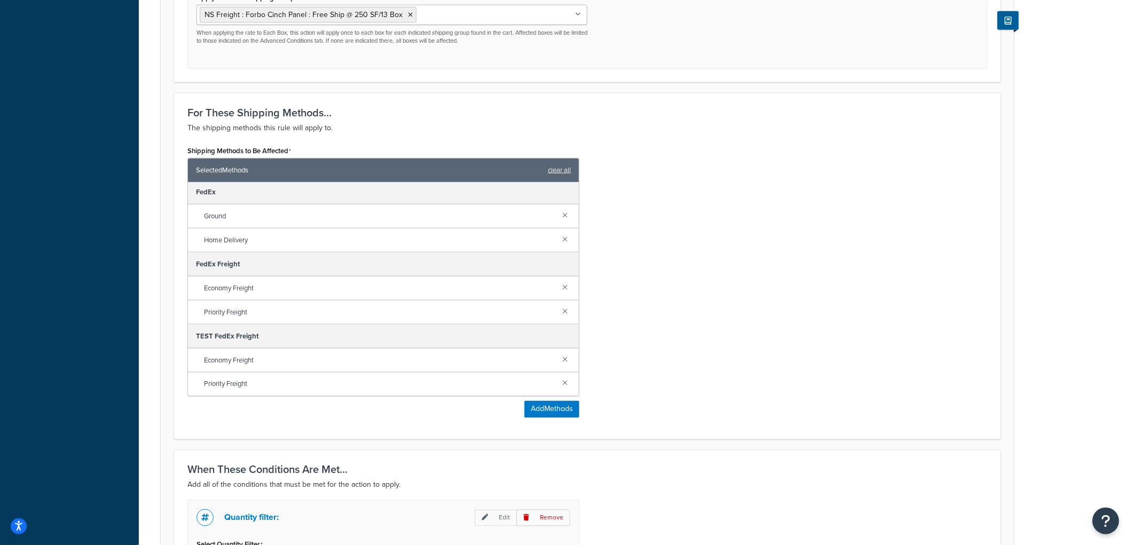
scroll to position [0, 0]
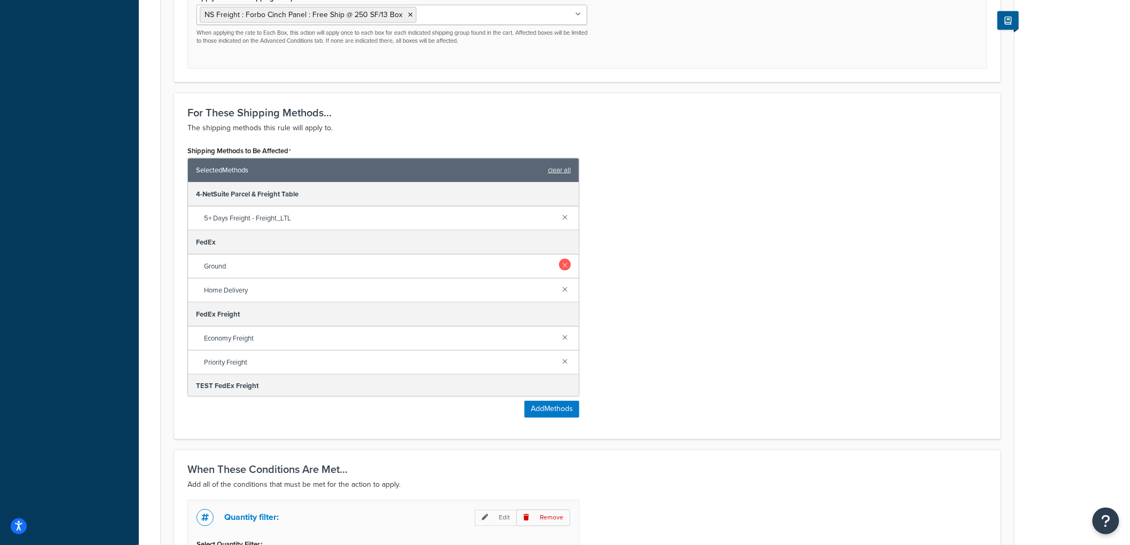
click at [559, 269] on link at bounding box center [565, 265] width 12 height 12
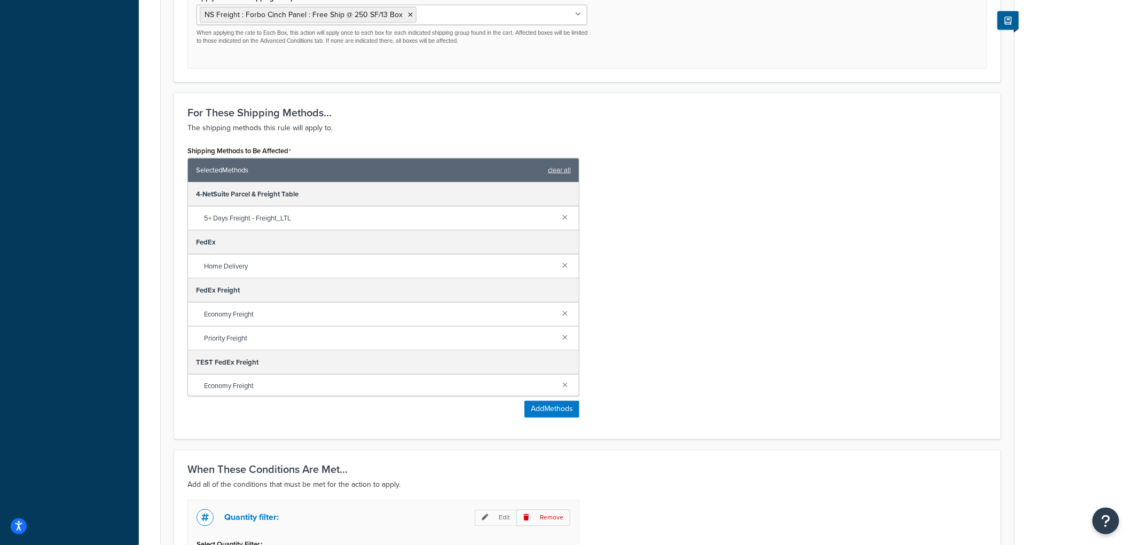
click at [556, 274] on div "Home Delivery" at bounding box center [383, 267] width 391 height 24
click at [559, 267] on link at bounding box center [565, 265] width 12 height 12
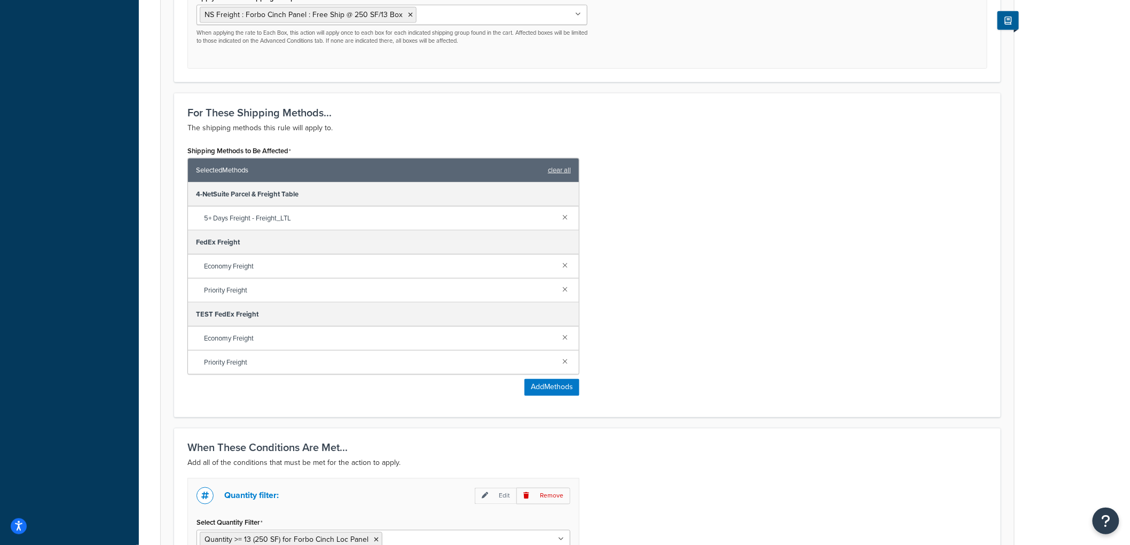
click at [666, 268] on div "Shipping Methods to Be Affected Selected Methods clear all 4-NetSuite Parcel & …" at bounding box center [587, 273] width 816 height 261
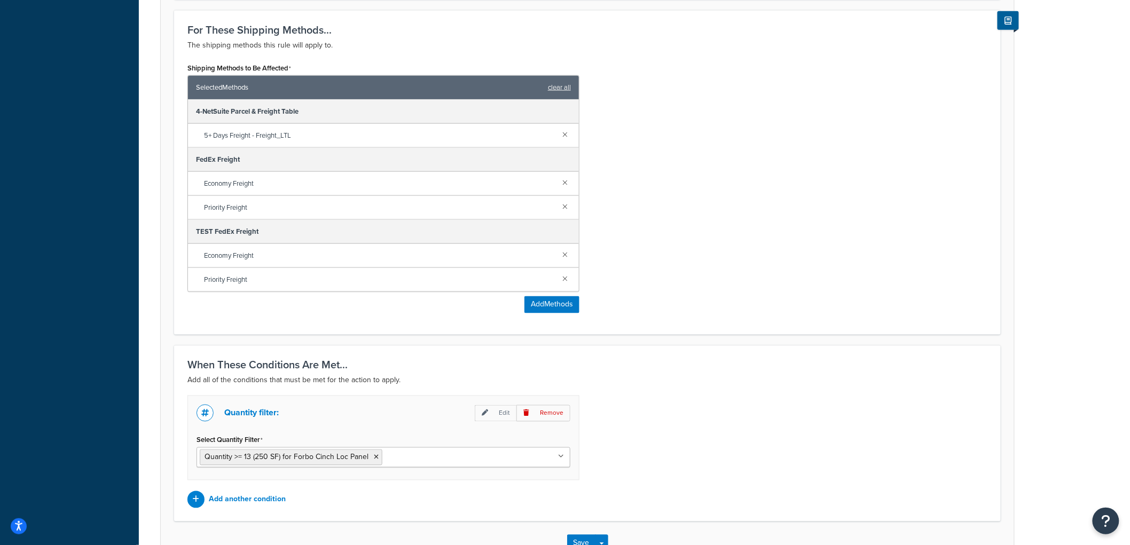
scroll to position [633, 0]
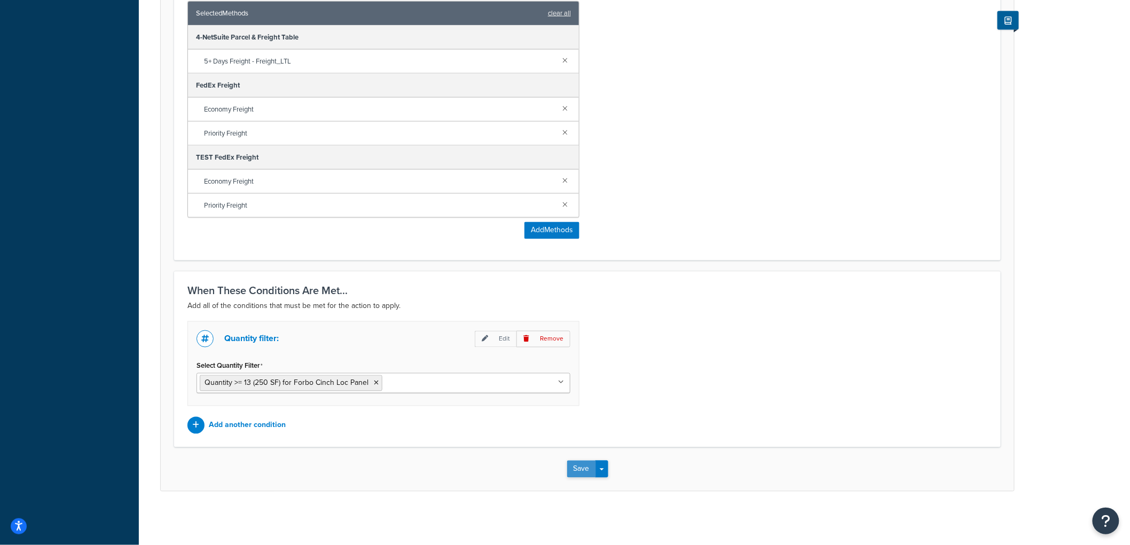
click at [584, 471] on button "Save" at bounding box center [581, 469] width 29 height 17
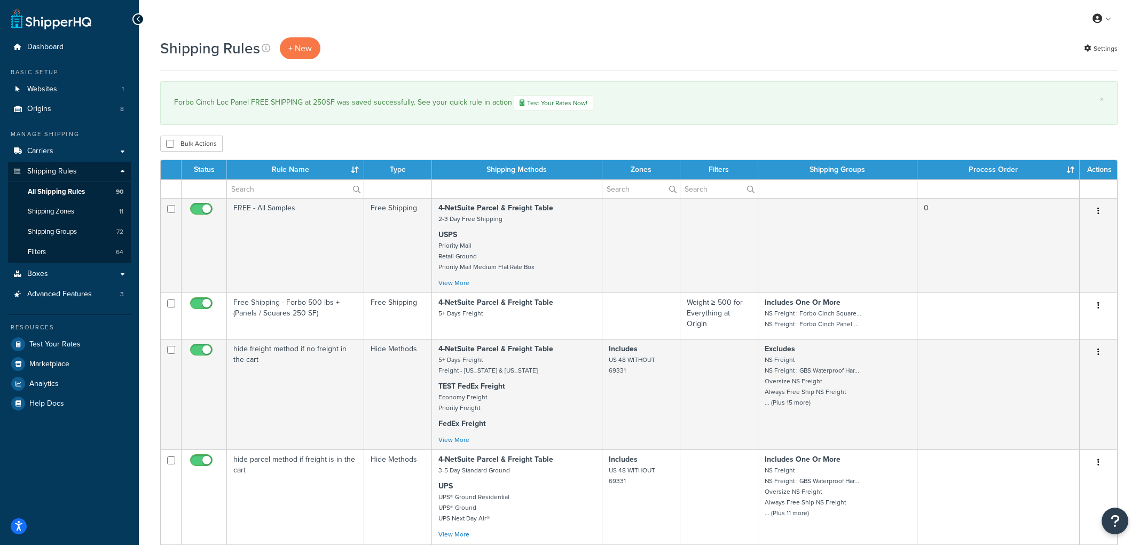
select select "1000"
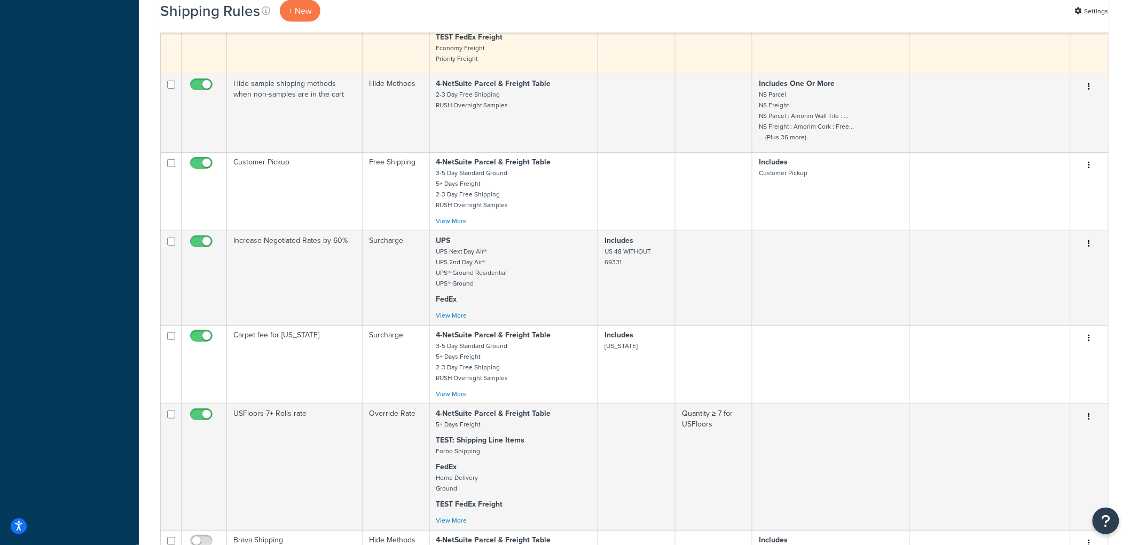
scroll to position [3858, 0]
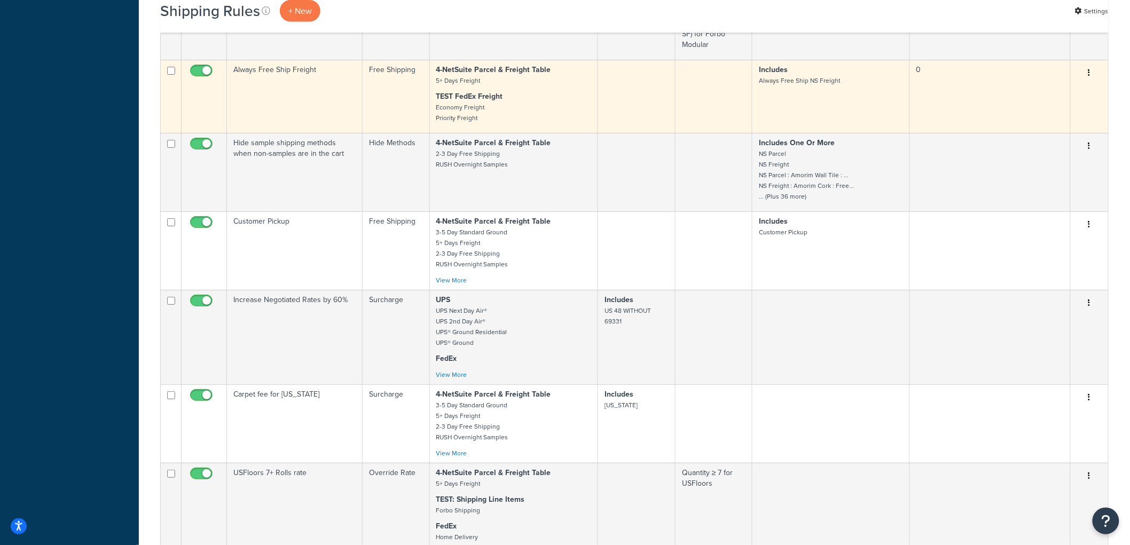
click at [382, 133] on td "Free Shipping" at bounding box center [396, 96] width 67 height 73
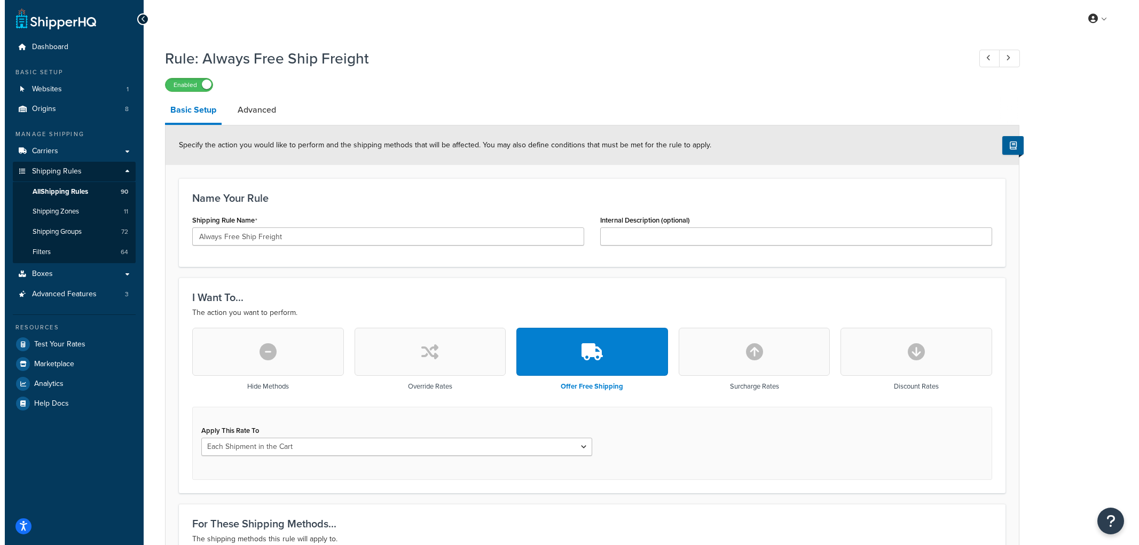
scroll to position [415, 0]
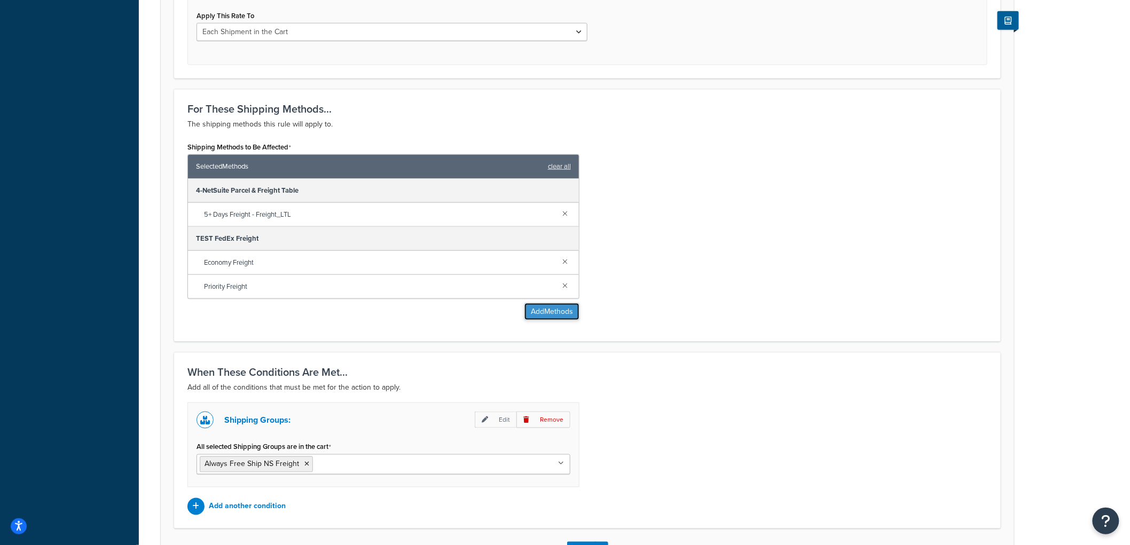
click at [562, 320] on button "Add Methods" at bounding box center [552, 311] width 55 height 17
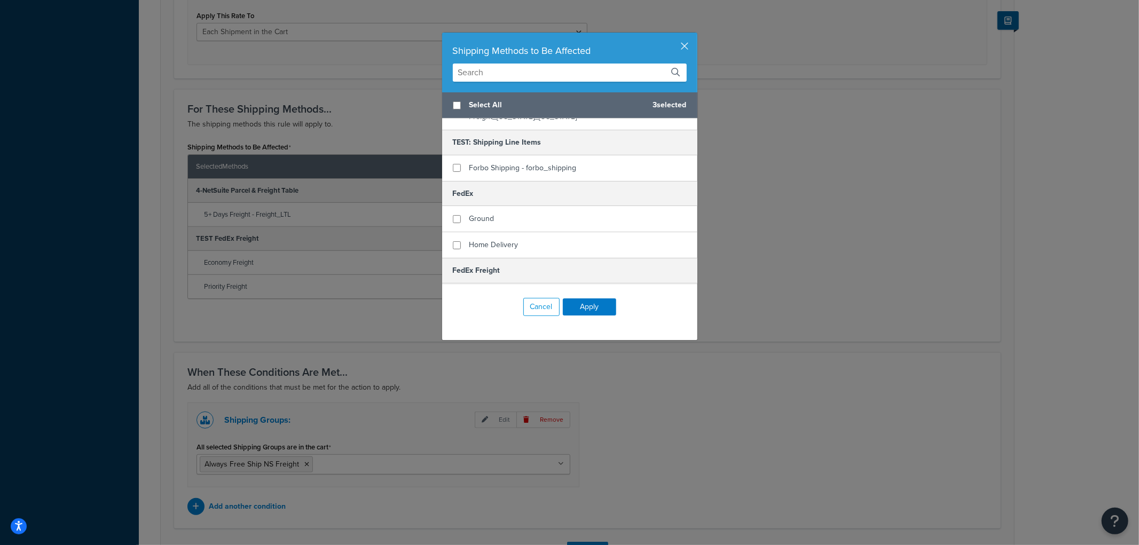
scroll to position [237, 0]
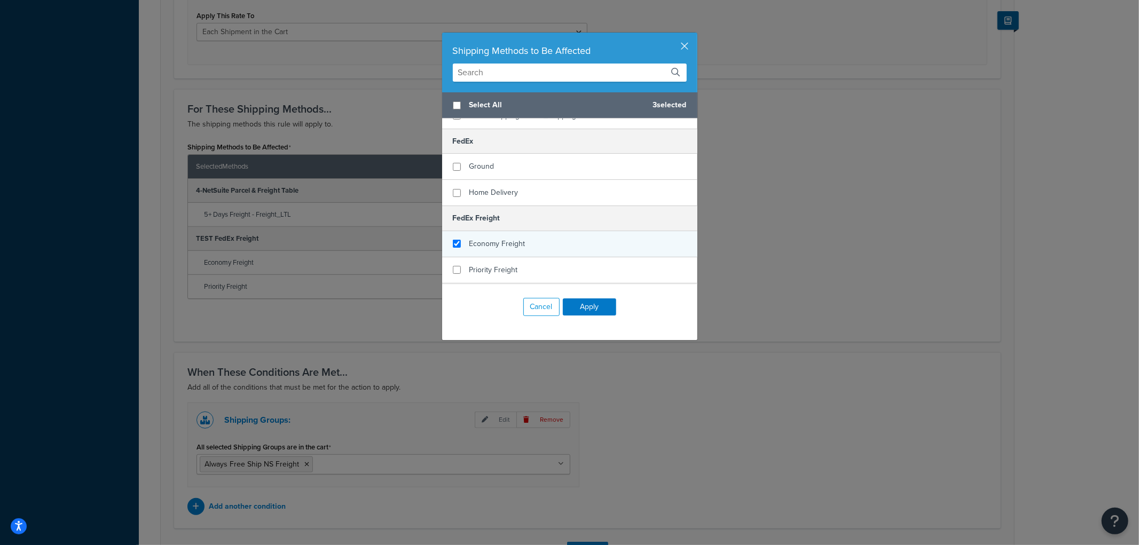
checkbox input "true"
click at [527, 231] on div "Economy Freight" at bounding box center [569, 244] width 255 height 26
checkbox input "true"
click at [501, 257] on div "Priority Freight" at bounding box center [569, 270] width 255 height 26
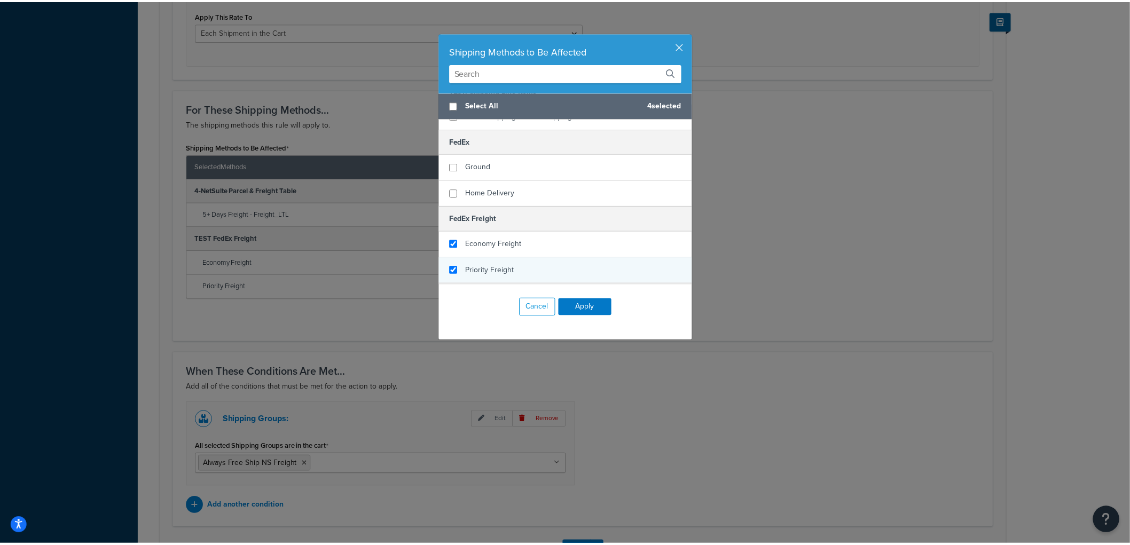
scroll to position [0, 0]
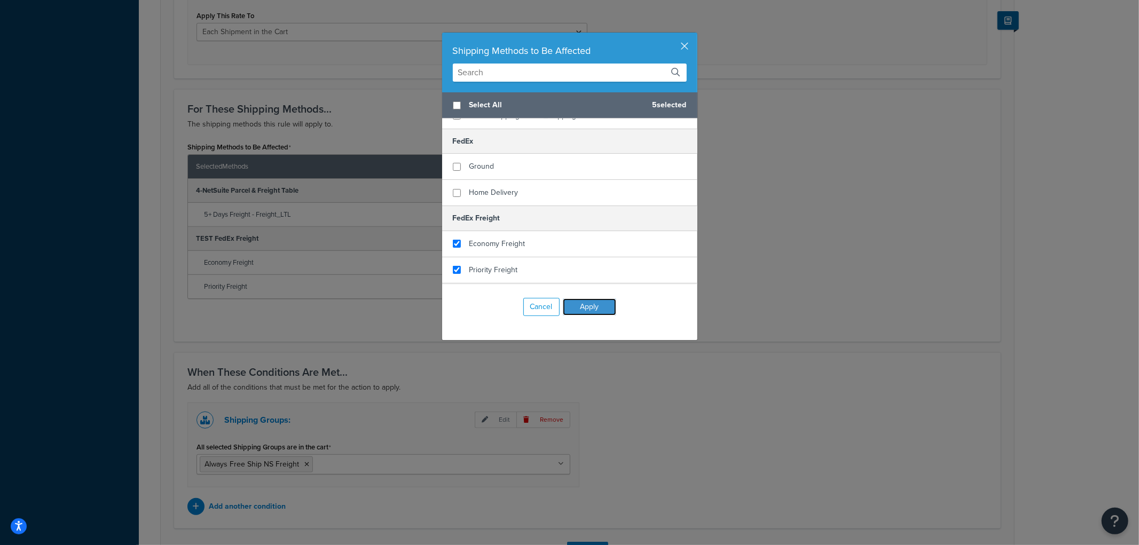
click at [600, 306] on button "Apply" at bounding box center [589, 307] width 53 height 17
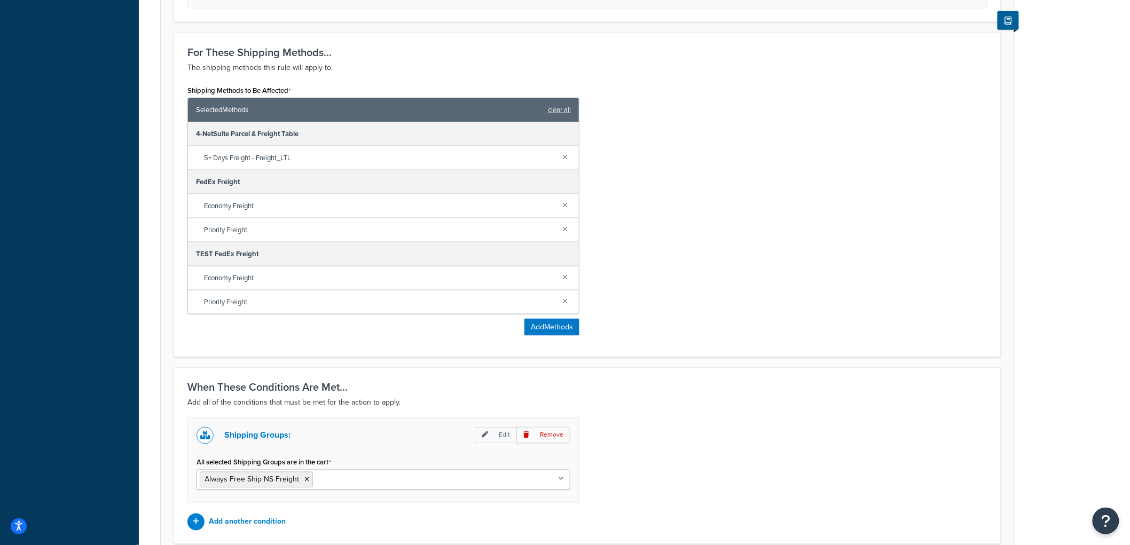
scroll to position [569, 0]
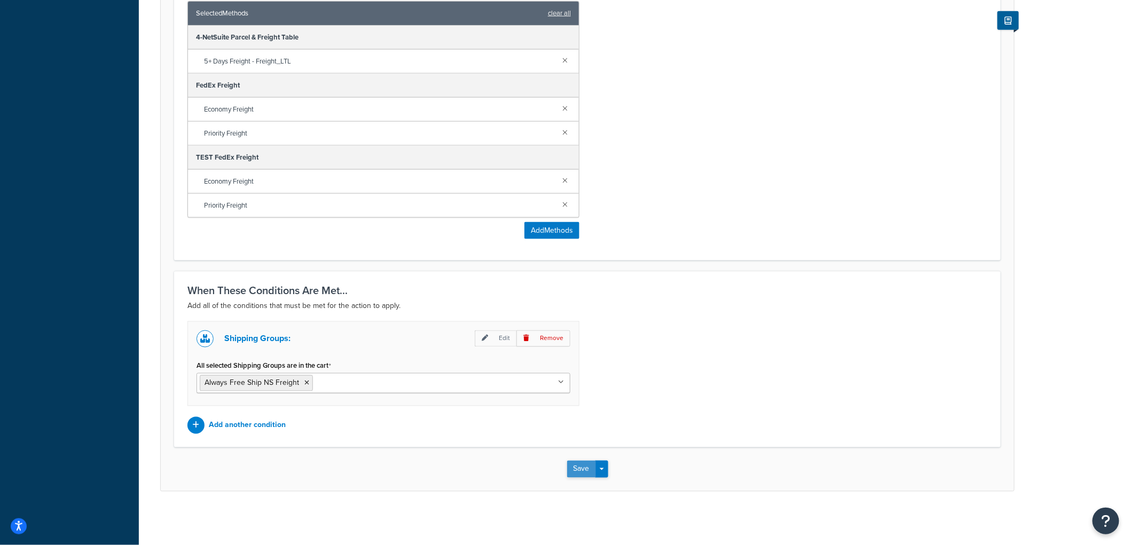
click at [578, 472] on button "Save" at bounding box center [581, 469] width 29 height 17
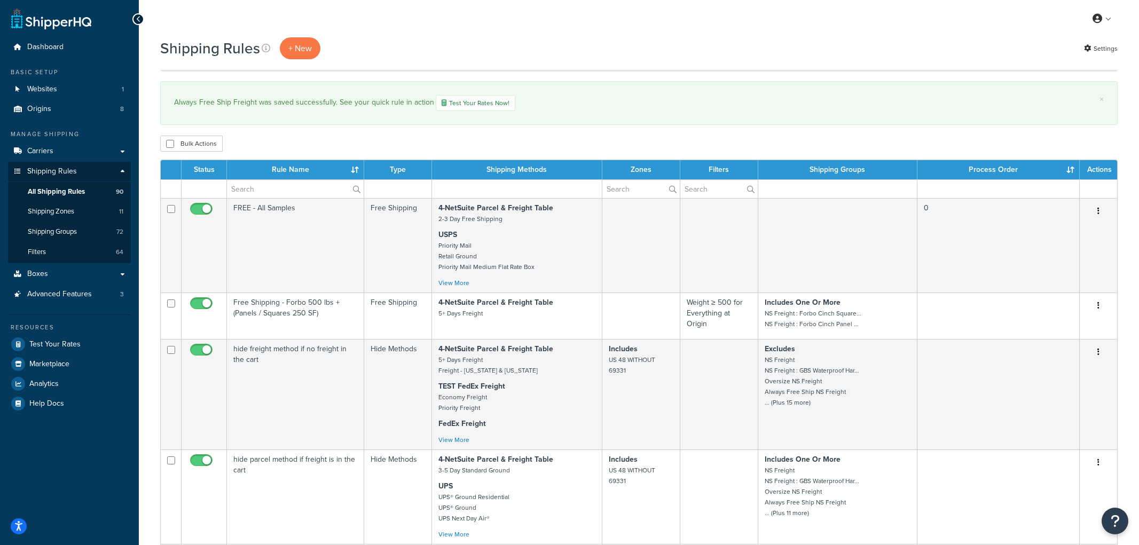
select select "1000"
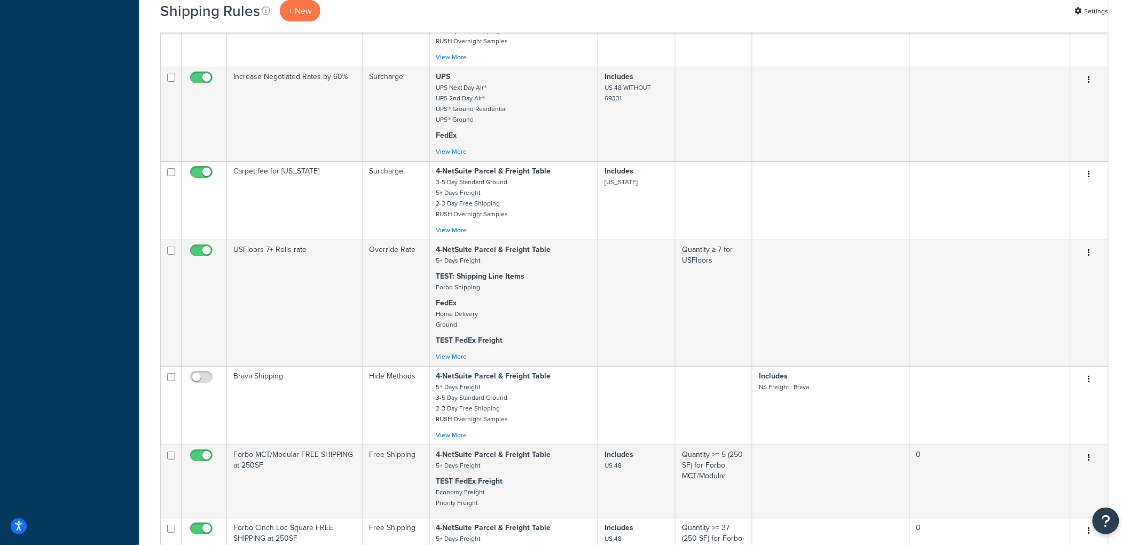
scroll to position [4154, 0]
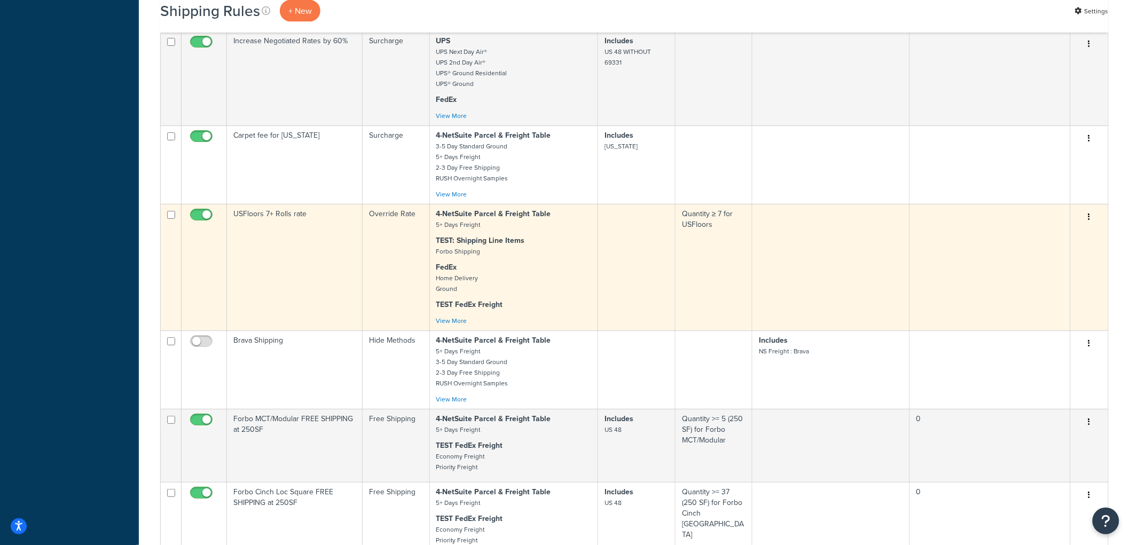
click at [346, 276] on td "USFloors 7+ Rolls rate" at bounding box center [295, 267] width 136 height 127
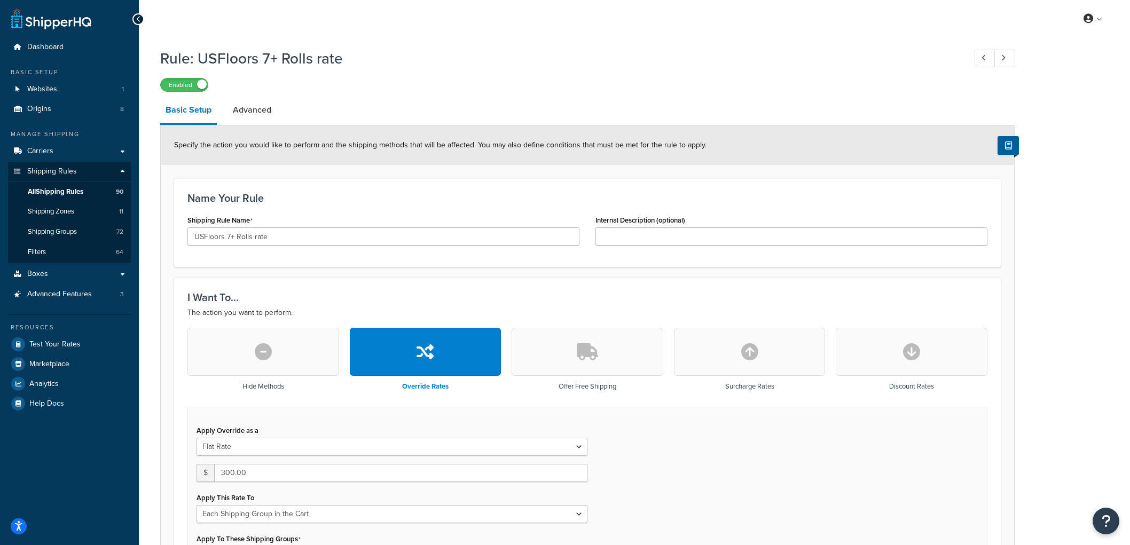
select select "SHIPPING_GROUP"
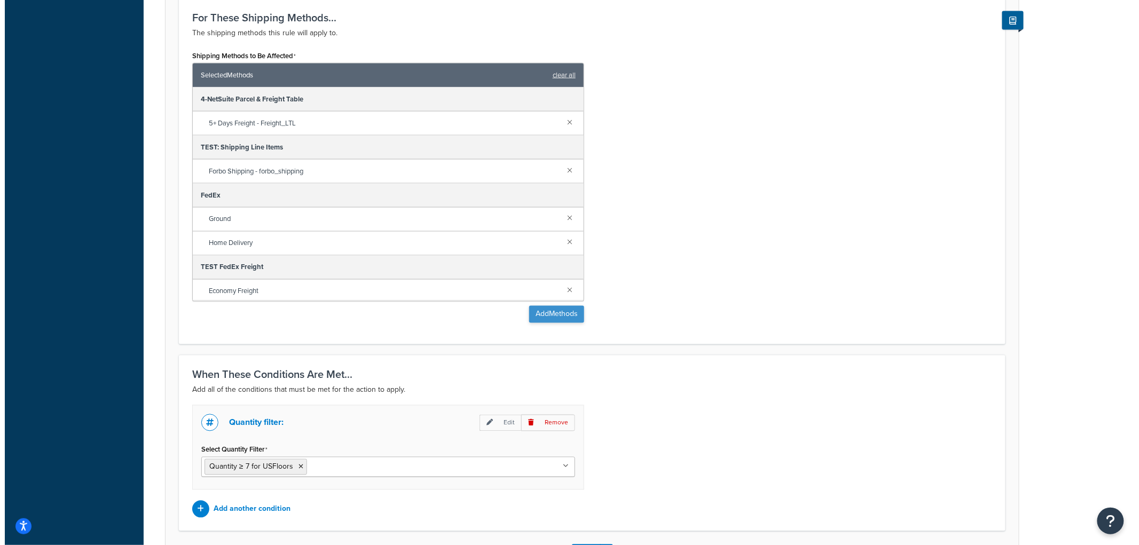
scroll to position [653, 0]
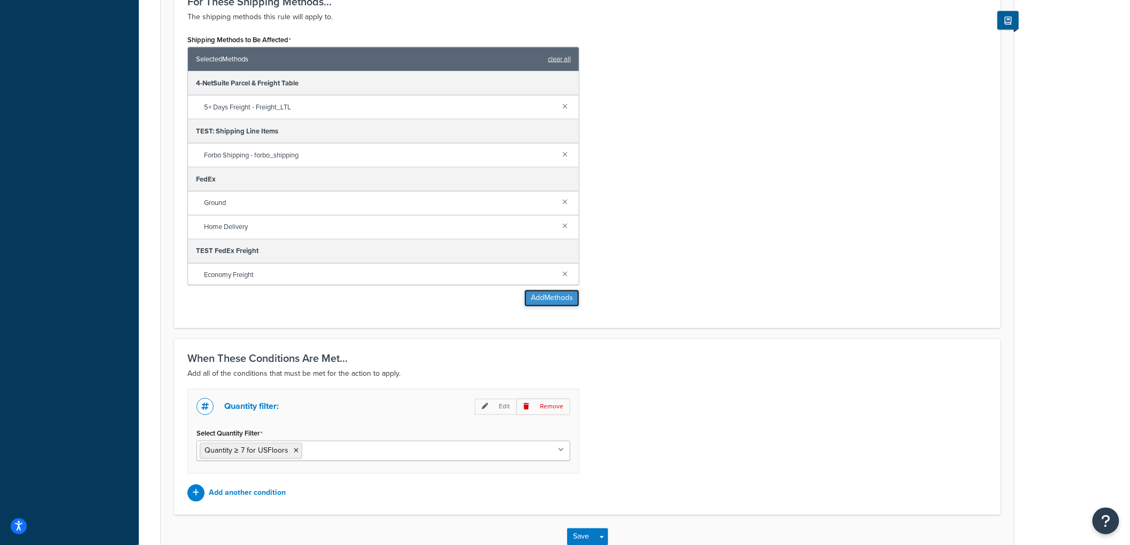
click at [564, 294] on button "Add Methods" at bounding box center [552, 298] width 55 height 17
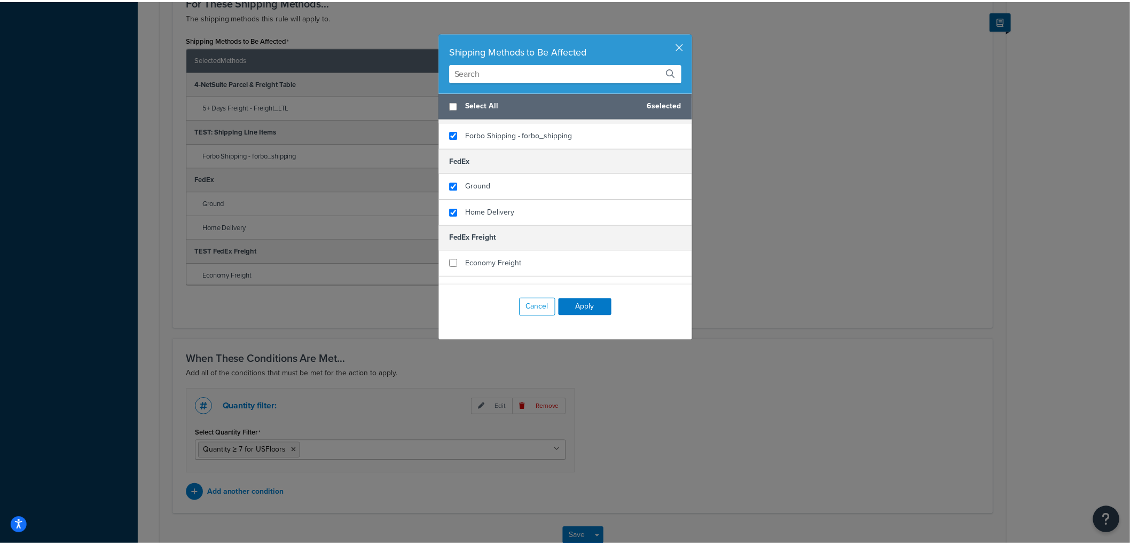
scroll to position [237, 0]
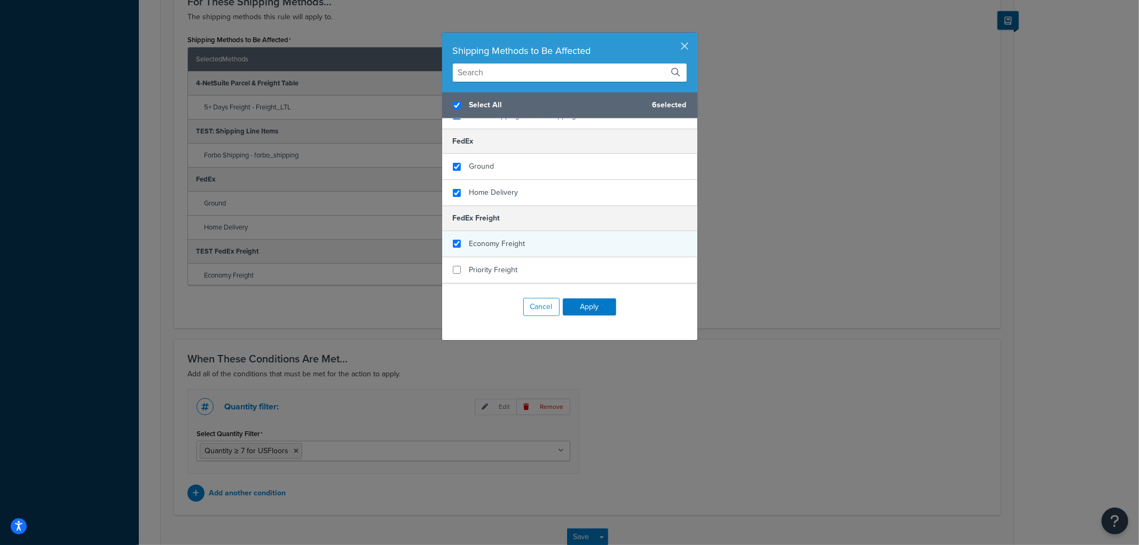
checkbox input "true"
click at [528, 231] on div "Economy Freight" at bounding box center [569, 244] width 255 height 26
checkbox input "false"
checkbox input "true"
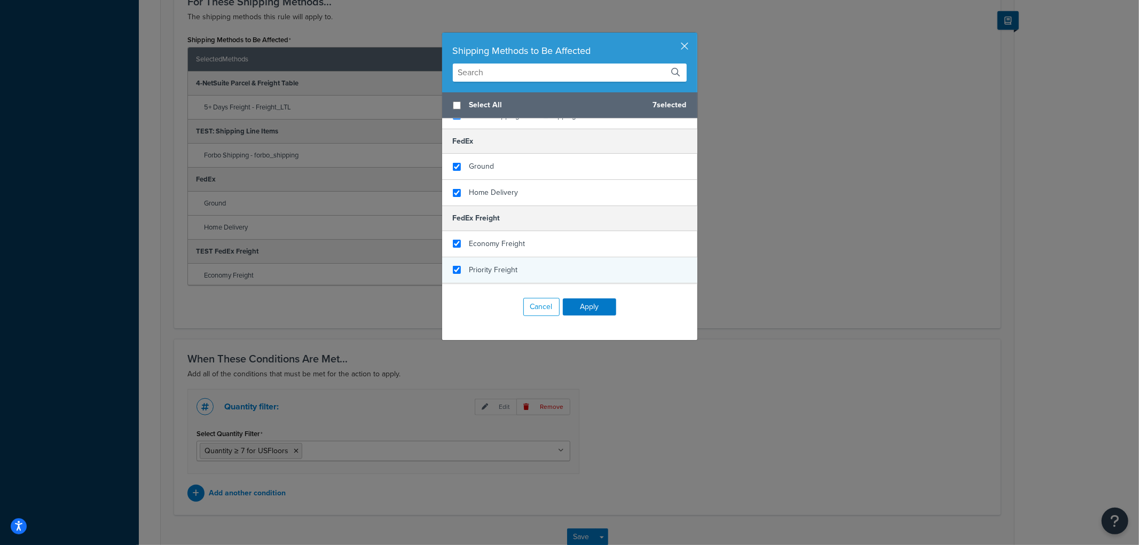
drag, startPoint x: 516, startPoint y: 253, endPoint x: 517, endPoint y: 259, distance: 5.4
click at [516, 257] on div "Priority Freight" at bounding box center [569, 270] width 255 height 26
click at [575, 294] on div "Cancel Apply" at bounding box center [569, 307] width 255 height 45
click at [578, 306] on button "Apply" at bounding box center [589, 307] width 53 height 17
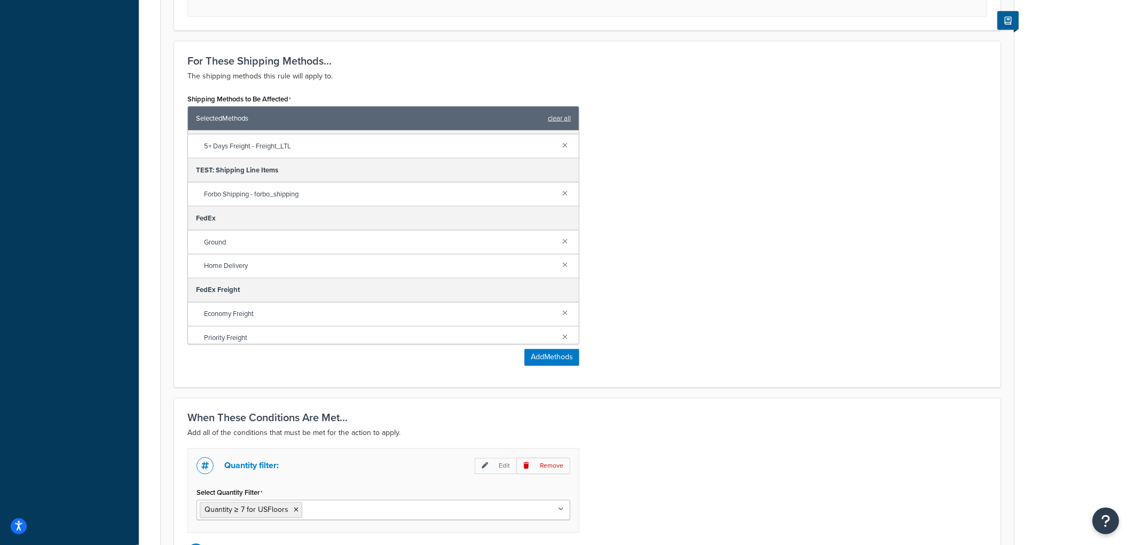
scroll to position [0, 0]
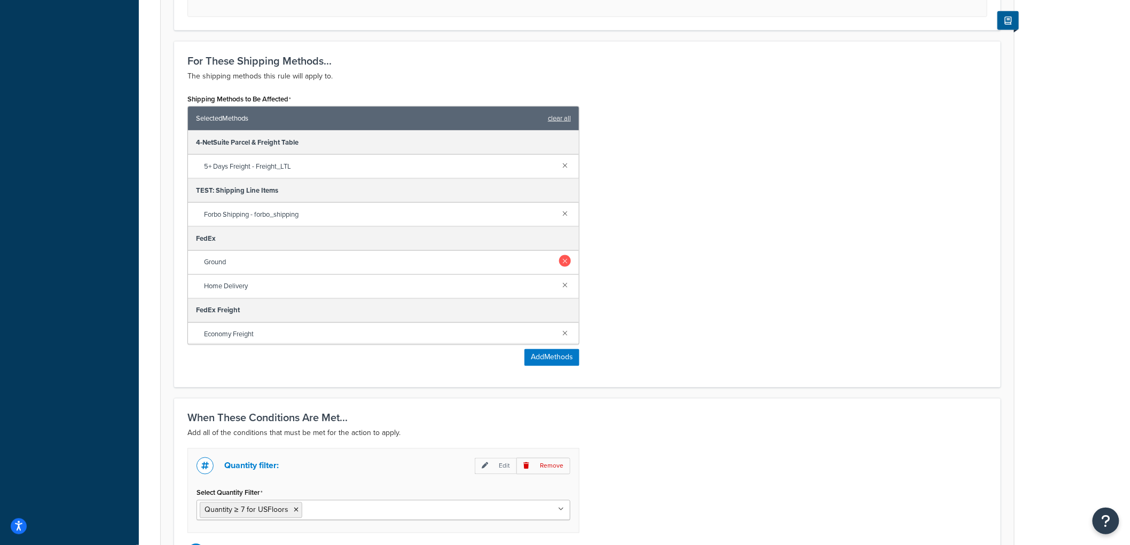
click at [559, 259] on link at bounding box center [565, 261] width 12 height 12
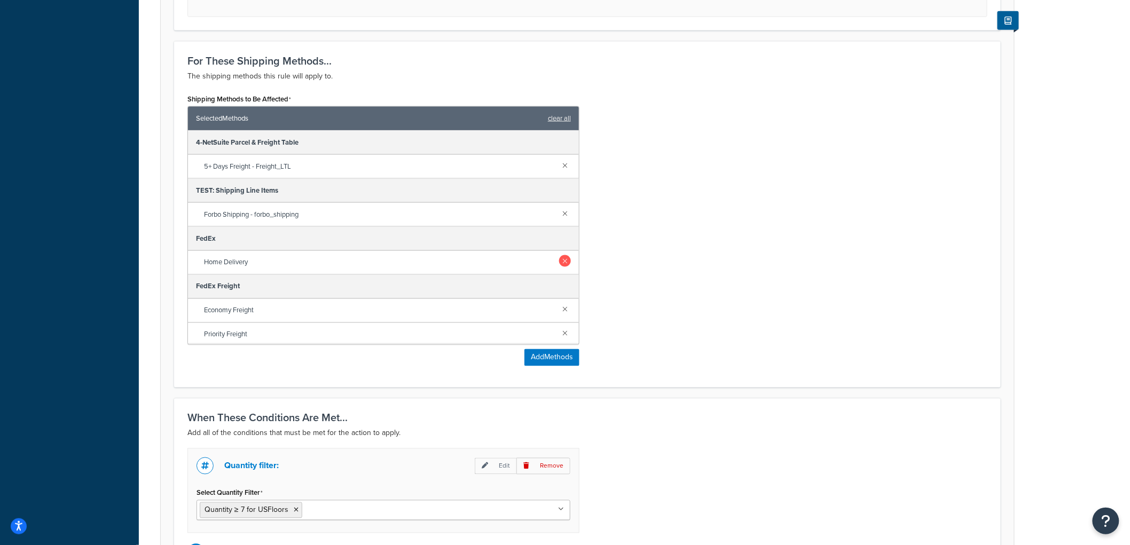
click at [559, 262] on link at bounding box center [565, 261] width 12 height 12
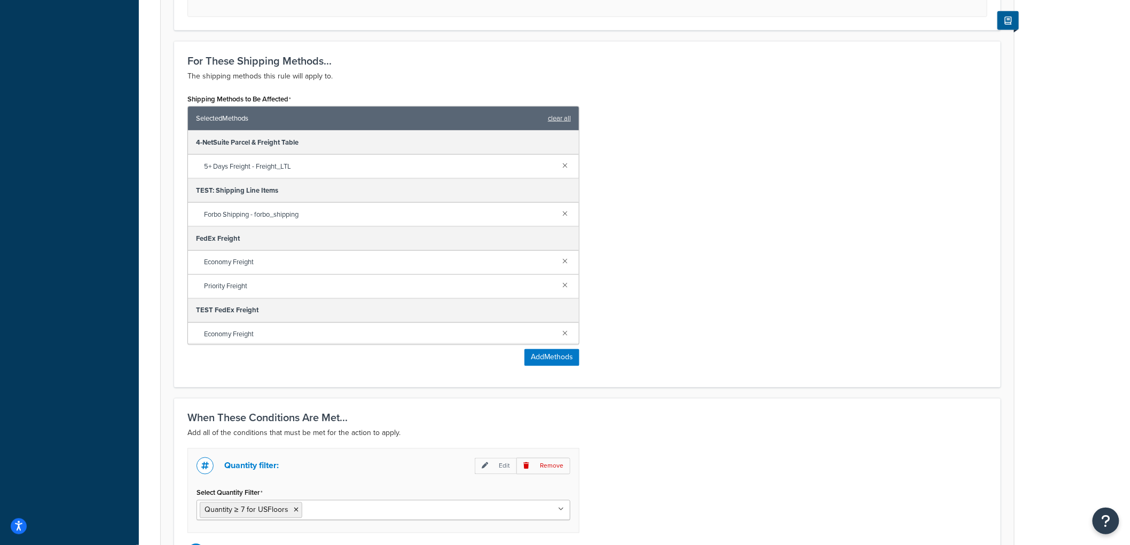
click at [609, 241] on div "Shipping Methods to Be Affected Selected Methods clear all 4-NetSuite Parcel & …" at bounding box center [587, 232] width 816 height 283
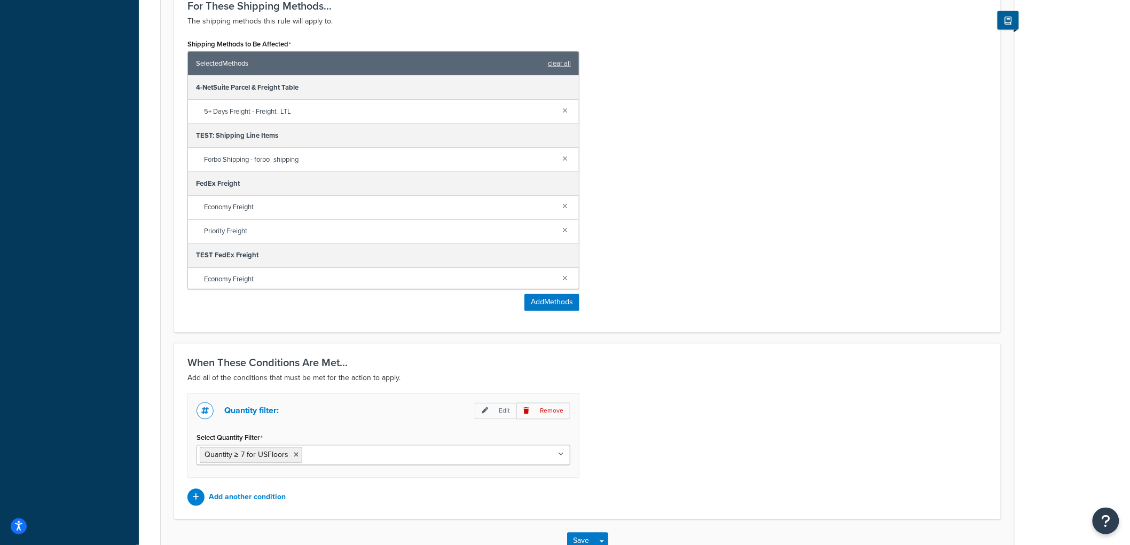
scroll to position [722, 0]
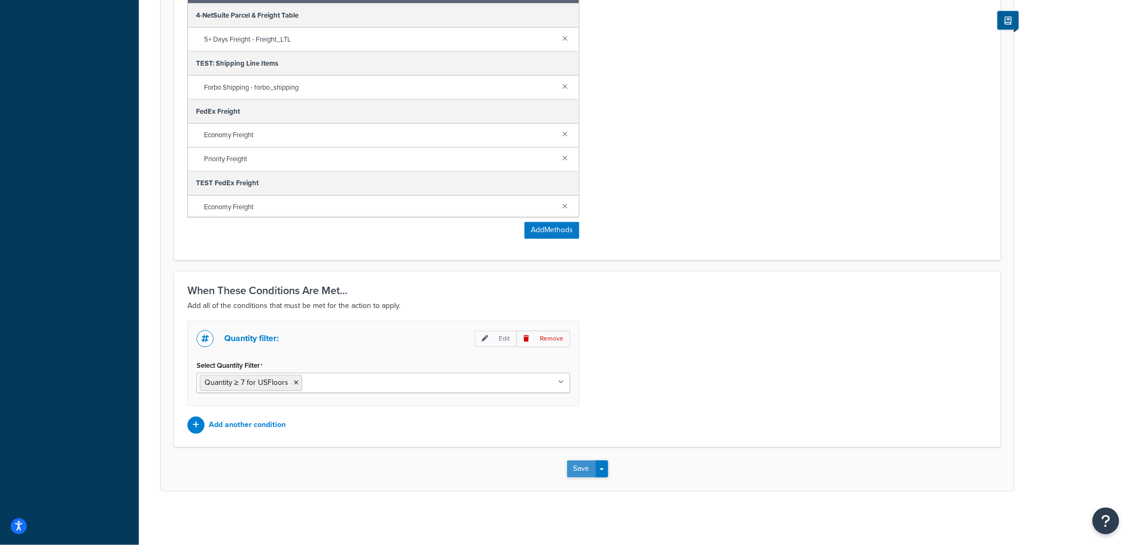
click at [577, 467] on button "Save" at bounding box center [581, 469] width 29 height 17
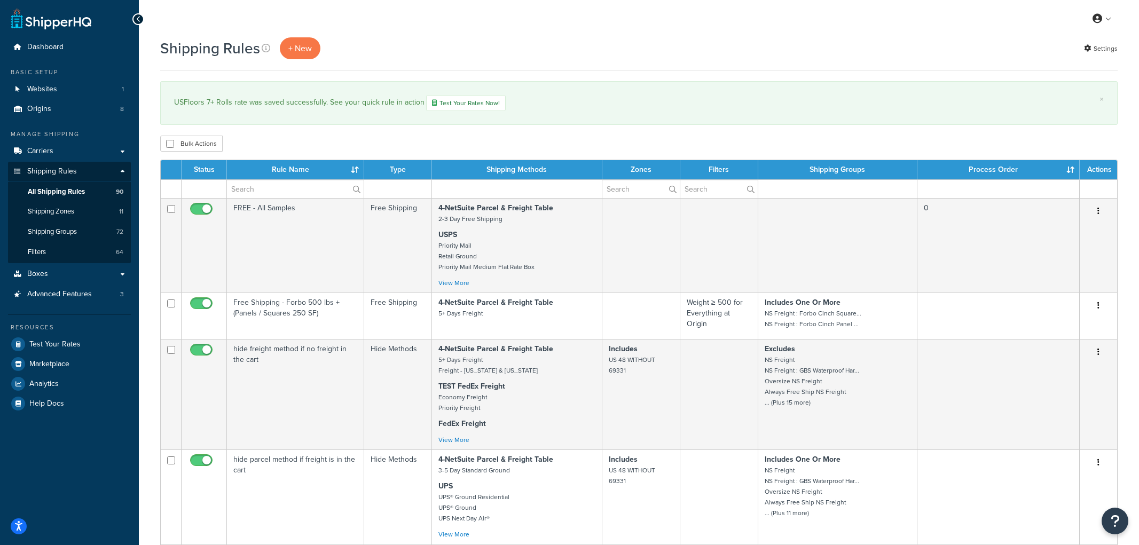
select select "1000"
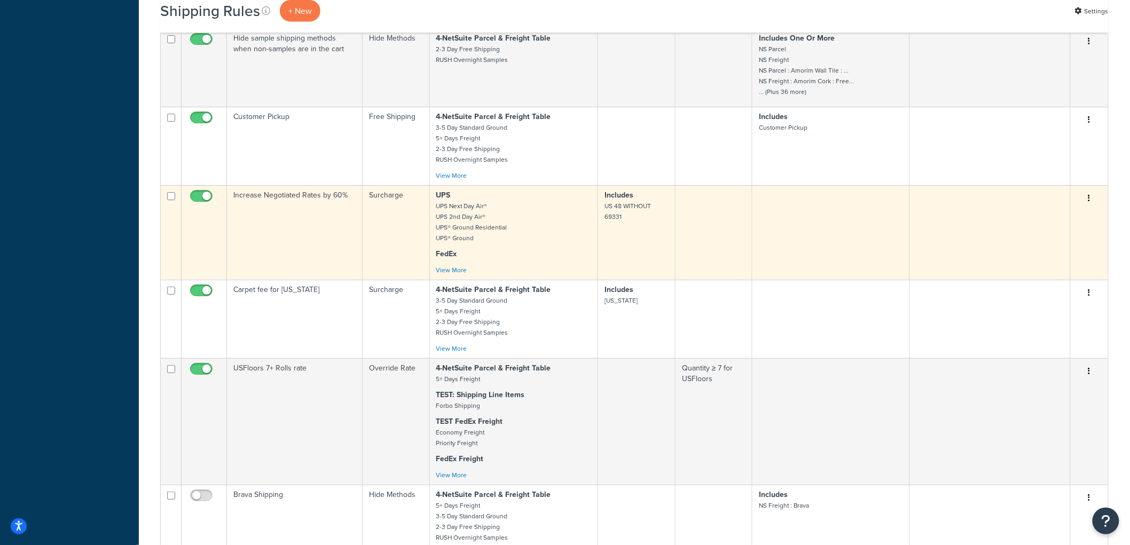
scroll to position [4031, 0]
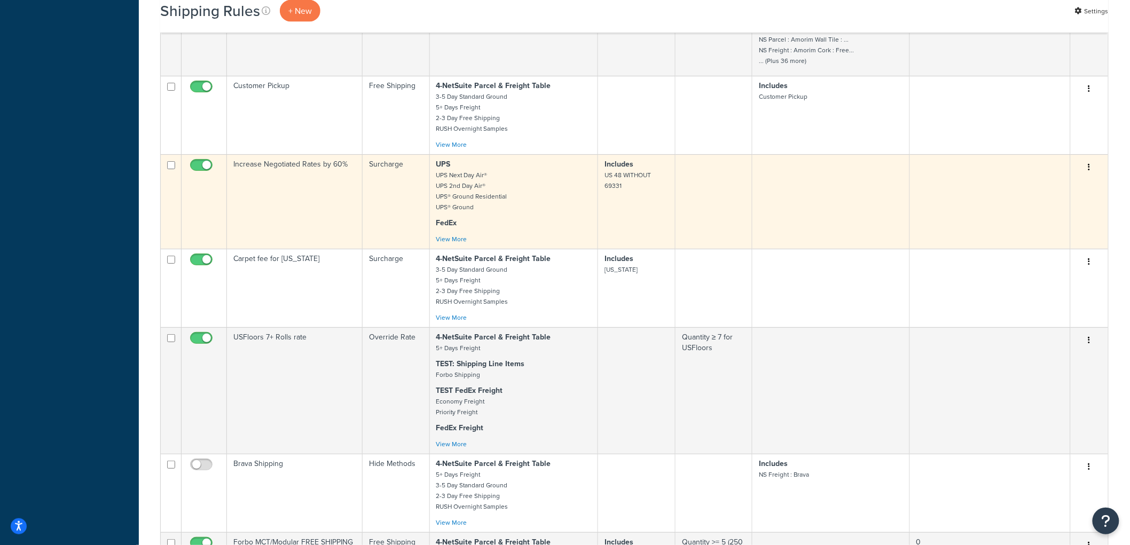
click at [410, 306] on td "Surcharge" at bounding box center [396, 288] width 67 height 79
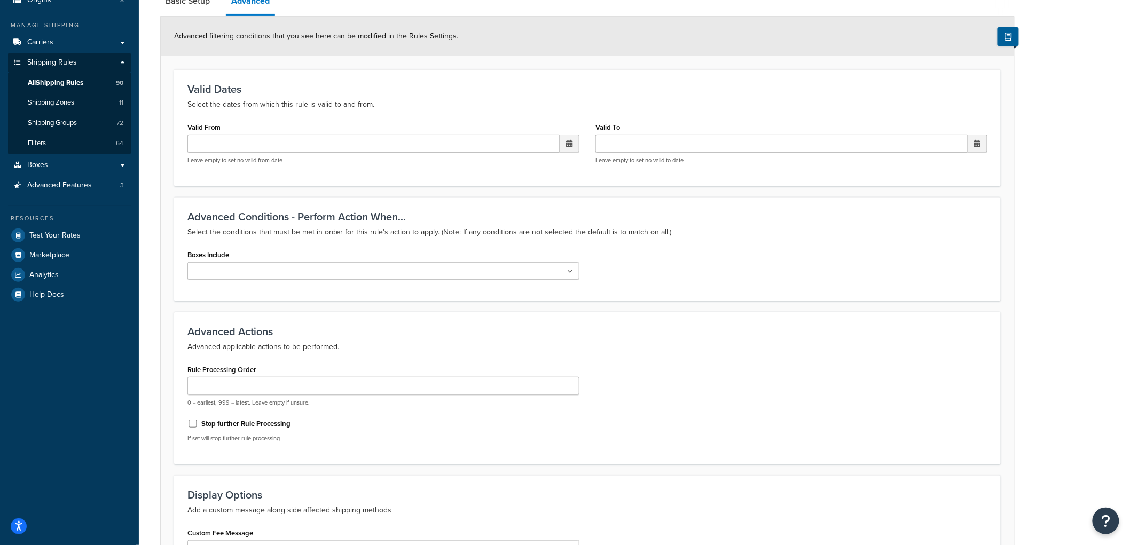
scroll to position [83, 0]
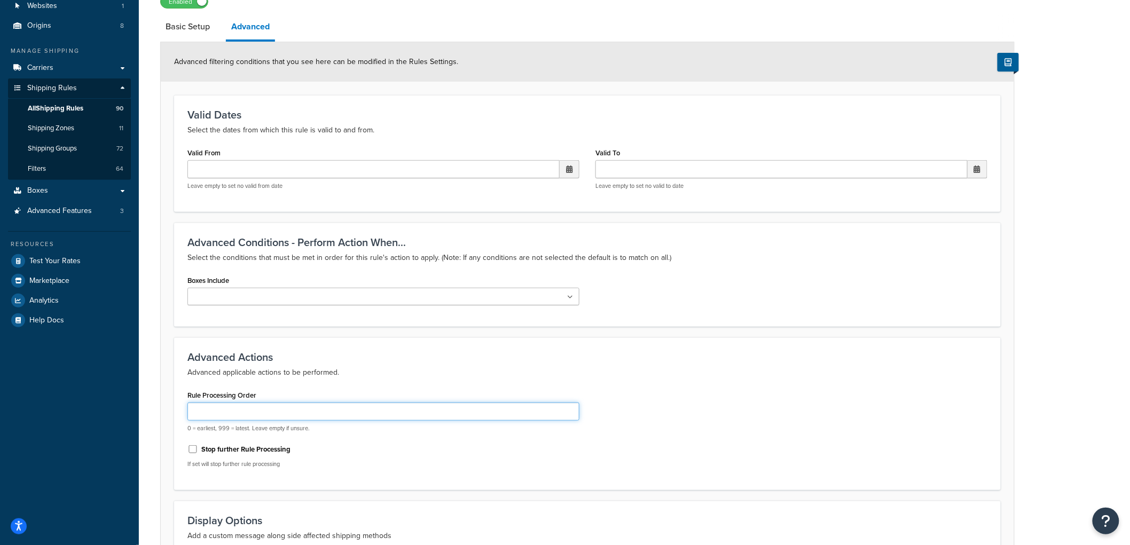
click at [266, 404] on input "Rule Processing Order" at bounding box center [383, 412] width 392 height 18
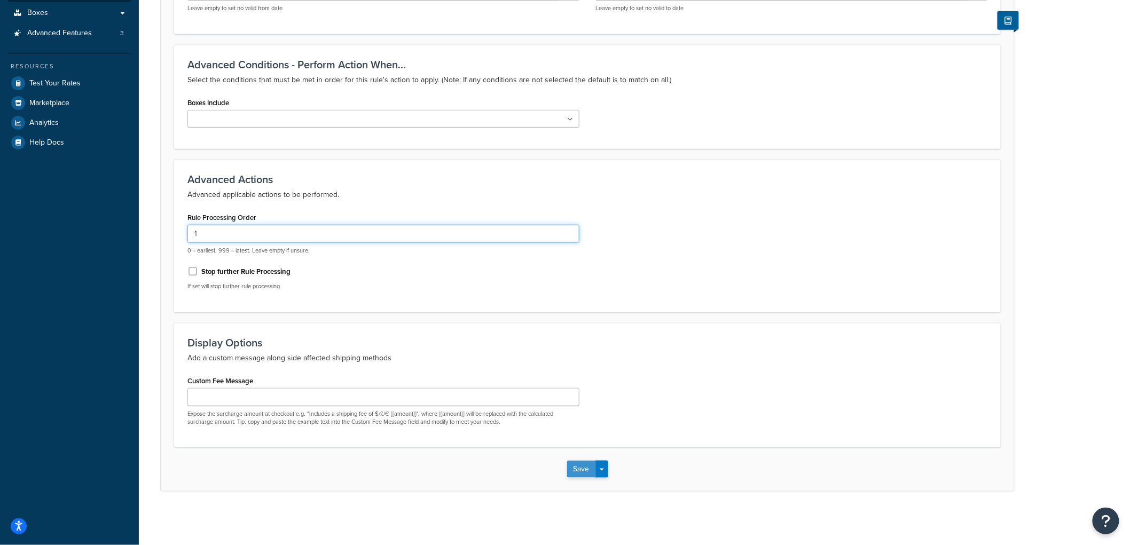
type input "1"
click at [588, 463] on button "Save" at bounding box center [581, 469] width 29 height 17
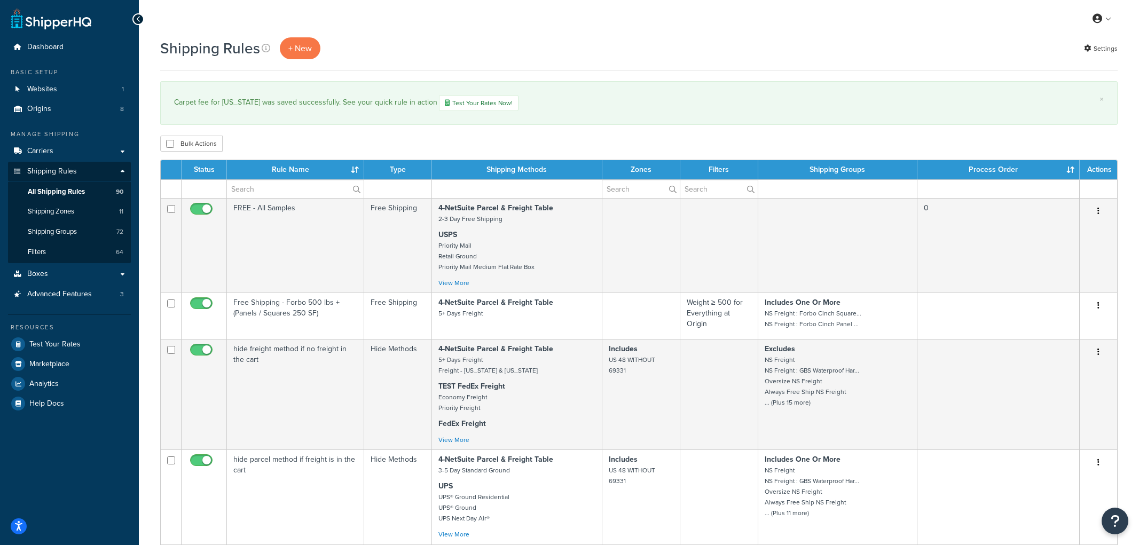
select select "1000"
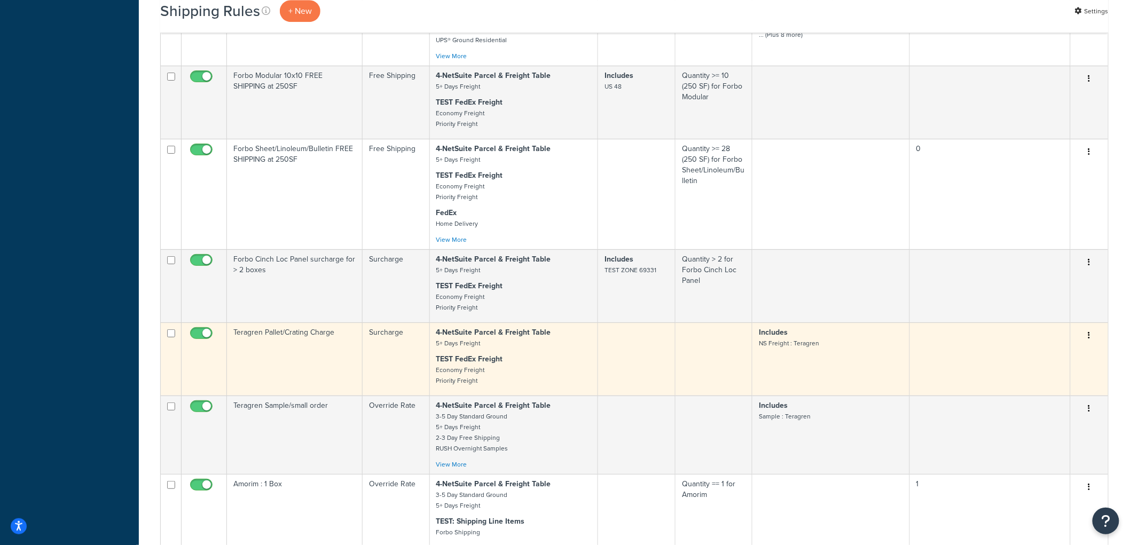
scroll to position [4749, 0]
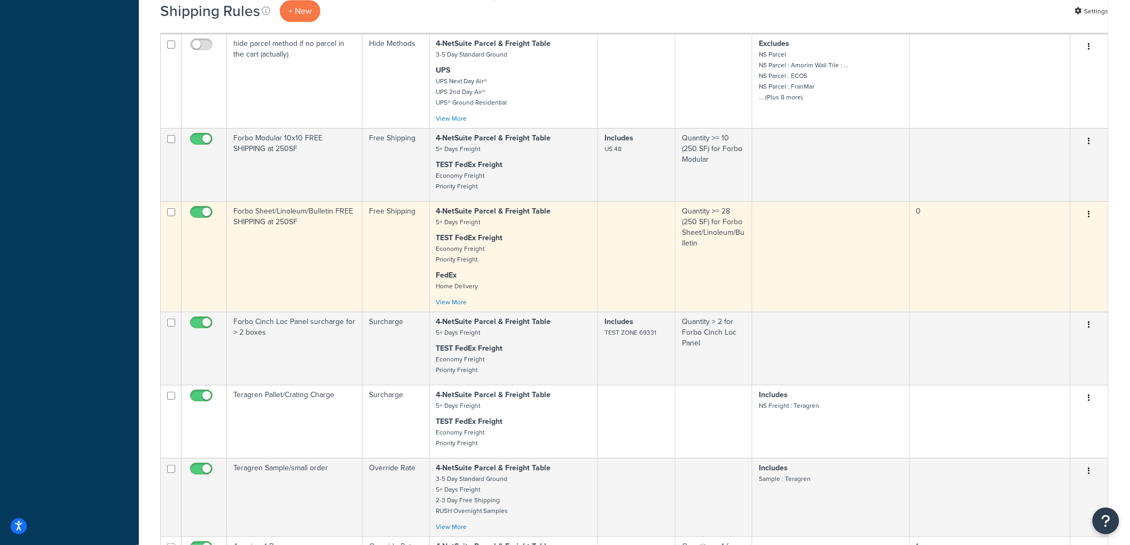
click at [1089, 218] on icon "button" at bounding box center [1090, 213] width 2 height 7
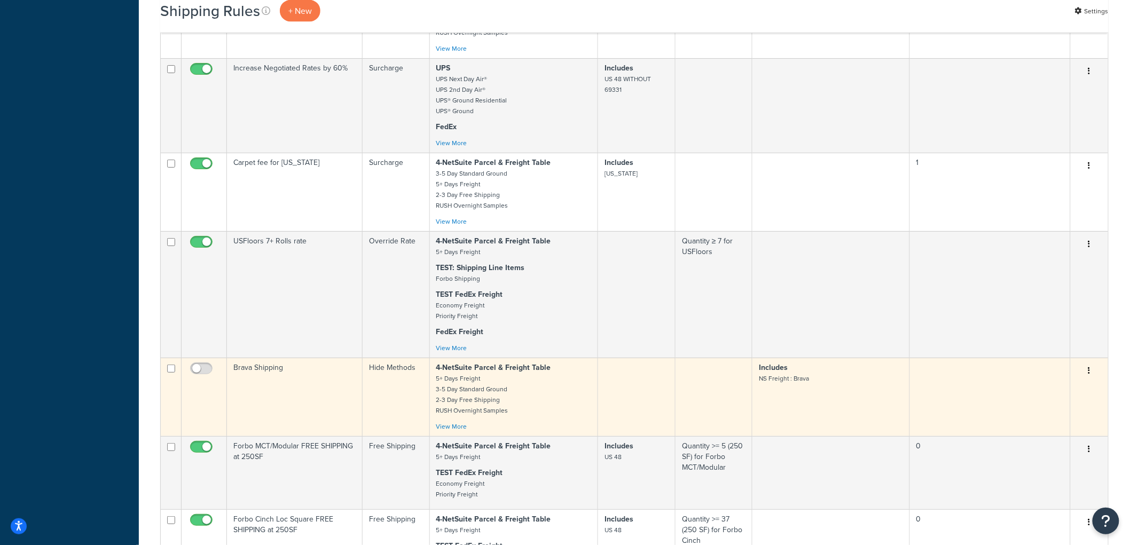
scroll to position [4037, 0]
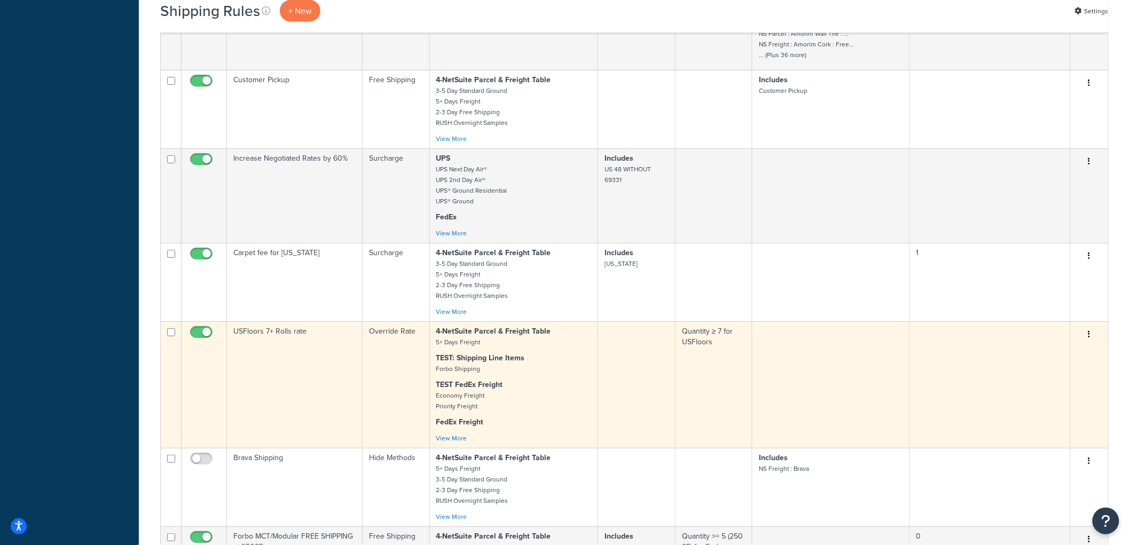
click at [269, 421] on td "USFloors 7+ Rolls rate" at bounding box center [295, 385] width 136 height 127
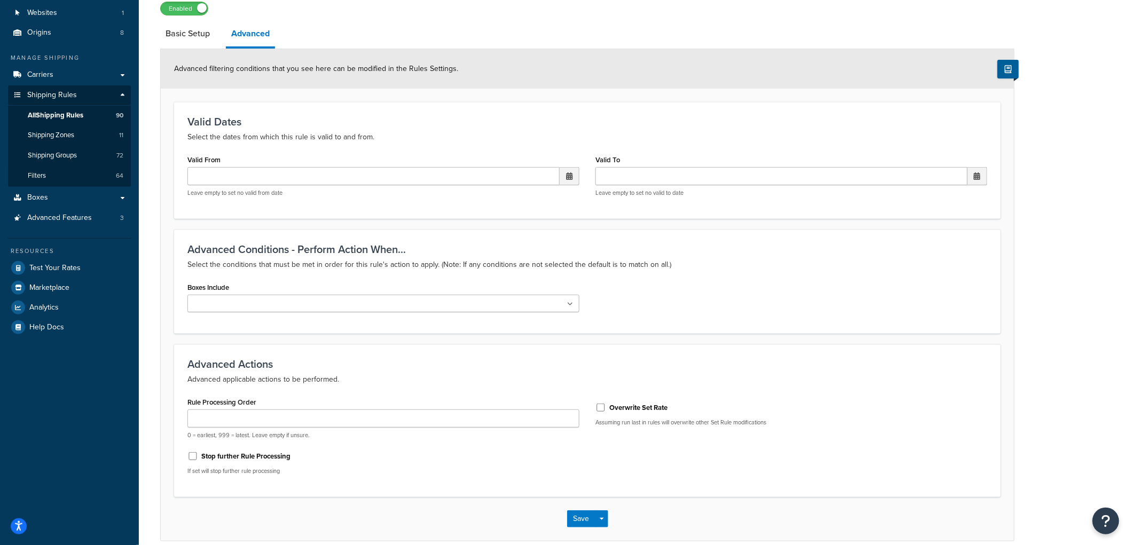
scroll to position [126, 0]
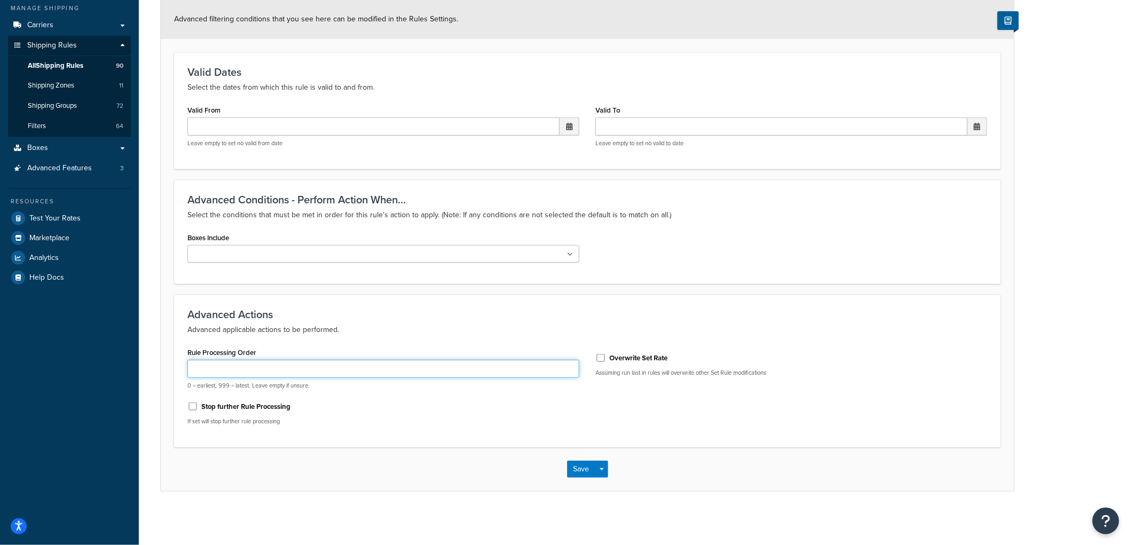
click at [307, 377] on input "Rule Processing Order" at bounding box center [383, 369] width 392 height 18
type input "1"
click at [567, 466] on button "Save" at bounding box center [581, 469] width 29 height 17
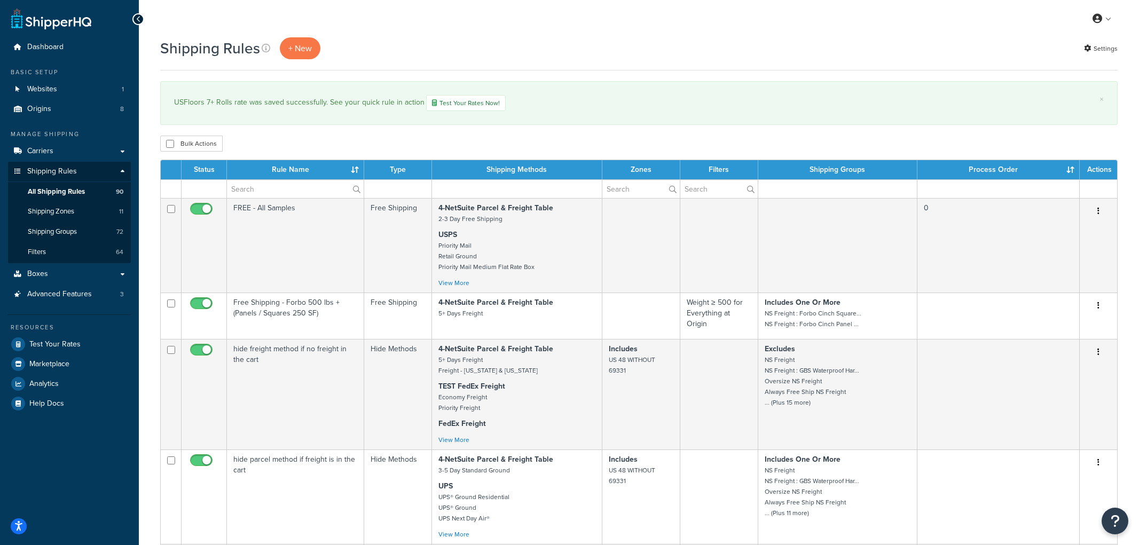
select select "1000"
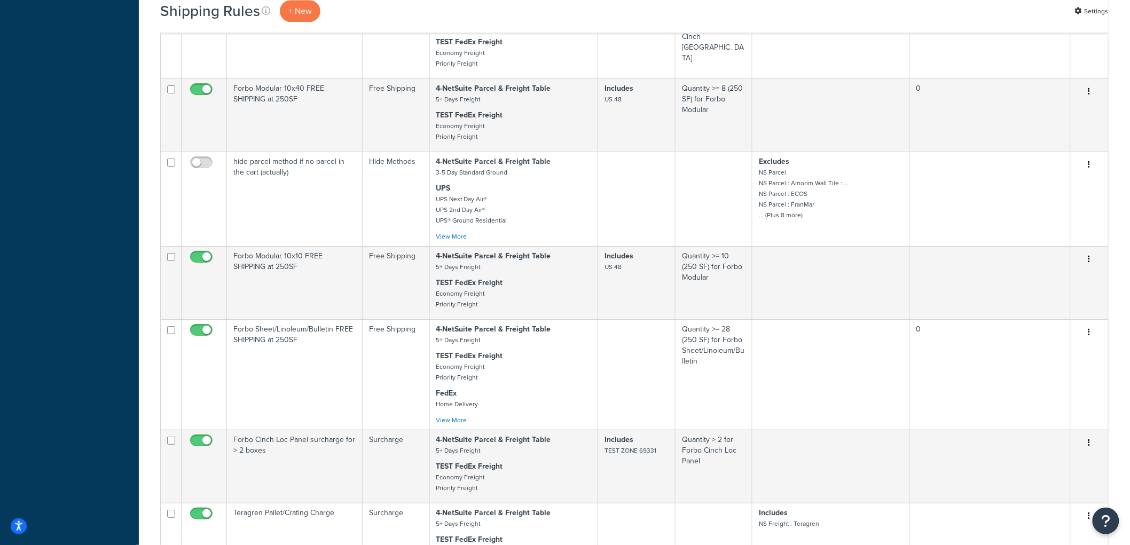
scroll to position [4687, 0]
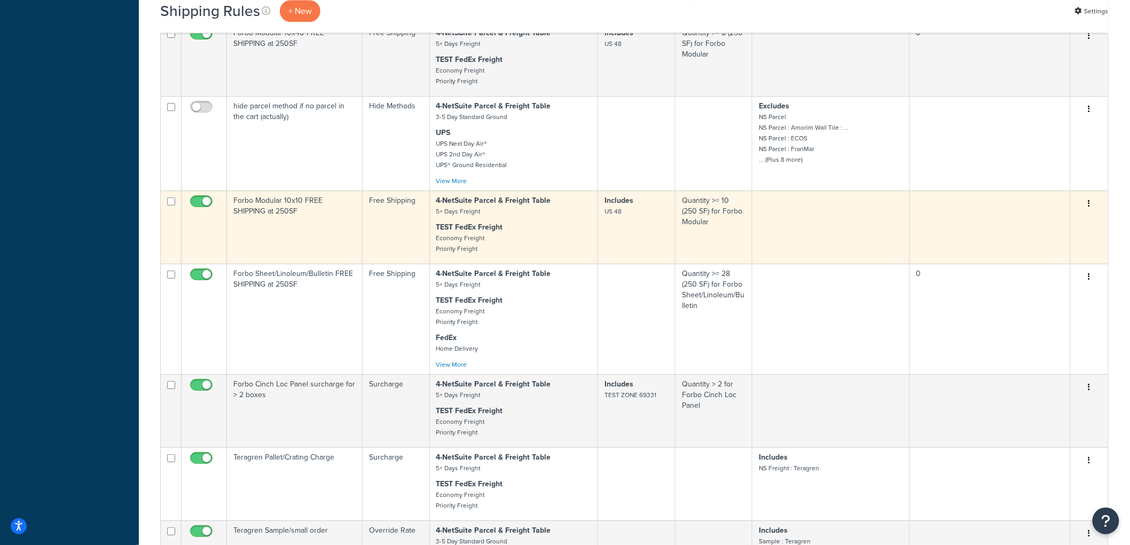
click at [521, 256] on td "4-NetSuite Parcel & Freight Table 5+ Days Freight TEST FedEx Freight Economy Fr…" at bounding box center [514, 227] width 168 height 73
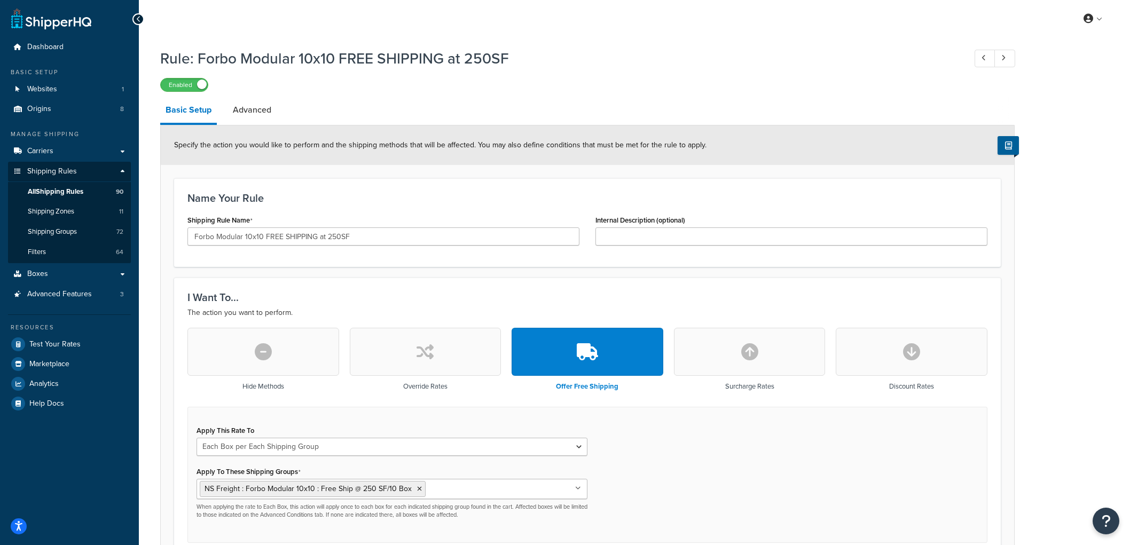
select select "BOX"
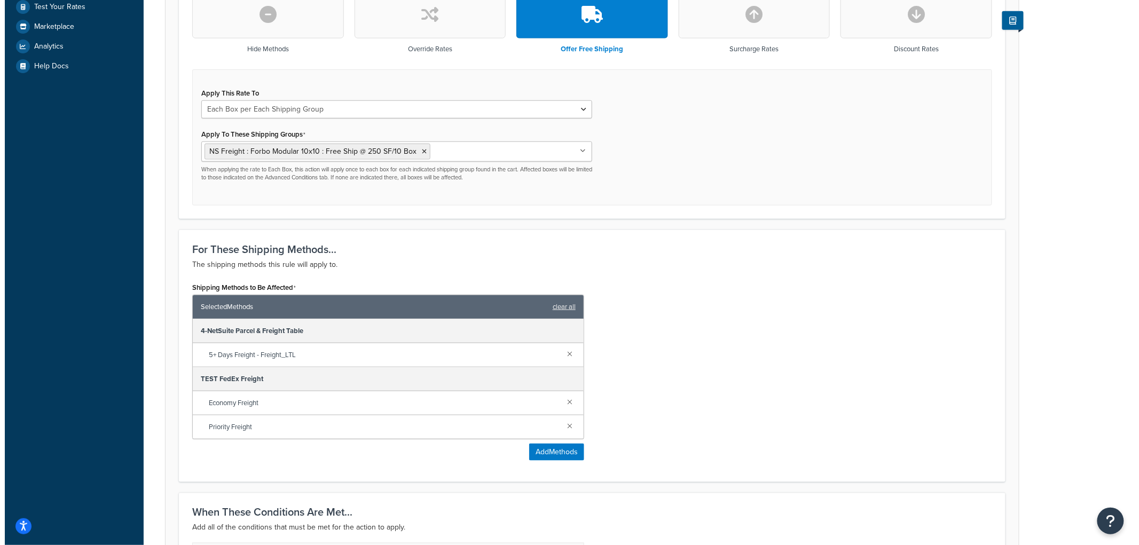
scroll to position [415, 0]
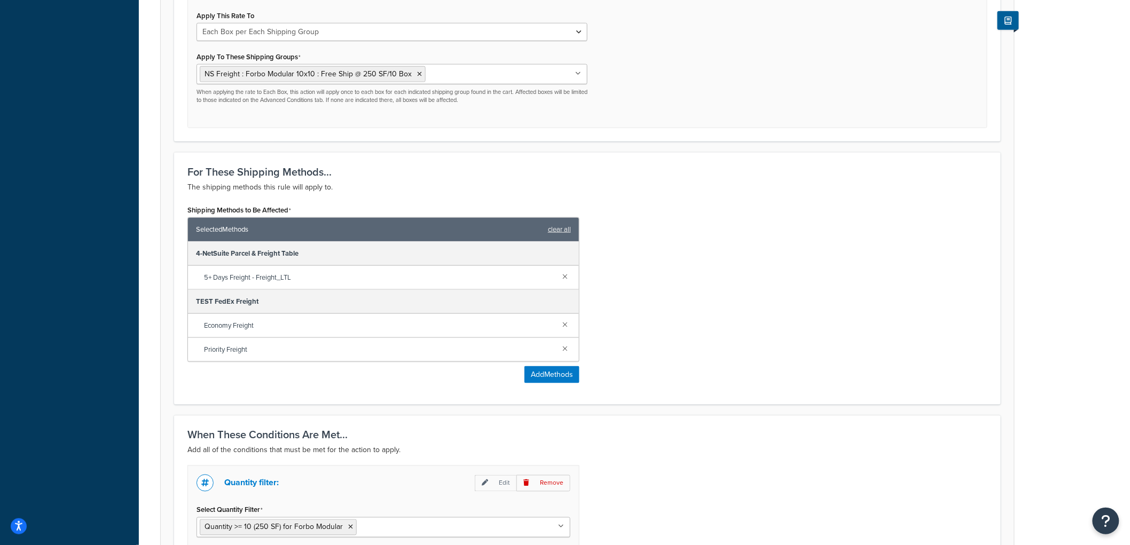
click at [547, 386] on div "Shipping Methods to Be Affected Selected Methods clear all 4-NetSuite Parcel & …" at bounding box center [383, 296] width 408 height 189
click at [547, 380] on button "Add Methods" at bounding box center [552, 374] width 55 height 17
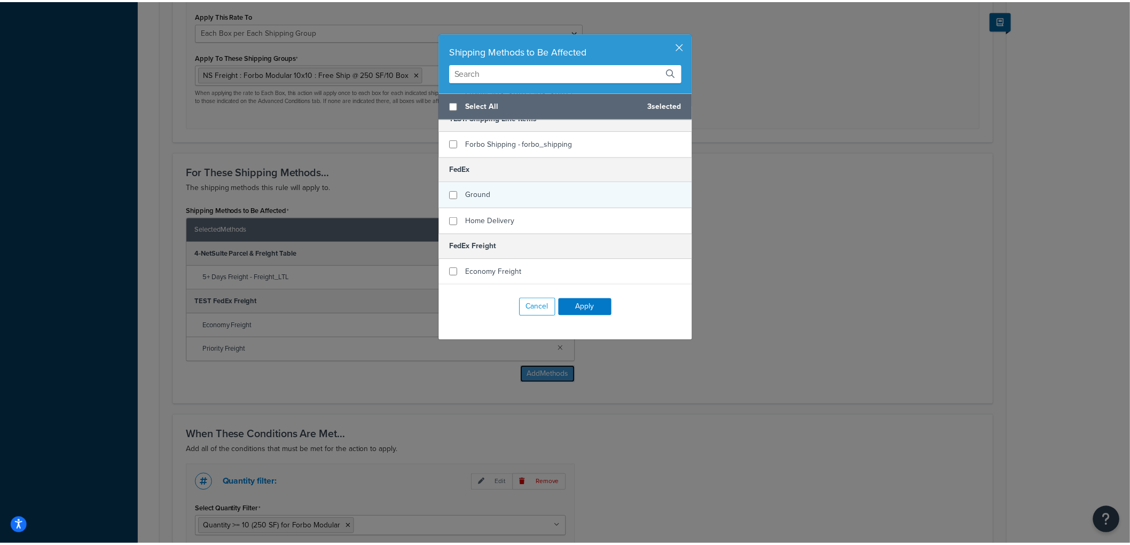
scroll to position [237, 0]
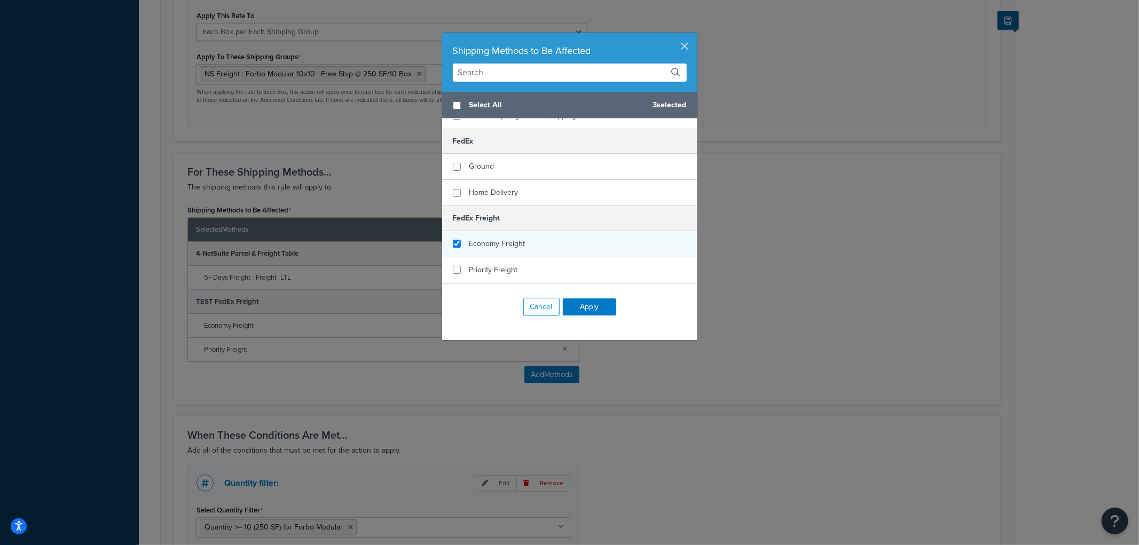
checkbox input "true"
click at [486, 231] on div "Economy Freight" at bounding box center [569, 244] width 255 height 26
checkbox input "true"
click at [484, 263] on div "Priority Freight" at bounding box center [494, 270] width 49 height 15
click at [570, 301] on button "Apply" at bounding box center [589, 307] width 53 height 17
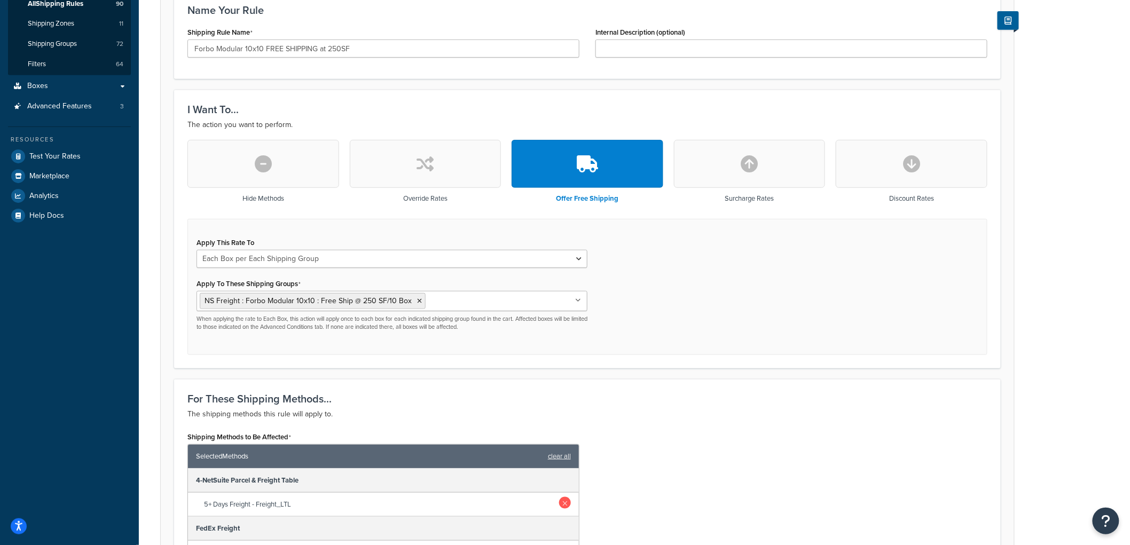
scroll to position [0, 0]
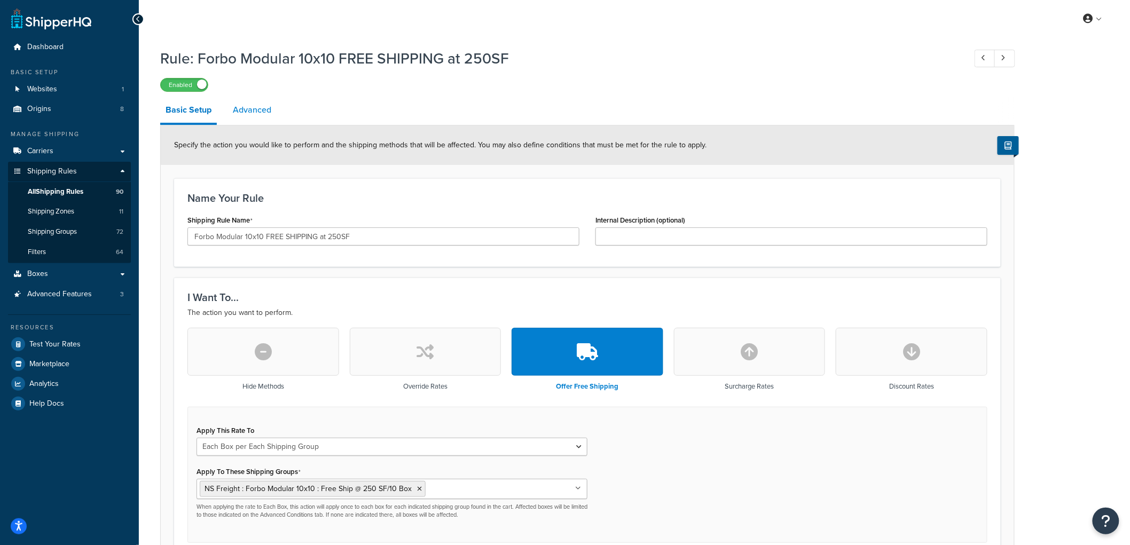
click at [269, 108] on link "Advanced" at bounding box center [252, 110] width 49 height 26
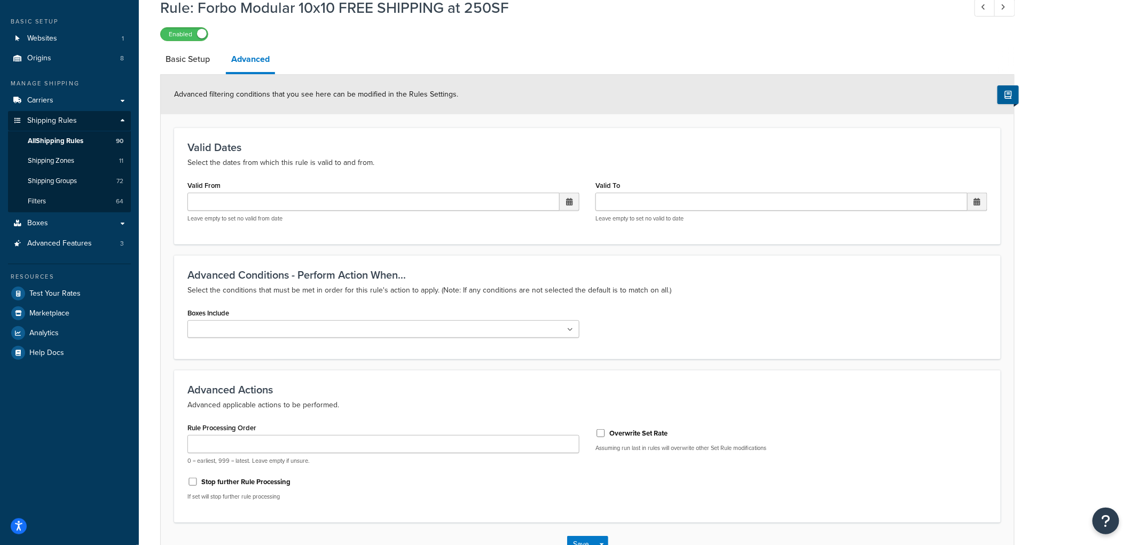
scroll to position [126, 0]
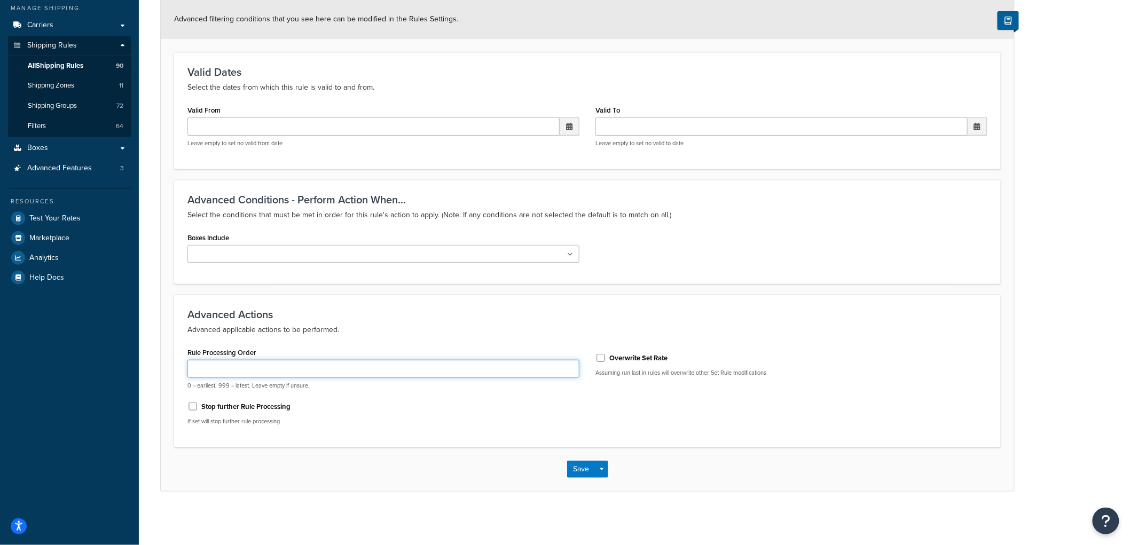
click at [256, 365] on input "Rule Processing Order" at bounding box center [383, 369] width 392 height 18
type input "0"
click at [189, 407] on input "Stop further Rule Processing" at bounding box center [192, 407] width 11 height 8
checkbox input "true"
click at [323, 440] on div "Advanced Actions Advanced applicable actions to be performed. Rule Processing O…" at bounding box center [587, 371] width 827 height 153
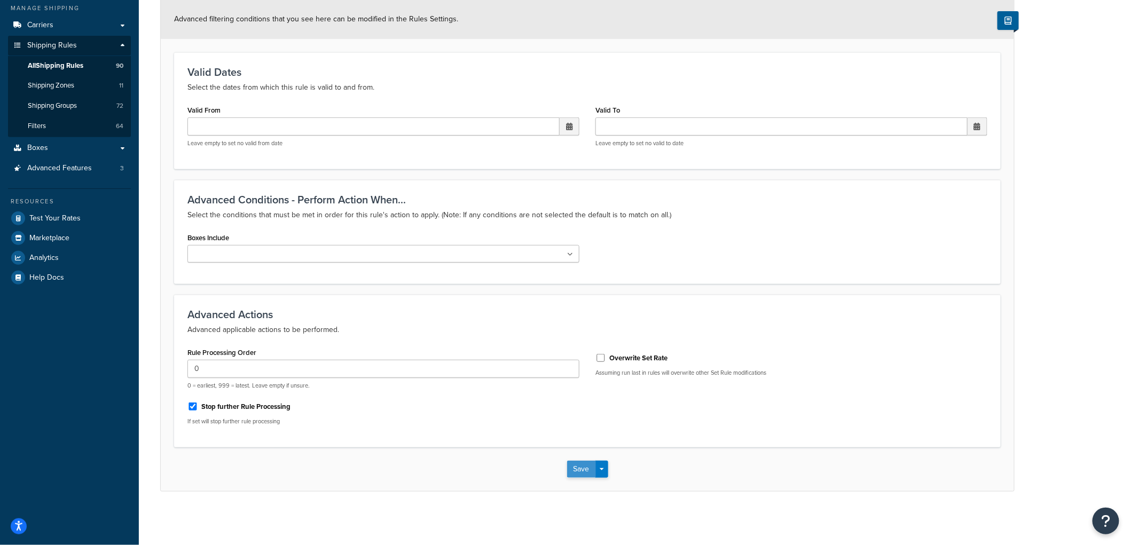
click at [575, 473] on button "Save" at bounding box center [581, 469] width 29 height 17
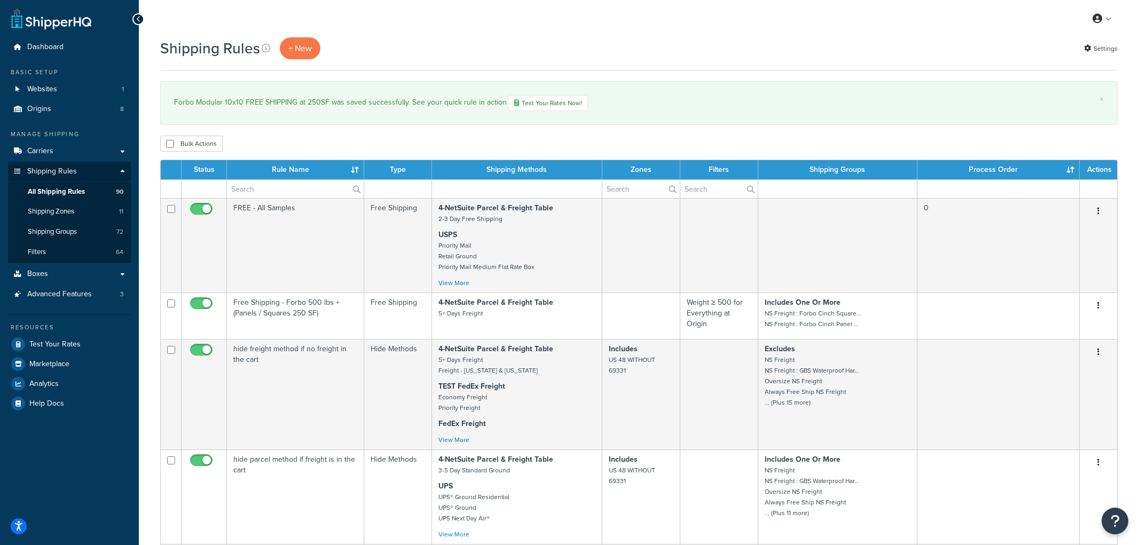
select select "1000"
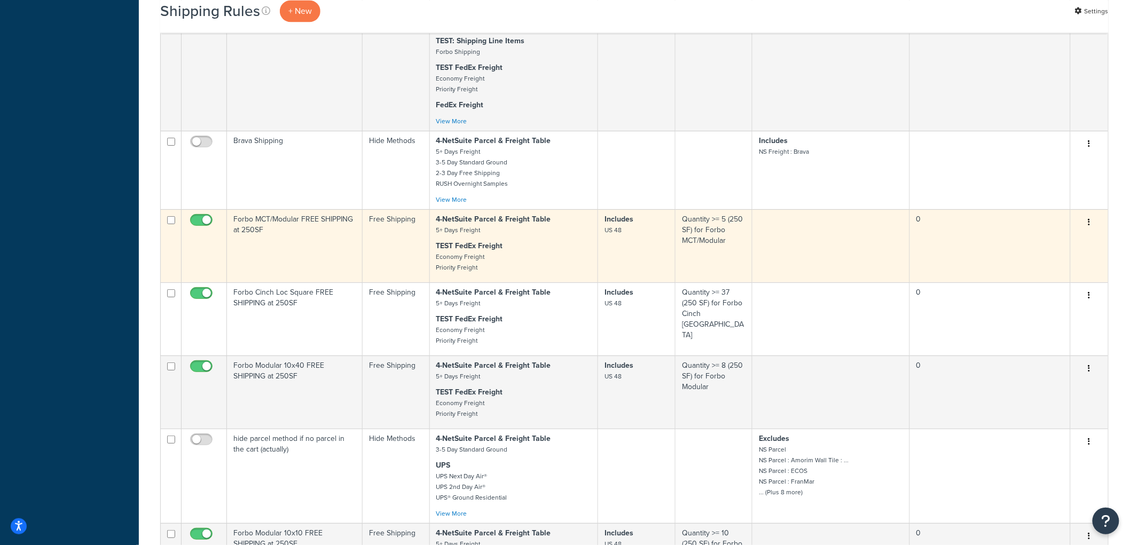
scroll to position [4332, 0]
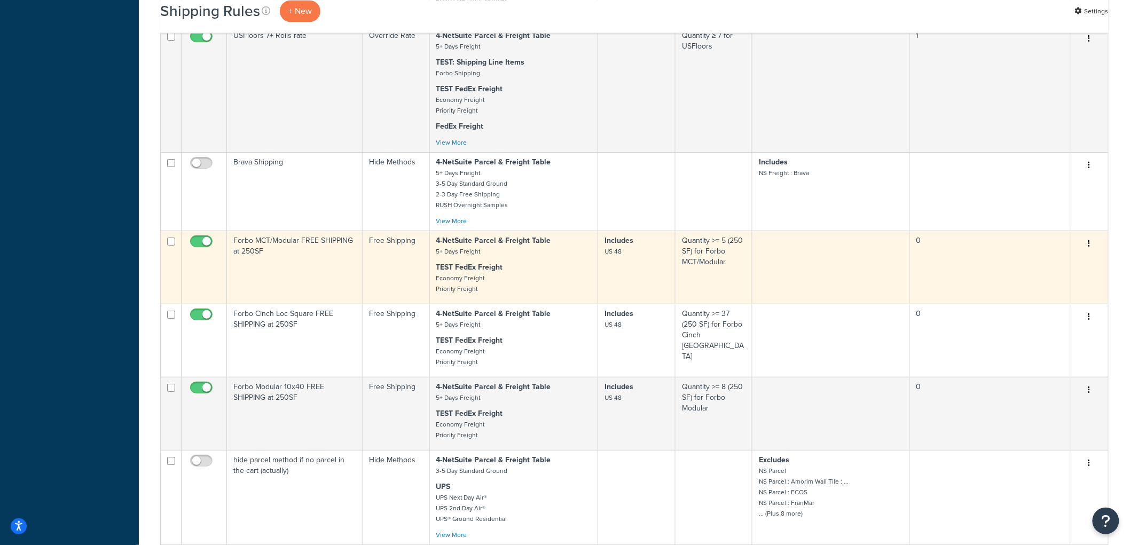
click at [335, 295] on td "Forbo MCT/Modular FREE SHIPPING at 250SF" at bounding box center [295, 267] width 136 height 73
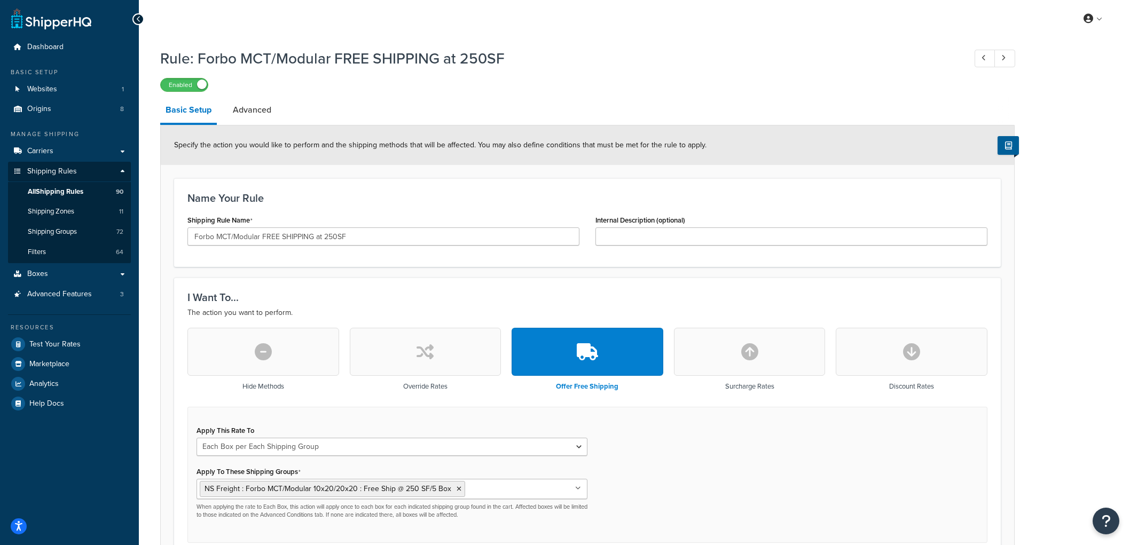
select select "BOX"
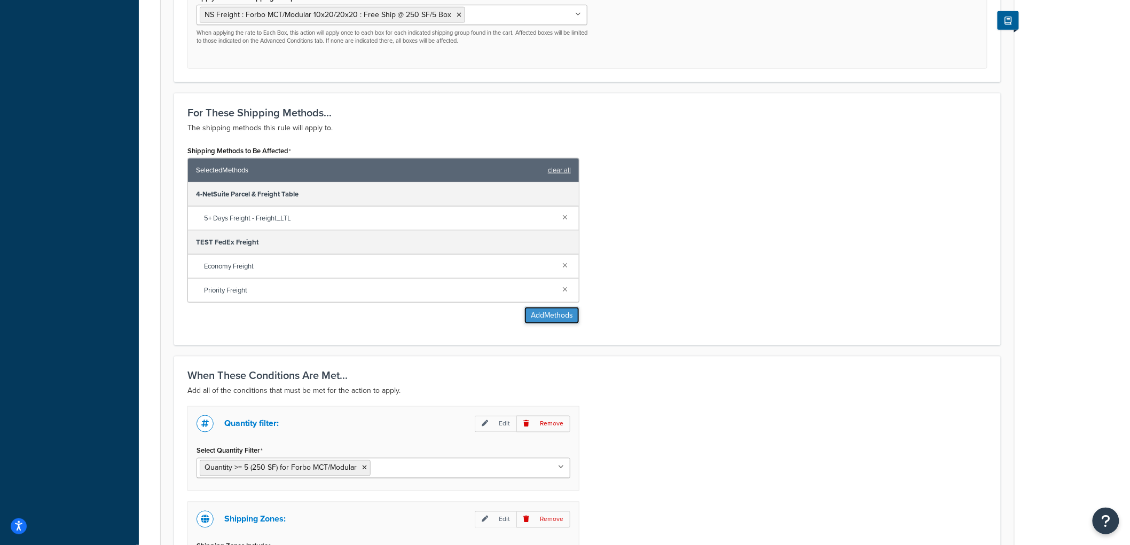
click at [528, 310] on button "Add Methods" at bounding box center [552, 315] width 55 height 17
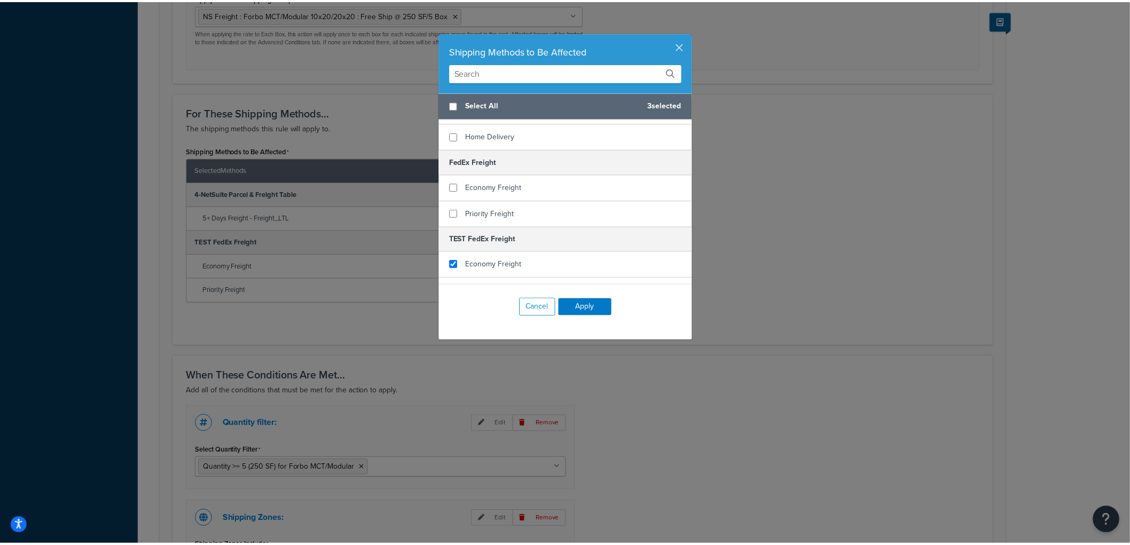
scroll to position [296, 0]
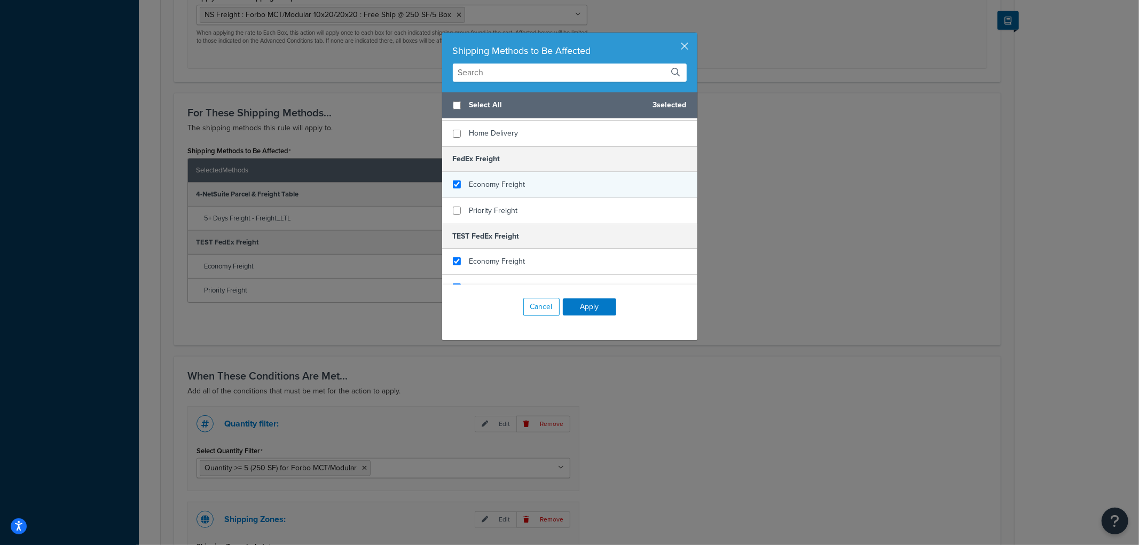
checkbox input "true"
click at [503, 177] on div "Economy Freight" at bounding box center [498, 184] width 56 height 15
checkbox input "true"
click at [493, 205] on span "Priority Freight" at bounding box center [494, 210] width 49 height 11
click at [580, 300] on button "Apply" at bounding box center [589, 307] width 53 height 17
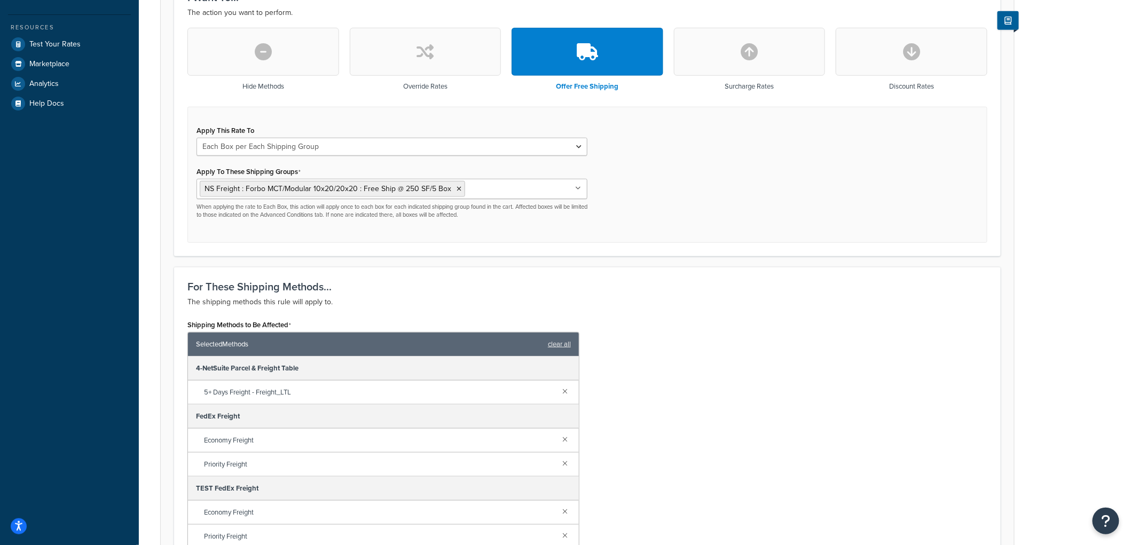
scroll to position [0, 0]
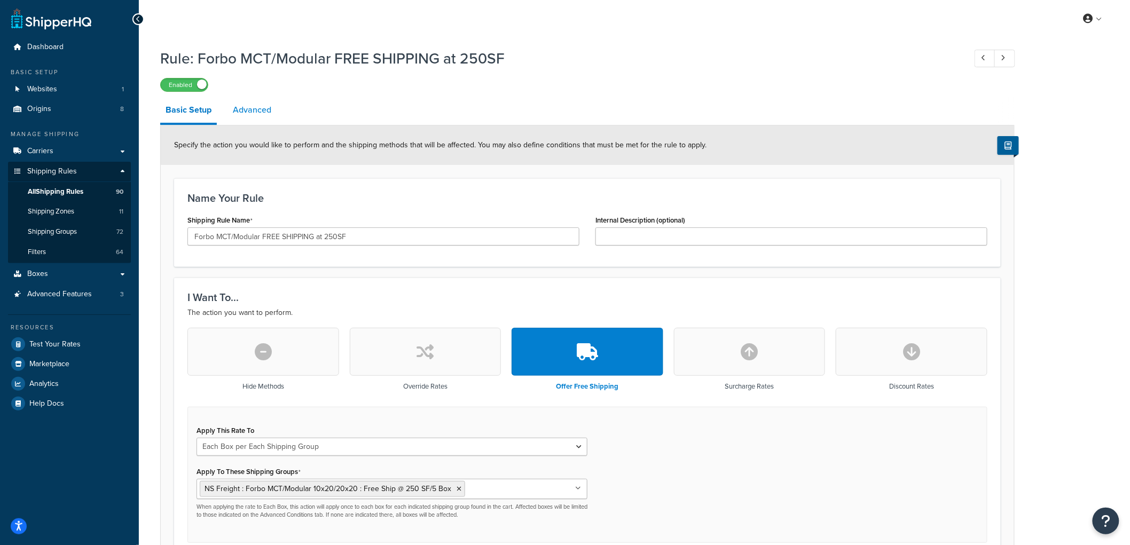
click at [263, 106] on link "Advanced" at bounding box center [252, 110] width 49 height 26
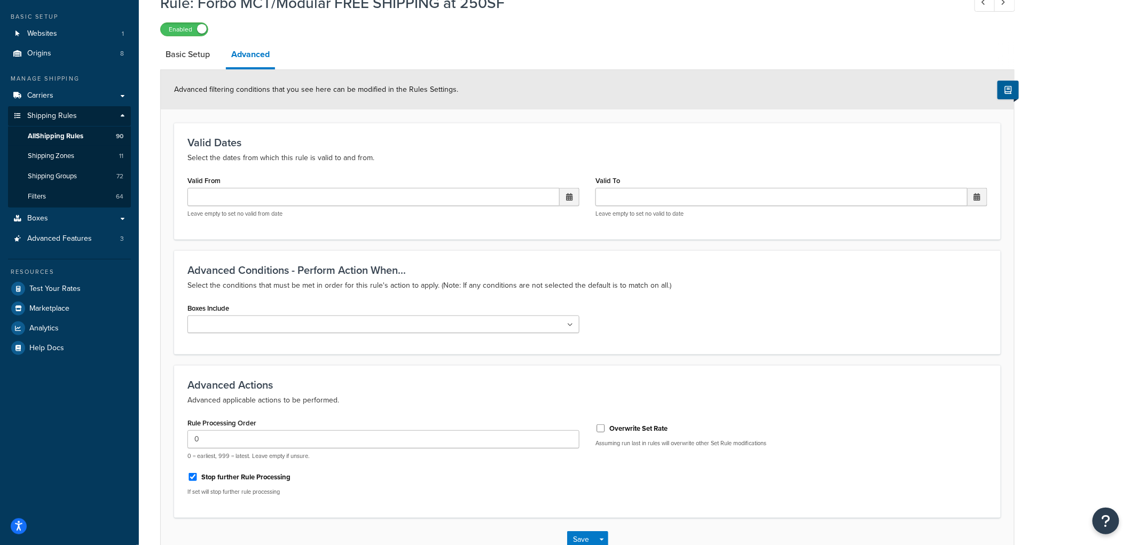
scroll to position [126, 0]
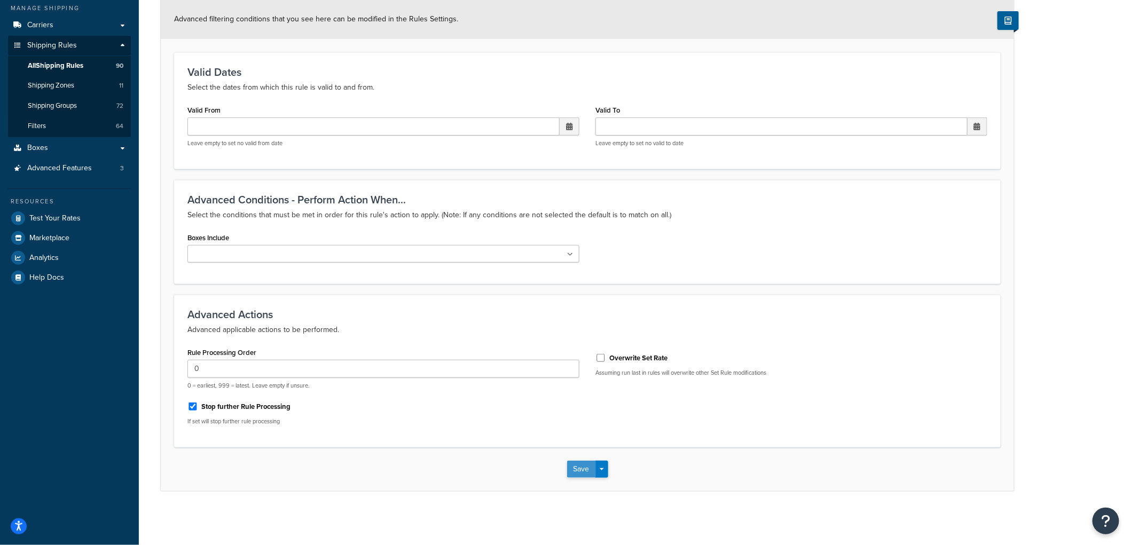
click at [581, 462] on button "Save" at bounding box center [581, 469] width 29 height 17
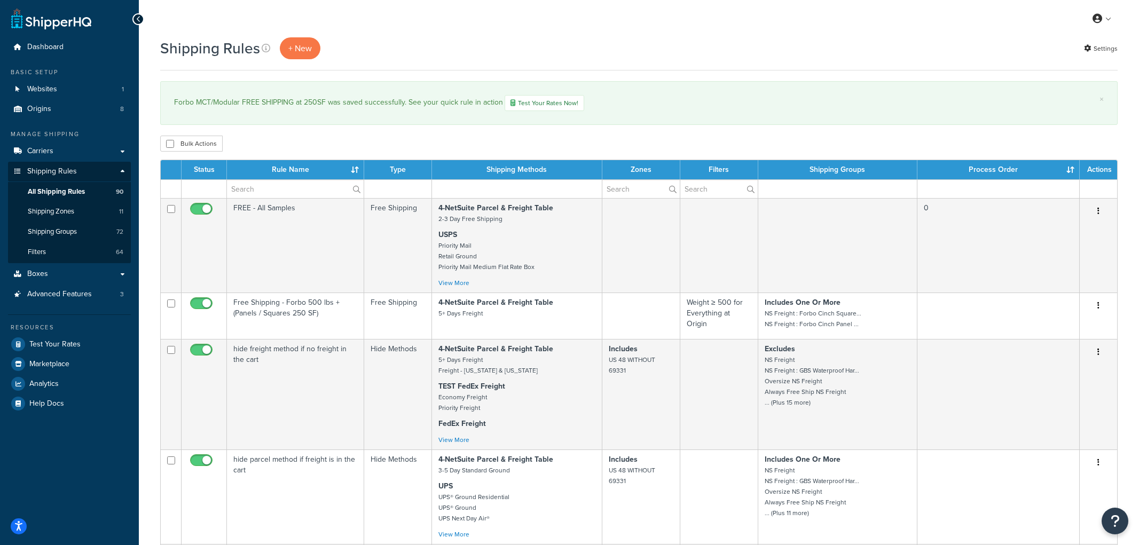
select select "1000"
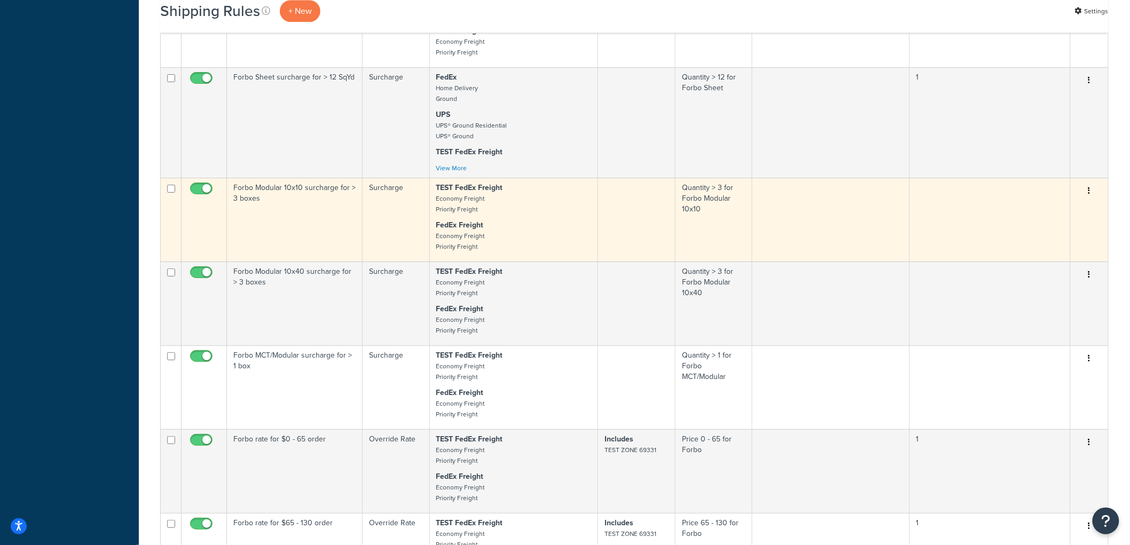
scroll to position [6291, 0]
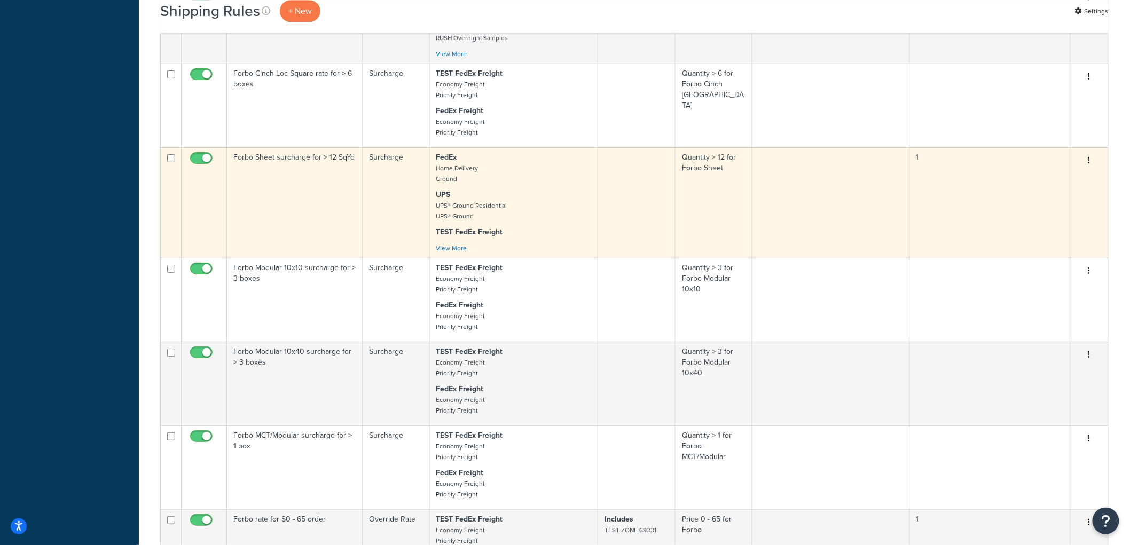
click at [322, 258] on td "Forbo Sheet surcharge for > 12 SqYd" at bounding box center [295, 202] width 136 height 111
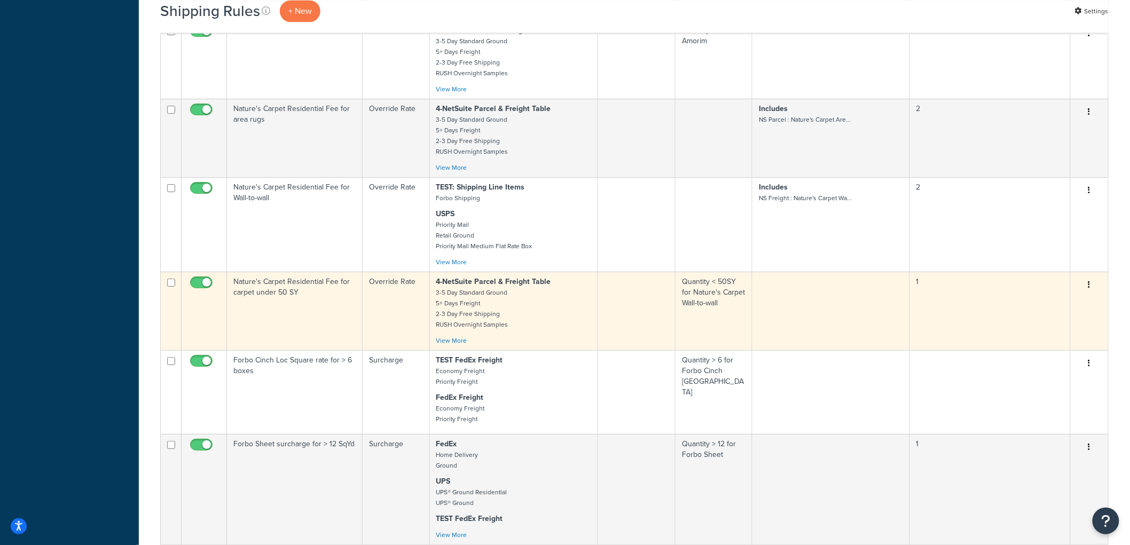
scroll to position [5994, 0]
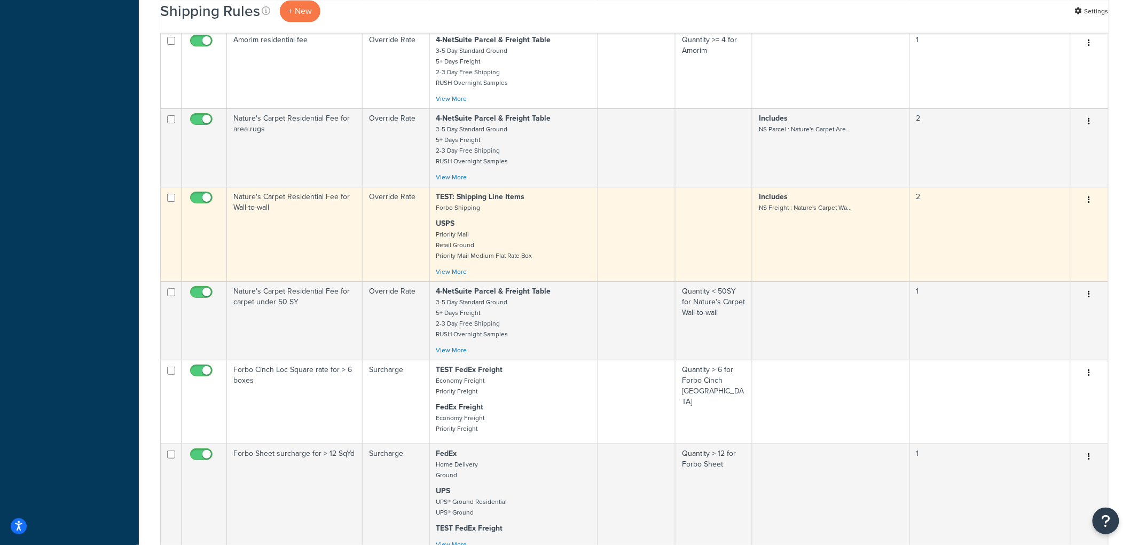
click at [339, 281] on td "Nature's Carpet Residential Fee for Wall-to-wall" at bounding box center [295, 234] width 136 height 95
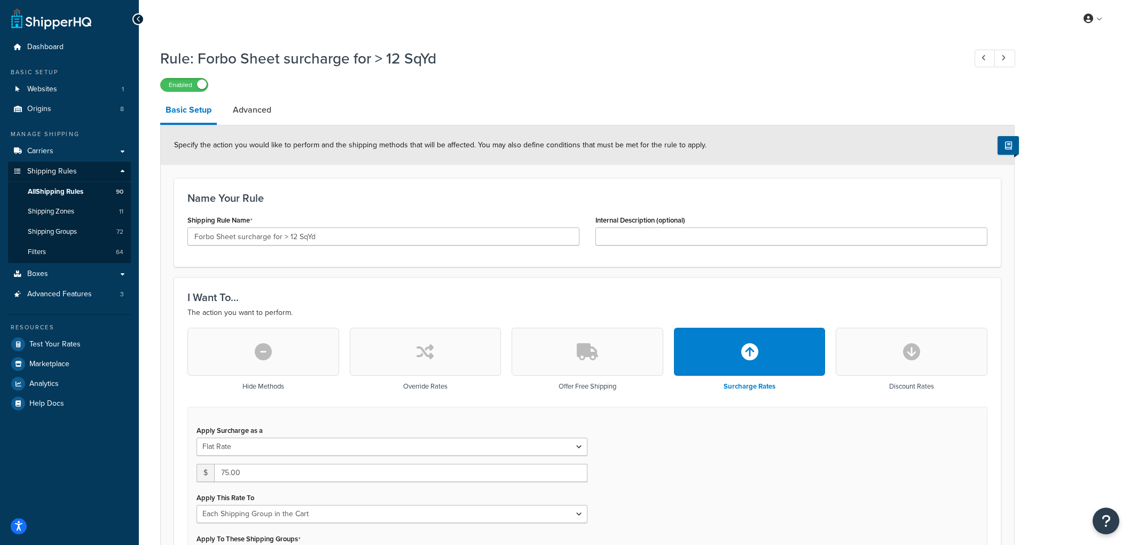
select select "SHIPPING_GROUP"
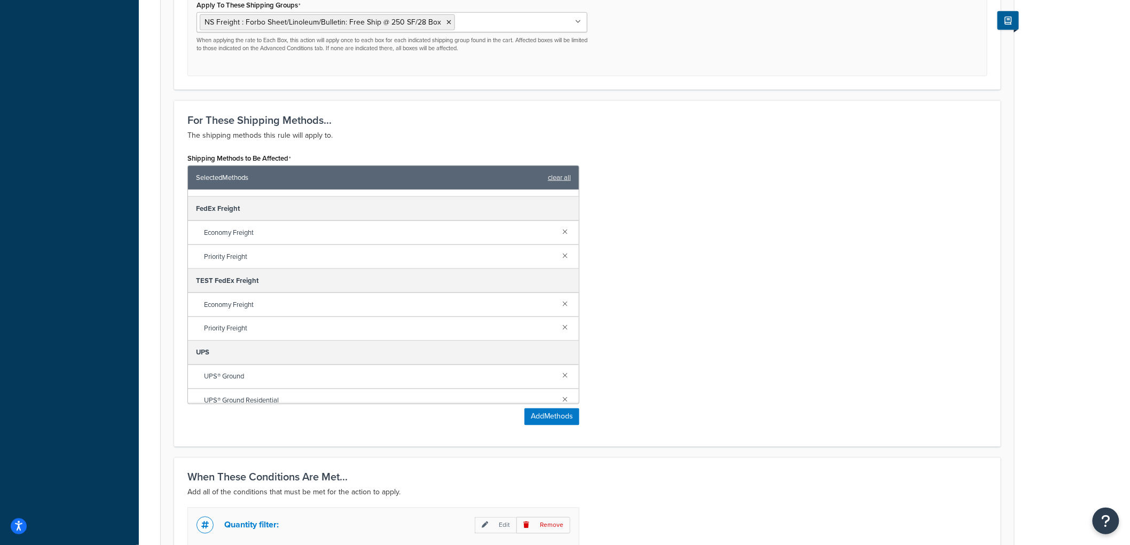
scroll to position [75, 0]
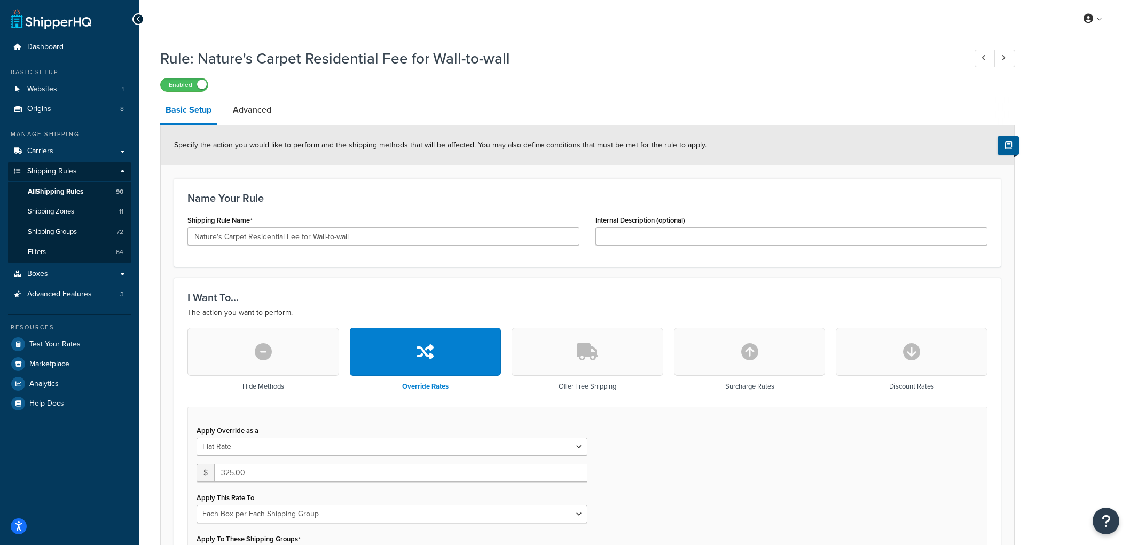
select select "BOX"
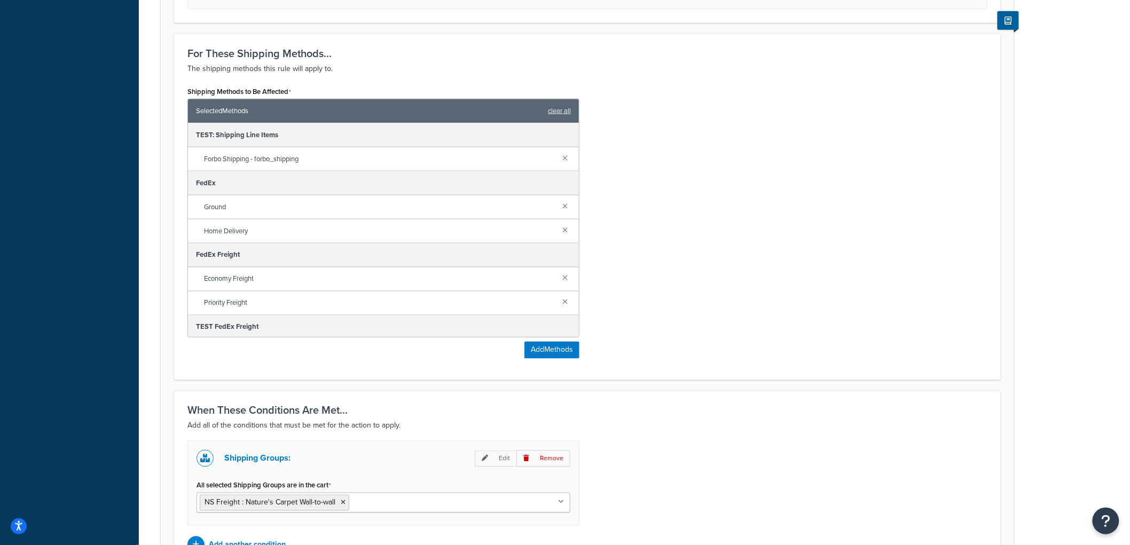
scroll to position [593, 0]
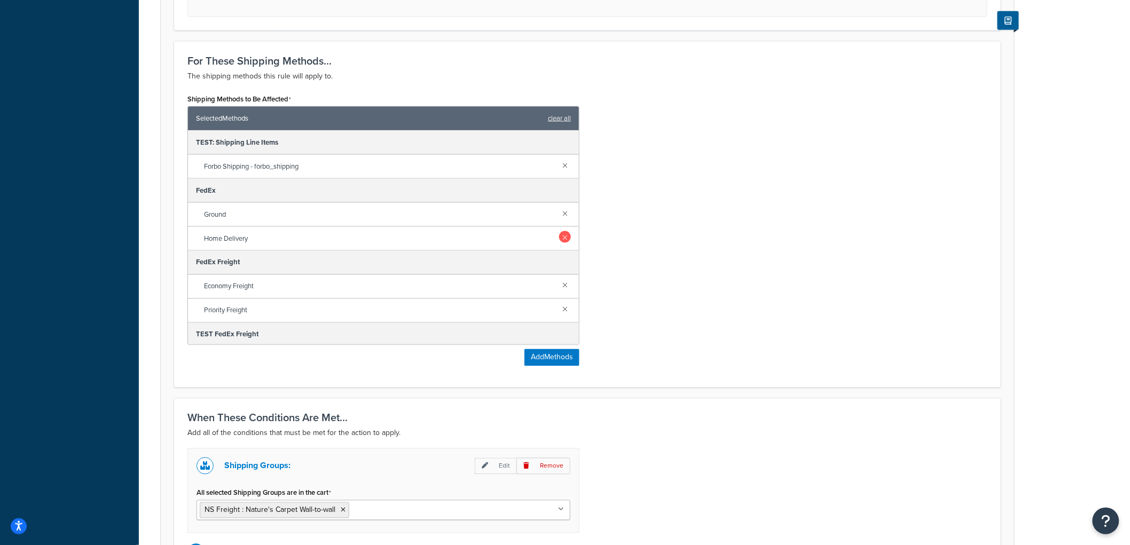
click at [559, 216] on link at bounding box center [565, 213] width 12 height 12
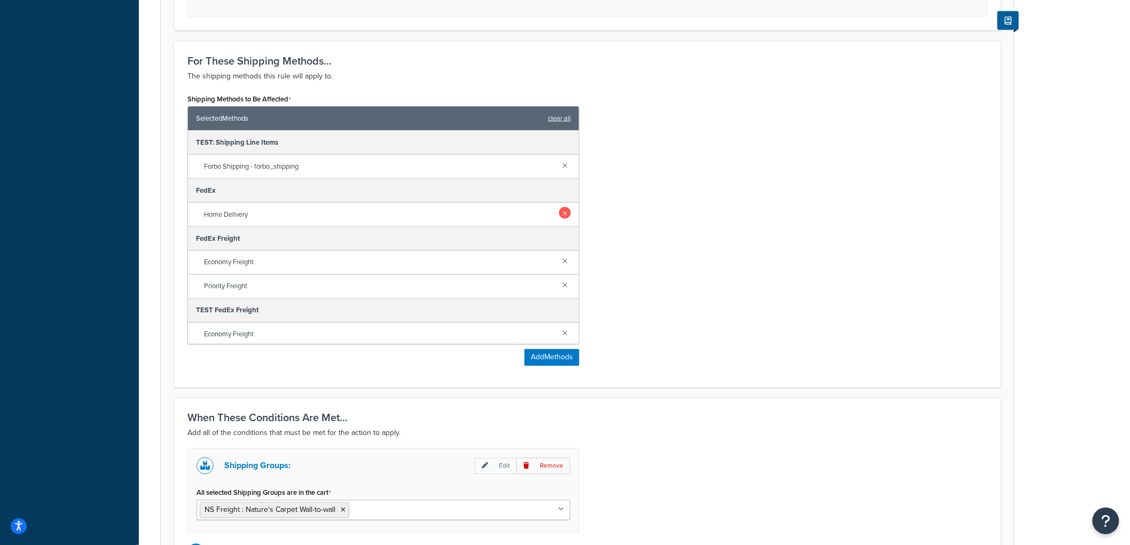
click at [559, 216] on link at bounding box center [565, 213] width 12 height 12
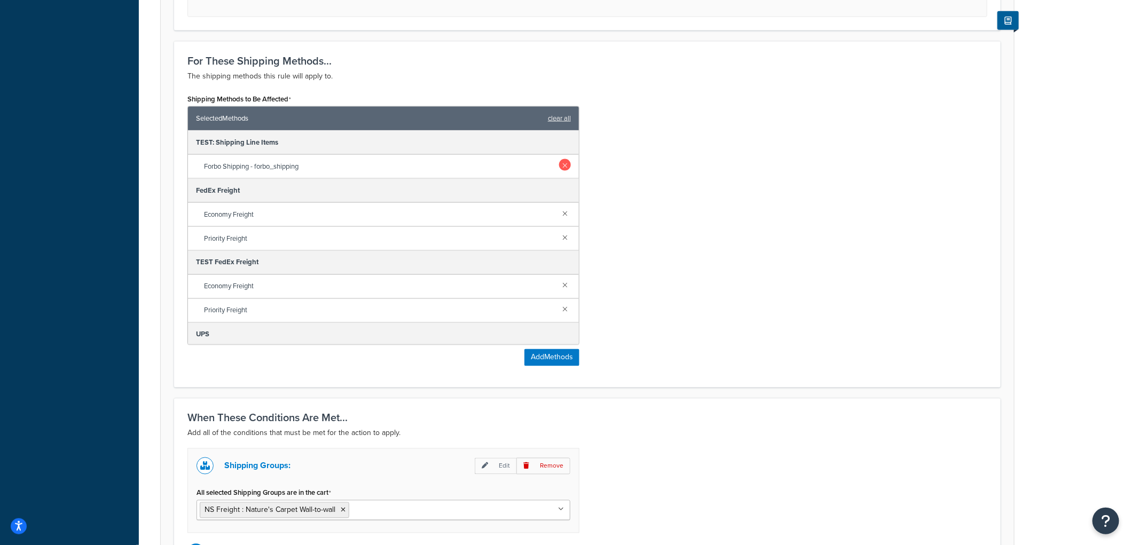
click at [559, 162] on link at bounding box center [565, 165] width 12 height 12
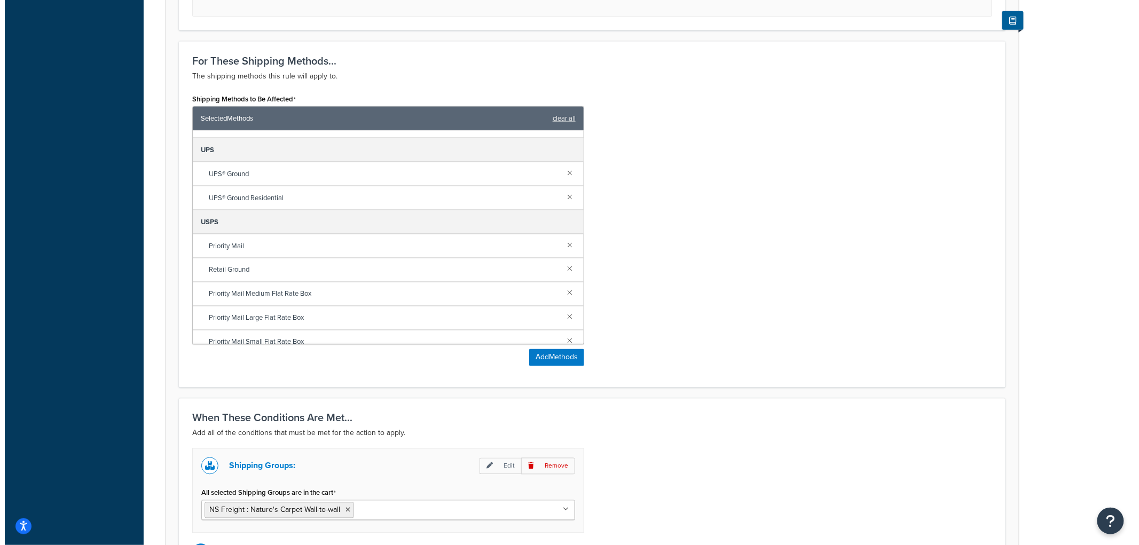
scroll to position [147, 0]
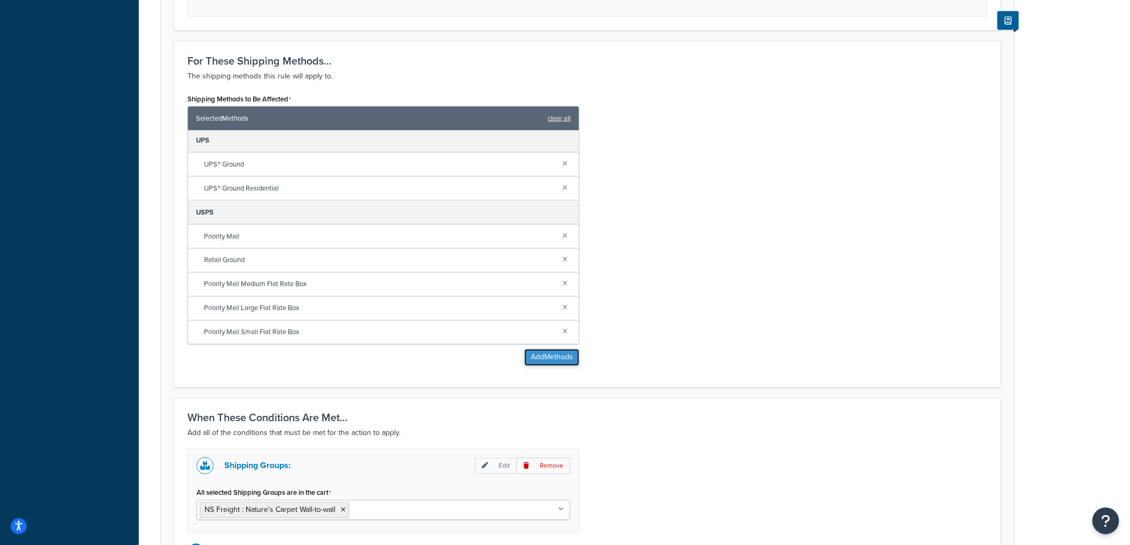
click at [538, 353] on button "Add Methods" at bounding box center [552, 357] width 55 height 17
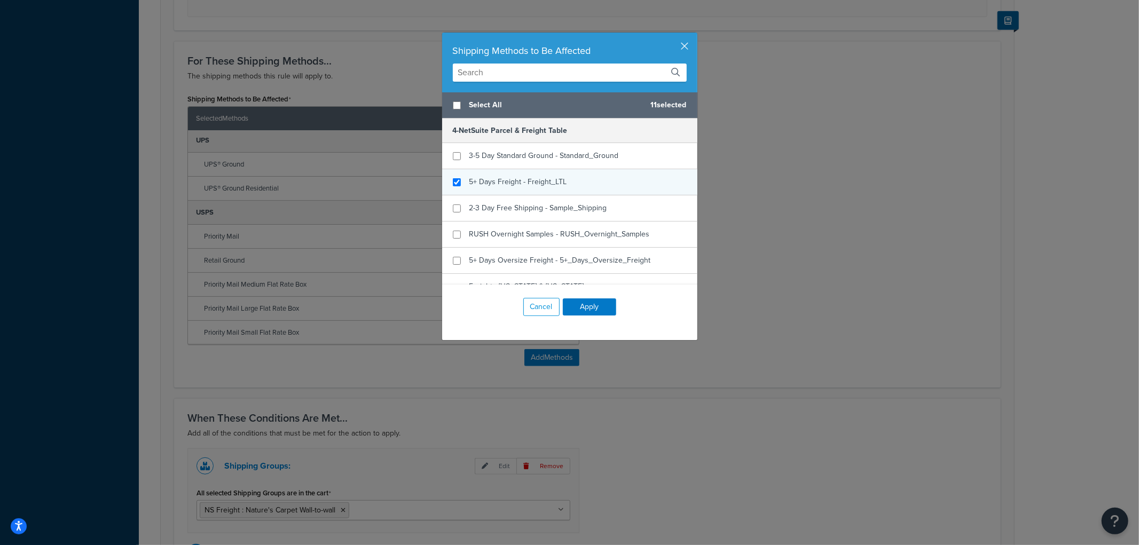
checkbox input "true"
click at [517, 175] on div "5+ Days Freight - Freight_LTL" at bounding box center [519, 182] width 98 height 15
click at [530, 161] on span "3-5 Day Standard Ground - Standard_Ground" at bounding box center [545, 155] width 150 height 11
checkbox input "false"
click at [525, 154] on span "3-5 Day Standard Ground - Standard_Ground" at bounding box center [545, 155] width 150 height 11
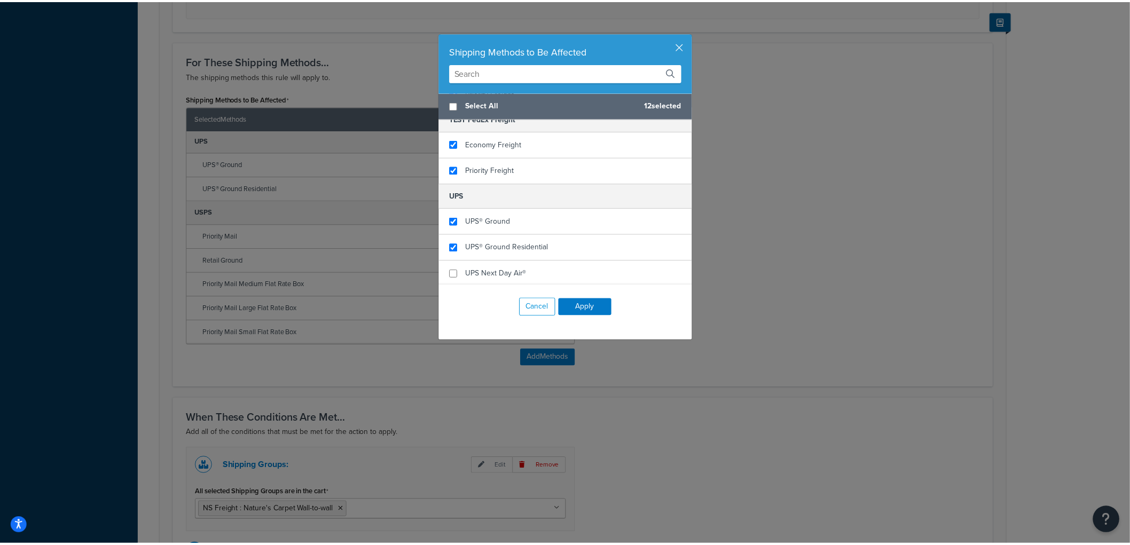
scroll to position [584, 0]
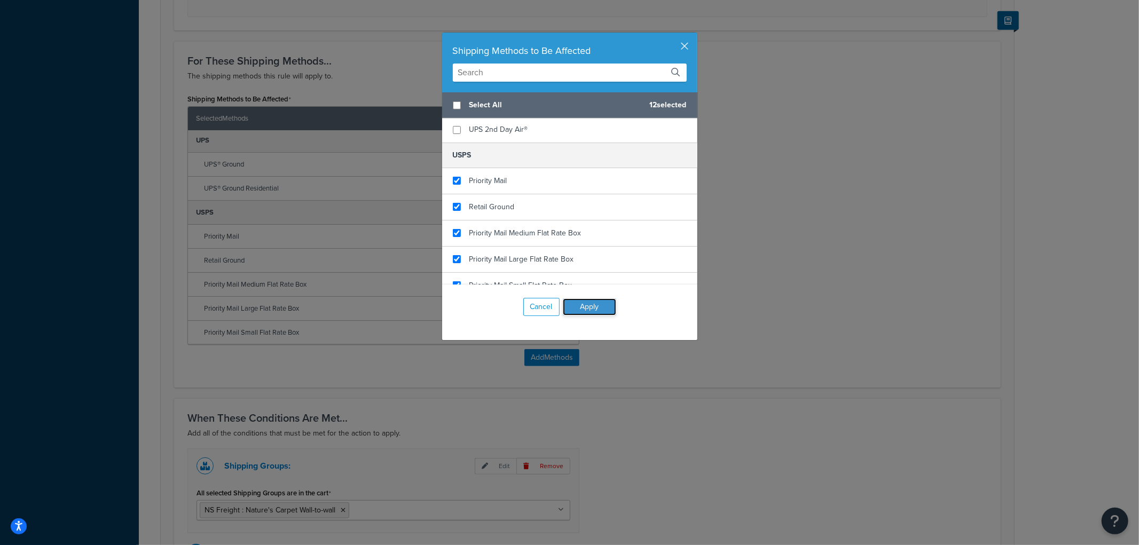
click at [589, 307] on button "Apply" at bounding box center [589, 307] width 53 height 17
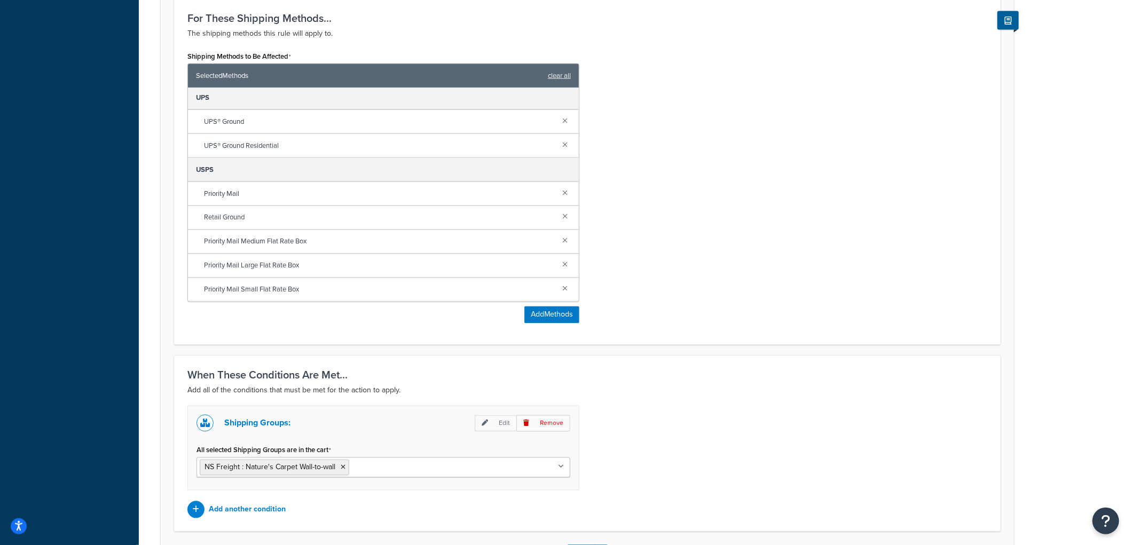
scroll to position [722, 0]
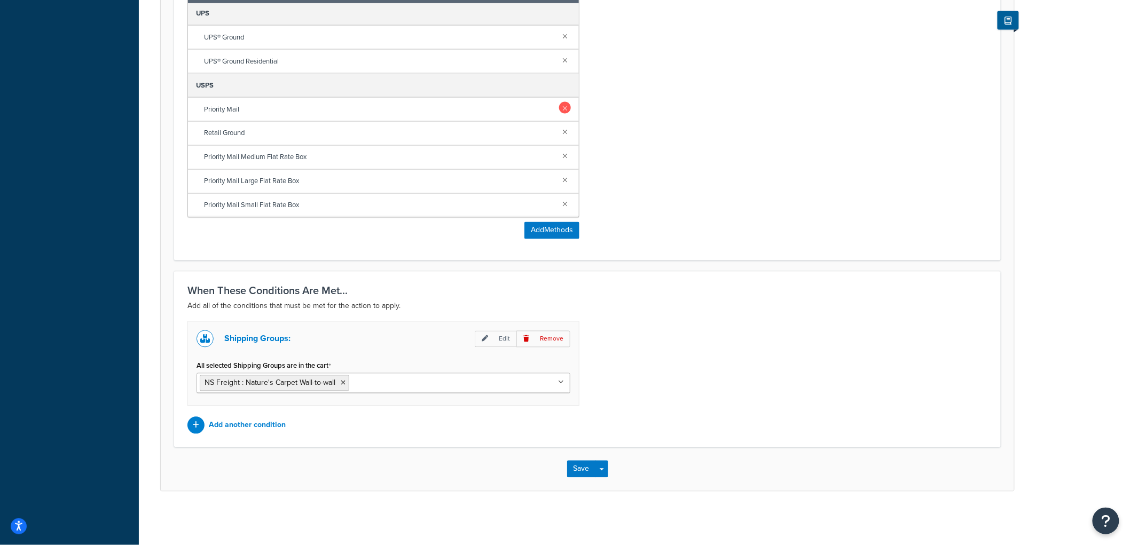
click at [559, 106] on link at bounding box center [565, 108] width 12 height 12
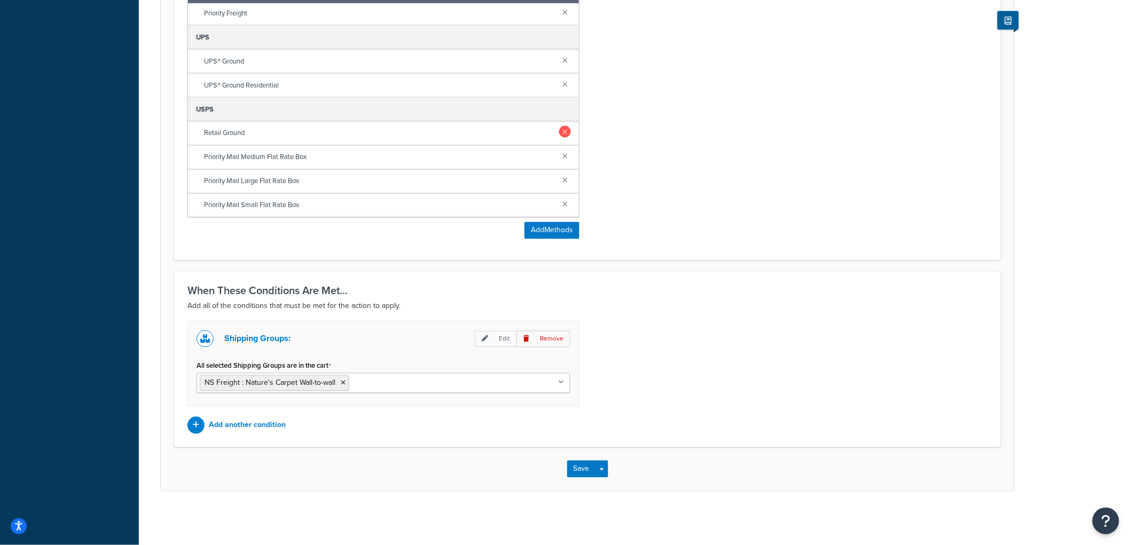
click at [561, 130] on link at bounding box center [565, 132] width 12 height 12
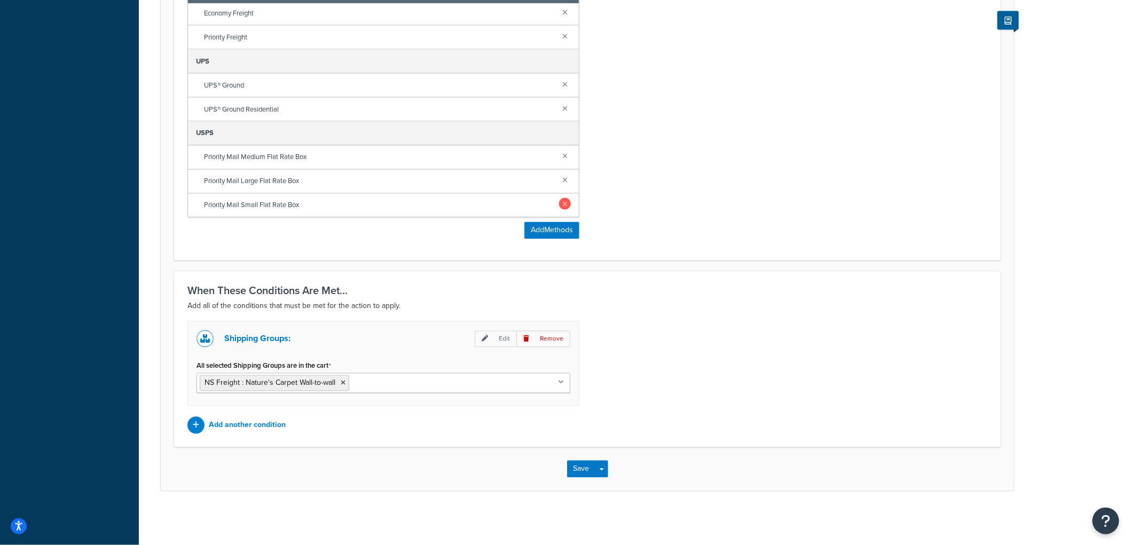
click at [559, 200] on link at bounding box center [565, 204] width 12 height 12
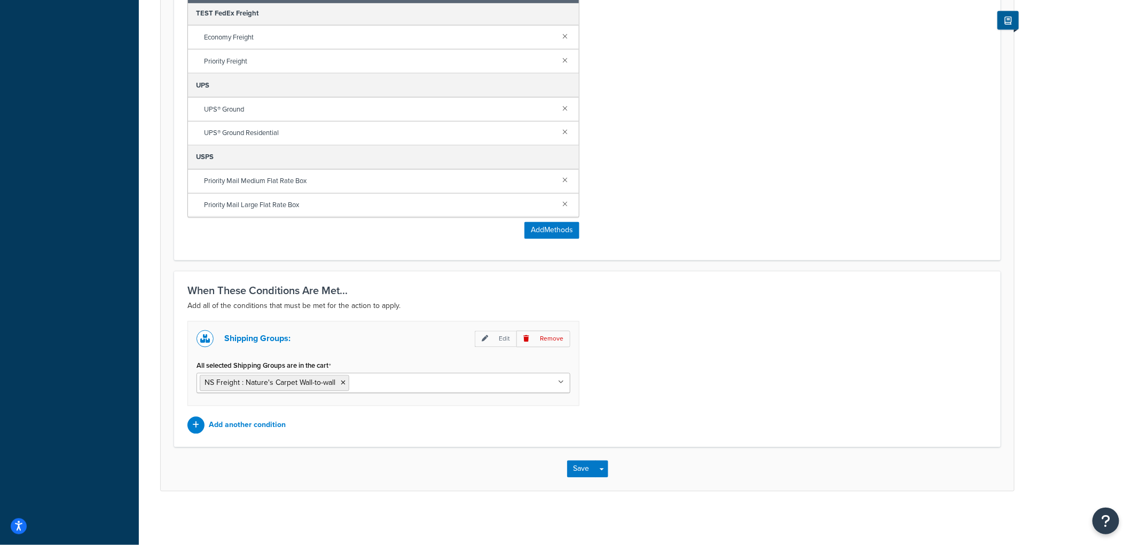
click at [559, 200] on link at bounding box center [565, 204] width 12 height 12
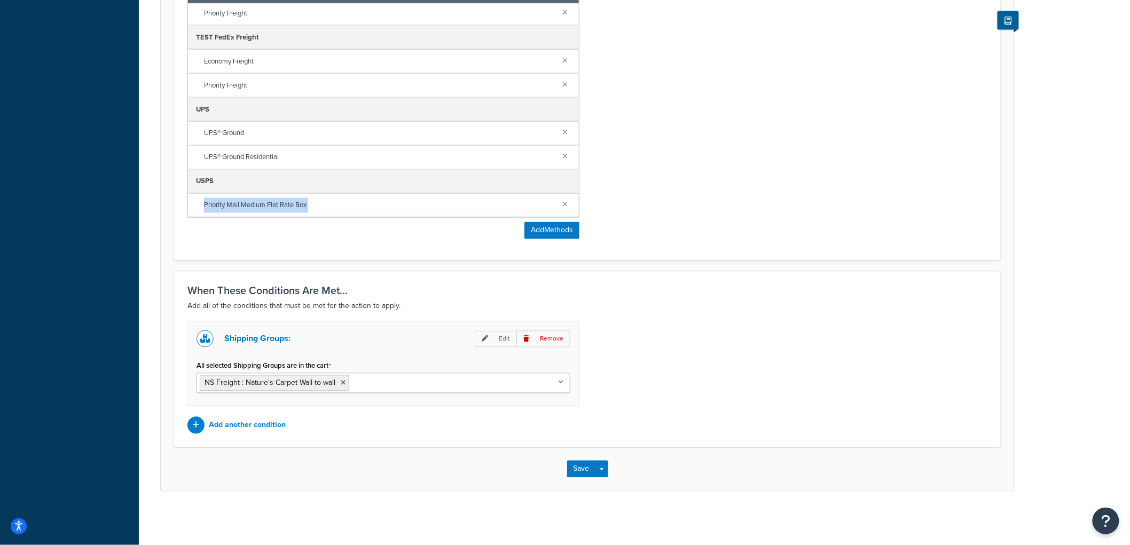
click at [559, 200] on link at bounding box center [565, 204] width 12 height 12
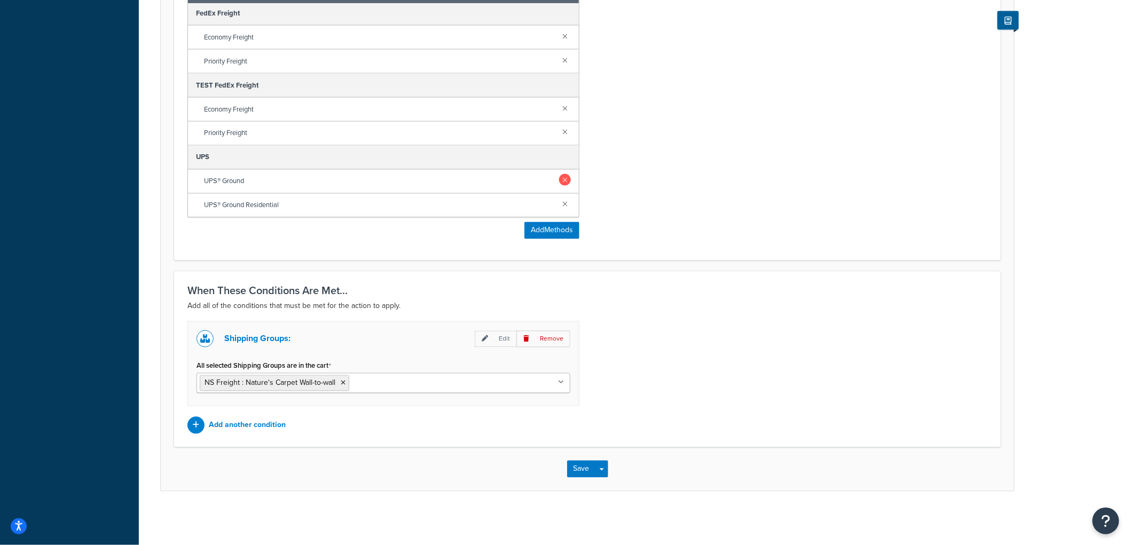
click at [559, 184] on link at bounding box center [565, 180] width 12 height 12
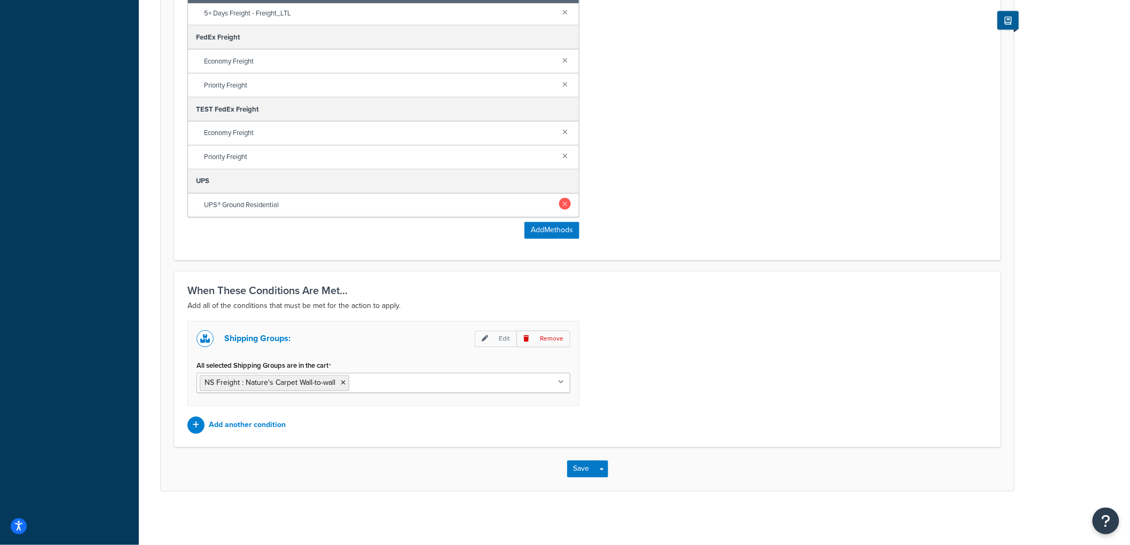
click at [559, 200] on link at bounding box center [565, 204] width 12 height 12
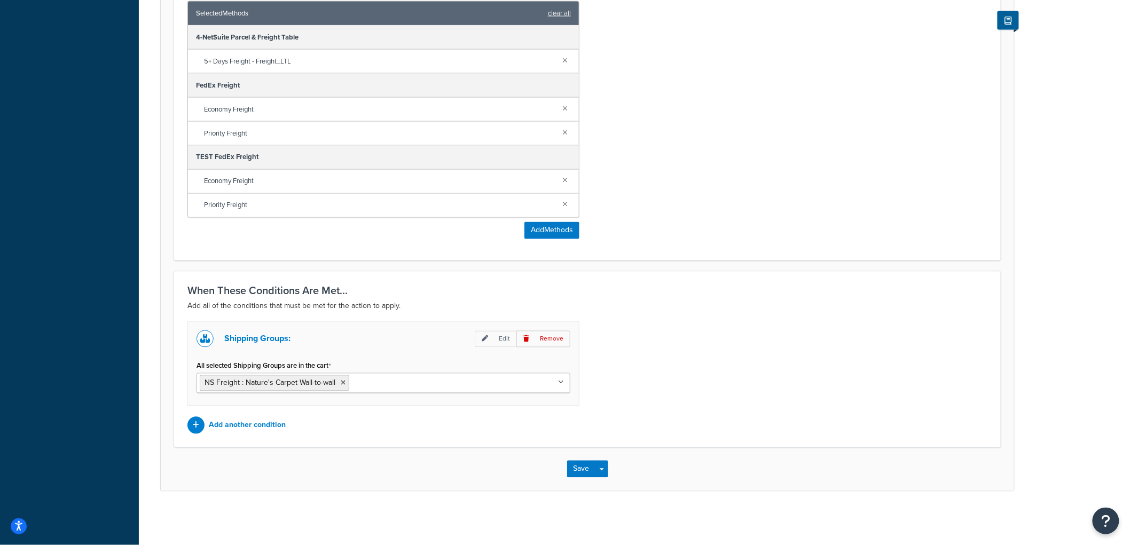
scroll to position [0, 0]
click at [584, 467] on button "Save" at bounding box center [581, 469] width 29 height 17
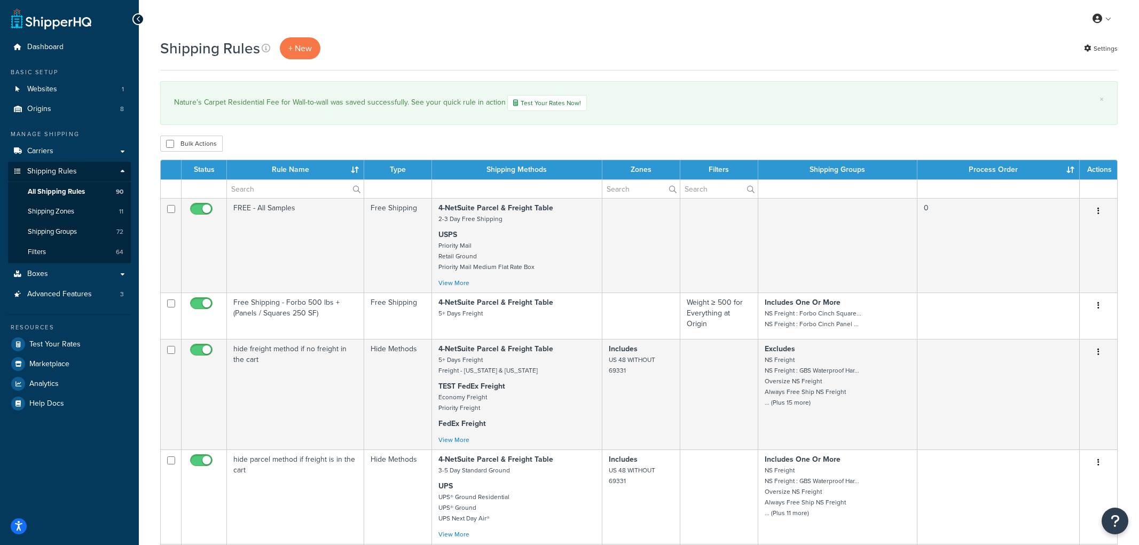
select select "1000"
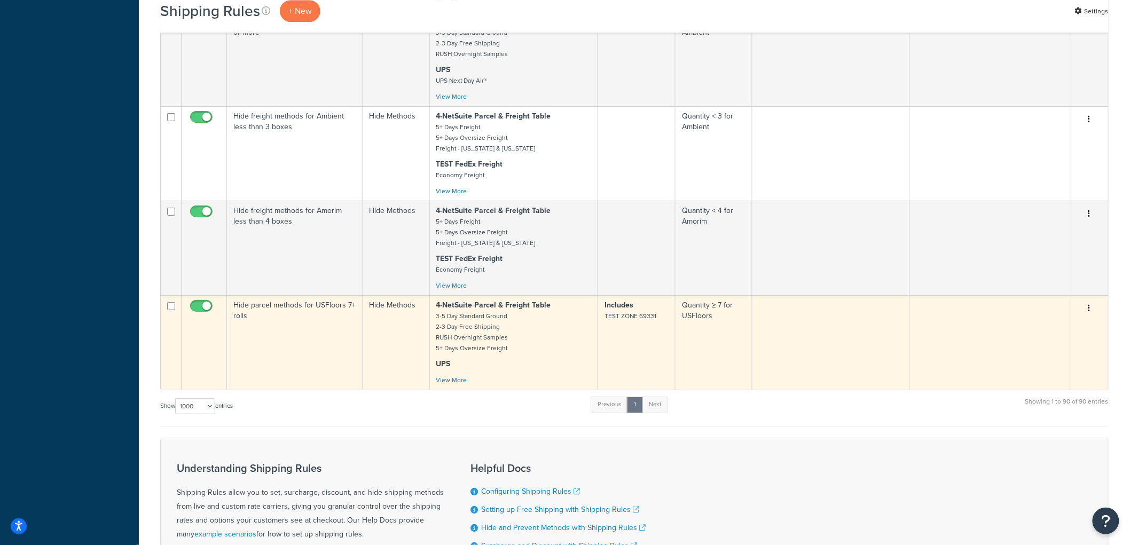
scroll to position [8073, 0]
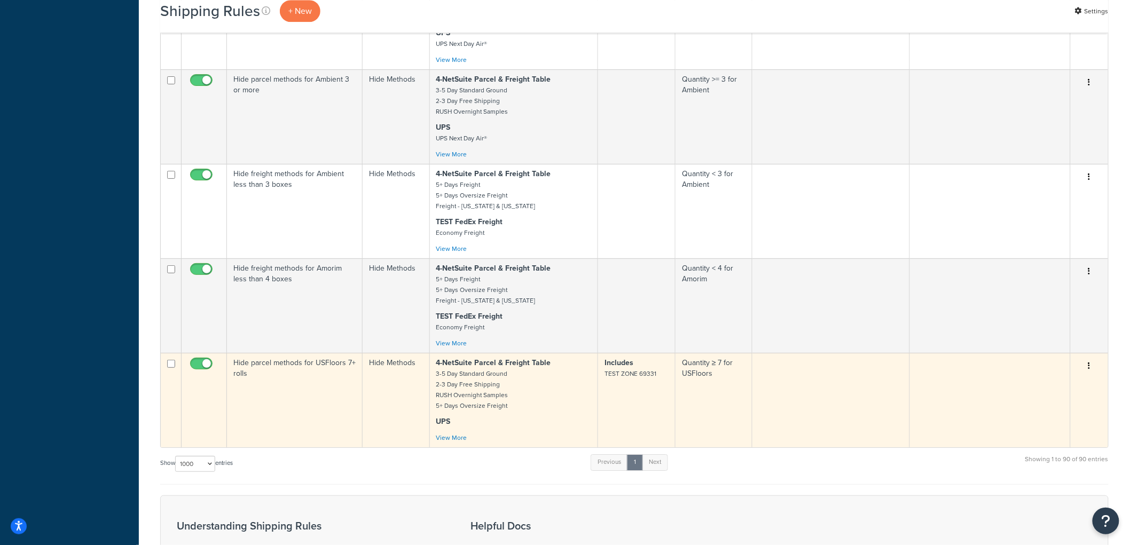
click at [311, 448] on td "Hide parcel methods for USFloors 7+ rolls" at bounding box center [295, 400] width 136 height 95
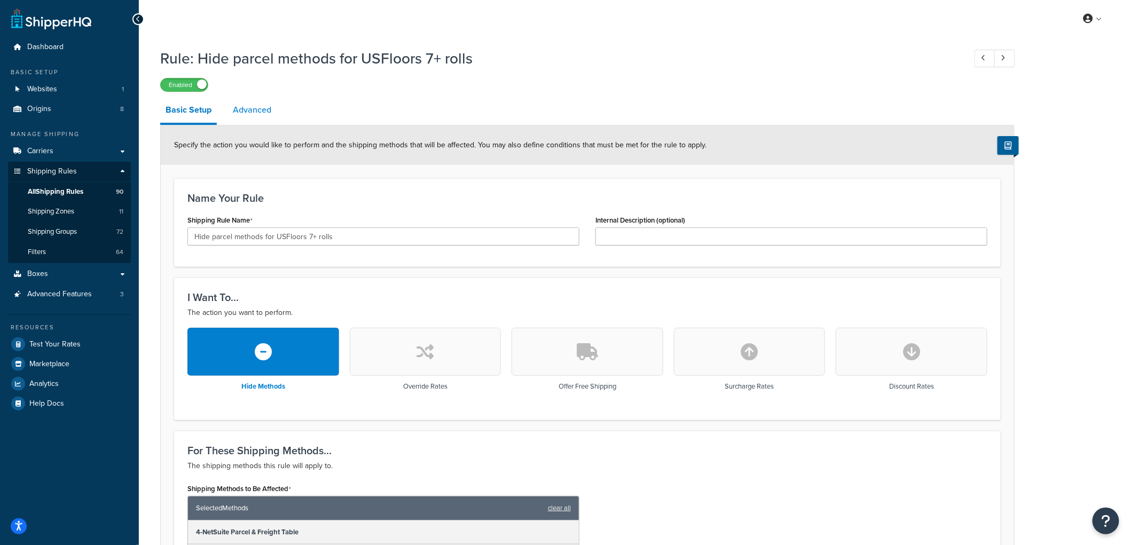
click at [262, 113] on link "Advanced" at bounding box center [252, 110] width 49 height 26
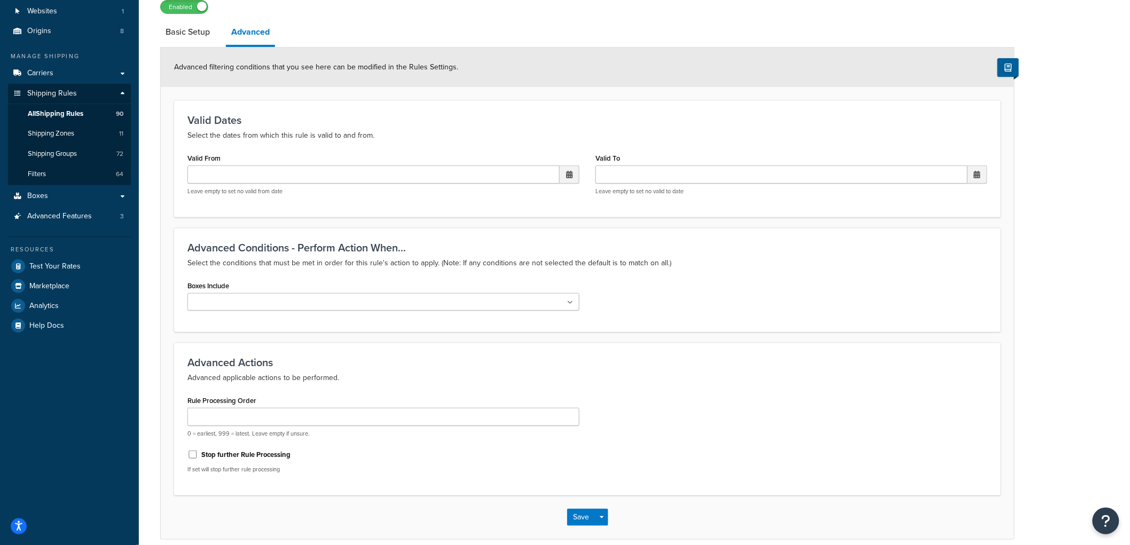
scroll to position [126, 0]
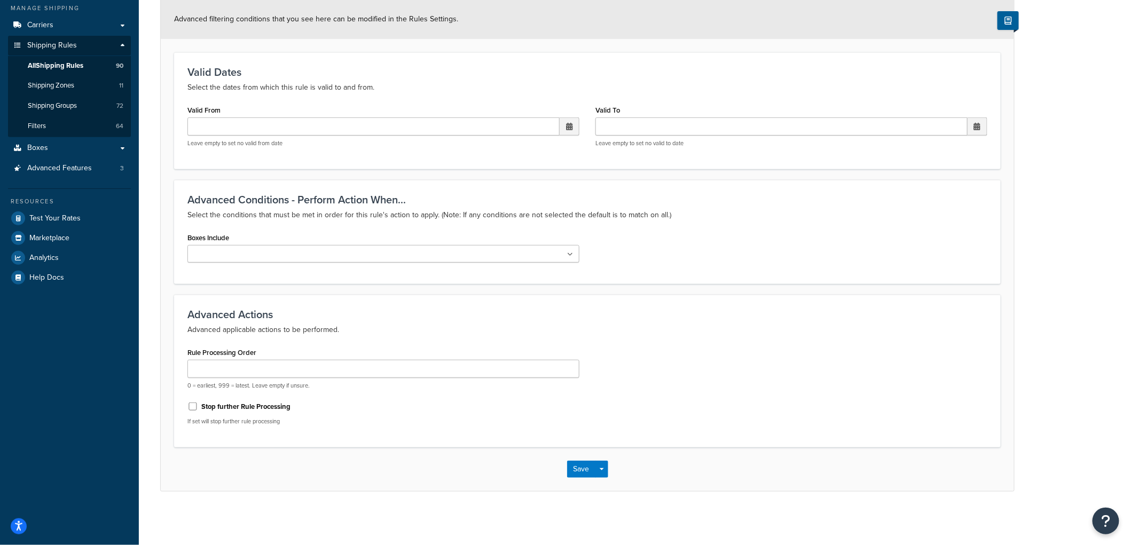
click at [289, 379] on div "0 = earliest, 999 = latest. Leave empty if unsure." at bounding box center [383, 375] width 392 height 30
click at [294, 371] on input "Rule Processing Order" at bounding box center [383, 369] width 392 height 18
type input "1"
click at [573, 471] on button "Save" at bounding box center [581, 469] width 29 height 17
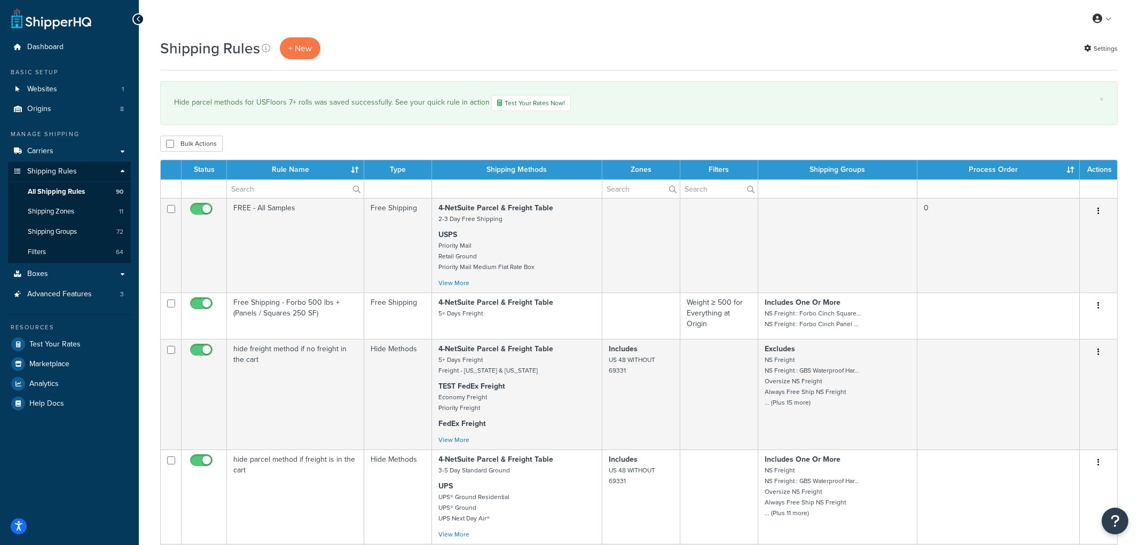
select select "1000"
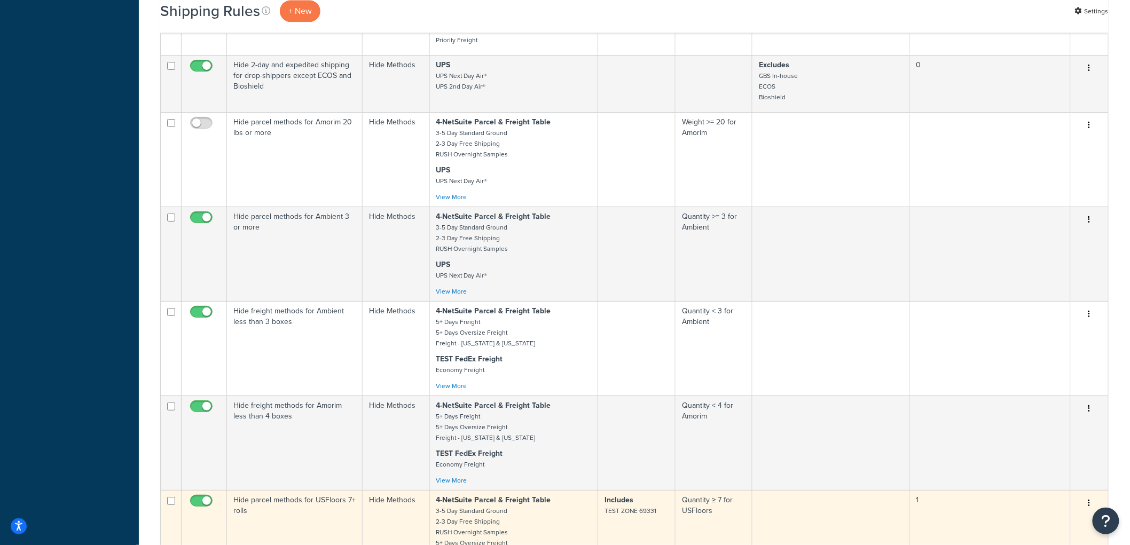
scroll to position [7912, 0]
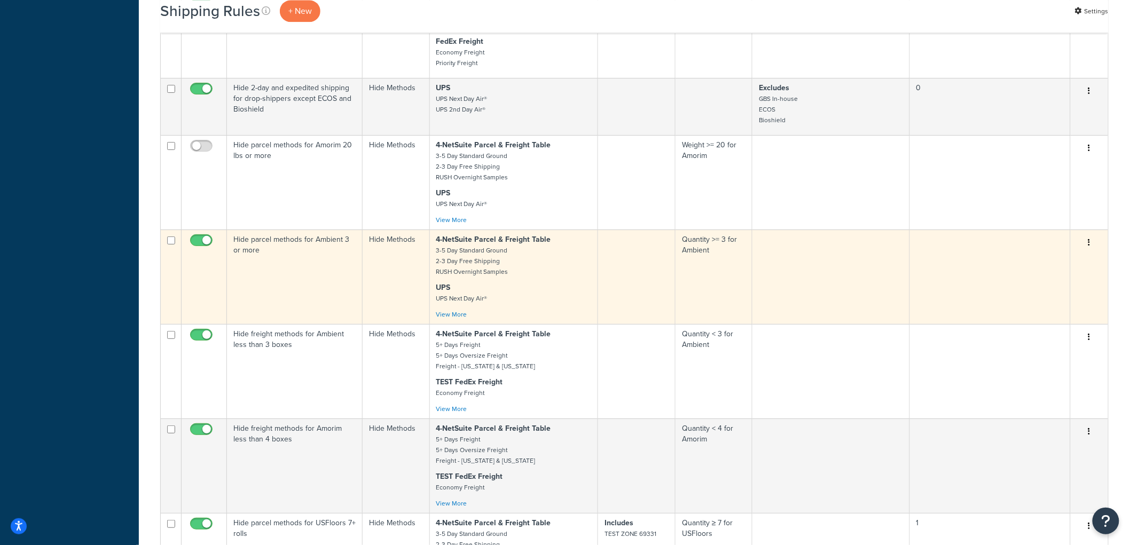
click at [342, 324] on td "Hide parcel methods for Ambient 3 or more" at bounding box center [295, 277] width 136 height 95
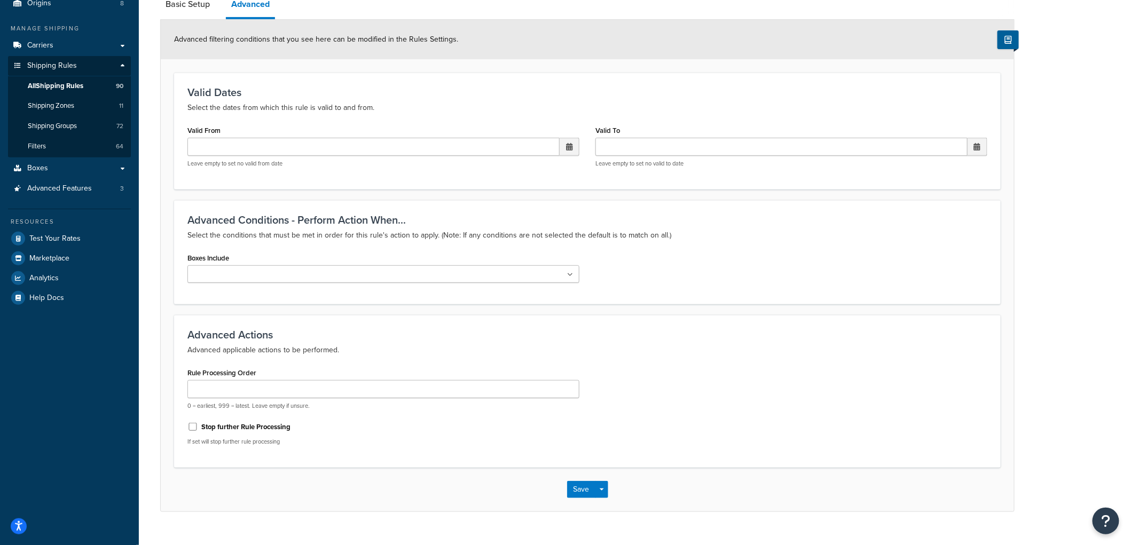
scroll to position [126, 0]
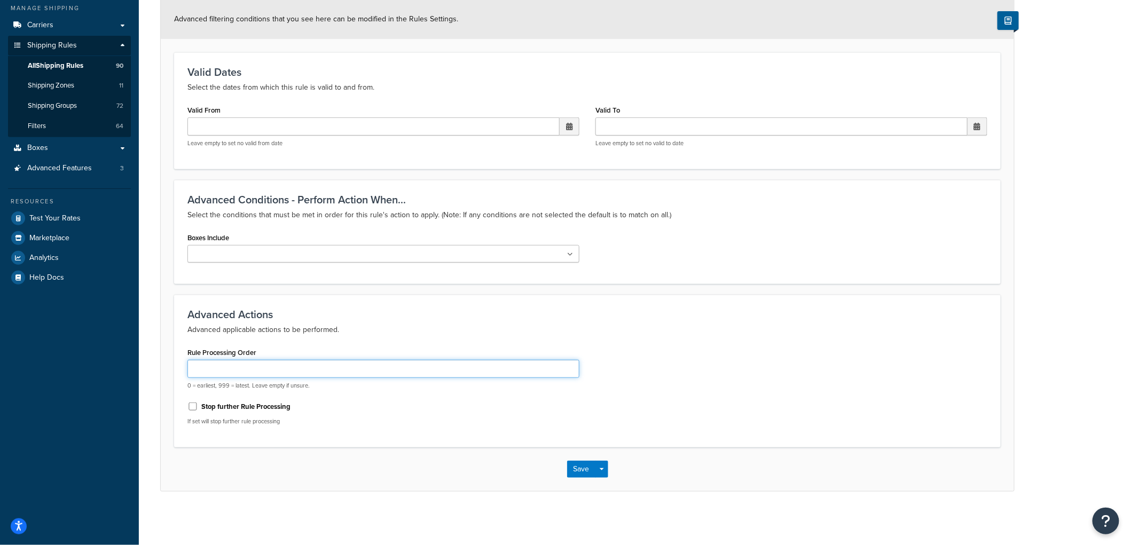
click at [260, 366] on input "Rule Processing Order" at bounding box center [383, 369] width 392 height 18
type input "0"
click at [574, 471] on button "Save" at bounding box center [581, 469] width 29 height 17
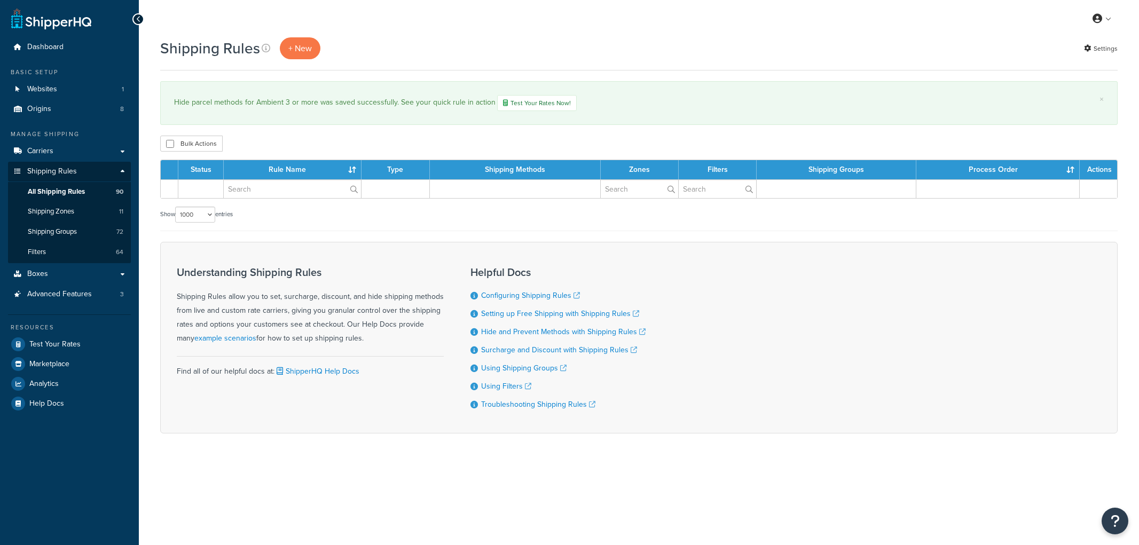
select select "1000"
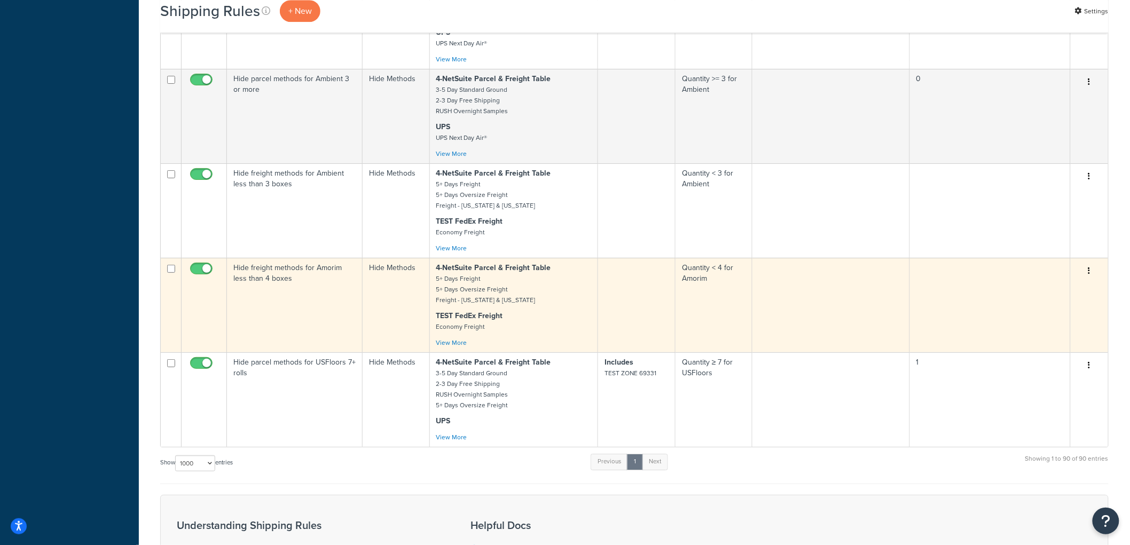
scroll to position [8073, 0]
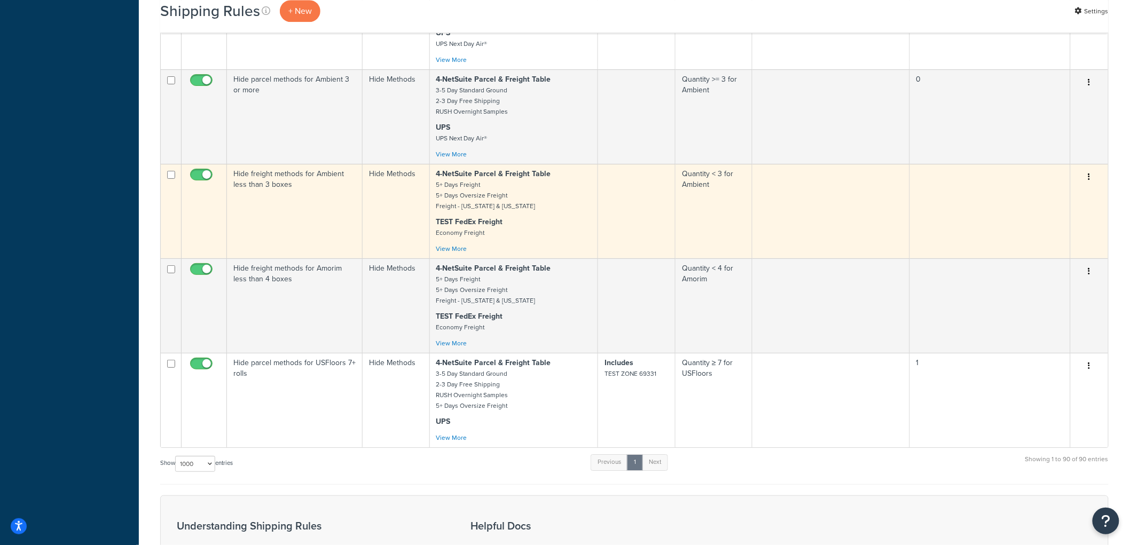
click at [316, 259] on td "Hide freight methods for Ambient less than 3 boxes" at bounding box center [295, 211] width 136 height 95
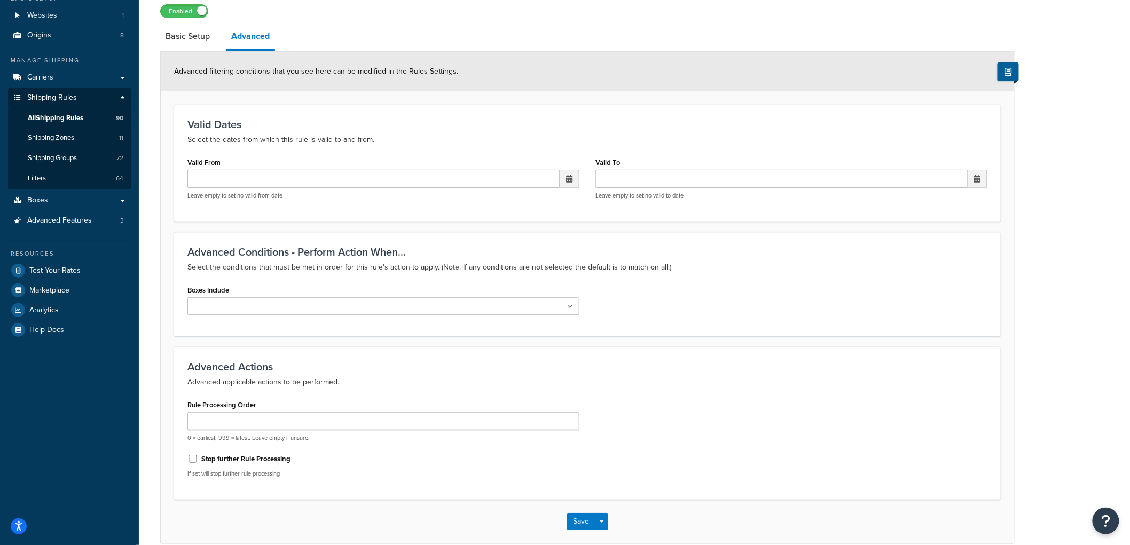
scroll to position [126, 0]
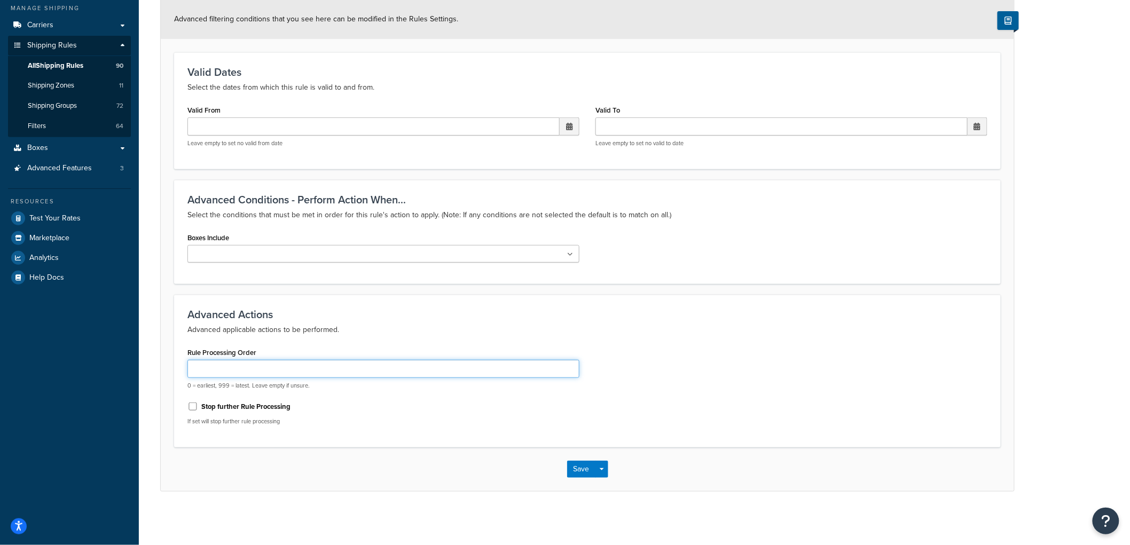
click at [287, 369] on input "Rule Processing Order" at bounding box center [383, 369] width 392 height 18
type input "0"
click at [584, 467] on button "Save" at bounding box center [581, 469] width 29 height 17
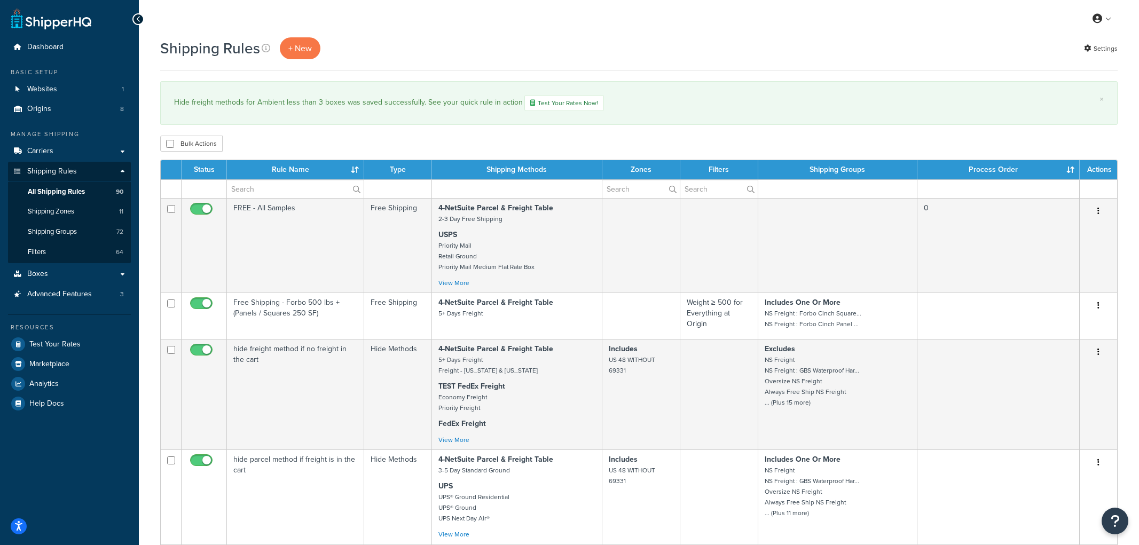
select select "1000"
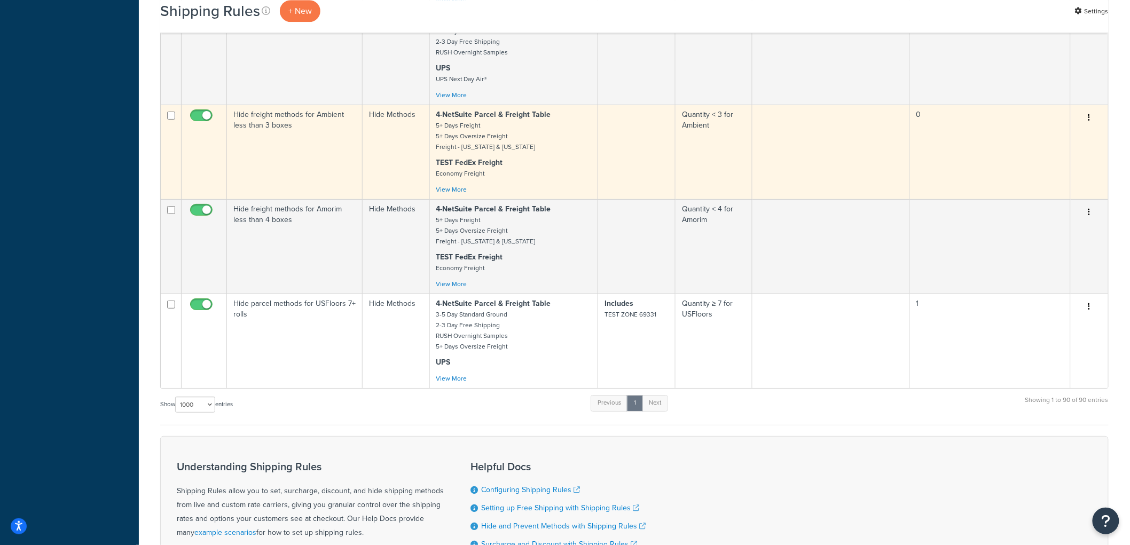
scroll to position [8073, 0]
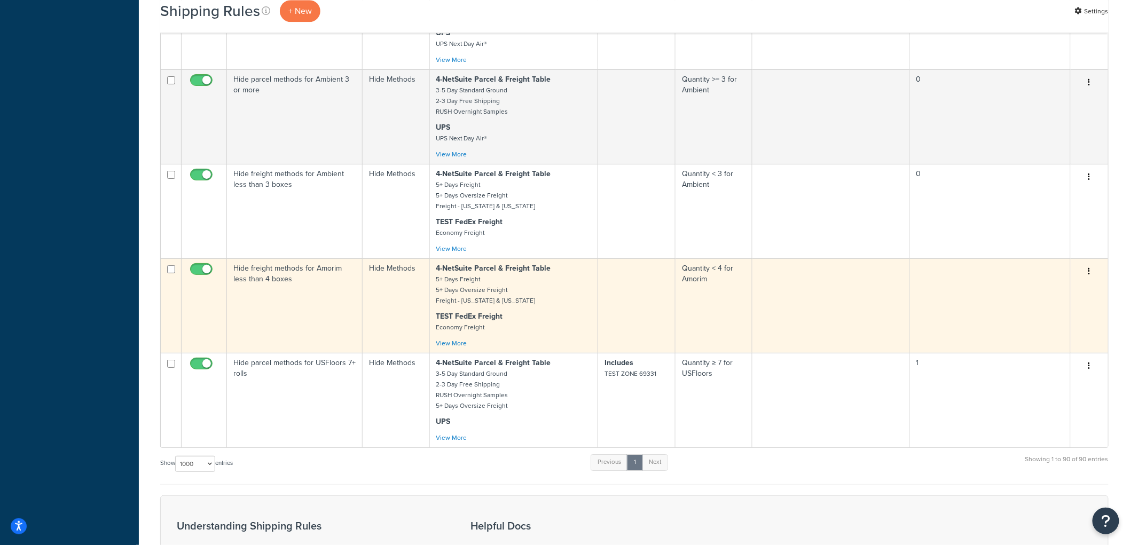
click at [330, 353] on td "Hide freight methods for Amorim less than 4 boxes" at bounding box center [295, 306] width 136 height 95
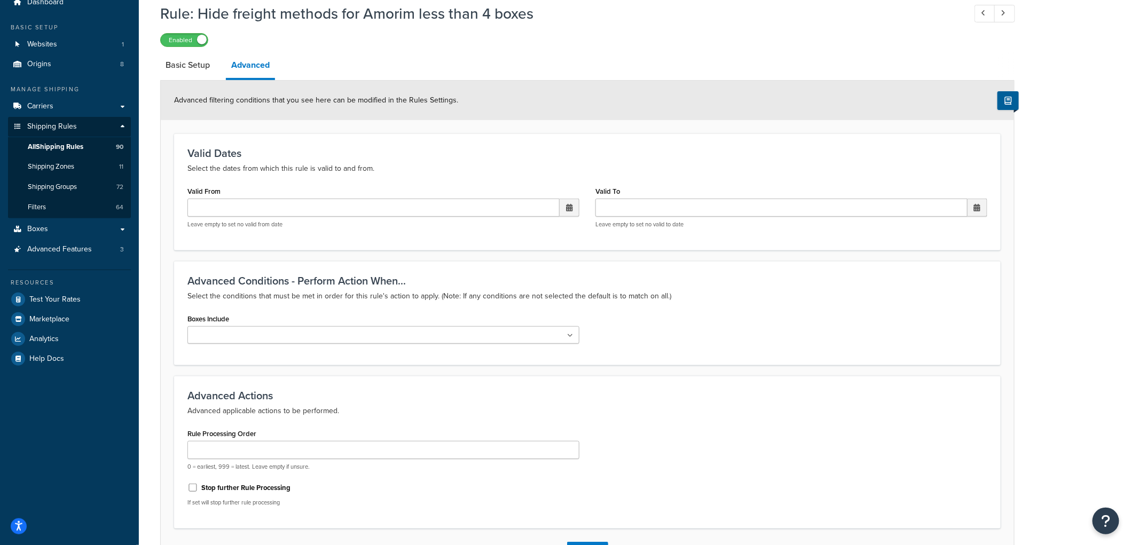
scroll to position [126, 0]
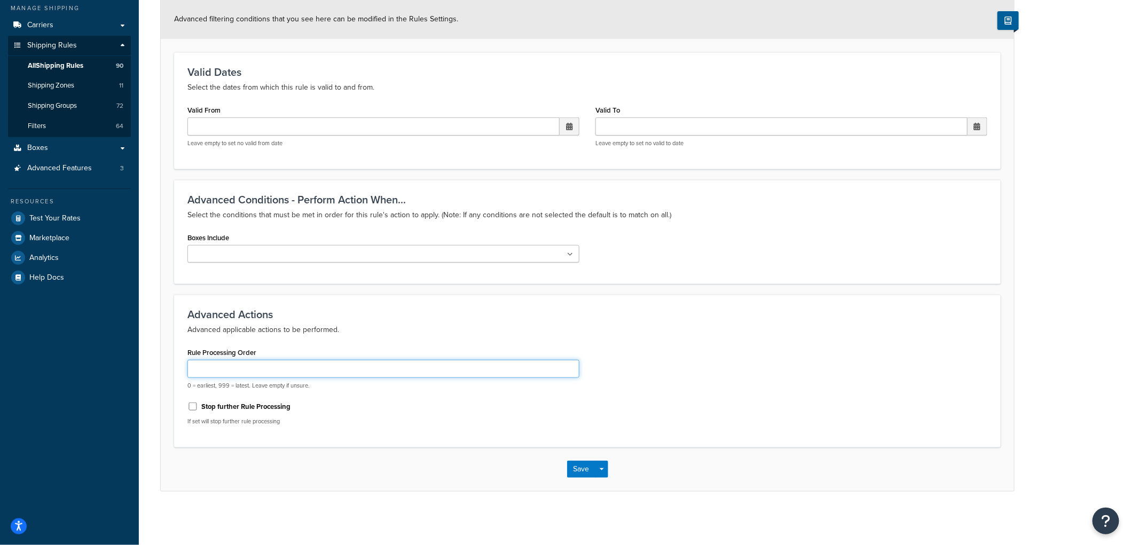
click at [305, 378] on input "Rule Processing Order" at bounding box center [383, 369] width 392 height 18
type input "0"
click at [583, 468] on button "Save" at bounding box center [581, 469] width 29 height 17
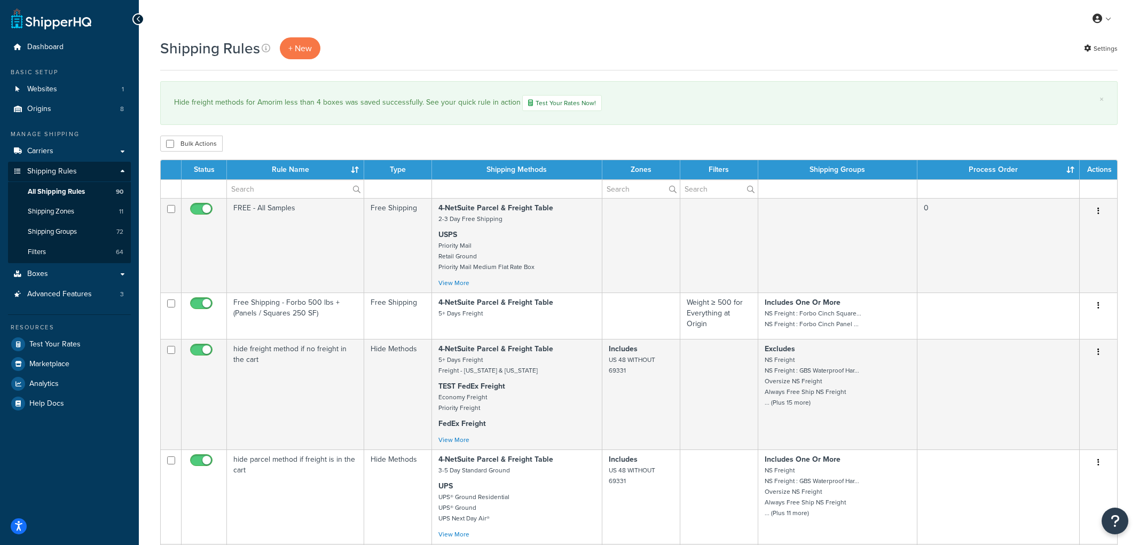
select select "1000"
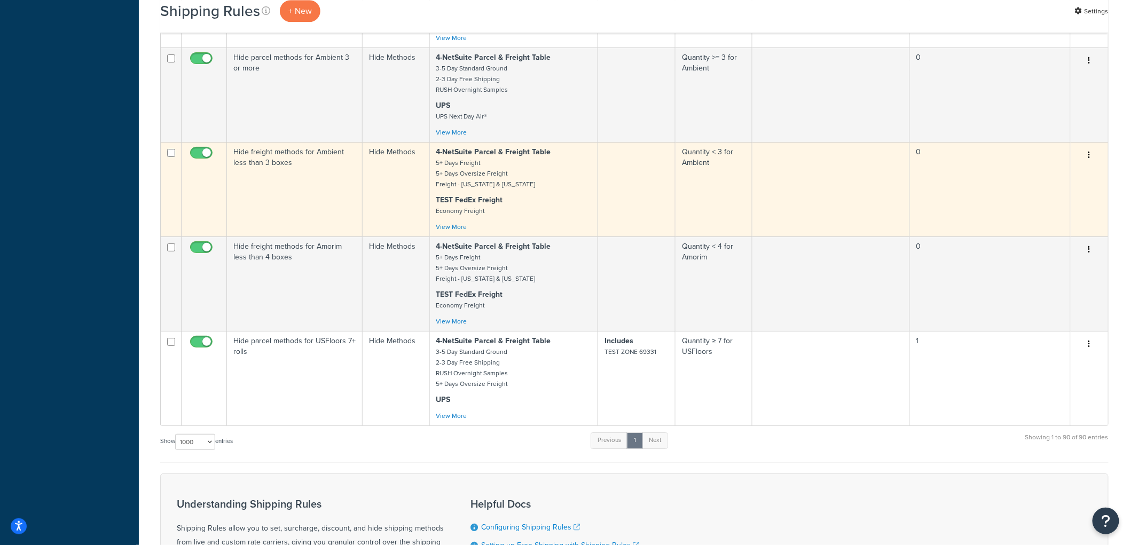
scroll to position [8132, 0]
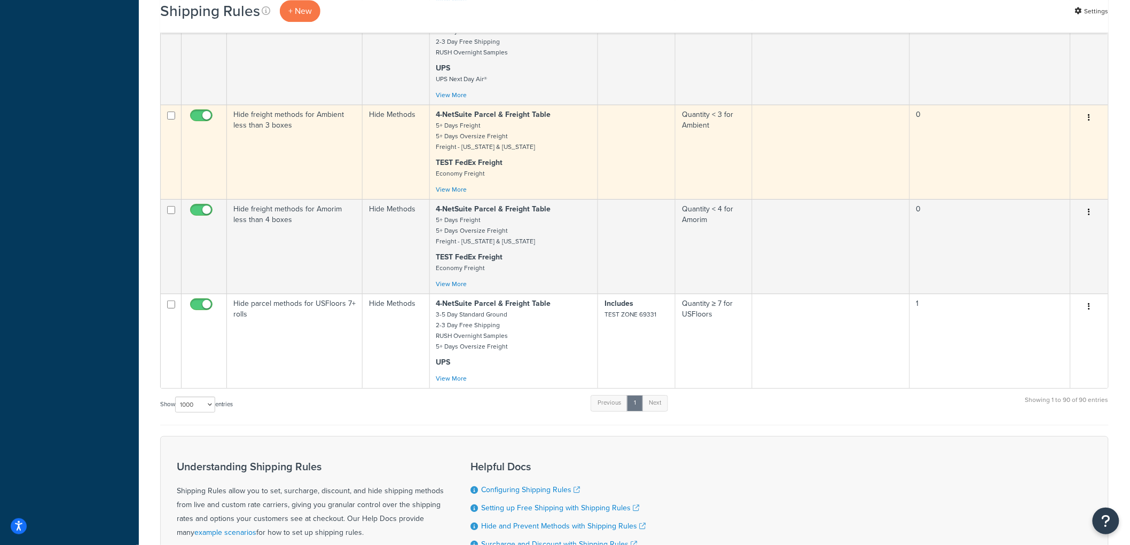
click at [565, 179] on p "TEST FedEx Freight Economy Freight" at bounding box center [513, 168] width 155 height 21
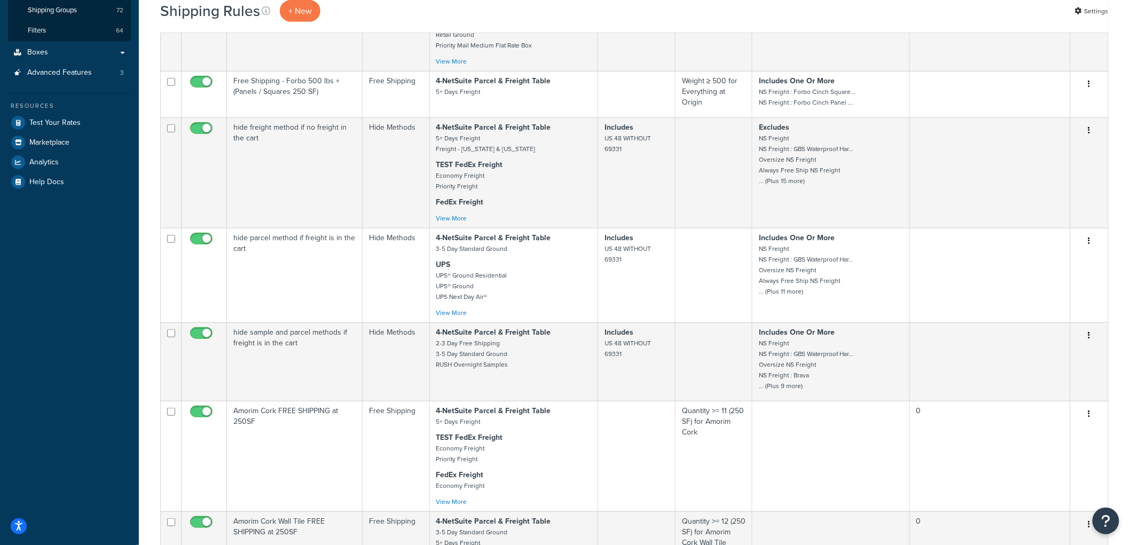
scroll to position [0, 0]
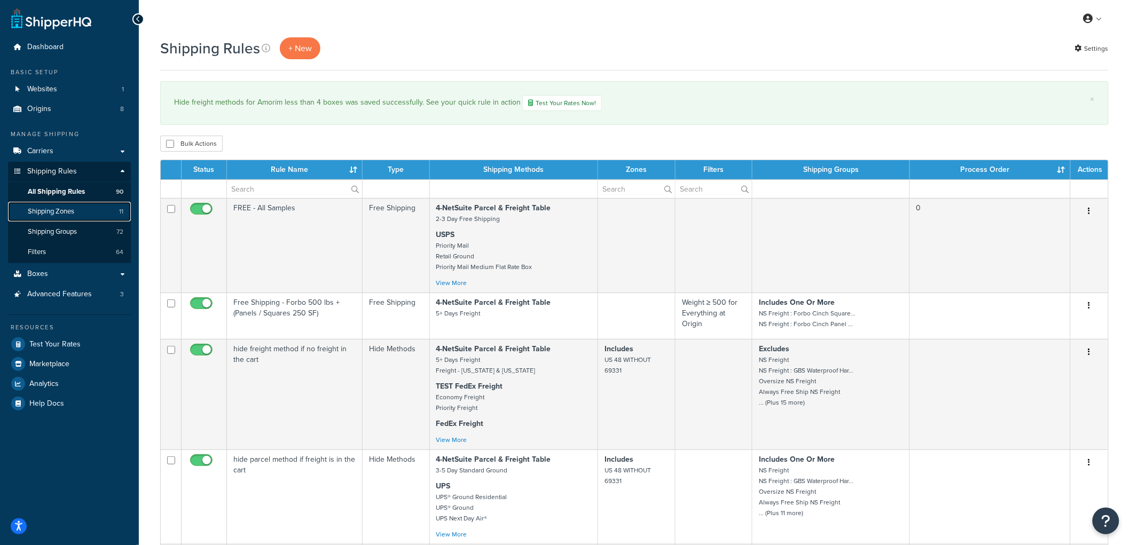
click at [47, 207] on span "Shipping Zones" at bounding box center [51, 211] width 46 height 9
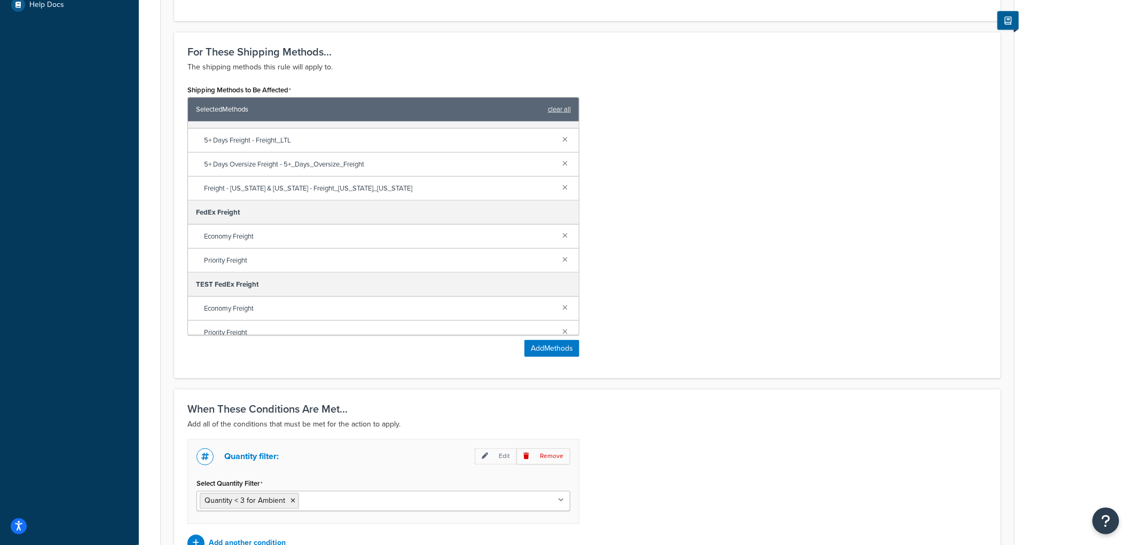
scroll to position [27, 0]
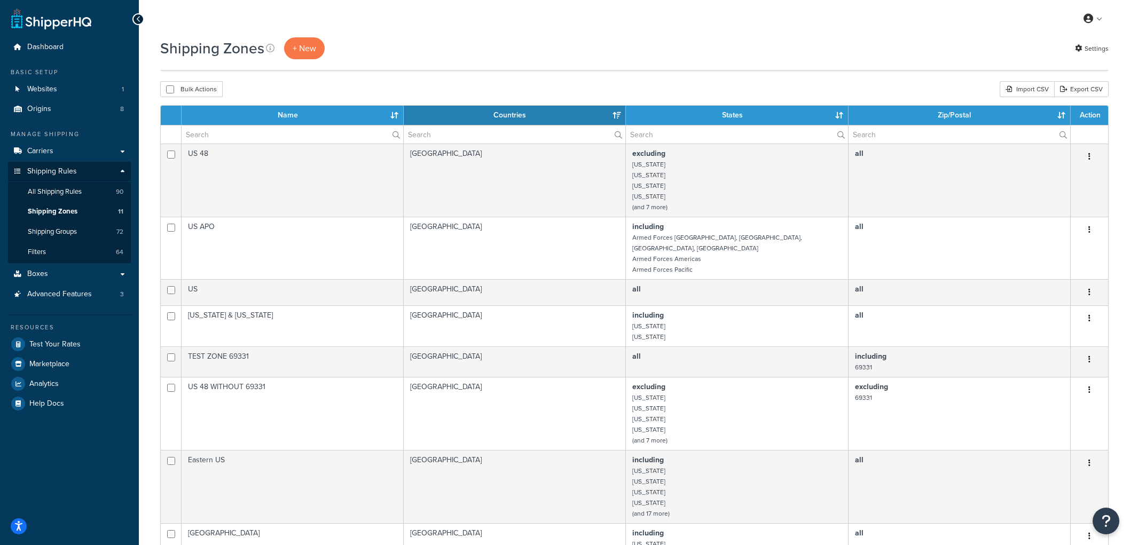
select select "15"
click at [71, 225] on link "Shipping Groups 72" at bounding box center [69, 232] width 123 height 20
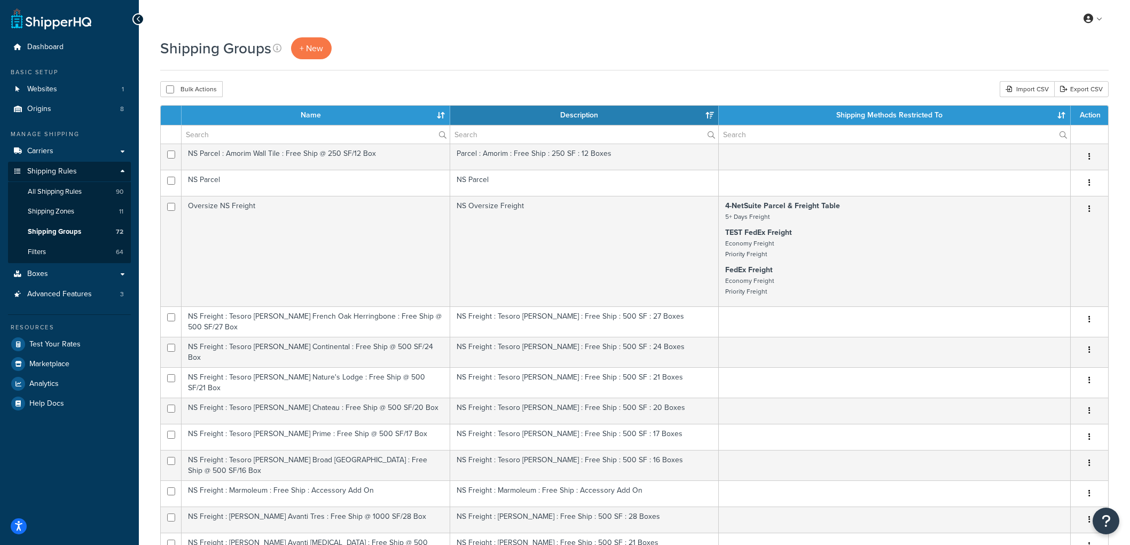
select select "15"
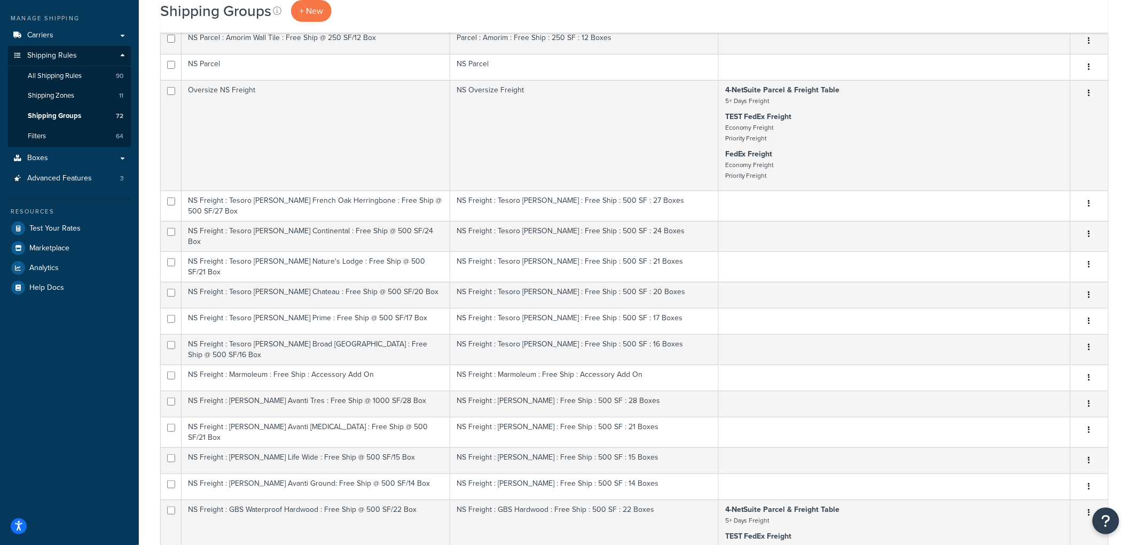
scroll to position [159, 0]
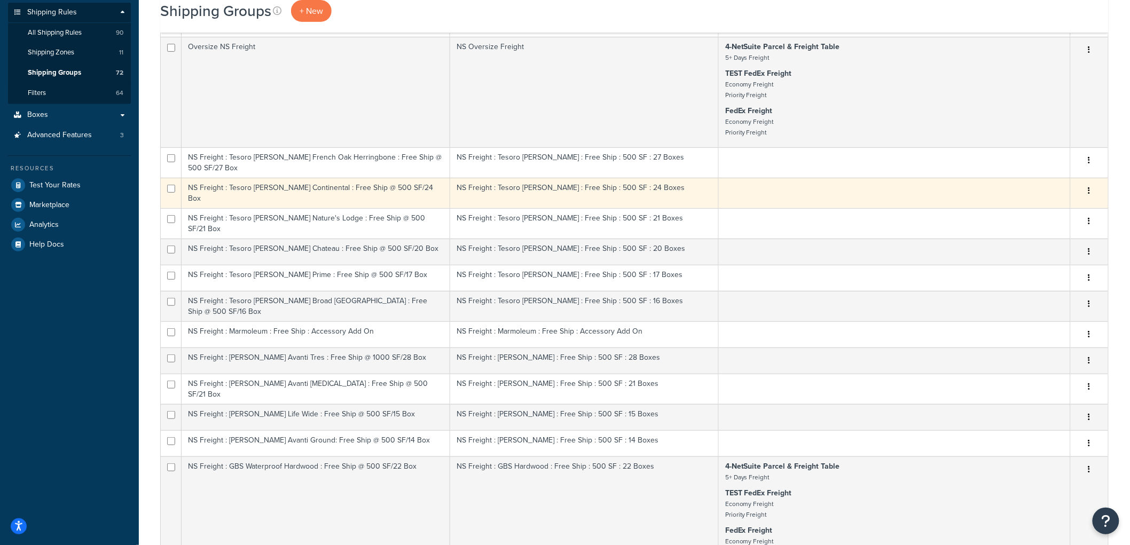
click at [295, 189] on td "NS Freight : Tesoro [PERSON_NAME] Continental : Free Ship @ 500 SF/24 Box" at bounding box center [316, 193] width 269 height 30
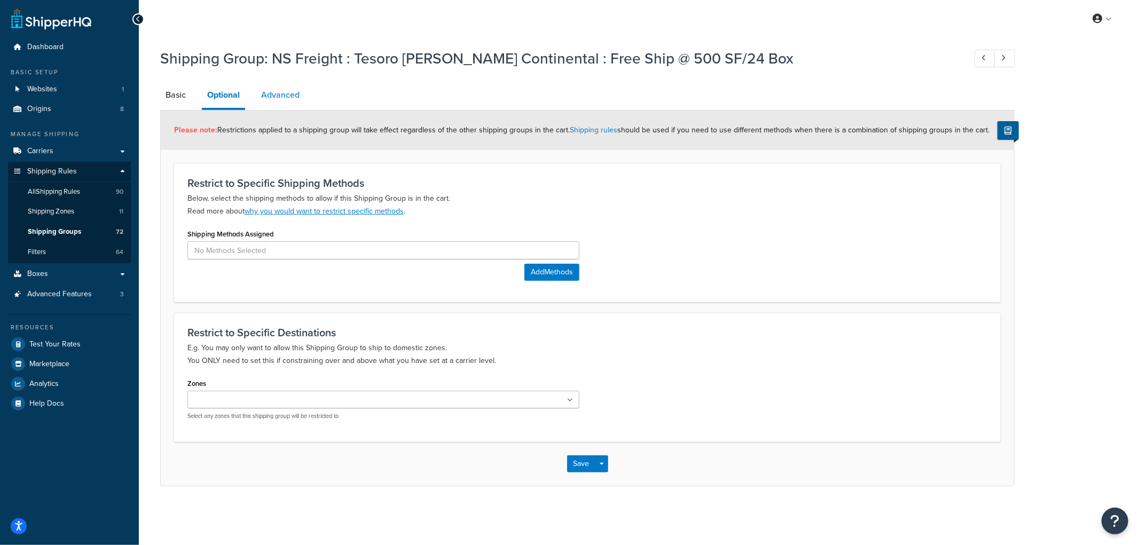
click at [269, 98] on link "Advanced" at bounding box center [280, 95] width 49 height 26
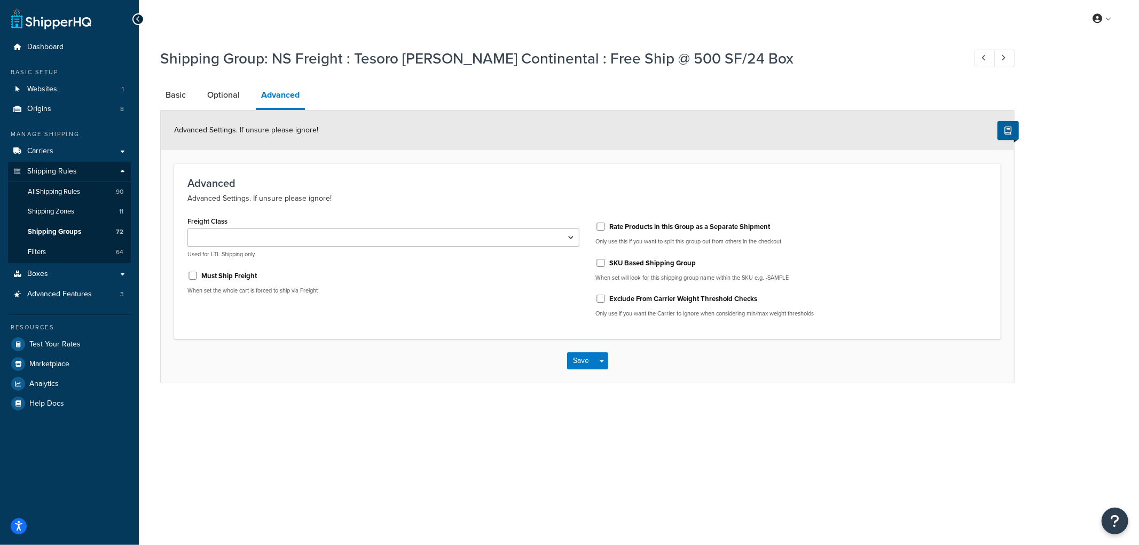
click at [479, 59] on h1 "Shipping Group: NS Freight : Tesoro [PERSON_NAME] Continental : Free Ship @ 500…" at bounding box center [557, 58] width 795 height 21
click at [413, 58] on h1 "Shipping Group: NS Freight : Tesoro [PERSON_NAME] Continental : Free Ship @ 500…" at bounding box center [557, 58] width 795 height 21
click at [489, 50] on h1 "Shipping Group: NS Freight : Tesoro [PERSON_NAME] Continental : Free Ship @ 500…" at bounding box center [557, 58] width 795 height 21
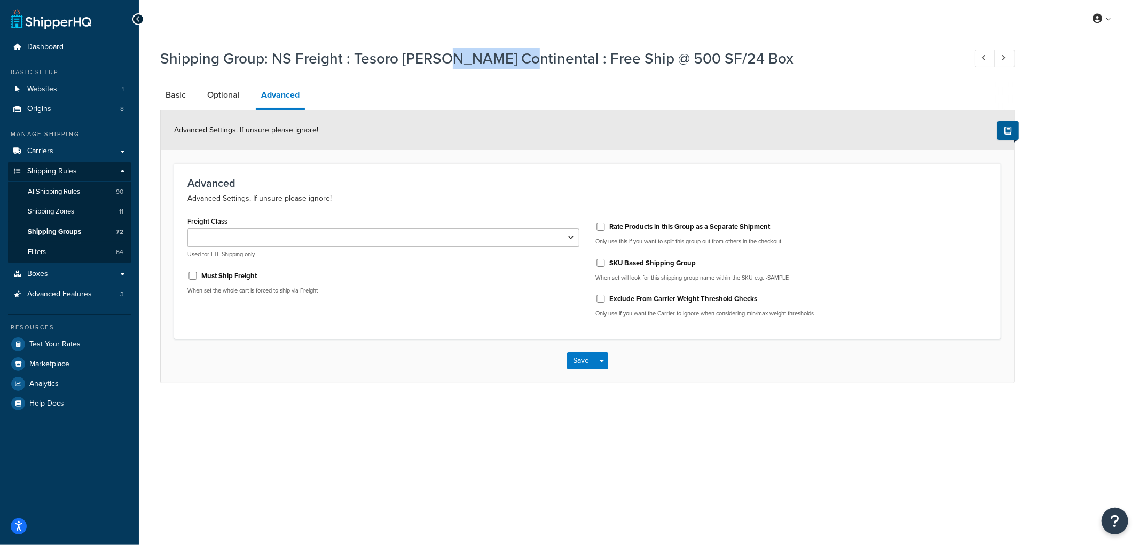
drag, startPoint x: 450, startPoint y: 59, endPoint x: 525, endPoint y: 66, distance: 74.6
click at [525, 66] on h1 "Shipping Group: NS Freight : Tesoro [PERSON_NAME] Continental : Free Ship @ 500…" at bounding box center [557, 58] width 795 height 21
drag, startPoint x: 495, startPoint y: 57, endPoint x: 488, endPoint y: 60, distance: 7.4
click at [488, 60] on h1 "Shipping Group: NS Freight : Tesoro [PERSON_NAME] Continental : Free Ship @ 500…" at bounding box center [557, 58] width 795 height 21
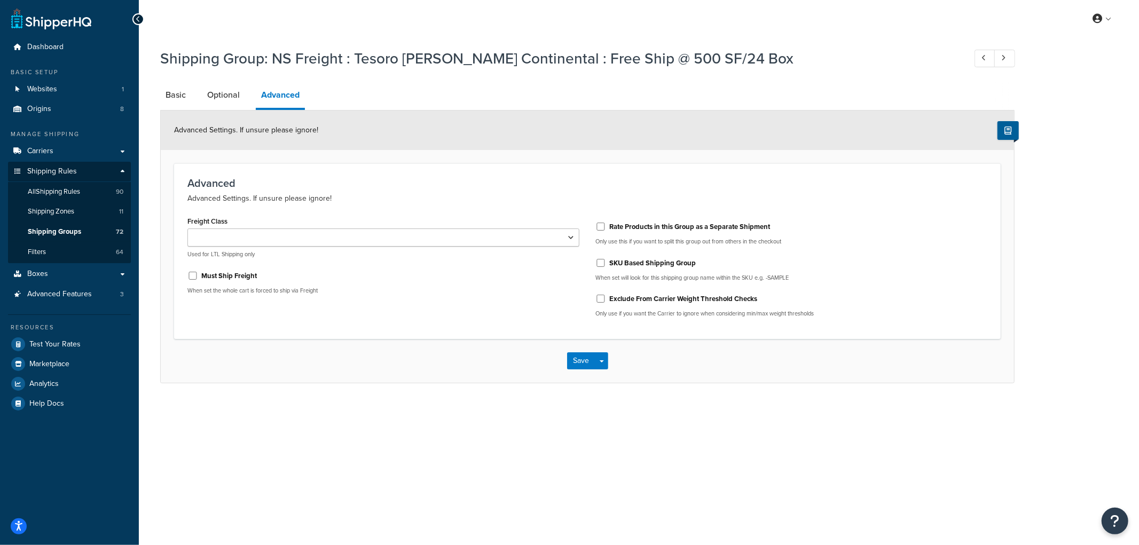
click at [482, 61] on h1 "Shipping Group: NS Freight : Tesoro [PERSON_NAME] Continental : Free Ship @ 500…" at bounding box center [557, 58] width 795 height 21
drag, startPoint x: 485, startPoint y: 65, endPoint x: 491, endPoint y: 65, distance: 6.4
click at [491, 65] on h1 "Shipping Group: NS Freight : Tesoro [PERSON_NAME] Continental : Free Ship @ 500…" at bounding box center [557, 58] width 795 height 21
click at [492, 65] on h1 "Shipping Group: NS Freight : Tesoro [PERSON_NAME] Continental : Free Ship @ 500…" at bounding box center [557, 58] width 795 height 21
drag, startPoint x: 492, startPoint y: 56, endPoint x: 486, endPoint y: 58, distance: 6.6
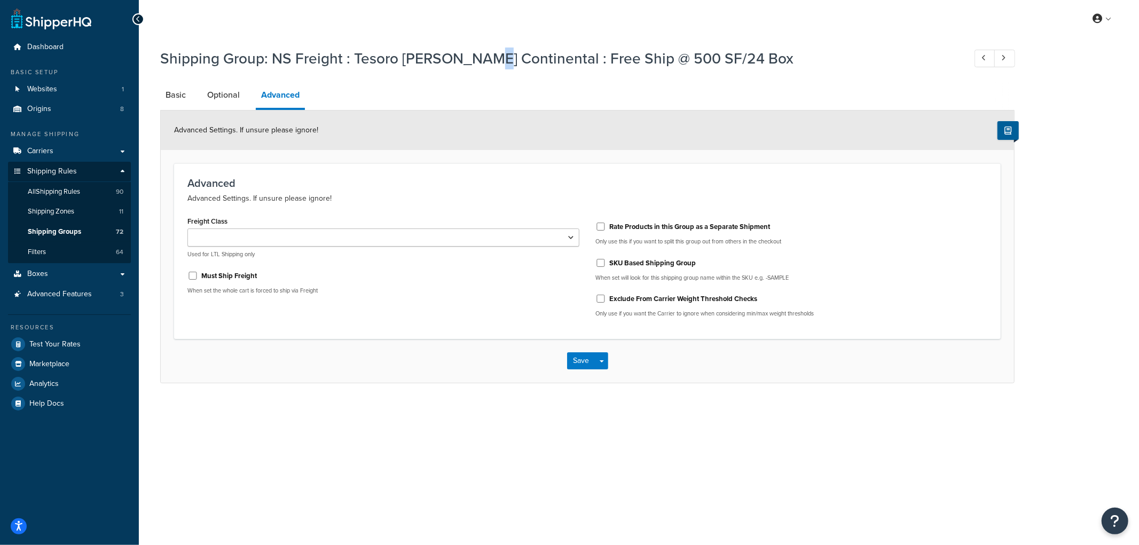
click at [486, 58] on h1 "Shipping Group: NS Freight : Tesoro [PERSON_NAME] Continental : Free Ship @ 500…" at bounding box center [557, 58] width 795 height 21
drag, startPoint x: 403, startPoint y: 56, endPoint x: 444, endPoint y: 56, distance: 41.7
click at [444, 56] on h1 "Shipping Group: NS Freight : Tesoro [PERSON_NAME] Continental : Free Ship @ 500…" at bounding box center [557, 58] width 795 height 21
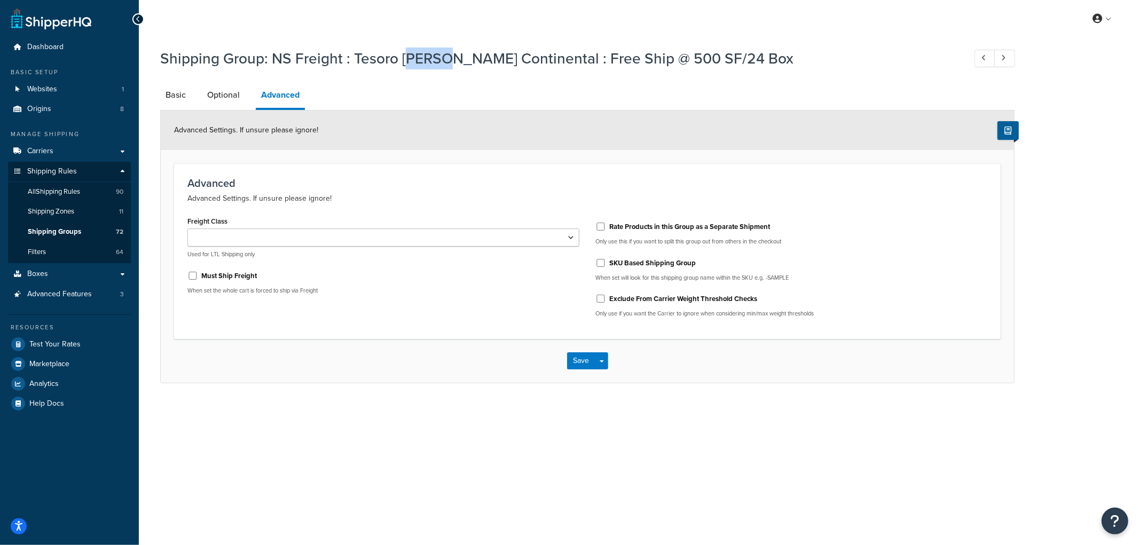
drag, startPoint x: 449, startPoint y: 58, endPoint x: 408, endPoint y: 61, distance: 41.3
click at [408, 61] on h1 "Shipping Group: NS Freight : Tesoro [PERSON_NAME] Continental : Free Ship @ 500…" at bounding box center [557, 58] width 795 height 21
click at [409, 58] on h1 "Shipping Group: NS Freight : Tesoro [PERSON_NAME] Continental : Free Ship @ 500…" at bounding box center [557, 58] width 795 height 21
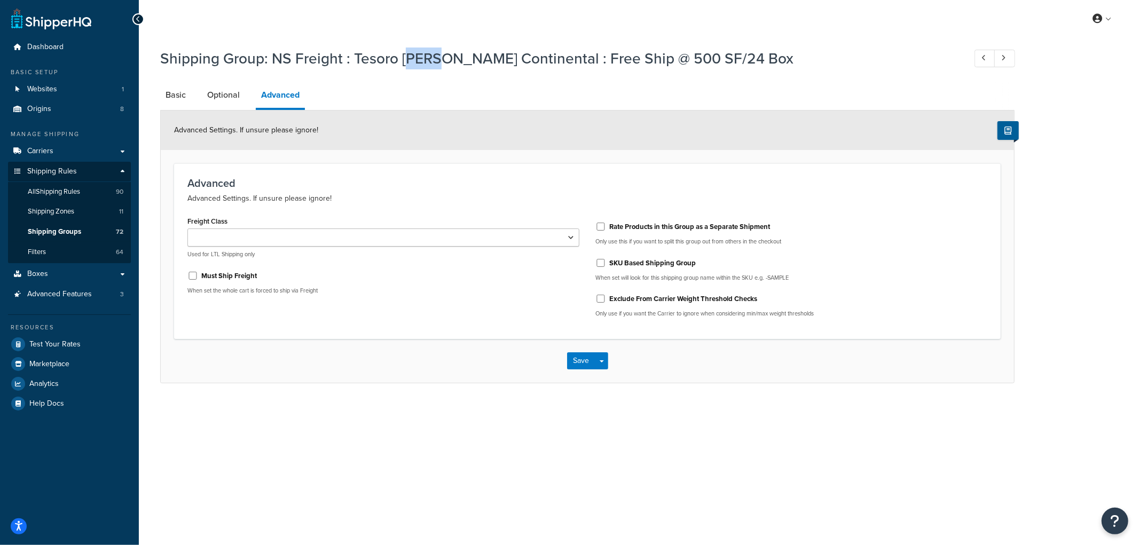
drag, startPoint x: 408, startPoint y: 58, endPoint x: 447, endPoint y: 63, distance: 39.4
click at [447, 63] on h1 "Shipping Group: NS Freight : Tesoro [PERSON_NAME] Continental : Free Ship @ 500…" at bounding box center [557, 58] width 795 height 21
drag, startPoint x: 440, startPoint y: 57, endPoint x: 416, endPoint y: 59, distance: 24.7
click at [416, 59] on h1 "Shipping Group: NS Freight : Tesoro [PERSON_NAME] Continental : Free Ship @ 500…" at bounding box center [557, 58] width 795 height 21
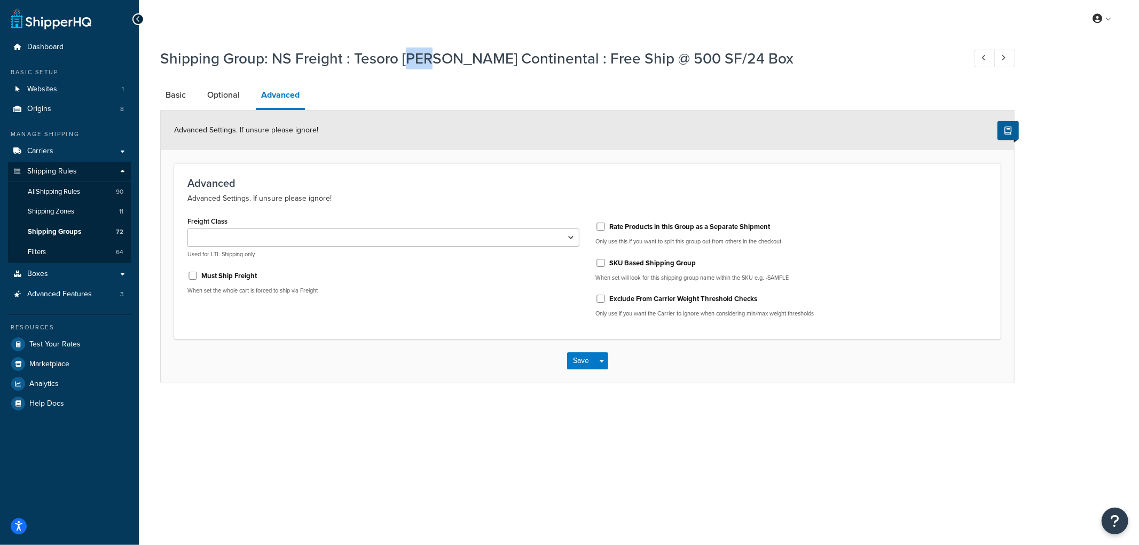
click at [416, 59] on h1 "Shipping Group: NS Freight : Tesoro [PERSON_NAME] Continental : Free Ship @ 500…" at bounding box center [557, 58] width 795 height 21
drag, startPoint x: 413, startPoint y: 61, endPoint x: 439, endPoint y: 60, distance: 25.7
click at [439, 60] on h1 "Shipping Group: NS Freight : Tesoro [PERSON_NAME] Continental : Free Ship @ 500…" at bounding box center [557, 58] width 795 height 21
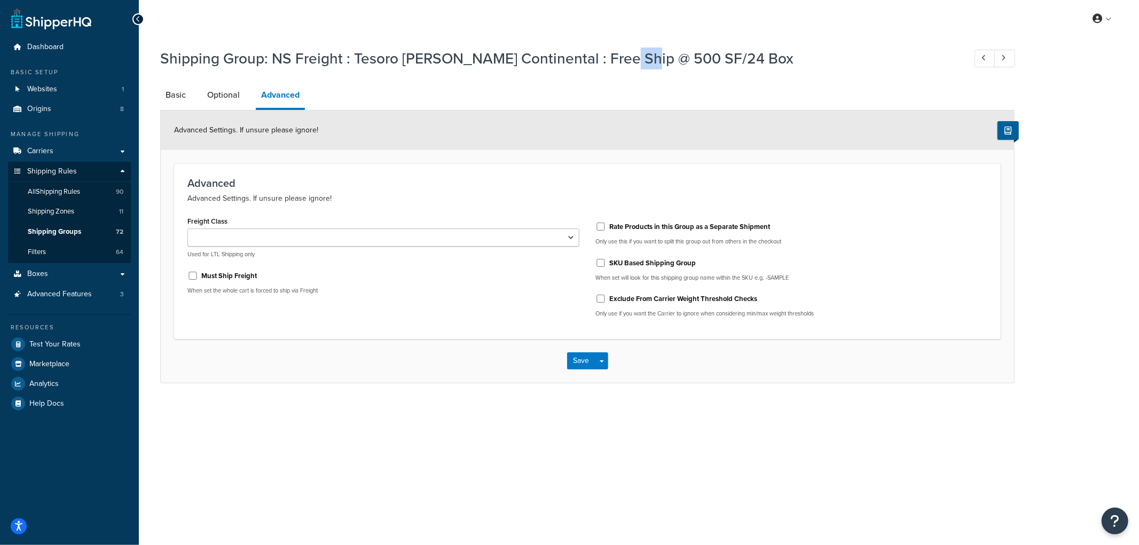
drag, startPoint x: 646, startPoint y: 57, endPoint x: 623, endPoint y: 61, distance: 24.0
click at [623, 61] on h1 "Shipping Group: NS Freight : Tesoro [PERSON_NAME] Continental : Free Ship @ 500…" at bounding box center [557, 58] width 795 height 21
